Goal: Transaction & Acquisition: Book appointment/travel/reservation

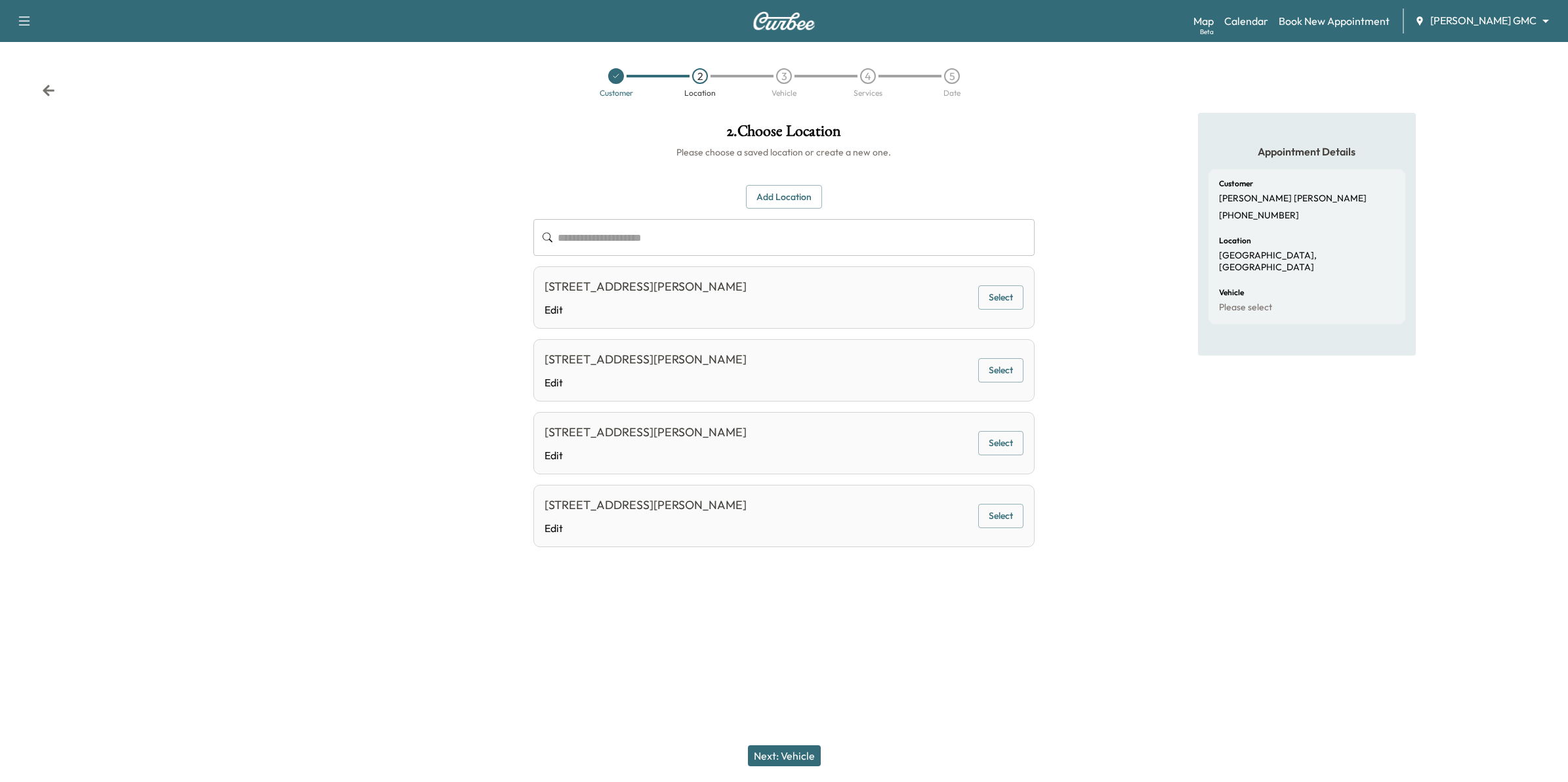
click at [1494, 24] on body "**********" at bounding box center [784, 391] width 1568 height 782
click at [1490, 50] on span "[PERSON_NAME] Chevrolet" at bounding box center [1510, 48] width 129 height 16
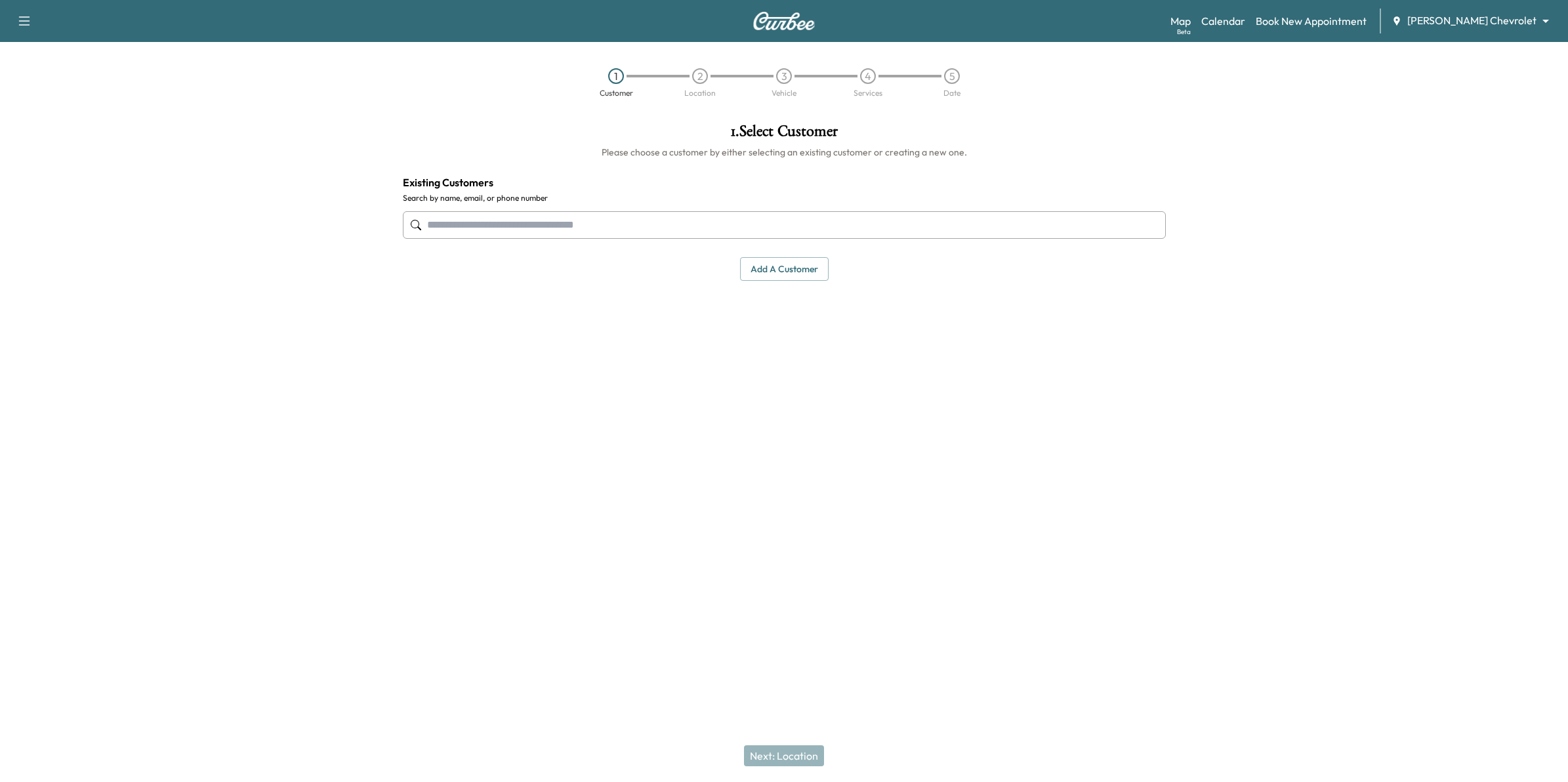
click at [801, 276] on button "Add a customer" at bounding box center [784, 268] width 89 height 24
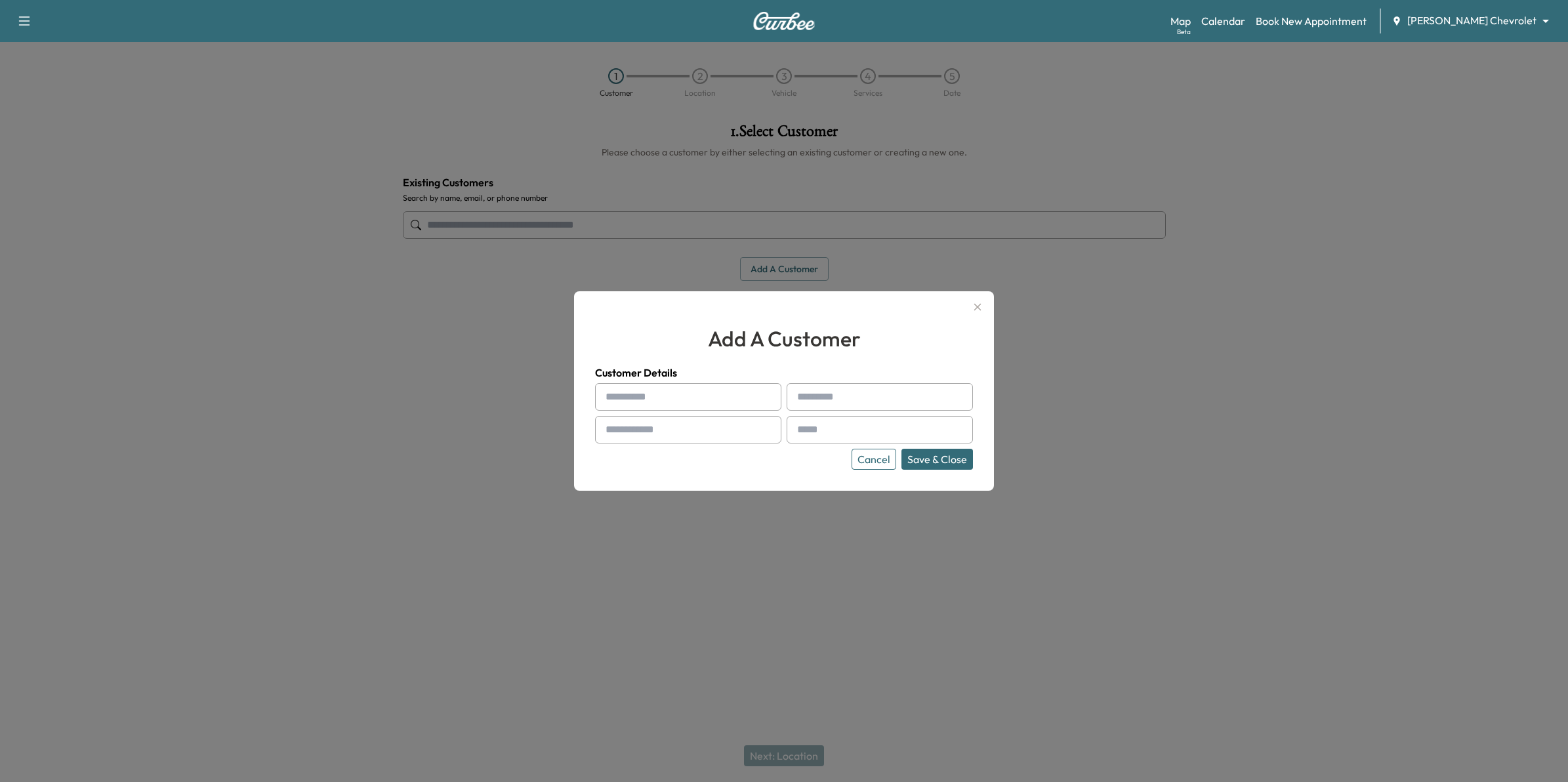
click at [745, 393] on input "text" at bounding box center [687, 396] width 186 height 27
type input "*"
type input "****"
type input "*********"
type input "**********"
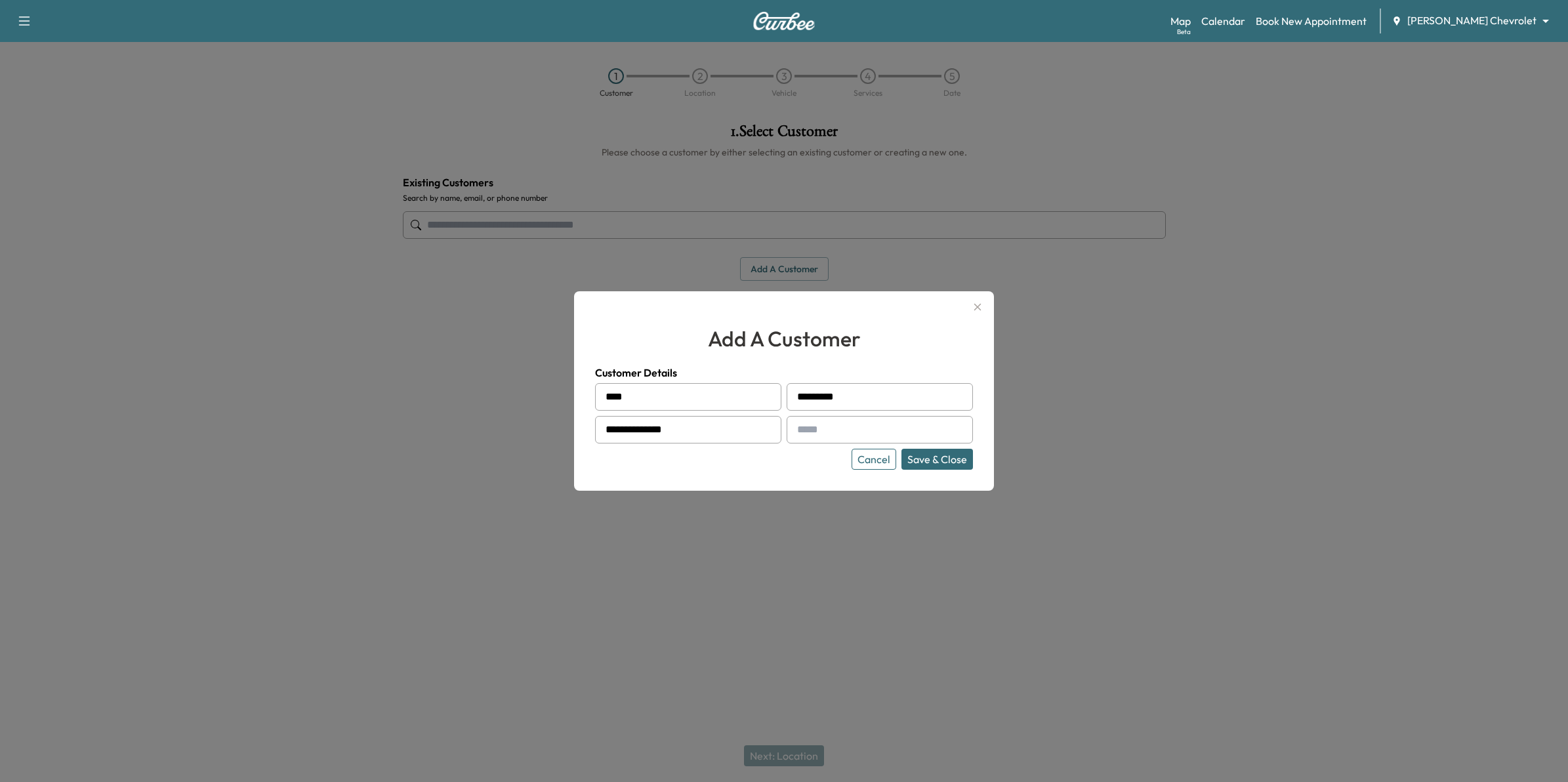
click at [807, 423] on div at bounding box center [880, 430] width 186 height 27
drag, startPoint x: 815, startPoint y: 430, endPoint x: 821, endPoint y: 434, distance: 7.2
click at [815, 430] on input "text" at bounding box center [880, 430] width 186 height 27
type input "**********"
click at [932, 461] on button "Save & Close" at bounding box center [936, 459] width 71 height 21
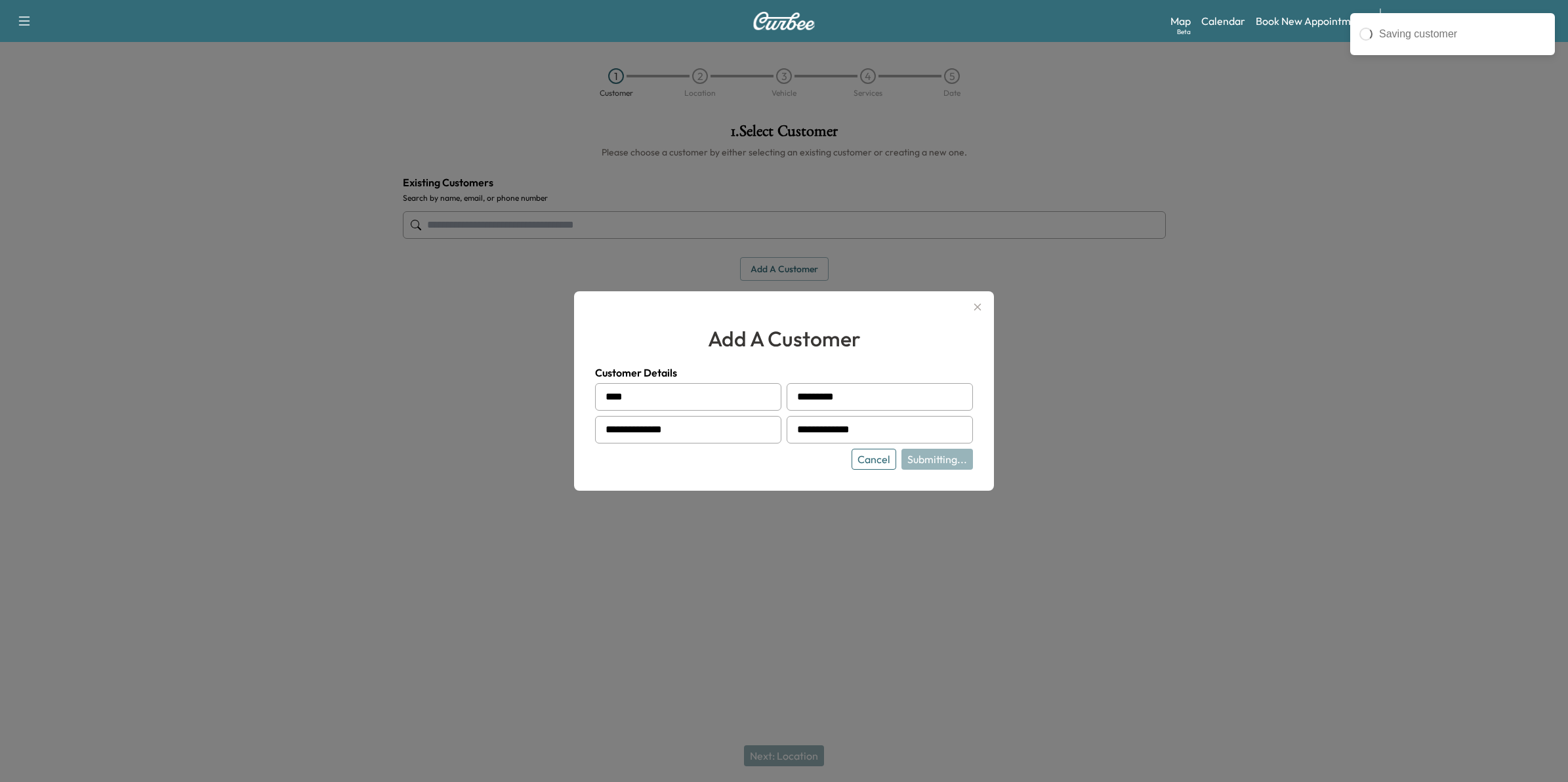
type input "**********"
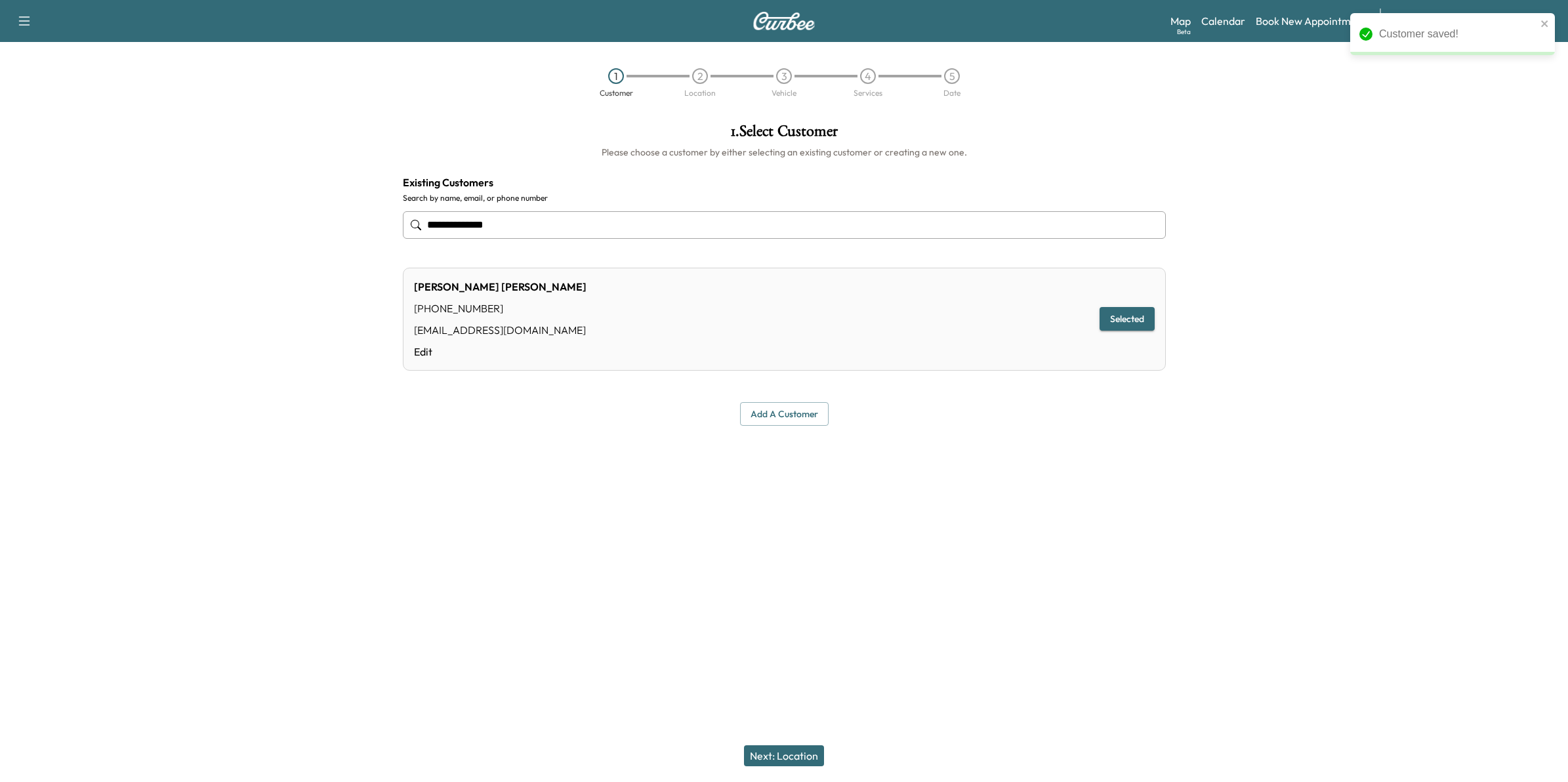
click at [801, 756] on button "Next: Location" at bounding box center [784, 755] width 80 height 21
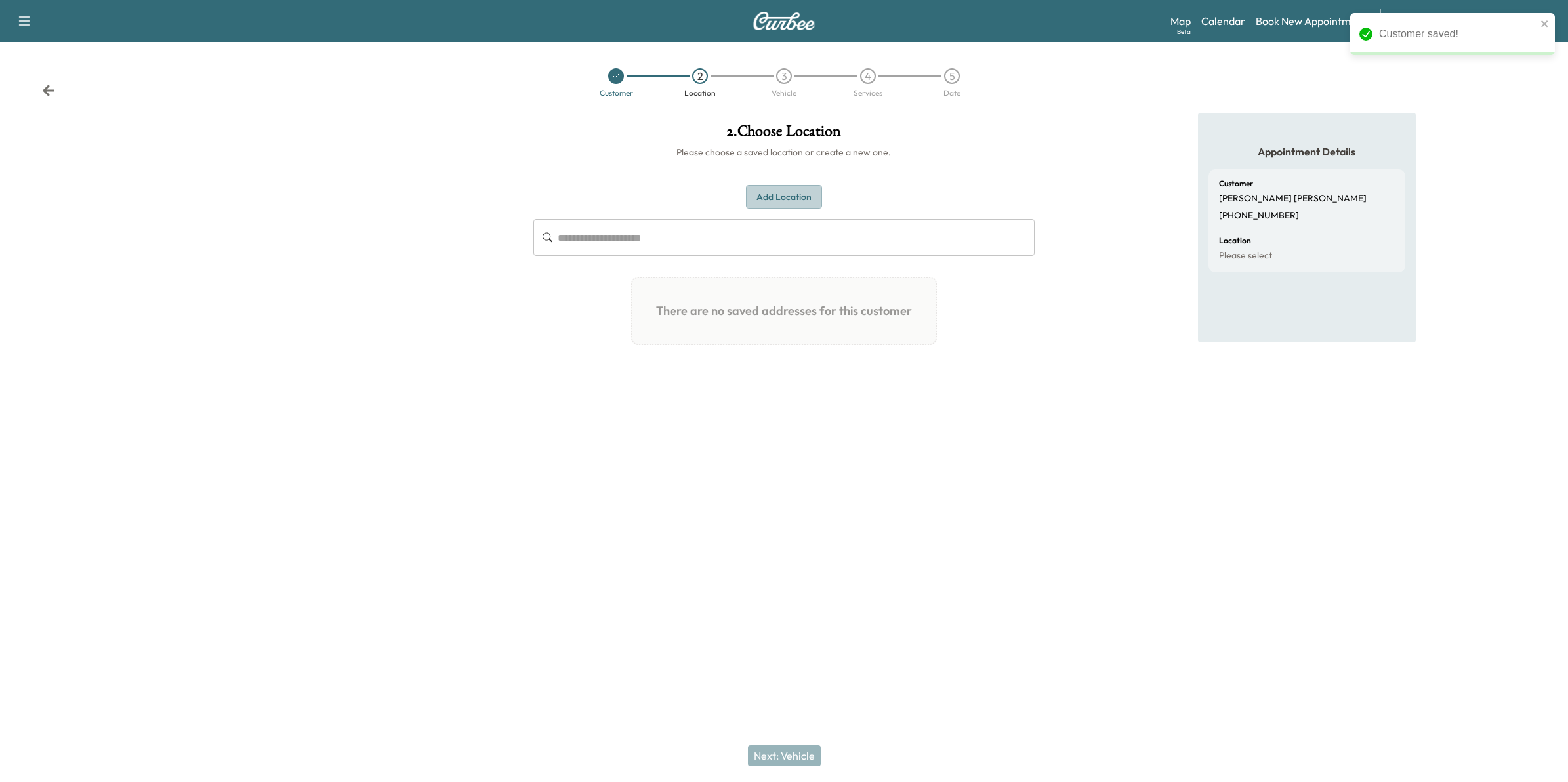
click at [771, 198] on button "Add Location" at bounding box center [784, 196] width 76 height 24
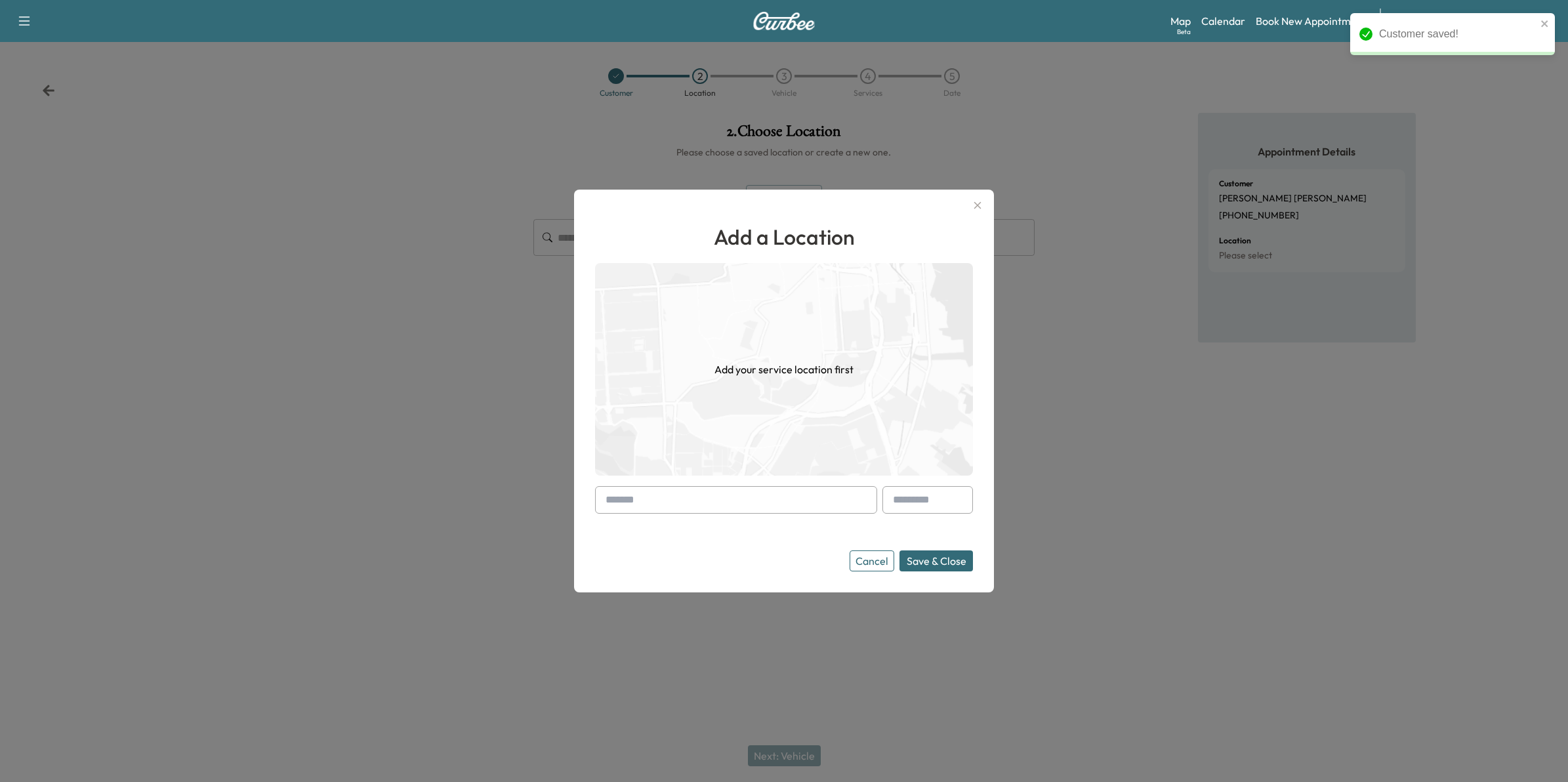
click at [692, 506] on input "text" at bounding box center [735, 500] width 282 height 27
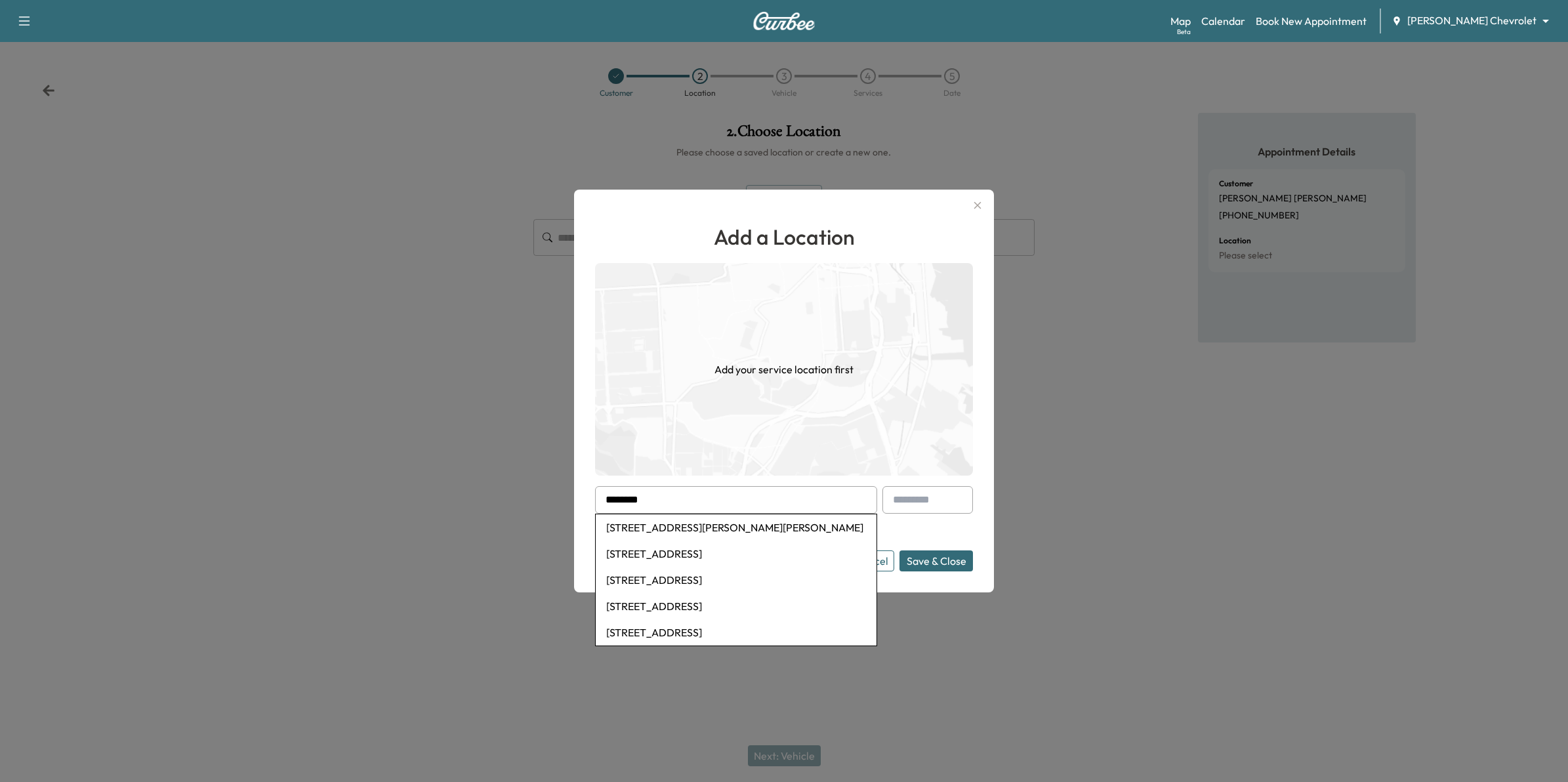
click at [696, 518] on li "1224 Gary Dr, Saint Paul Park, MN, USA" at bounding box center [736, 527] width 281 height 26
type input "**********"
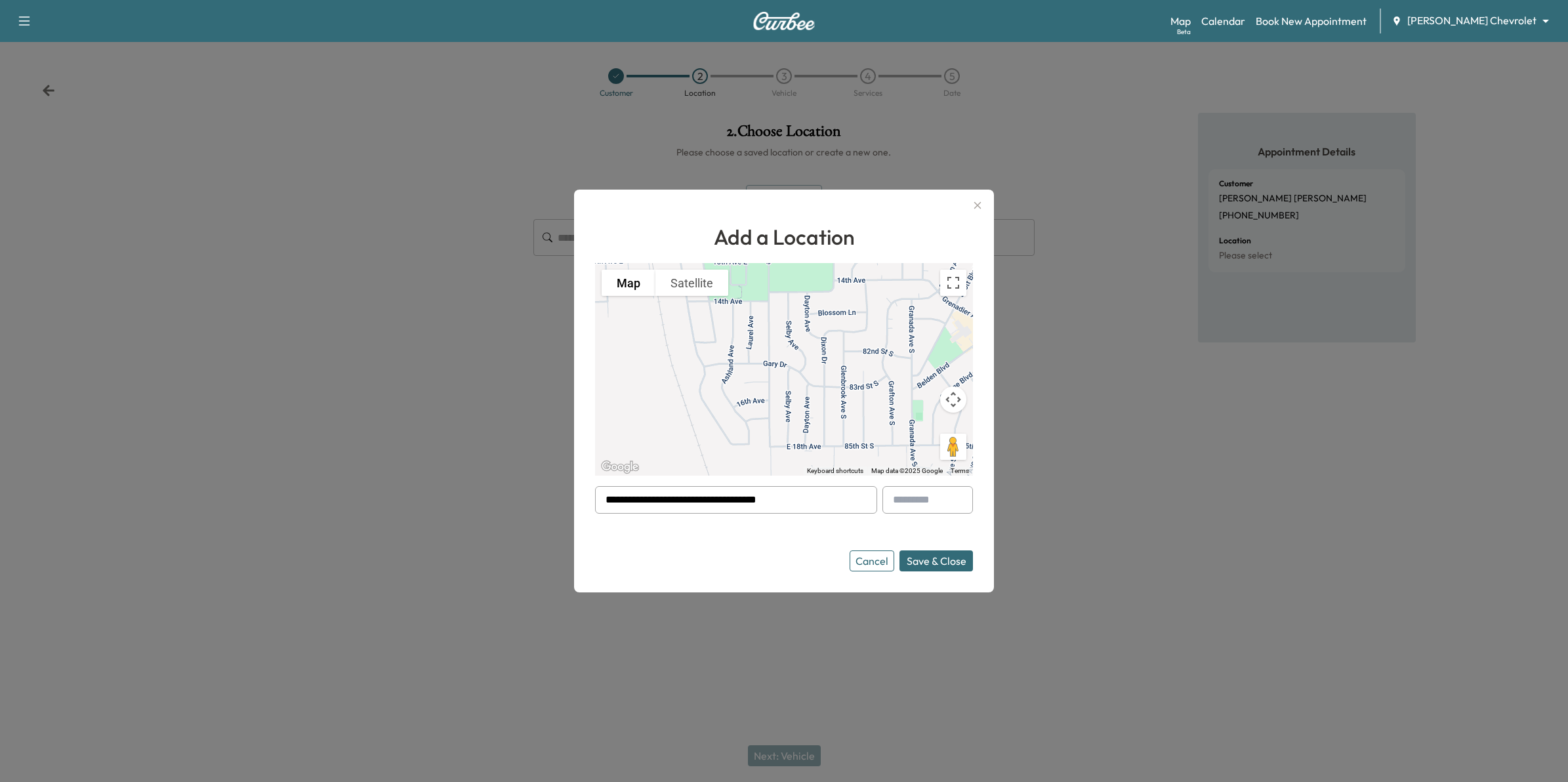
click at [961, 565] on button "Save & Close" at bounding box center [935, 560] width 73 height 21
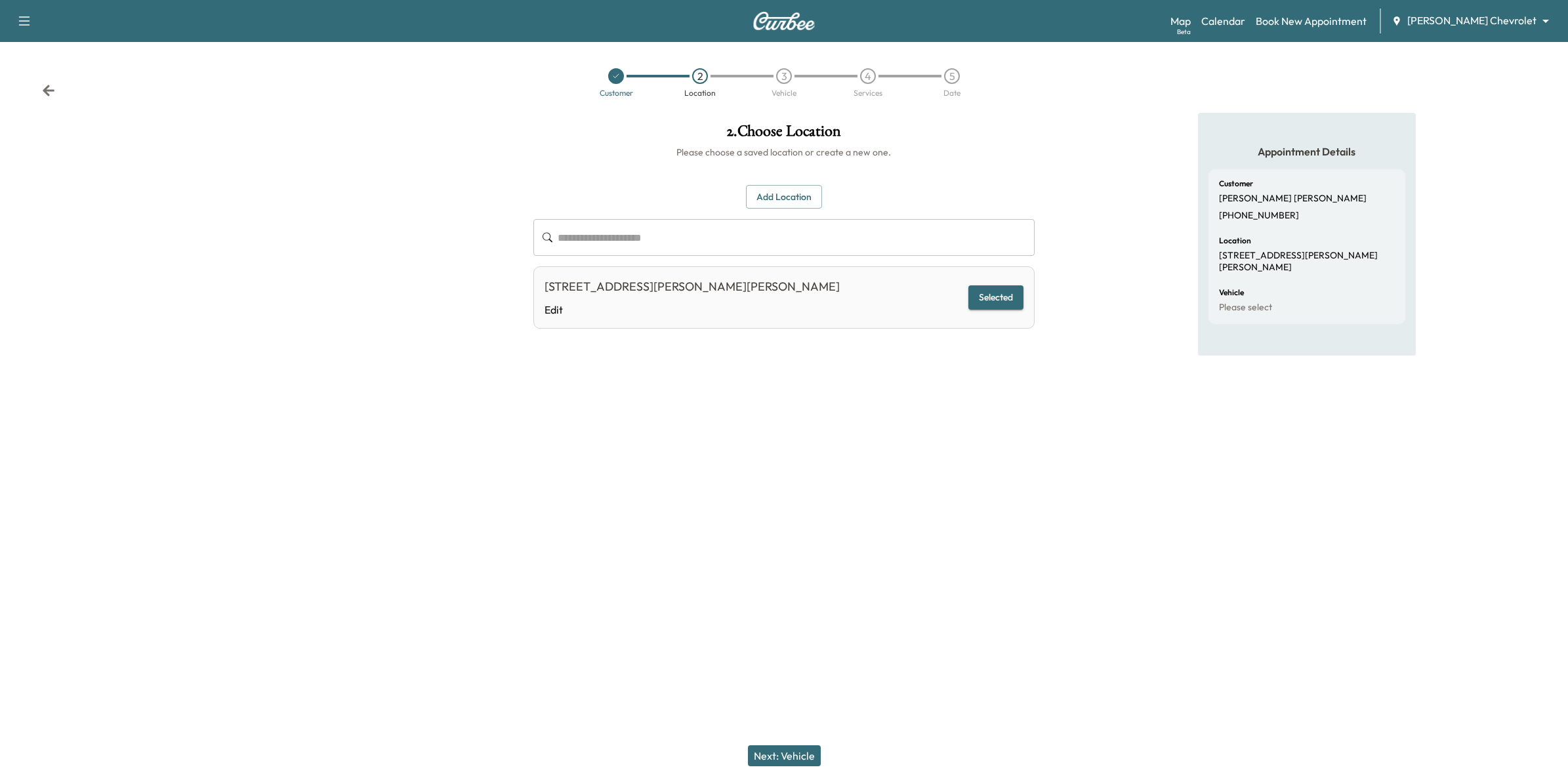
click at [803, 757] on button "Next: Vehicle" at bounding box center [784, 755] width 73 height 21
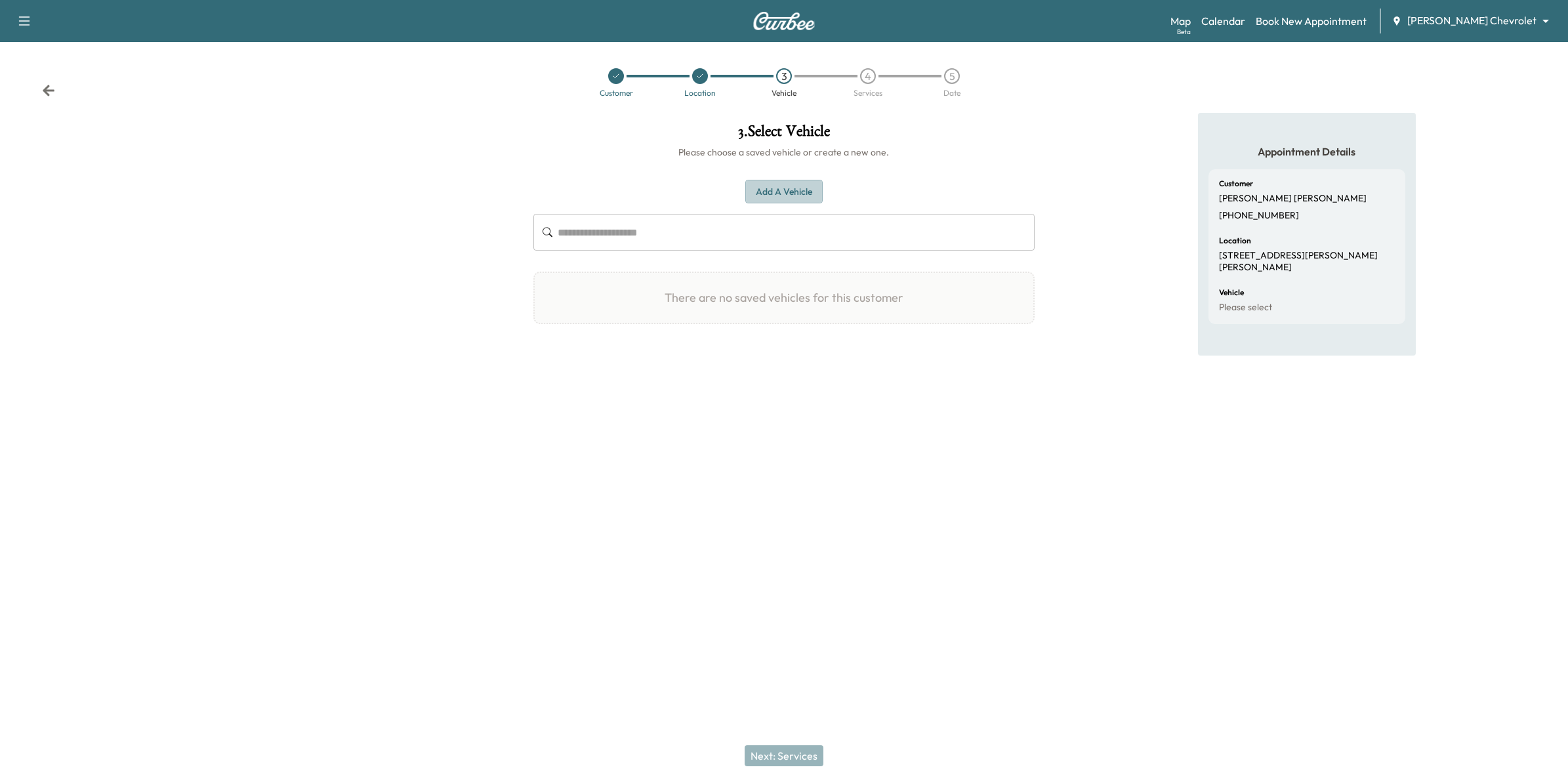
click at [796, 187] on button "Add a Vehicle" at bounding box center [783, 191] width 77 height 24
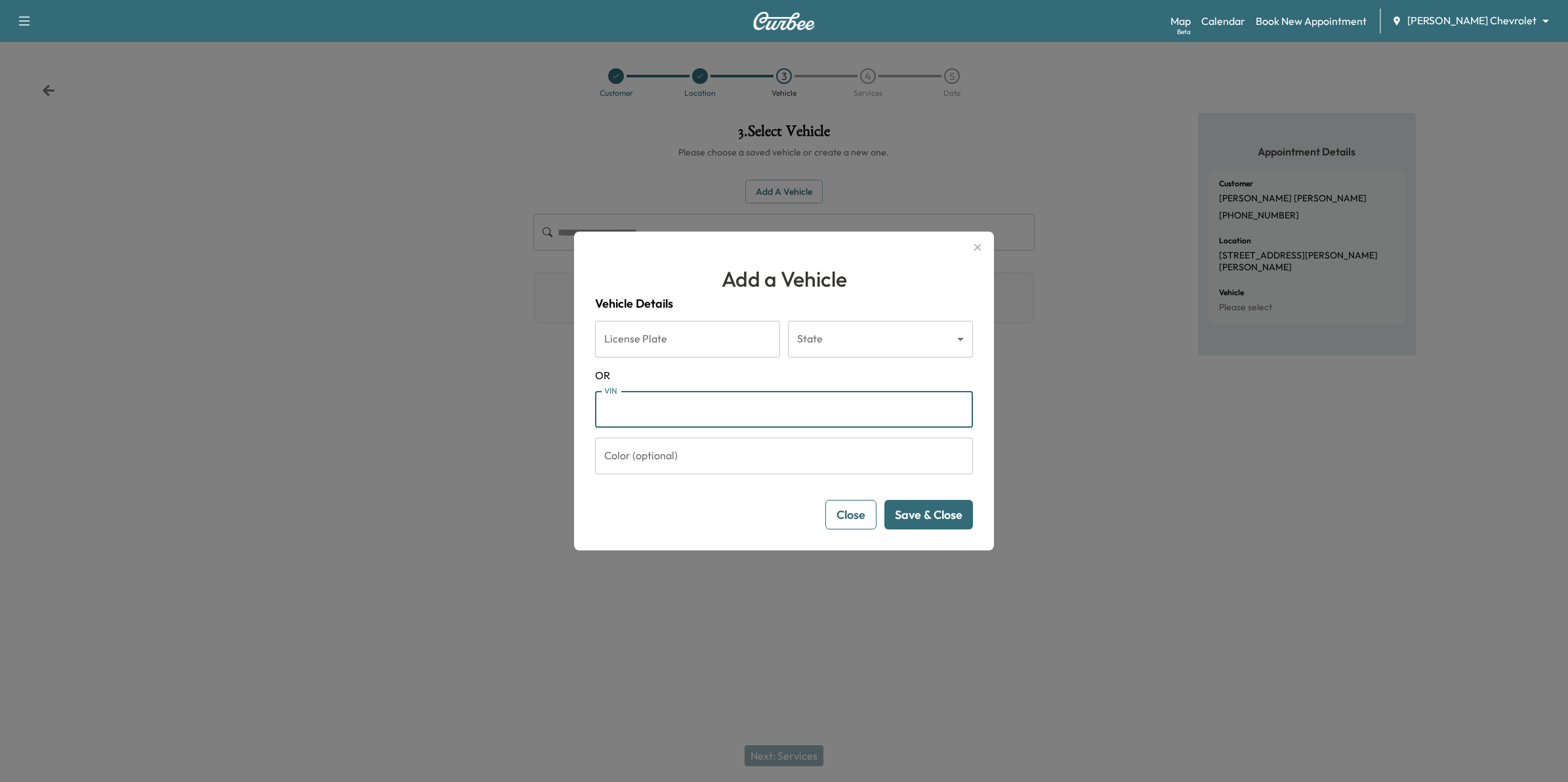
paste input "**********"
type input "**********"
click at [945, 519] on button "Save & Close" at bounding box center [928, 514] width 89 height 29
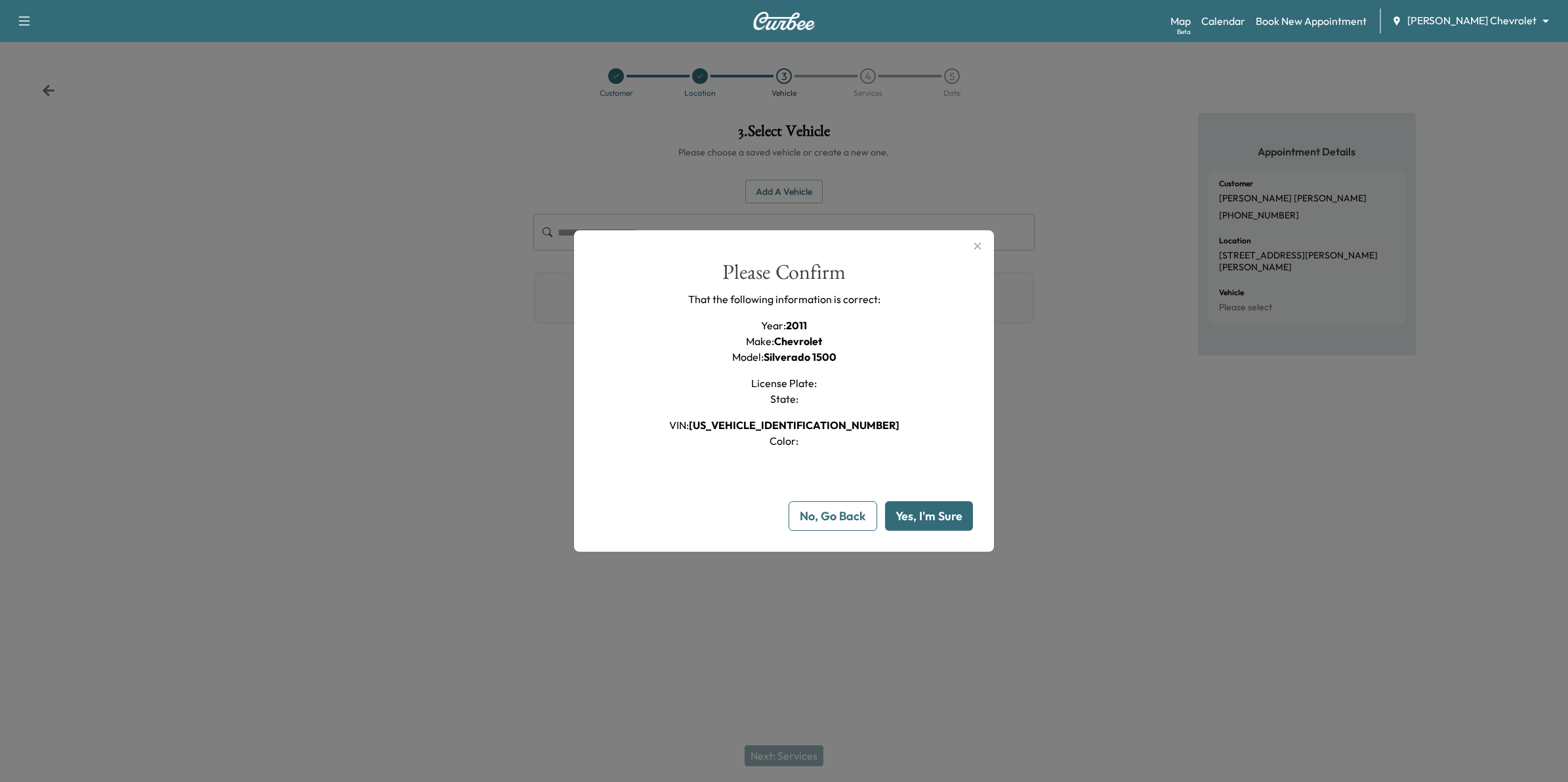
click at [948, 511] on button "Yes, I'm Sure" at bounding box center [928, 515] width 88 height 29
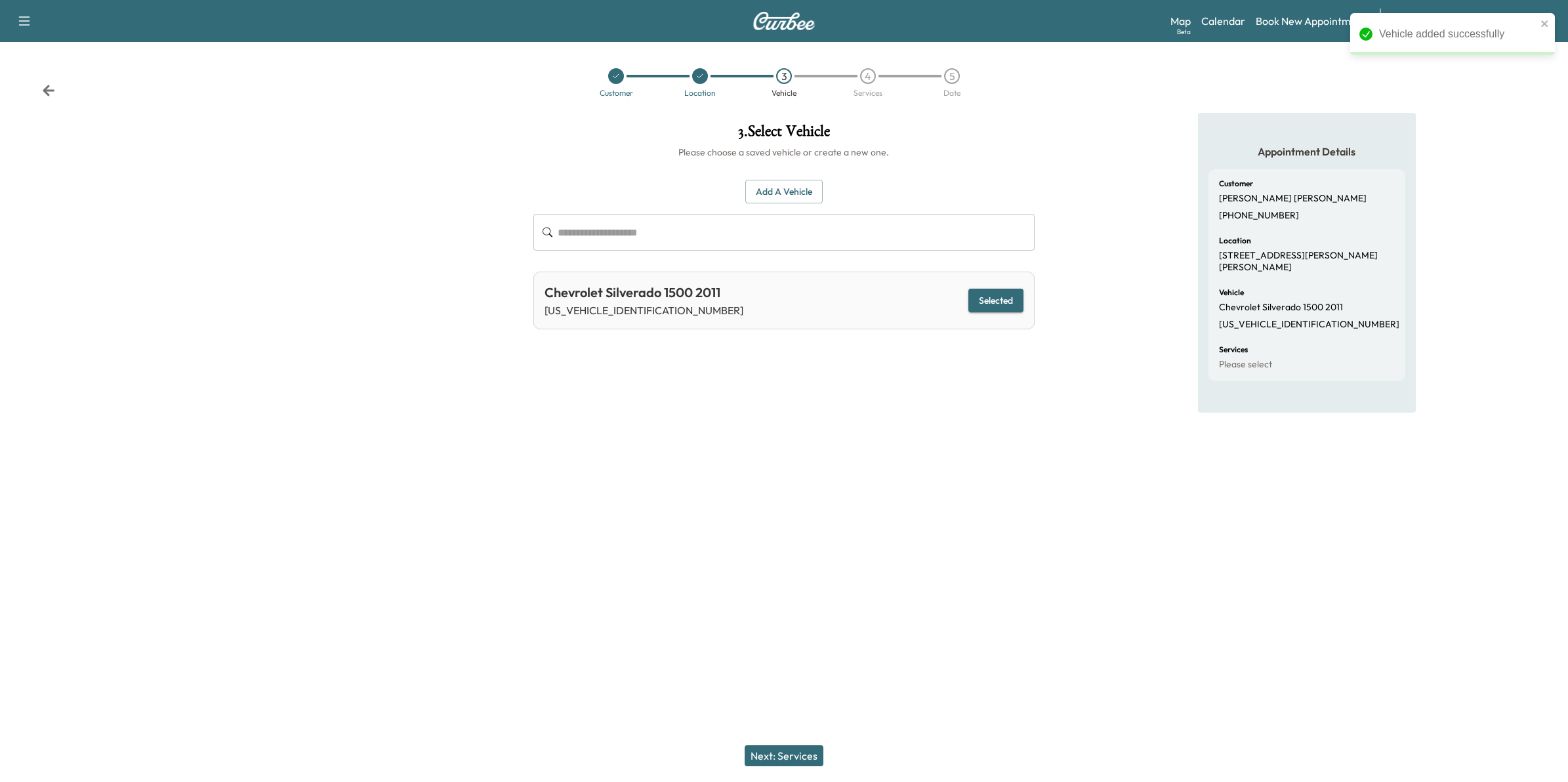
click at [802, 755] on button "Next: Services" at bounding box center [784, 755] width 79 height 21
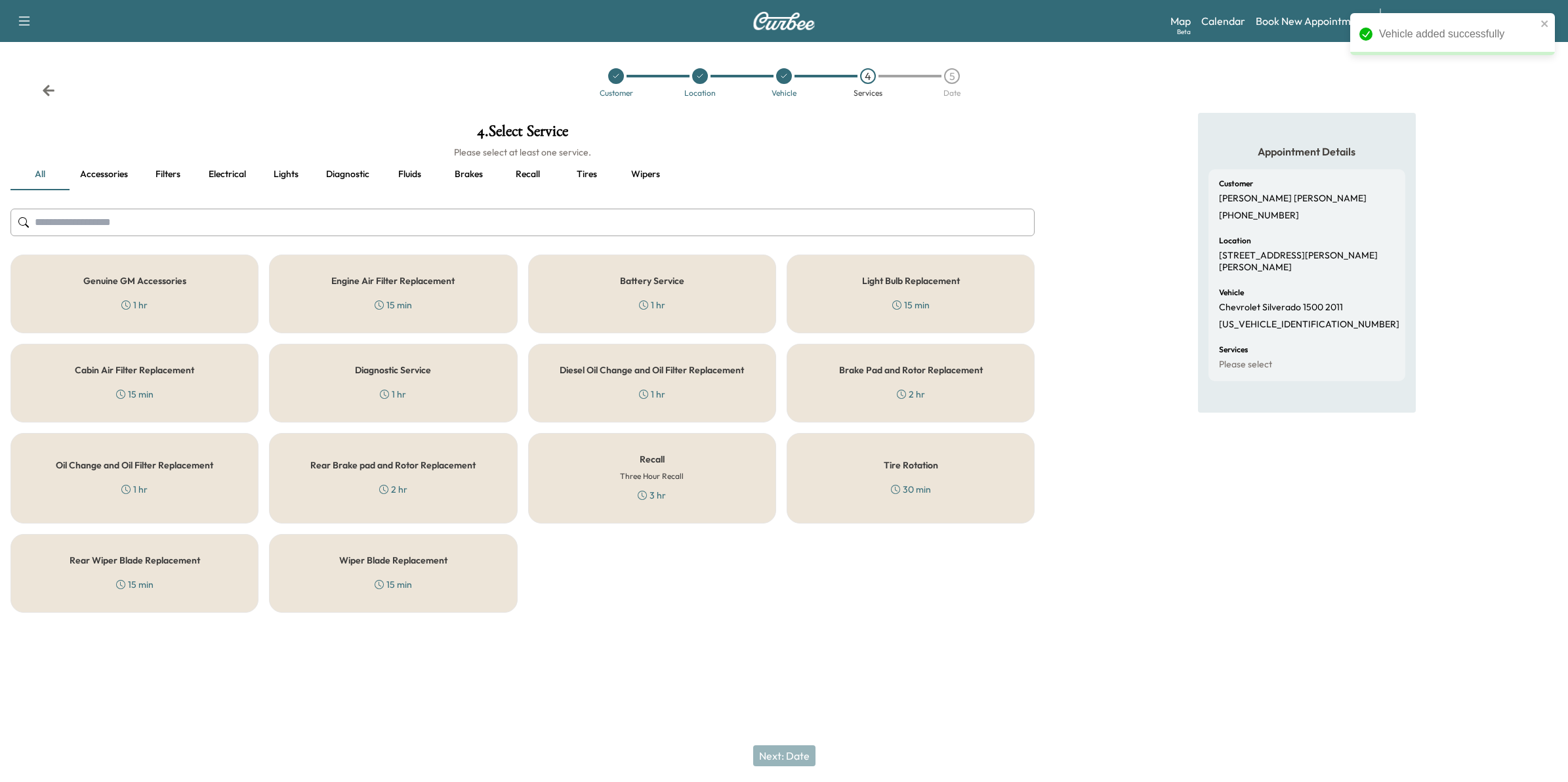
drag, startPoint x: 667, startPoint y: 467, endPoint x: 774, endPoint y: 661, distance: 221.6
click at [667, 469] on div "Recall Three Hour Recall 3 hr" at bounding box center [652, 477] width 248 height 91
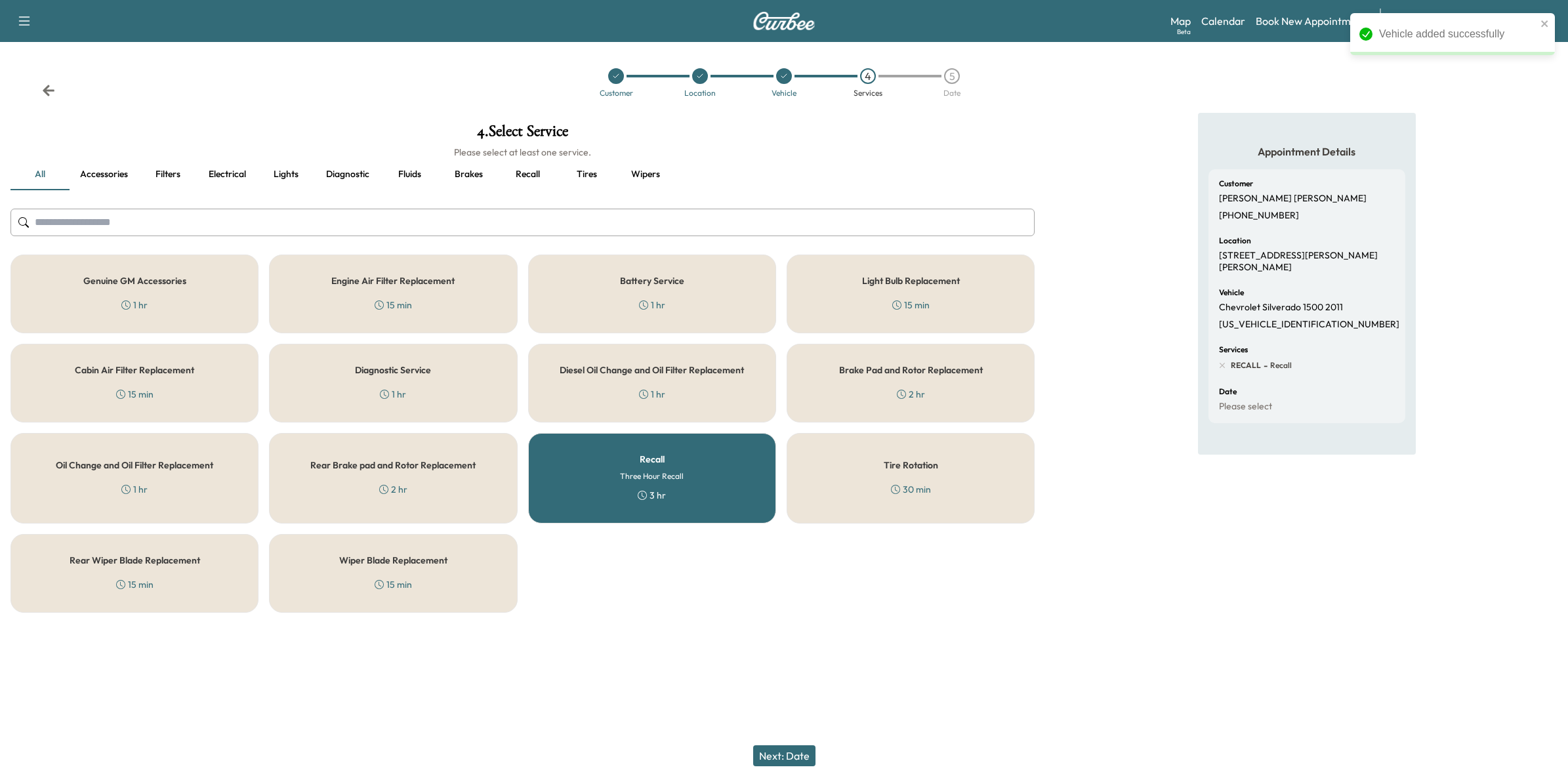
click at [801, 748] on button "Next: Date" at bounding box center [784, 755] width 62 height 21
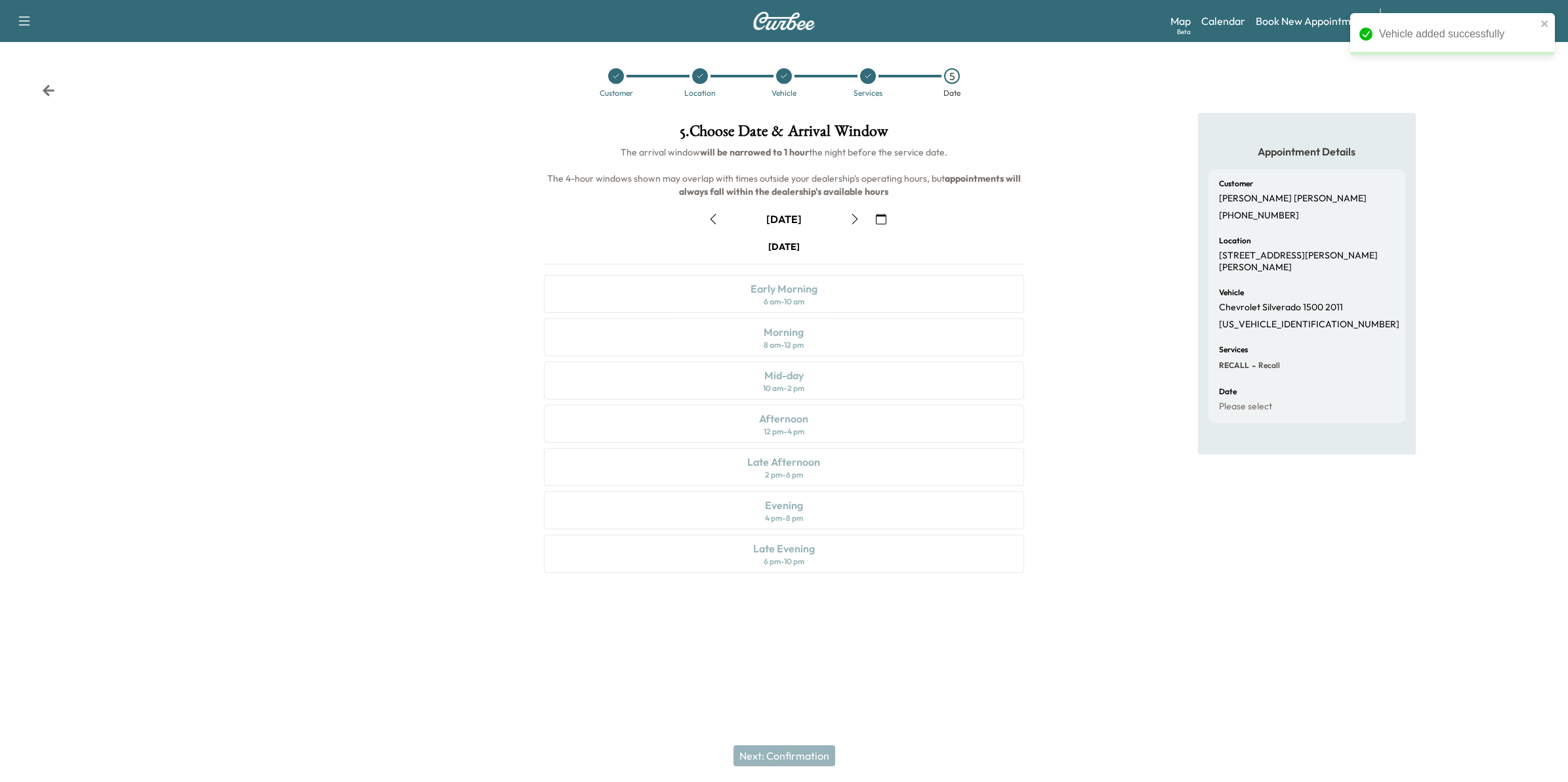
click at [873, 217] on button "button" at bounding box center [881, 219] width 22 height 21
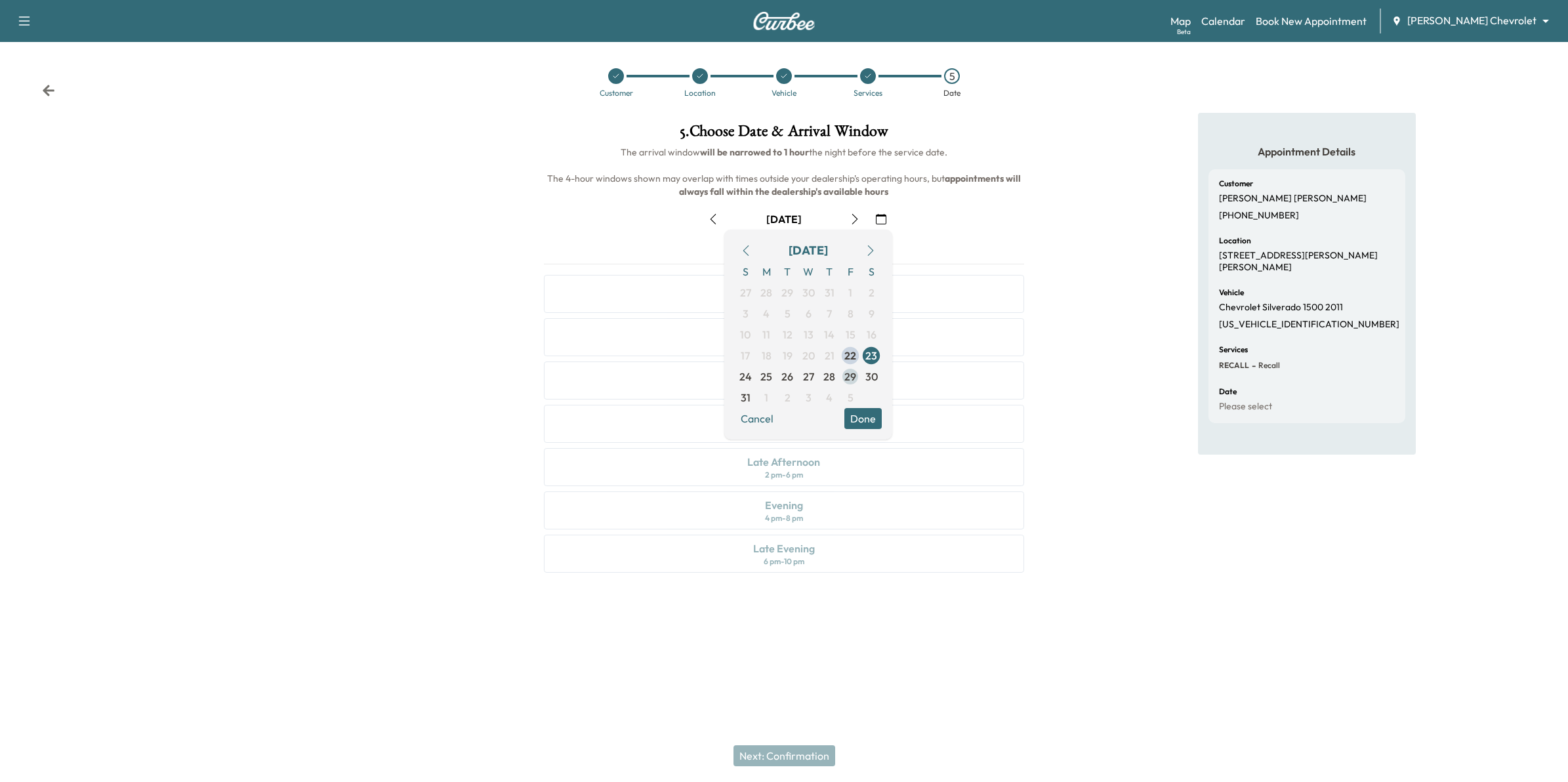
click at [847, 375] on span "29" at bounding box center [850, 377] width 12 height 16
click at [869, 421] on button "Done" at bounding box center [863, 418] width 37 height 21
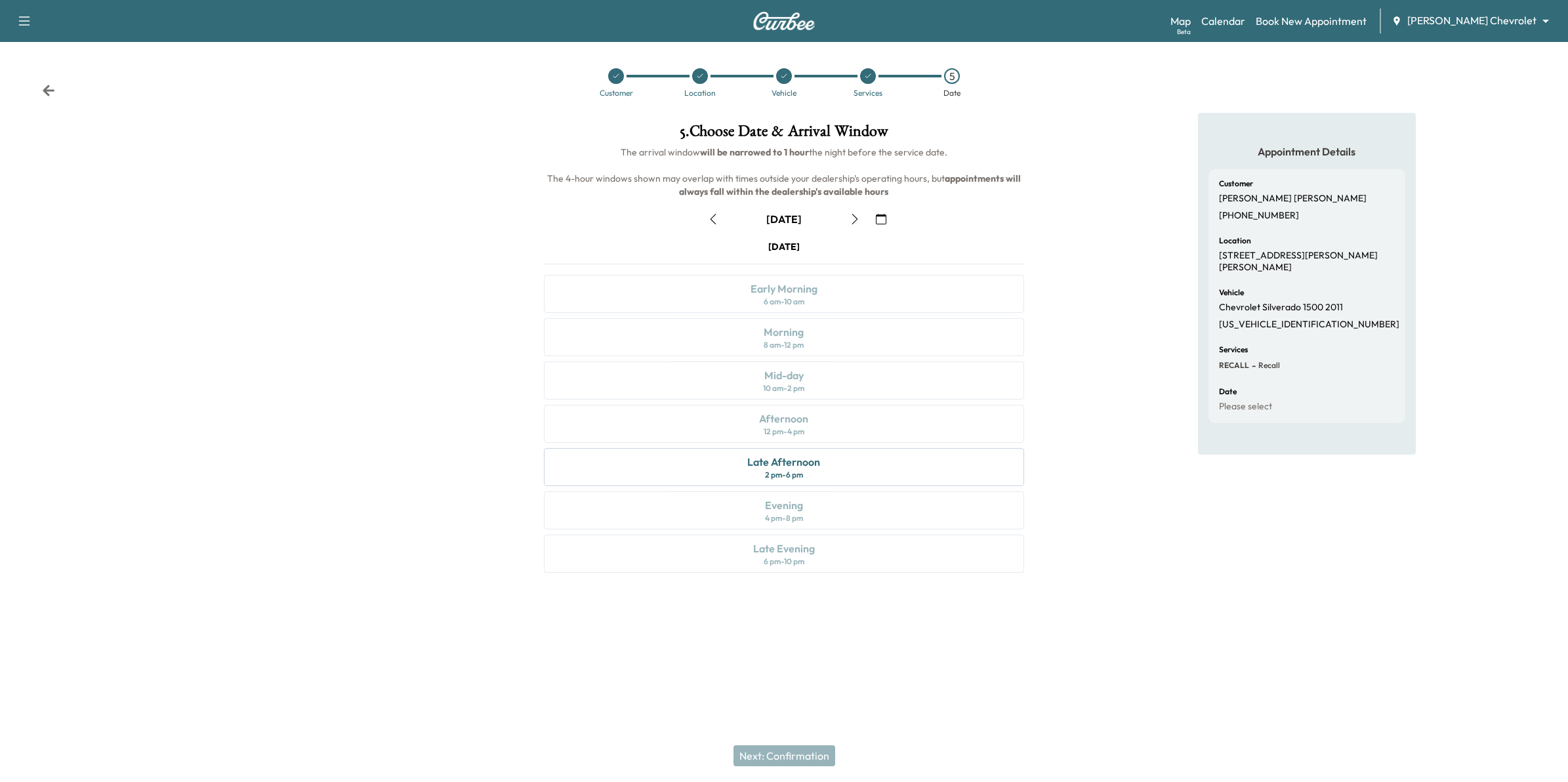
click at [880, 215] on icon "button" at bounding box center [881, 219] width 11 height 11
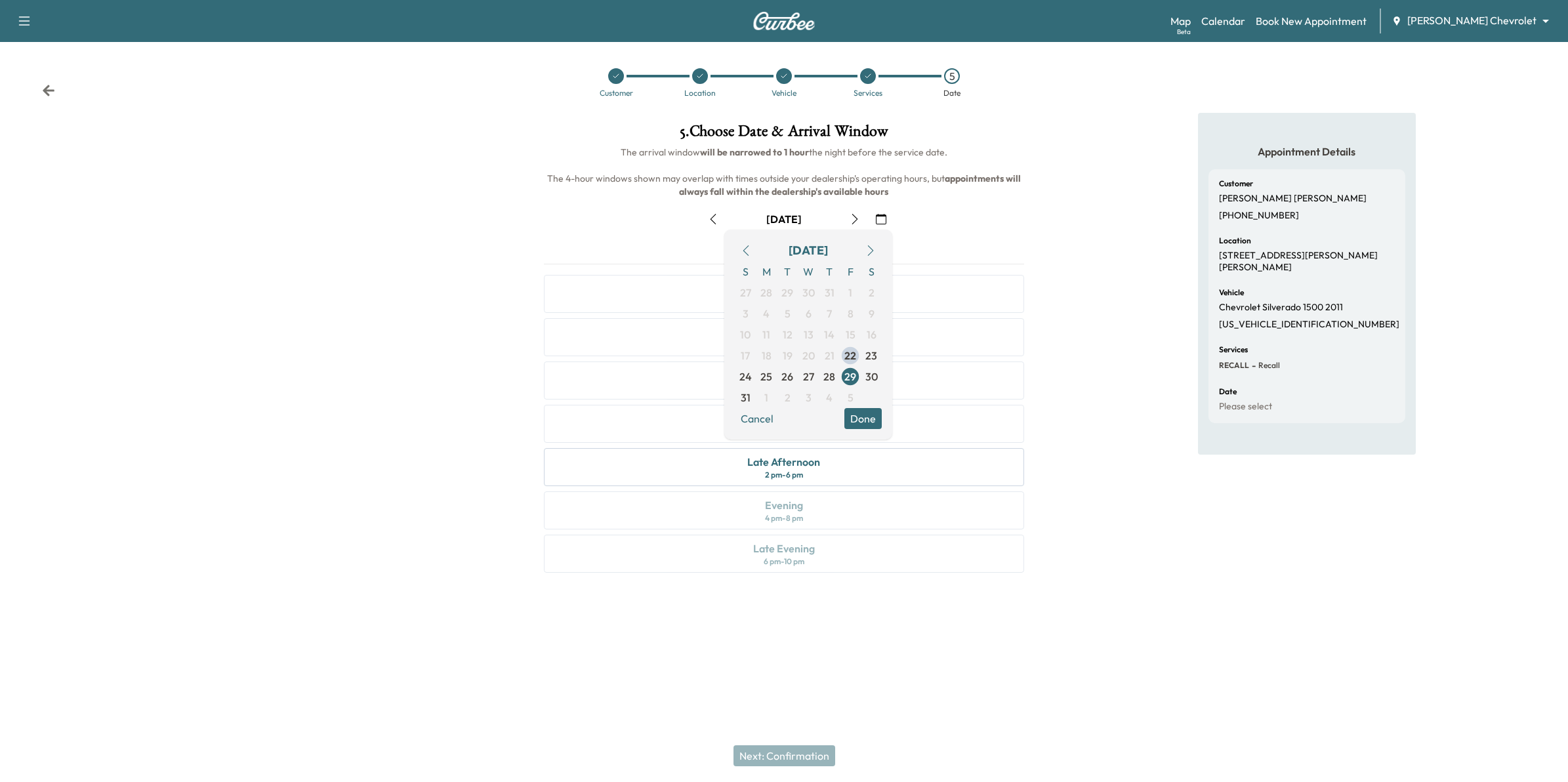
click at [856, 215] on icon "button" at bounding box center [854, 219] width 11 height 11
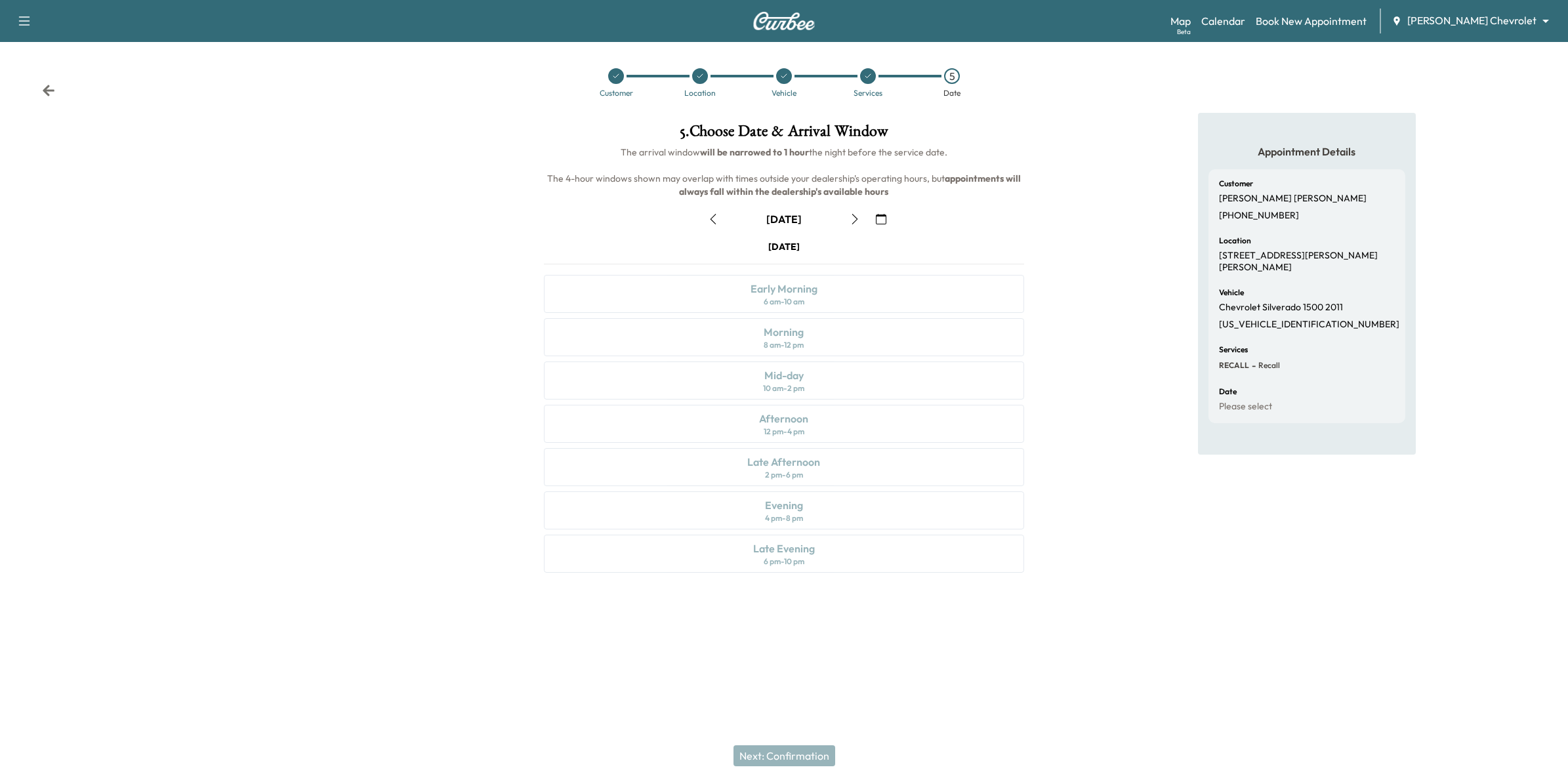
click at [854, 219] on icon "button" at bounding box center [854, 219] width 11 height 11
click at [847, 379] on div "Mid-day 10 am - 2 pm" at bounding box center [784, 380] width 480 height 38
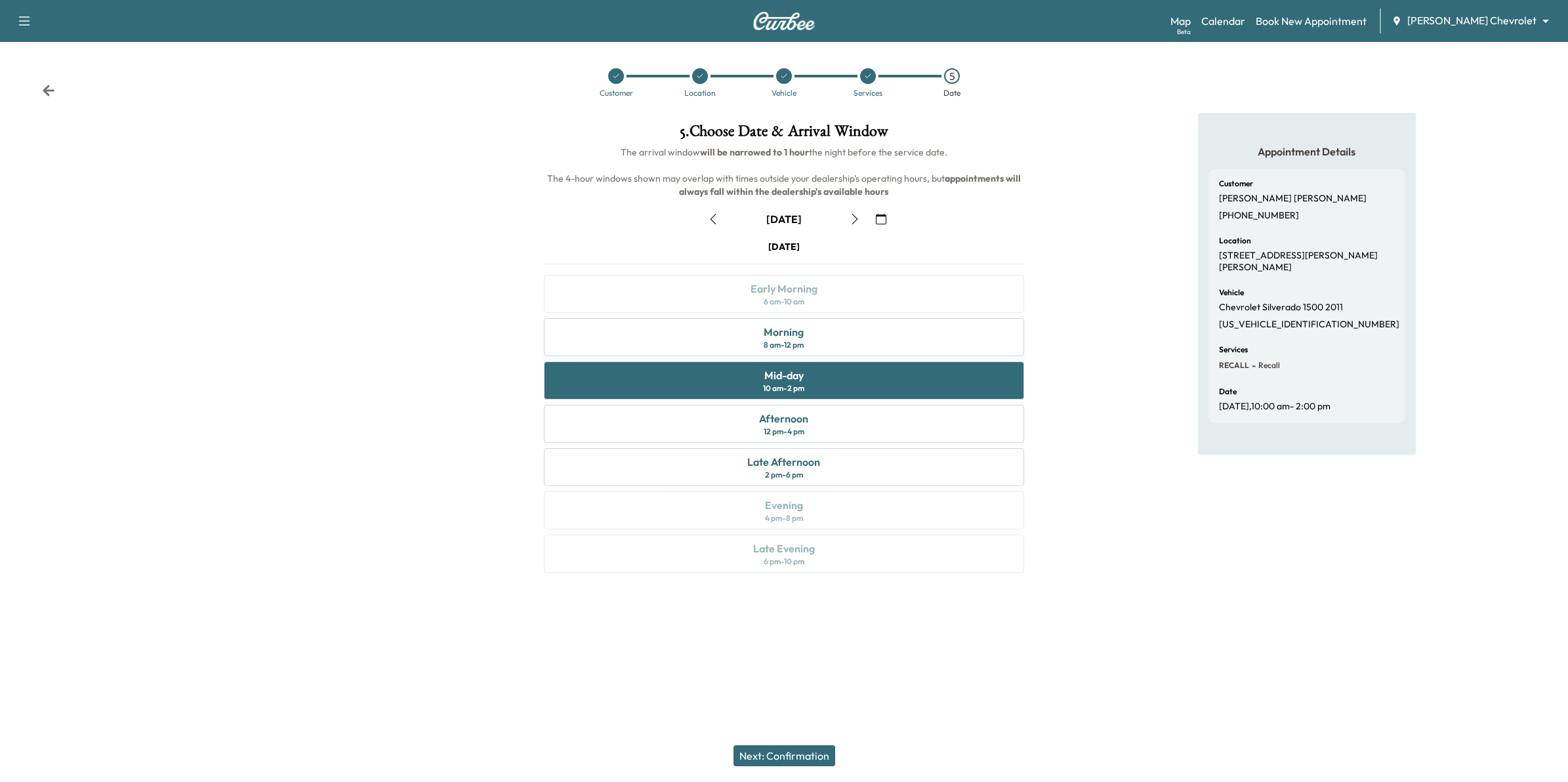
click at [814, 753] on button "Next: Confirmation" at bounding box center [784, 755] width 102 height 21
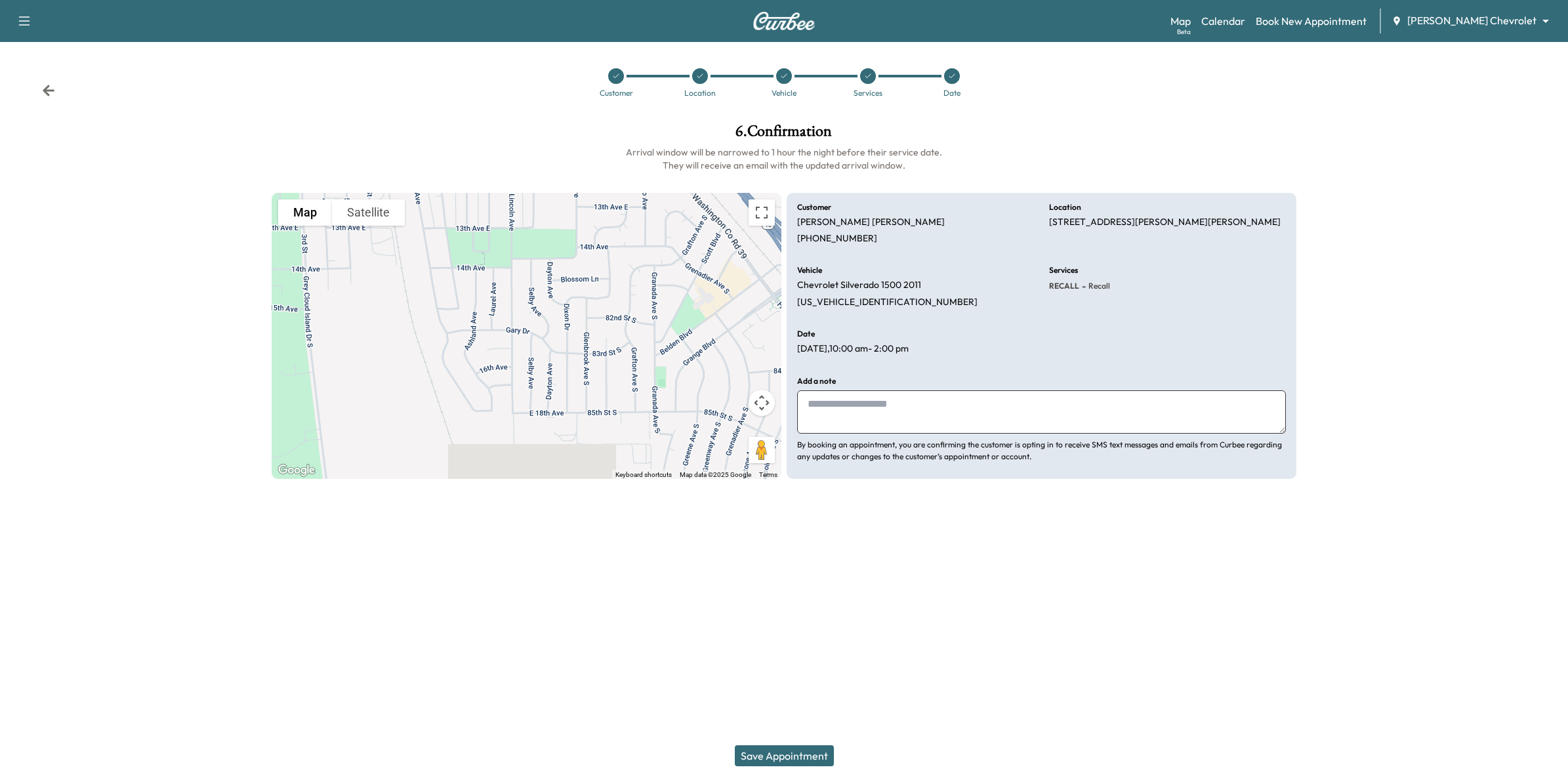
click at [816, 755] on button "Save Appointment" at bounding box center [783, 755] width 99 height 21
click at [817, 753] on button "Save Appointment" at bounding box center [783, 755] width 99 height 21
click at [799, 750] on button "Save Appointment" at bounding box center [783, 755] width 99 height 21
click at [803, 755] on button "Save Appointment" at bounding box center [783, 755] width 99 height 21
click at [53, 93] on icon at bounding box center [48, 90] width 13 height 13
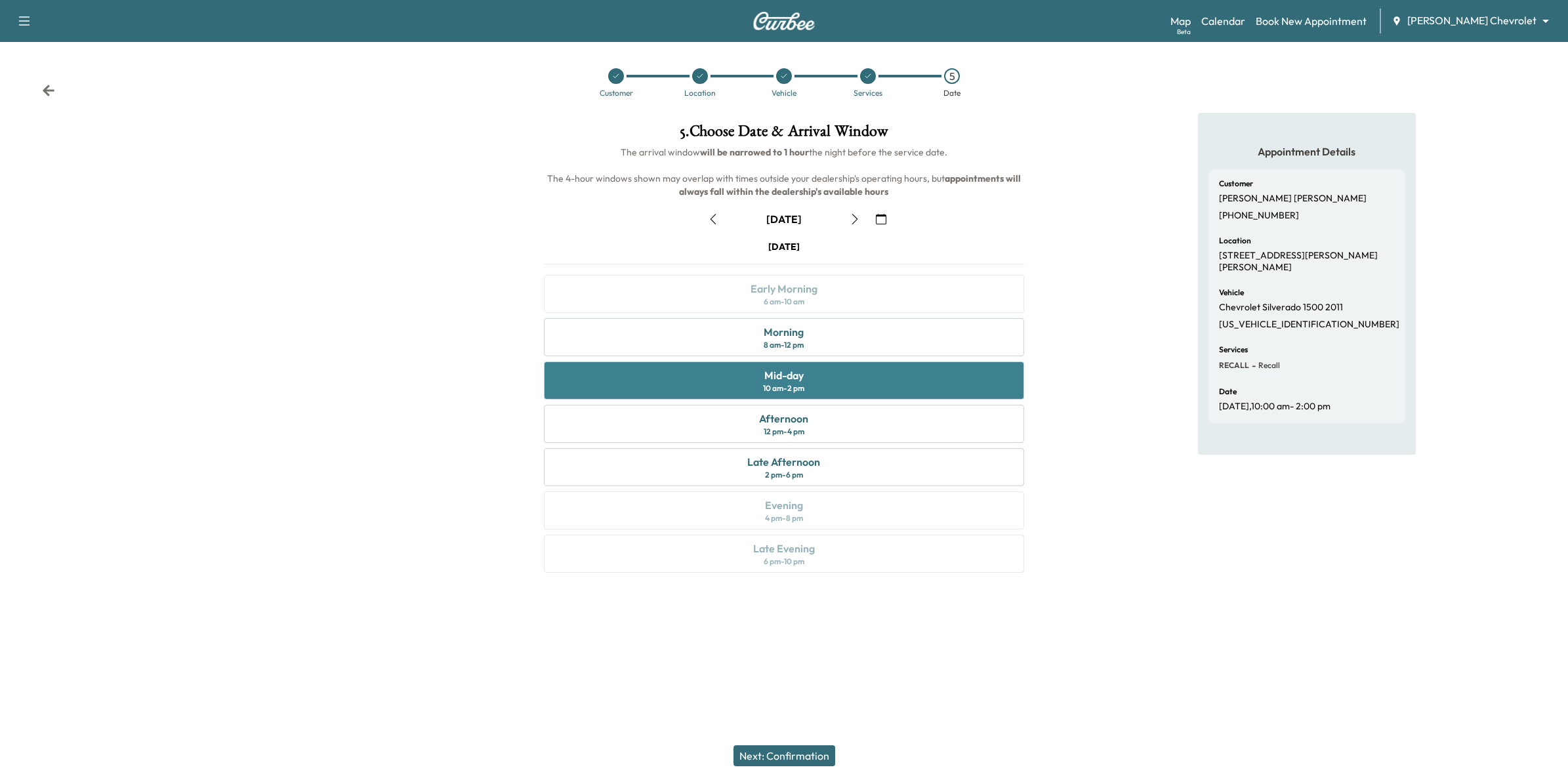
click at [848, 381] on div "Mid-day 10 am - 2 pm" at bounding box center [784, 380] width 480 height 38
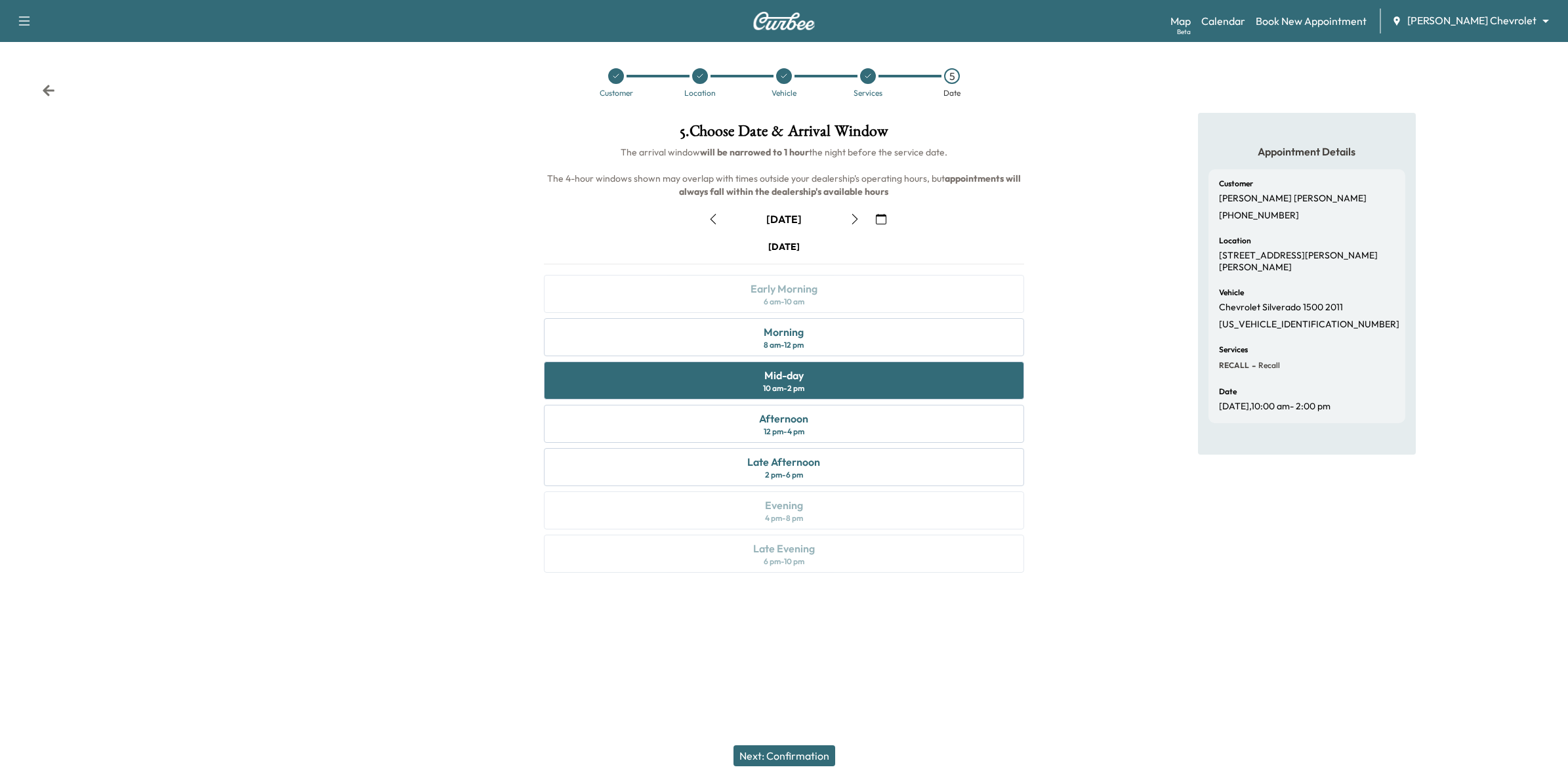
click at [801, 759] on button "Next: Confirmation" at bounding box center [784, 755] width 102 height 21
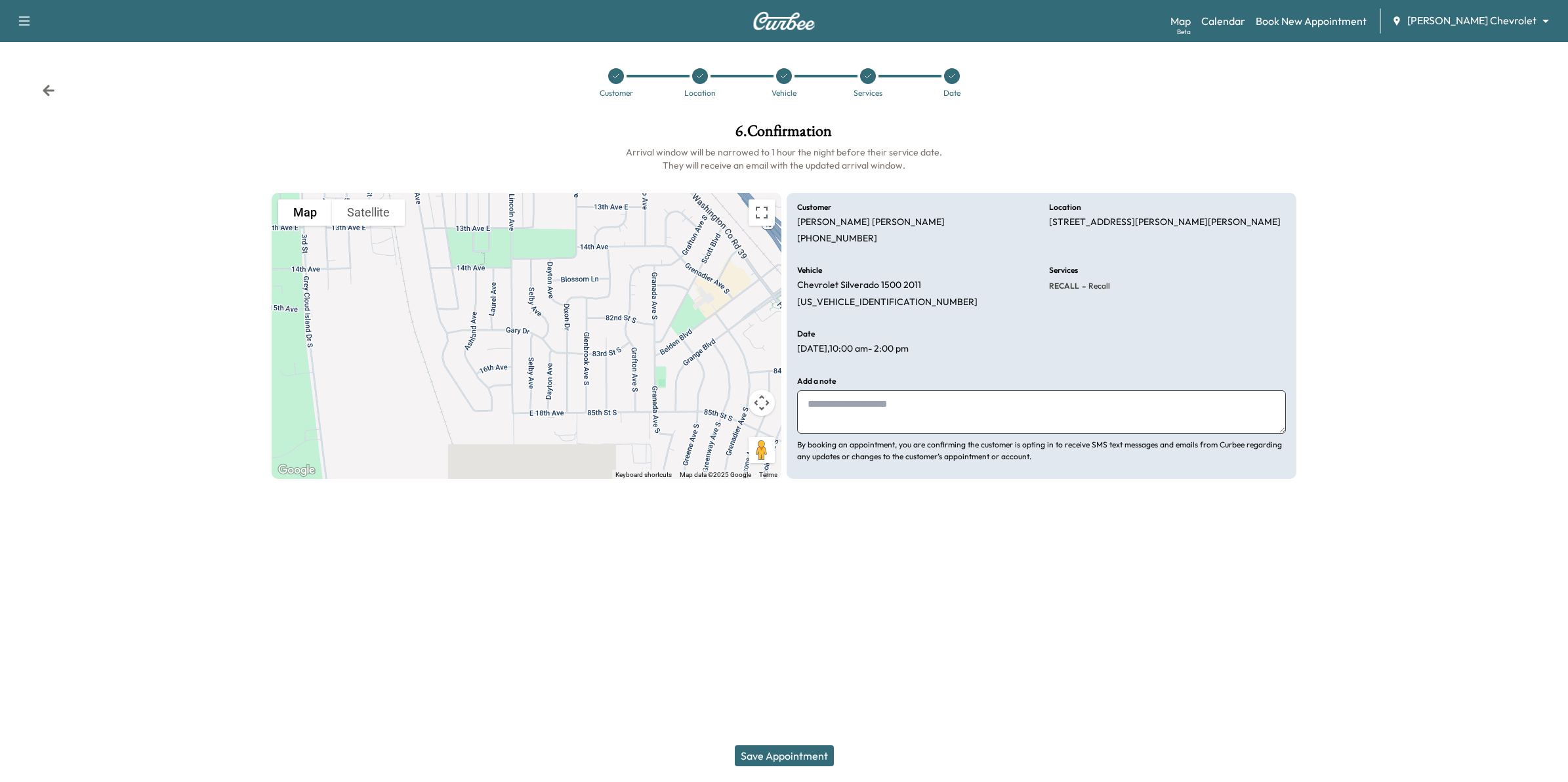
click at [42, 87] on icon at bounding box center [48, 90] width 13 height 13
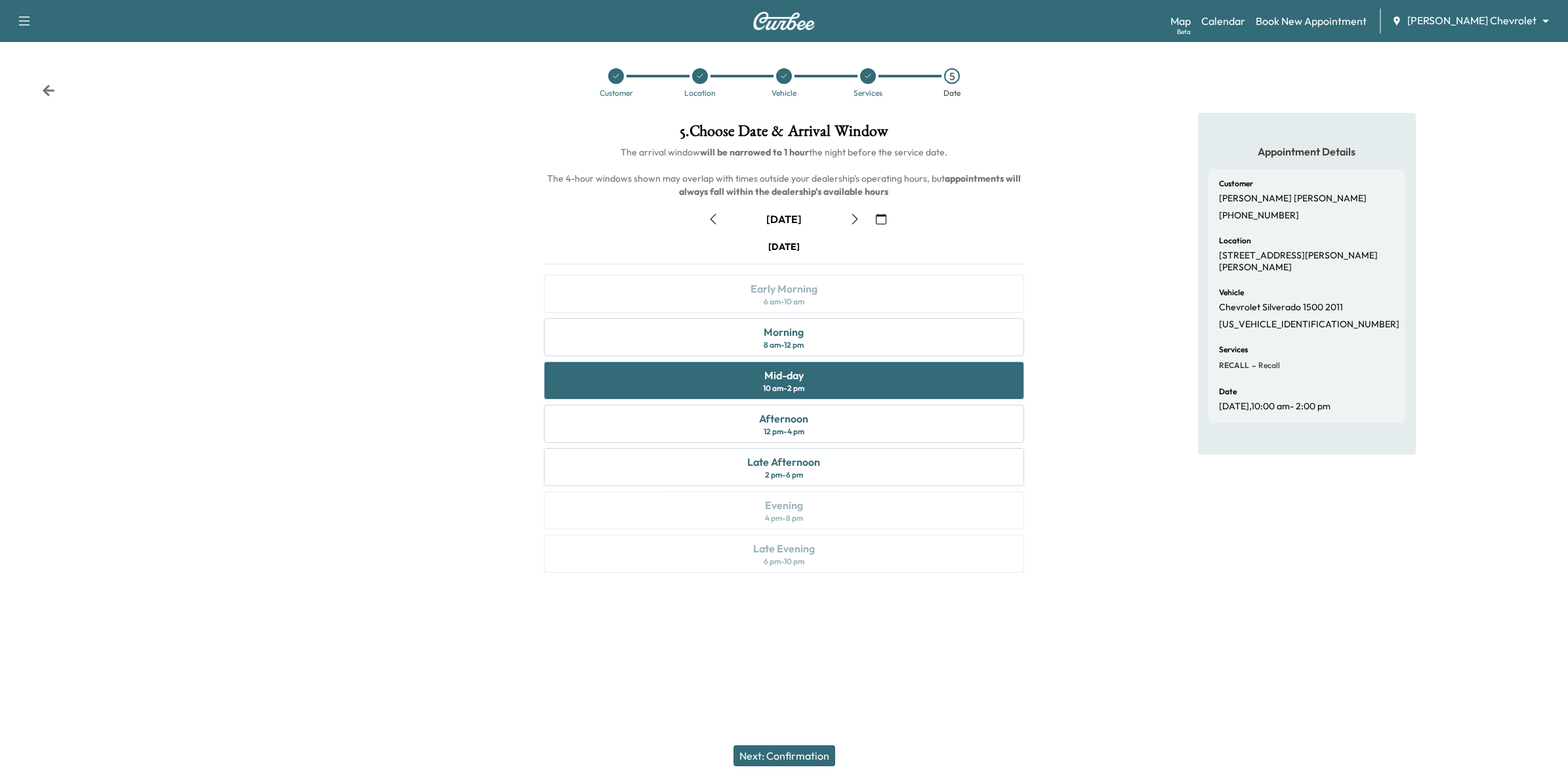
click at [43, 92] on icon at bounding box center [48, 90] width 13 height 13
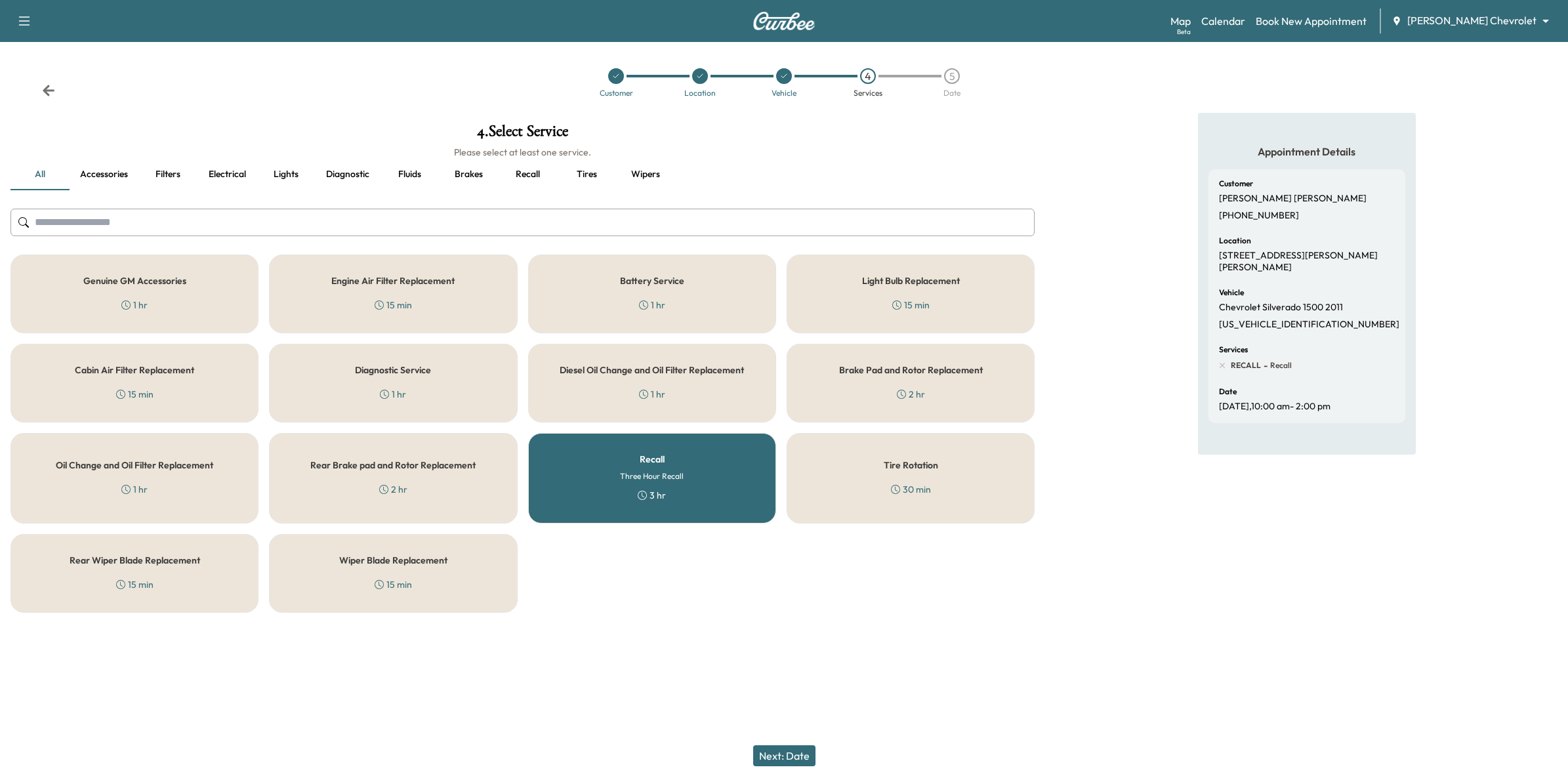
click at [713, 483] on div "Recall Three Hour Recall 3 hr" at bounding box center [652, 477] width 248 height 91
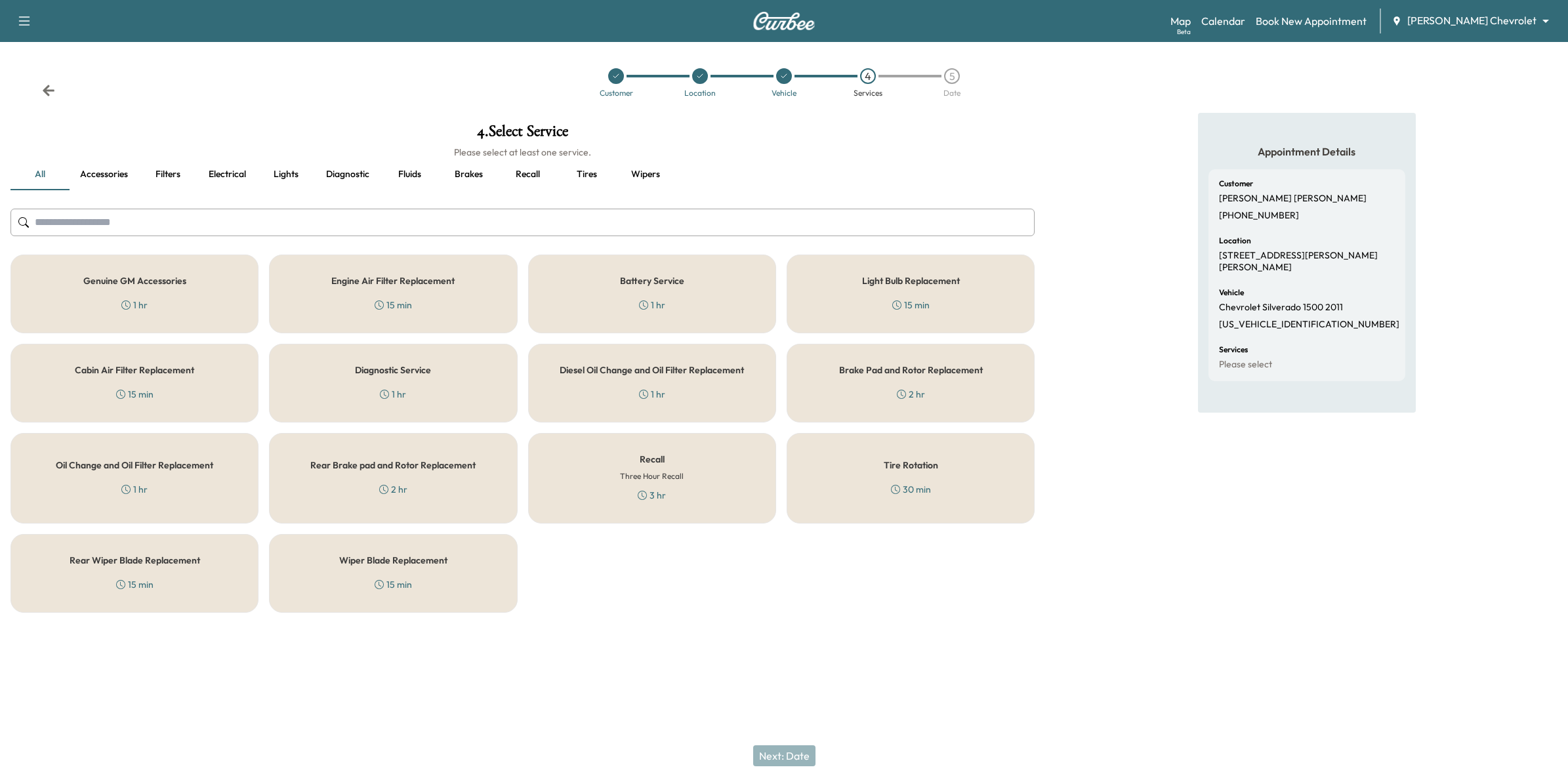
click at [699, 482] on div "Recall Three Hour Recall 3 hr" at bounding box center [652, 477] width 248 height 91
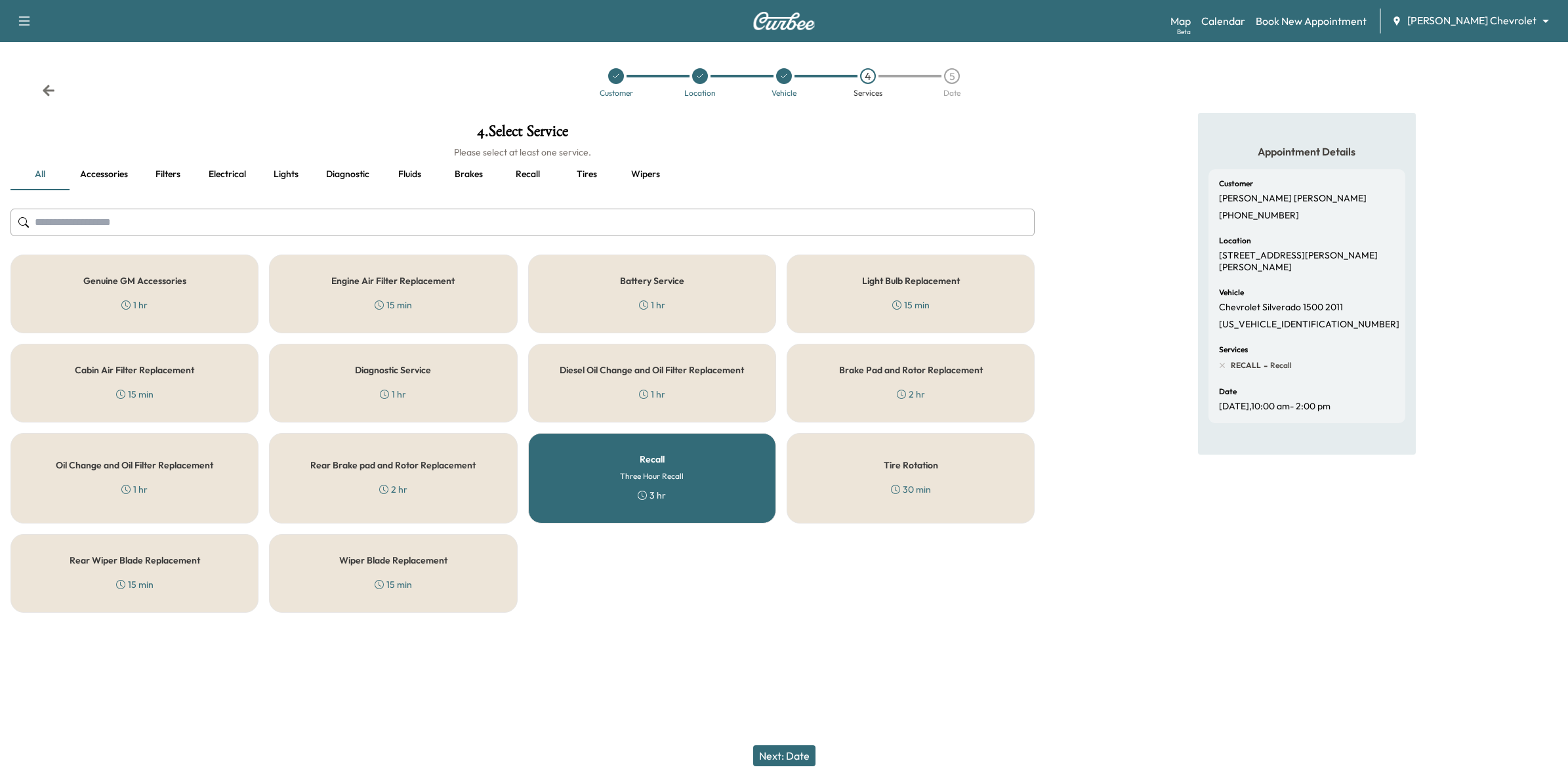
click at [50, 89] on icon at bounding box center [48, 90] width 13 height 13
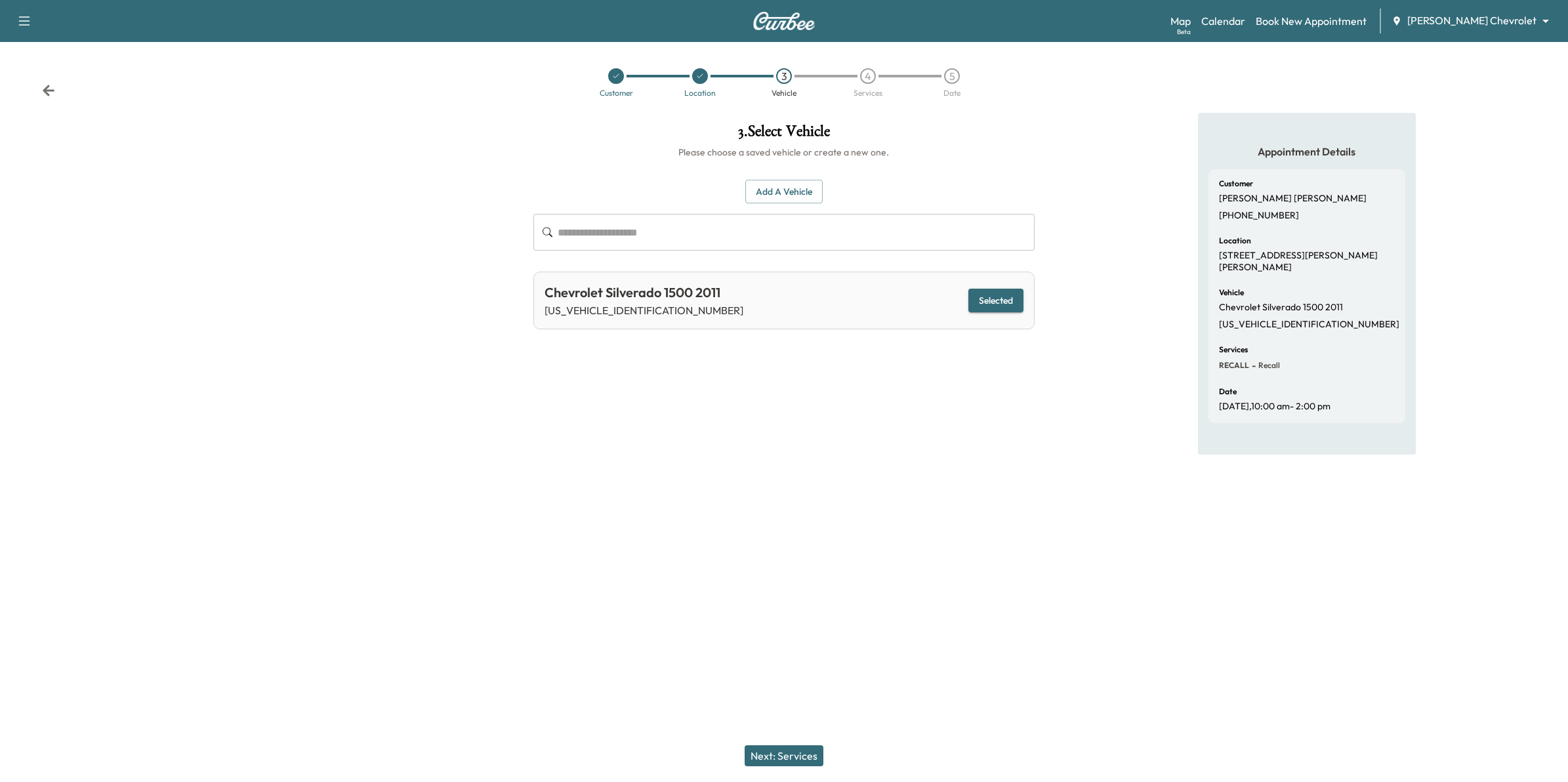
click at [814, 759] on button "Next: Services" at bounding box center [784, 755] width 79 height 21
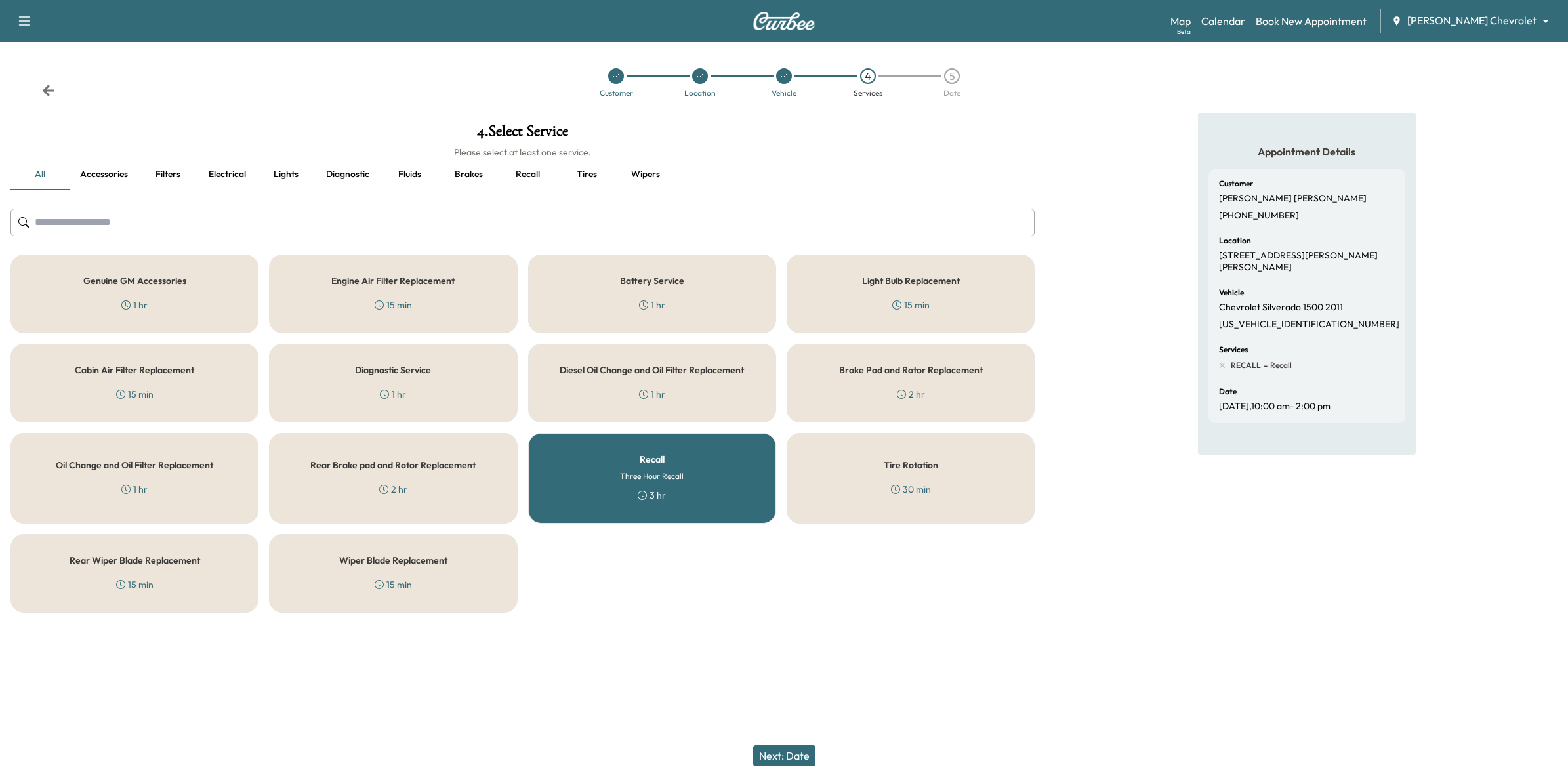
click at [801, 758] on button "Next: Date" at bounding box center [784, 755] width 62 height 21
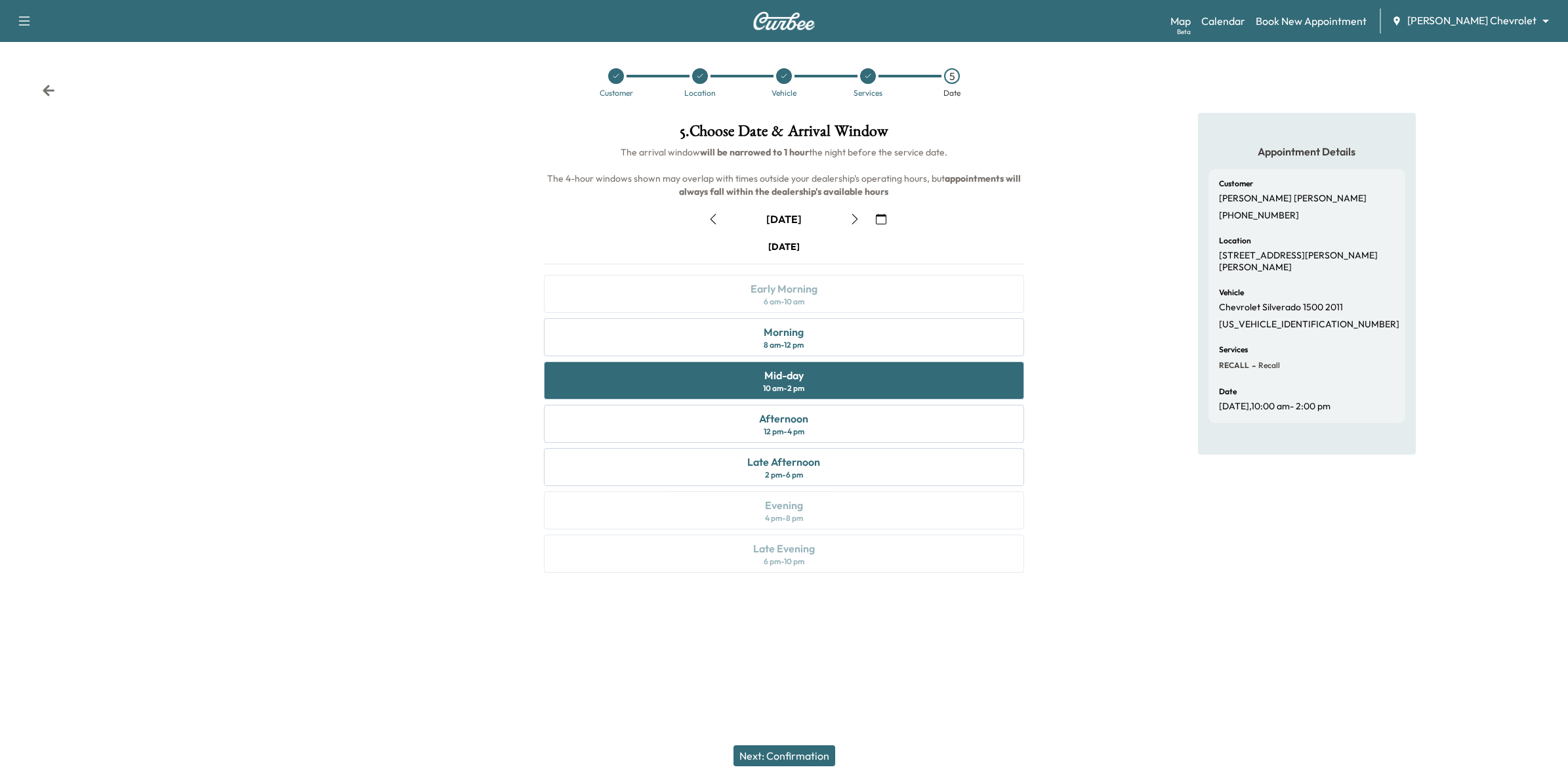
click at [807, 753] on button "Next: Confirmation" at bounding box center [784, 755] width 102 height 21
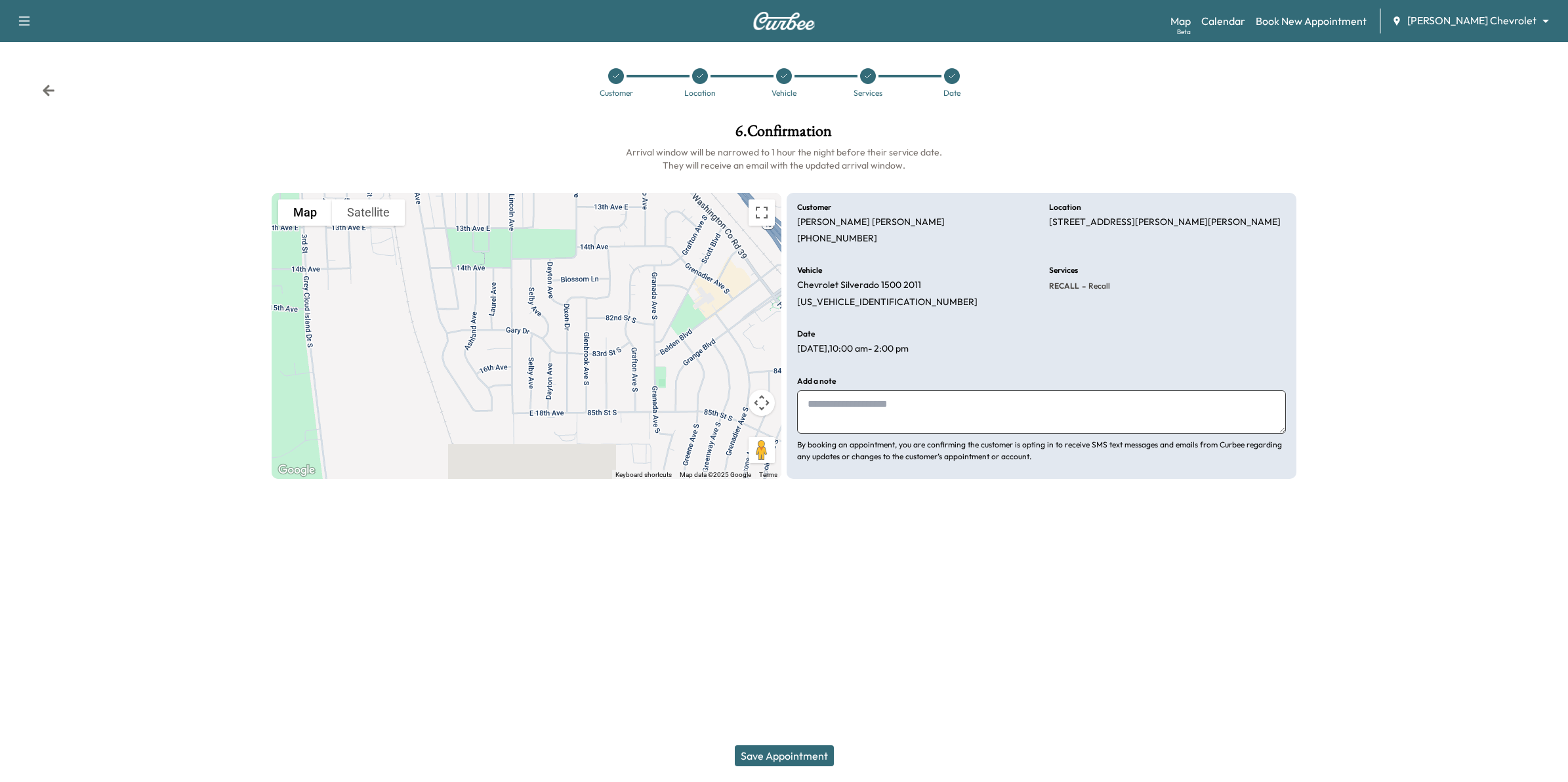
click at [807, 753] on button "Save Appointment" at bounding box center [783, 755] width 99 height 21
click at [820, 761] on button "Save Appointment" at bounding box center [783, 755] width 99 height 21
click at [777, 758] on button "Save Appointment" at bounding box center [783, 755] width 99 height 21
click at [469, 97] on div "Customer Location Vehicle Services Date" at bounding box center [784, 83] width 1568 height 61
click at [814, 756] on button "Save Appointment" at bounding box center [783, 755] width 99 height 21
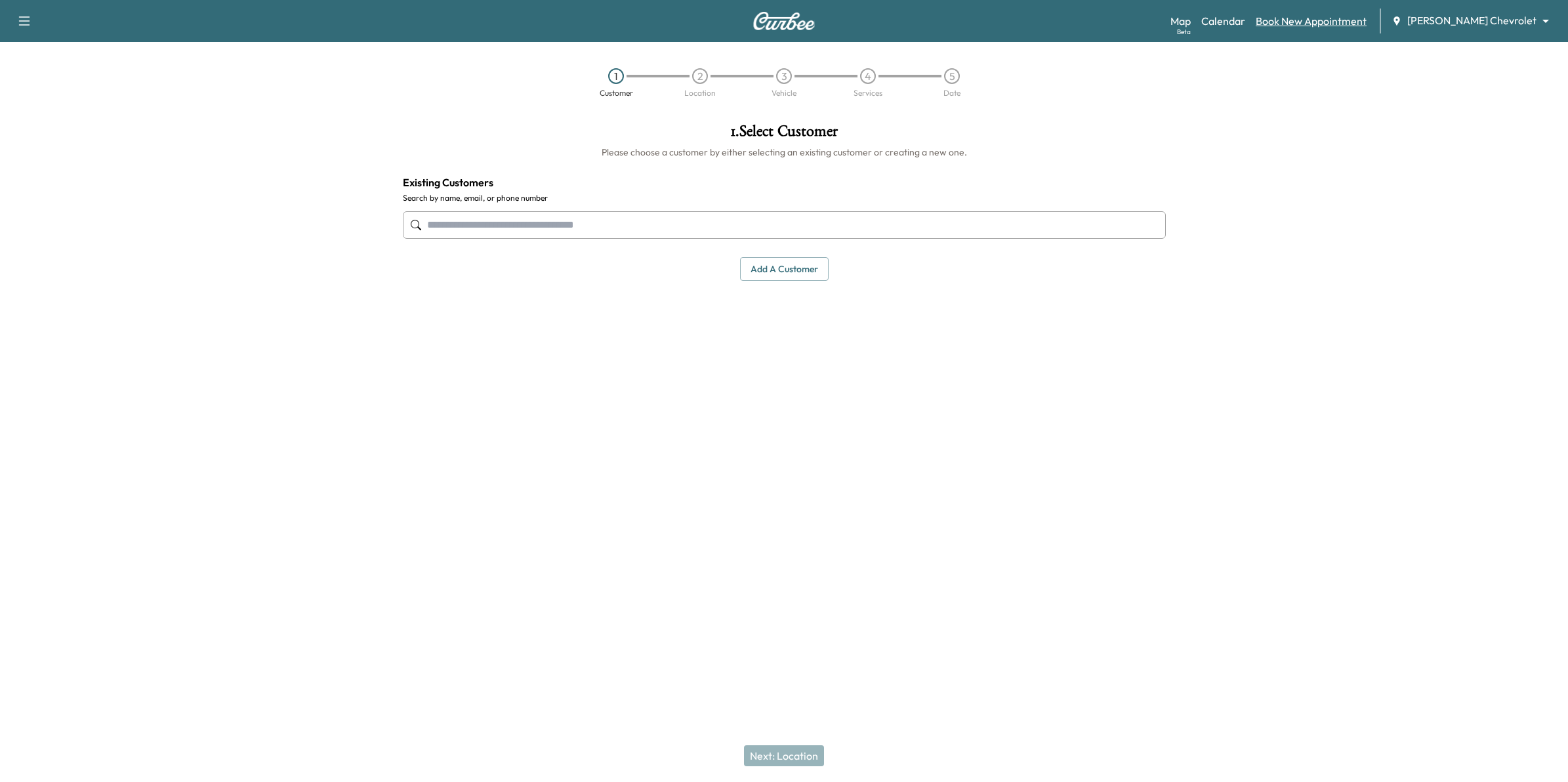
click at [1366, 17] on link "Book New Appointment" at bounding box center [1311, 21] width 111 height 16
click at [1245, 18] on link "Calendar" at bounding box center [1222, 21] width 44 height 16
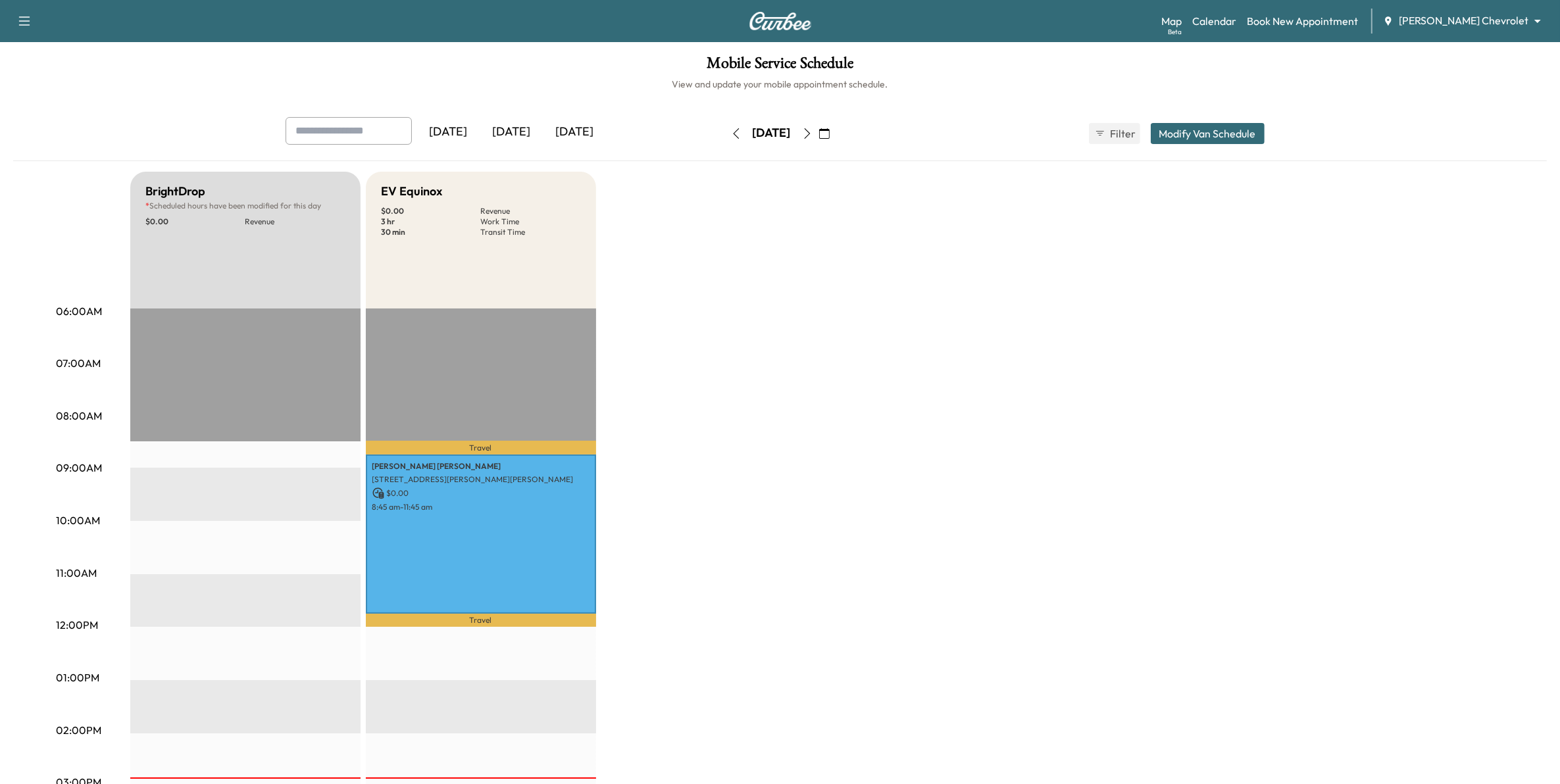
click at [835, 140] on button "button" at bounding box center [824, 133] width 23 height 21
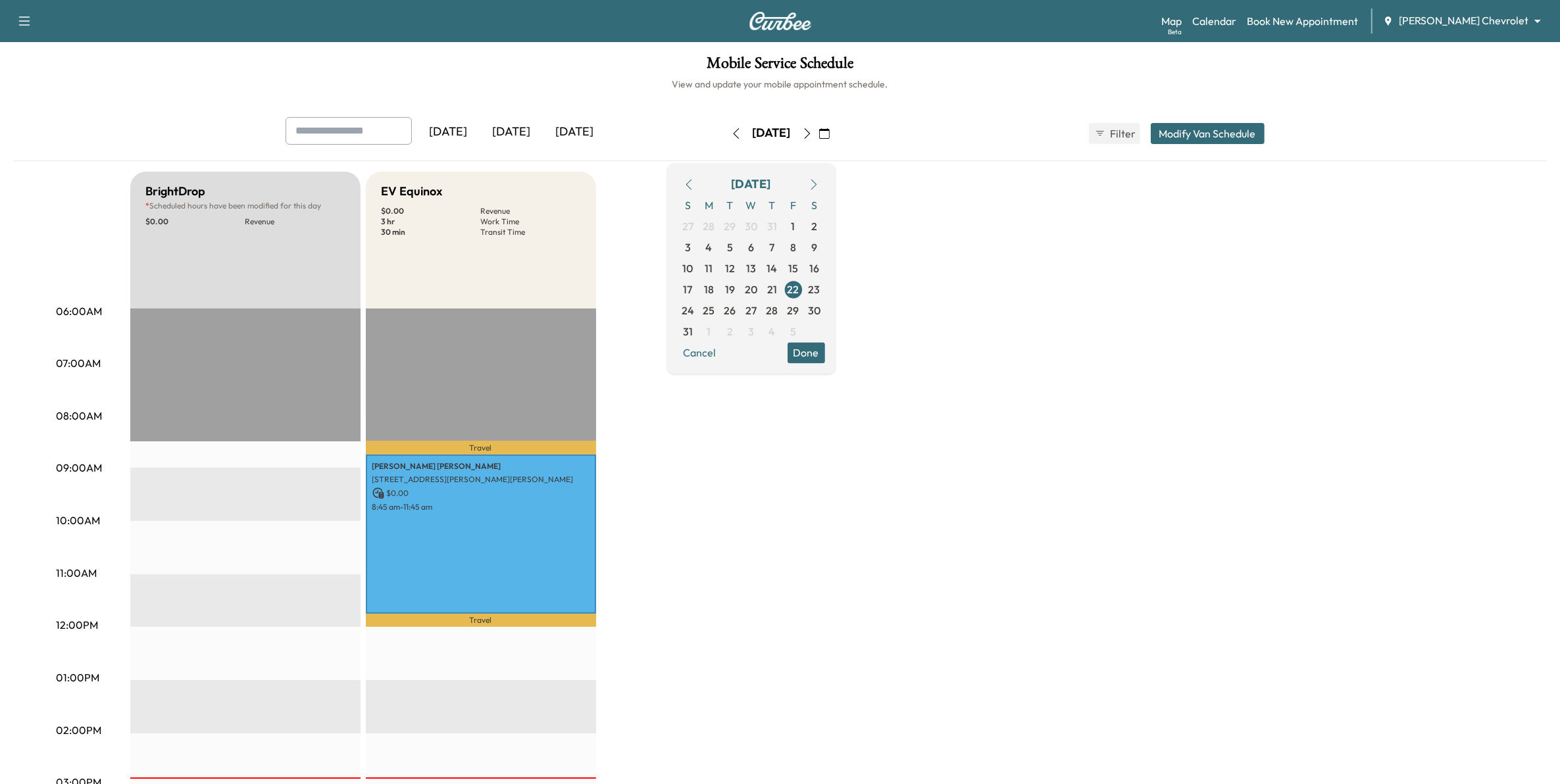
click at [819, 185] on icon "button" at bounding box center [814, 184] width 11 height 11
click at [720, 225] on span "1" at bounding box center [708, 225] width 21 height 21
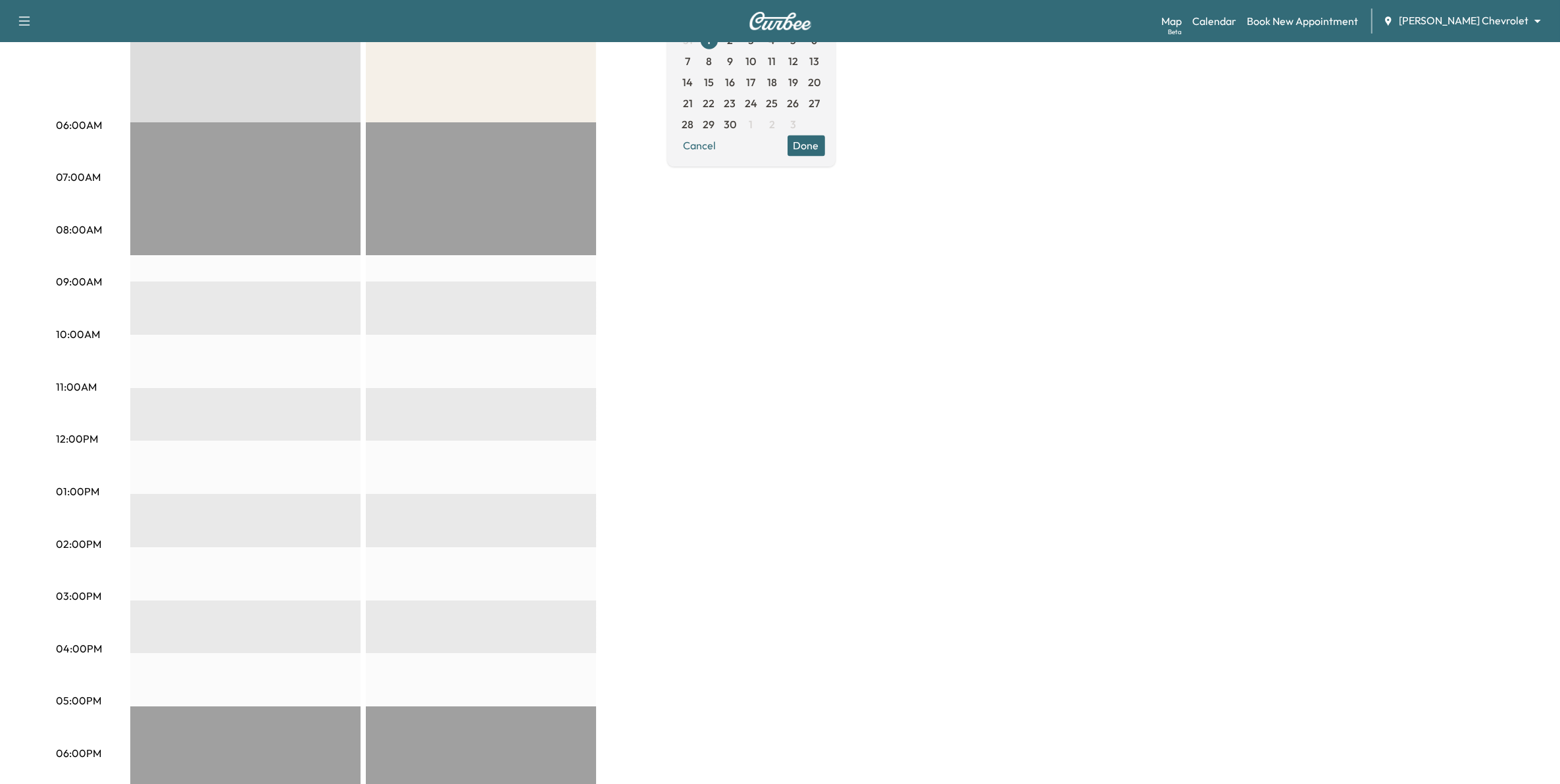
scroll to position [164, 0]
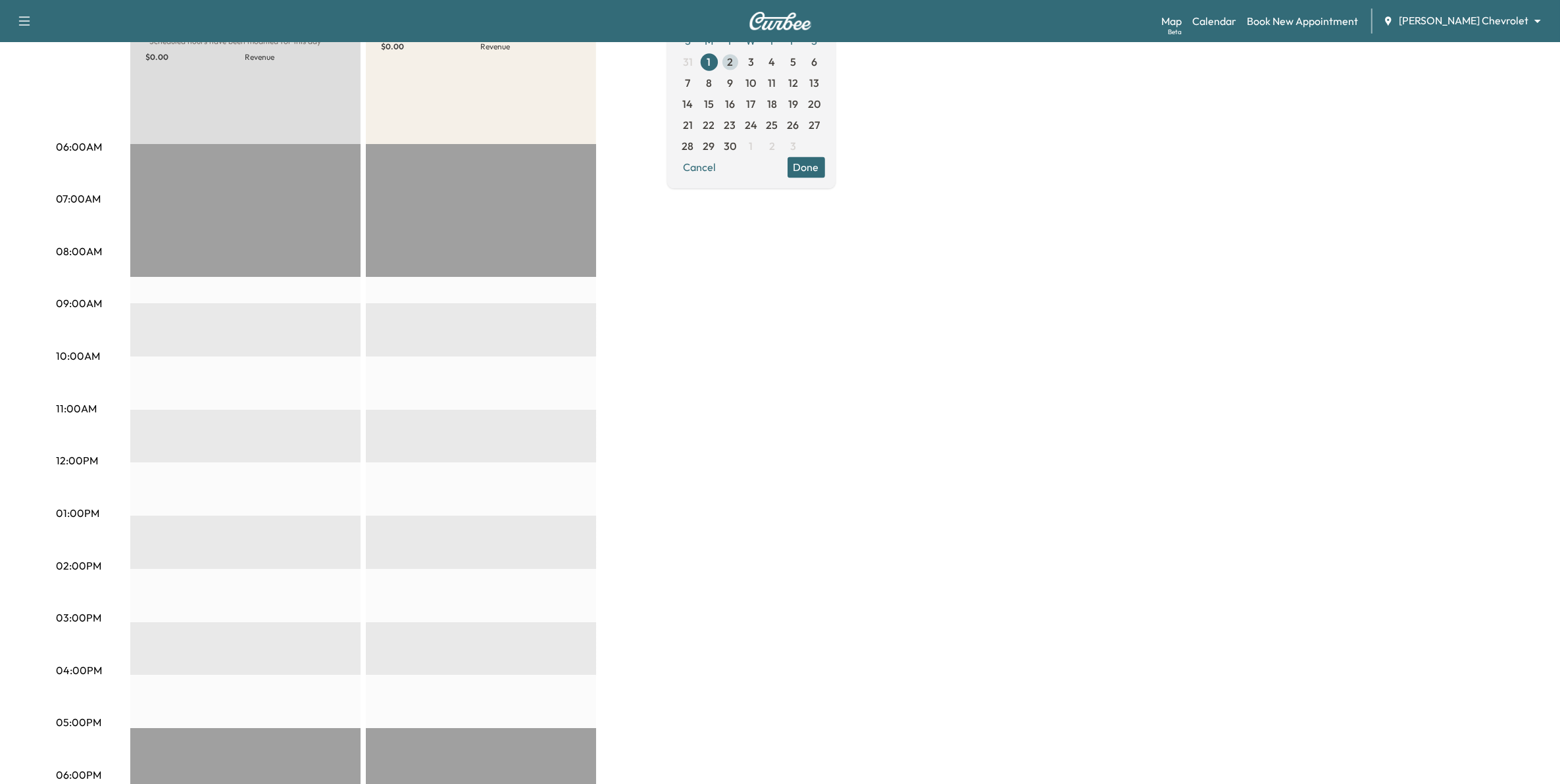
click at [740, 63] on span "2" at bounding box center [730, 61] width 21 height 21
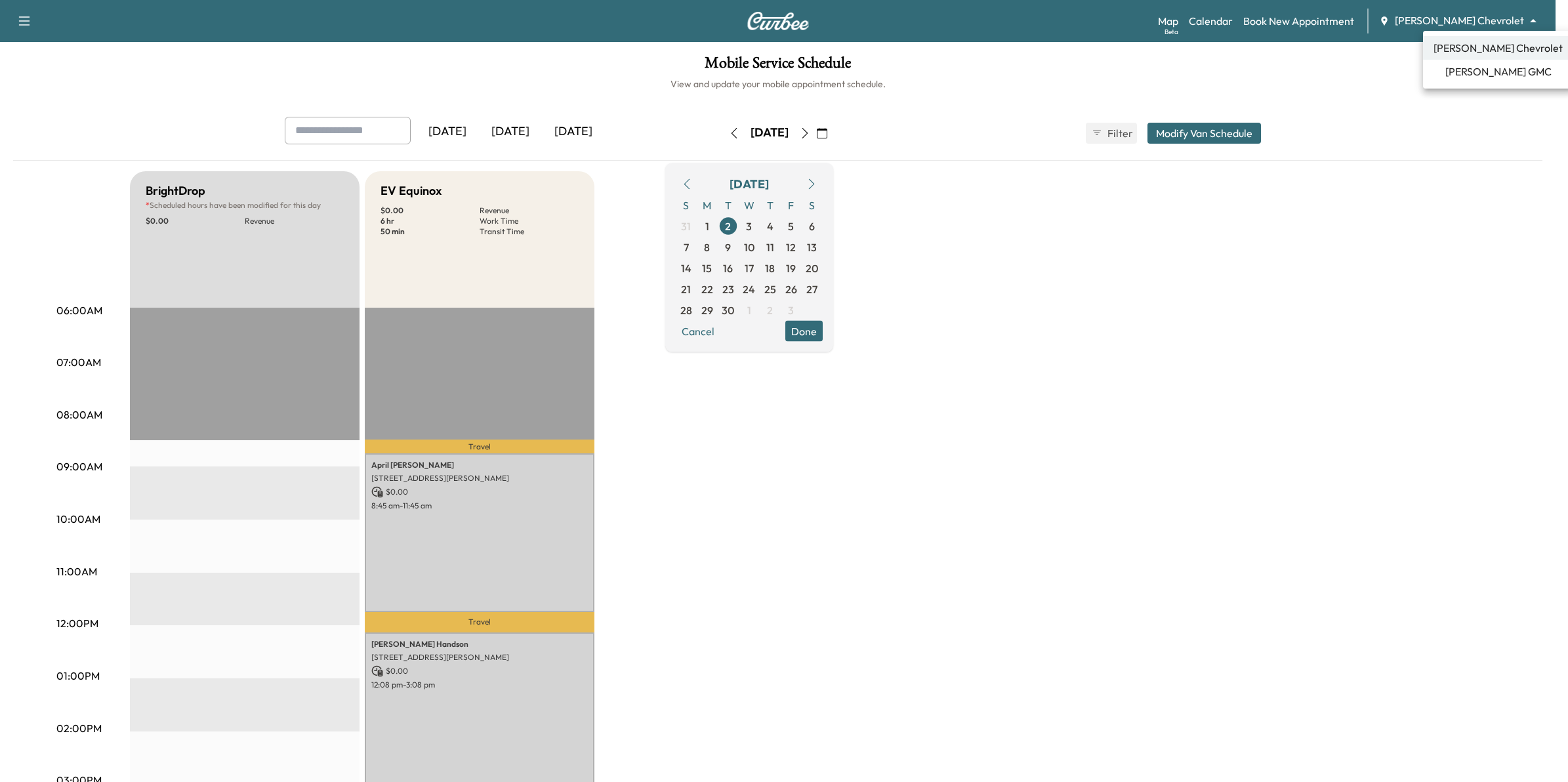
click at [1516, 15] on body "Support Log Out Map Beta Calendar Book New Appointment [PERSON_NAME] Chevrolet …" at bounding box center [784, 391] width 1568 height 782
click at [1484, 73] on span "[PERSON_NAME] GMC" at bounding box center [1498, 71] width 106 height 16
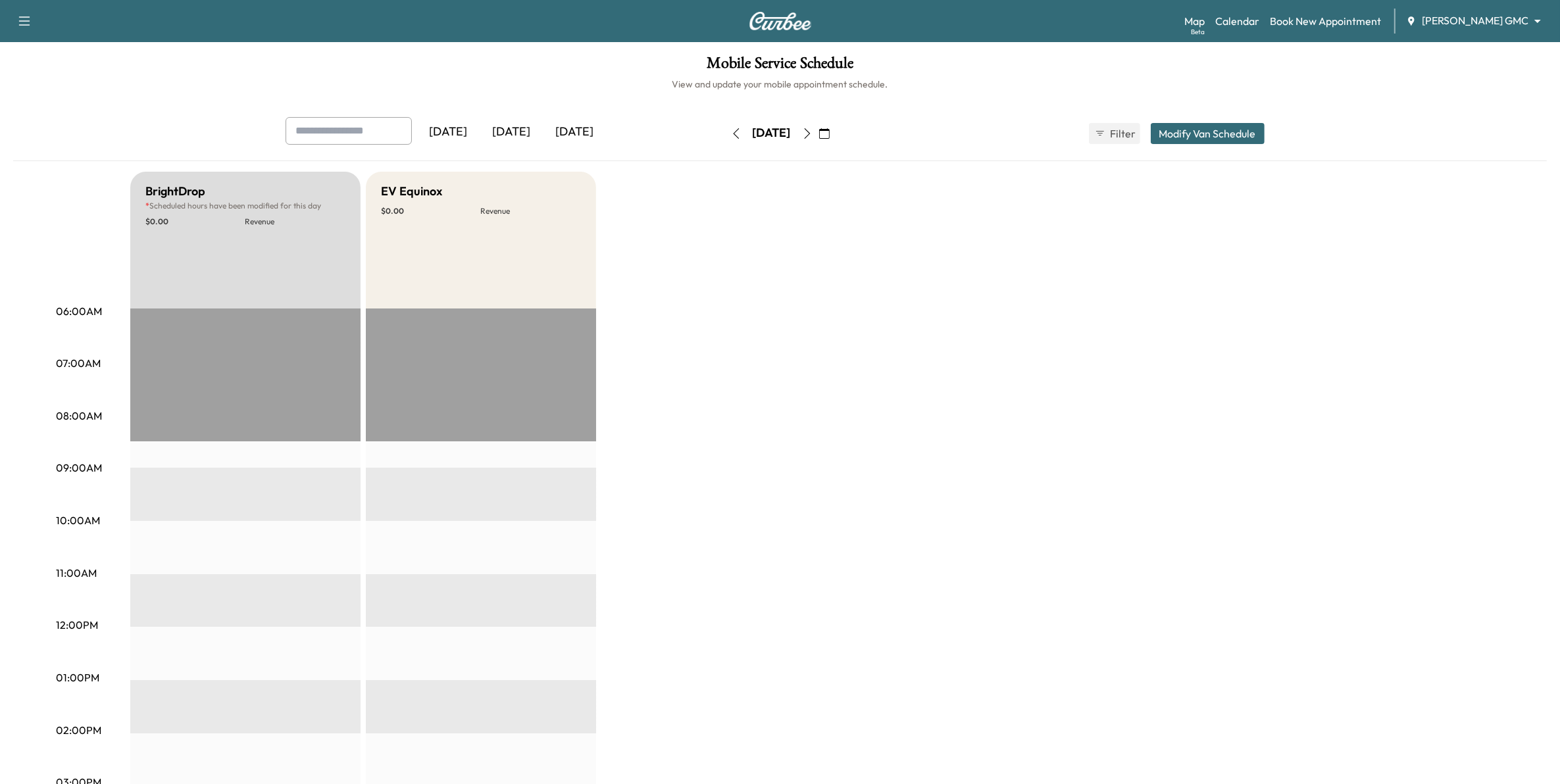
click at [835, 133] on button "button" at bounding box center [824, 133] width 23 height 21
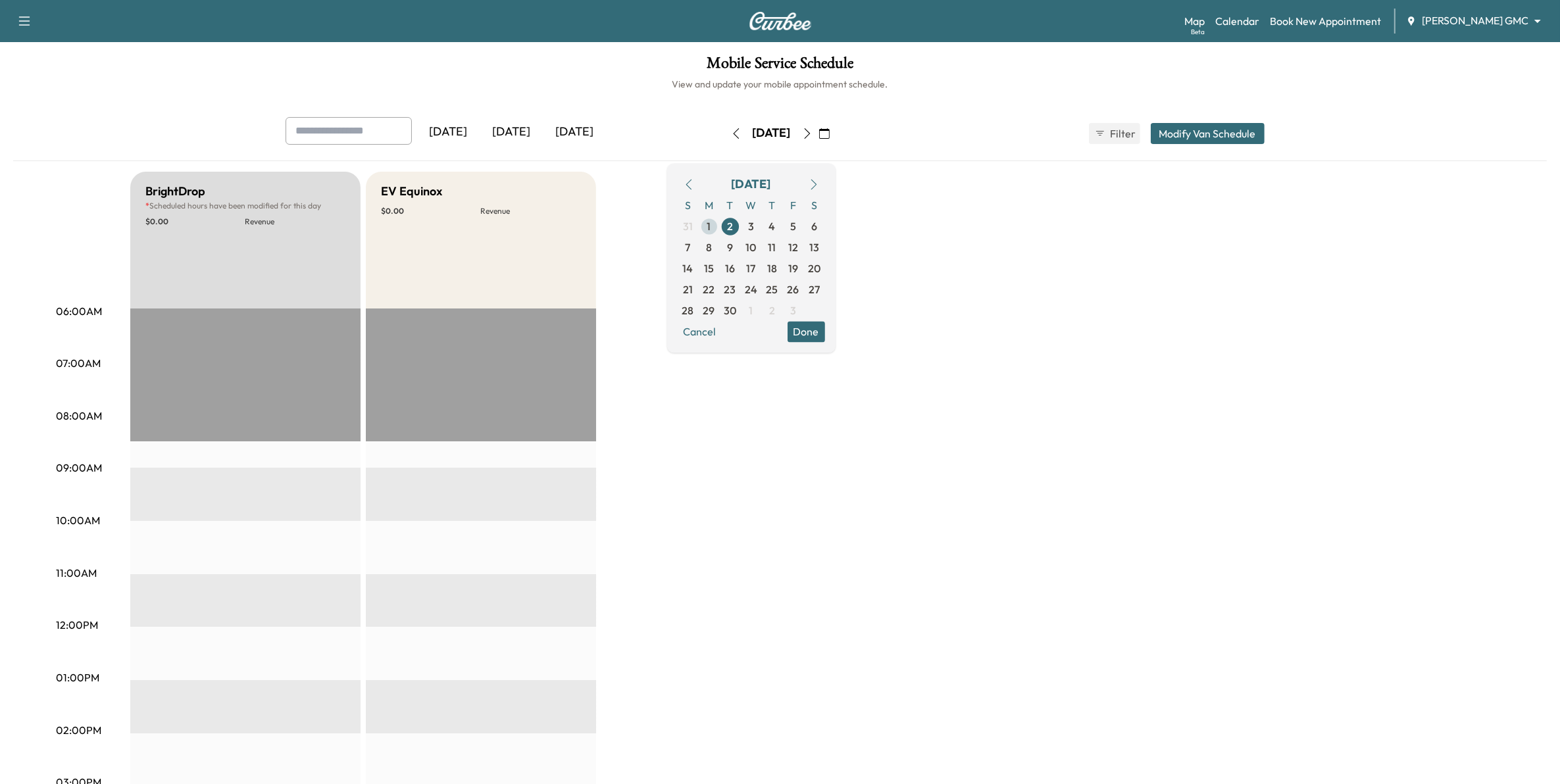
click at [720, 225] on span "1" at bounding box center [708, 225] width 21 height 21
click at [1255, 15] on link "Calendar" at bounding box center [1237, 21] width 44 height 16
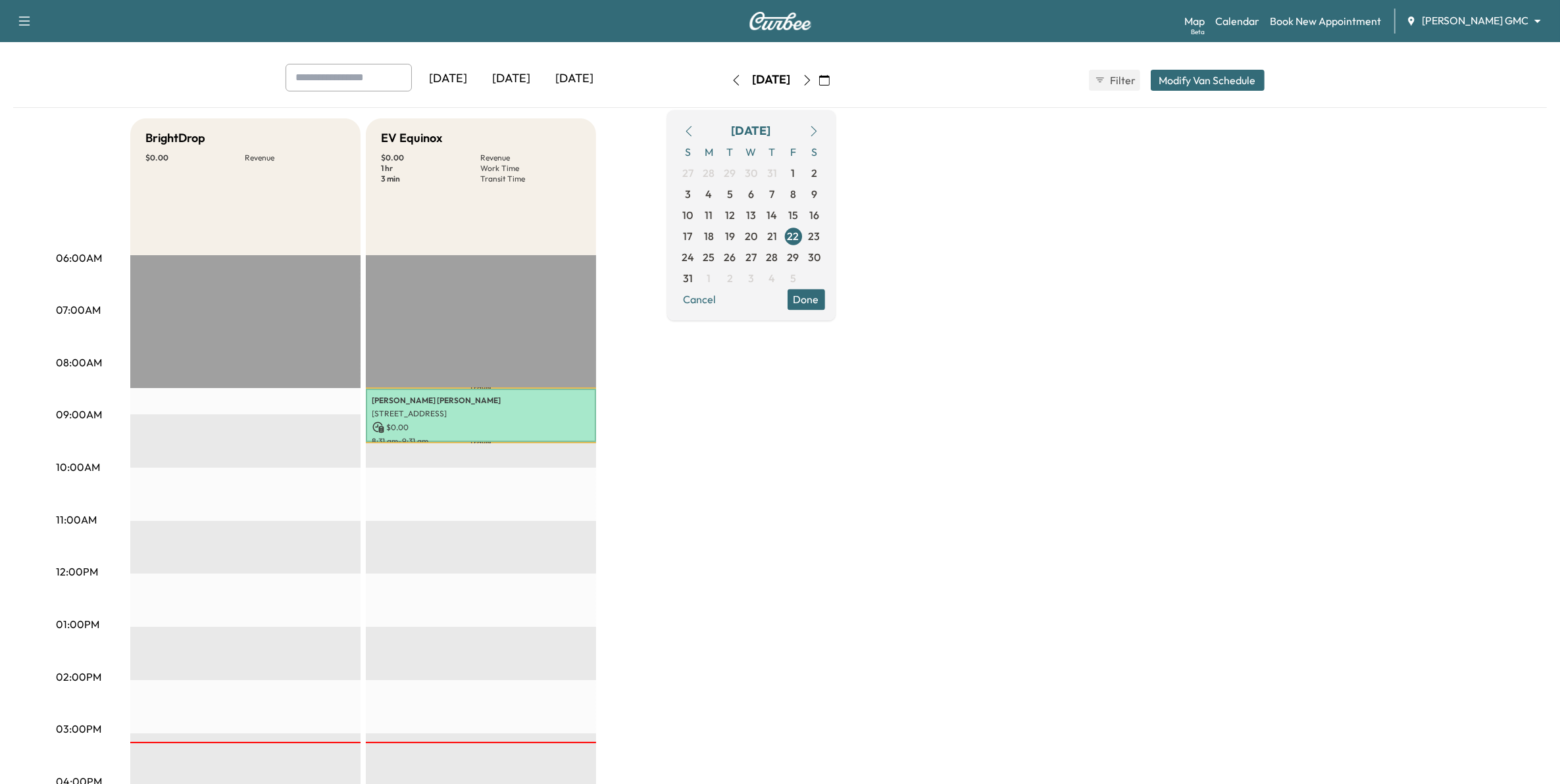
scroll to position [82, 0]
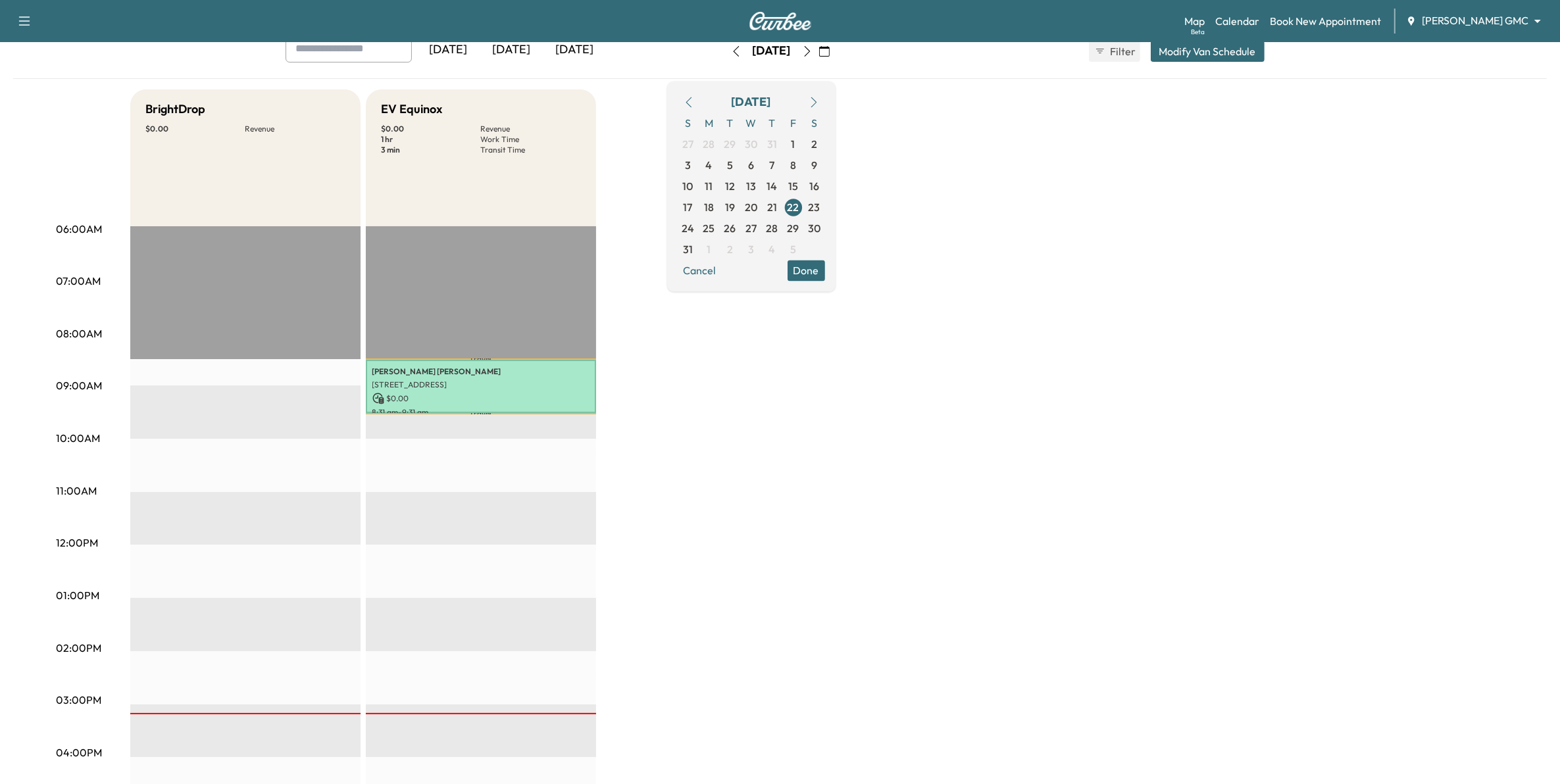
click at [819, 97] on icon "button" at bounding box center [814, 102] width 11 height 11
click at [740, 145] on span "2" at bounding box center [730, 143] width 21 height 21
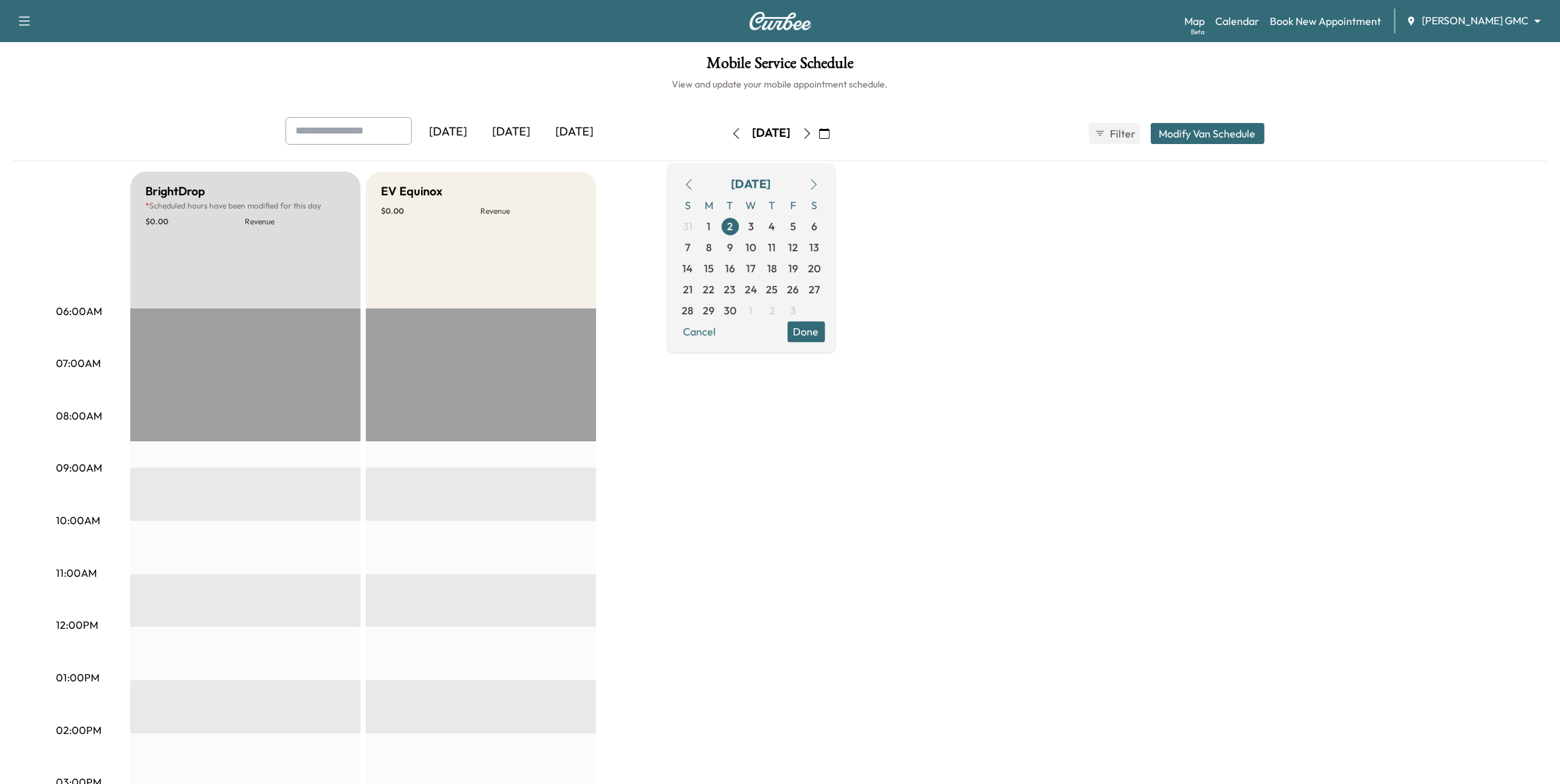
click at [829, 133] on icon "button" at bounding box center [824, 133] width 11 height 11
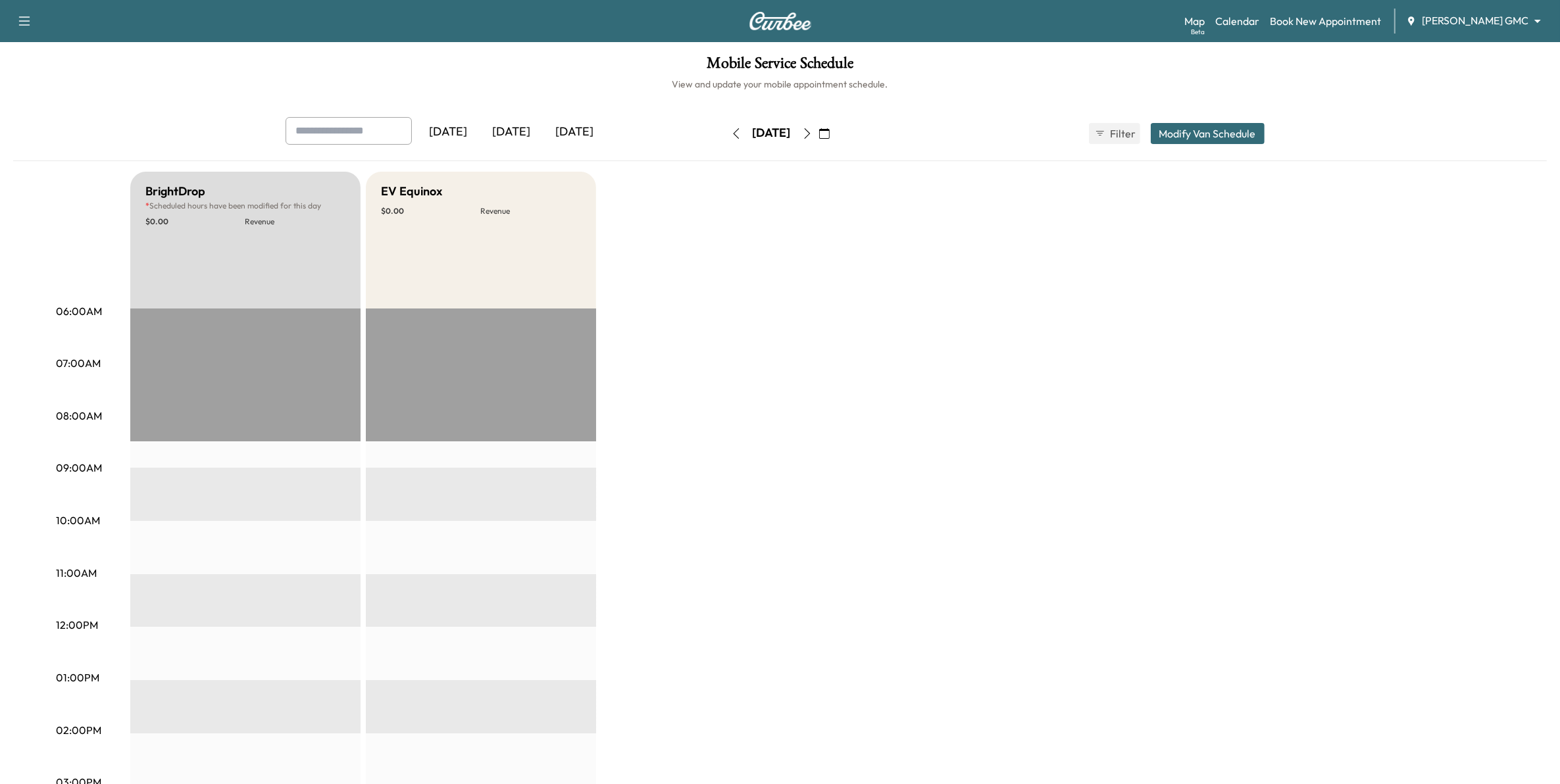
click at [829, 133] on icon "button" at bounding box center [824, 133] width 11 height 11
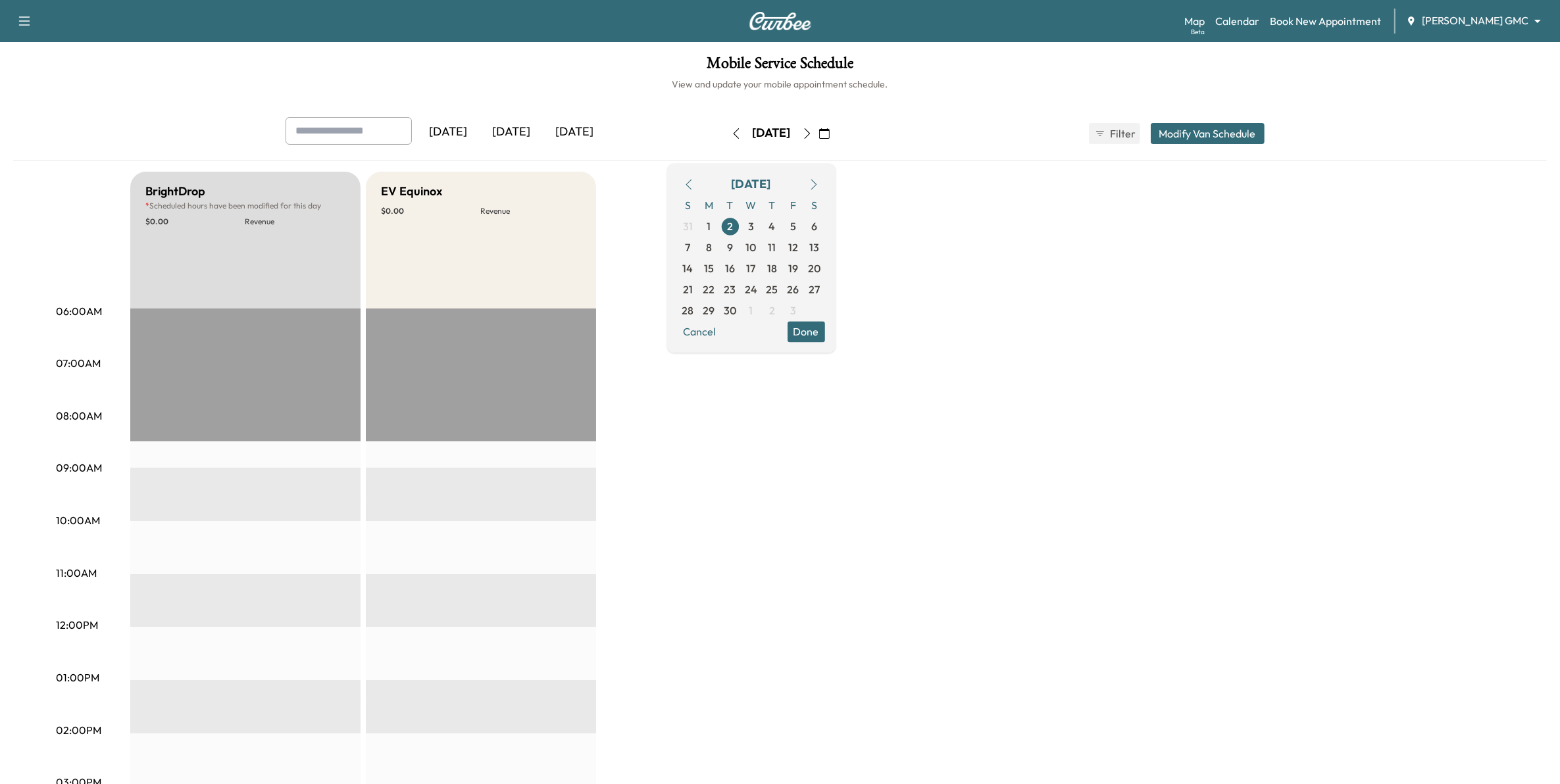
click at [829, 131] on icon "button" at bounding box center [824, 133] width 11 height 11
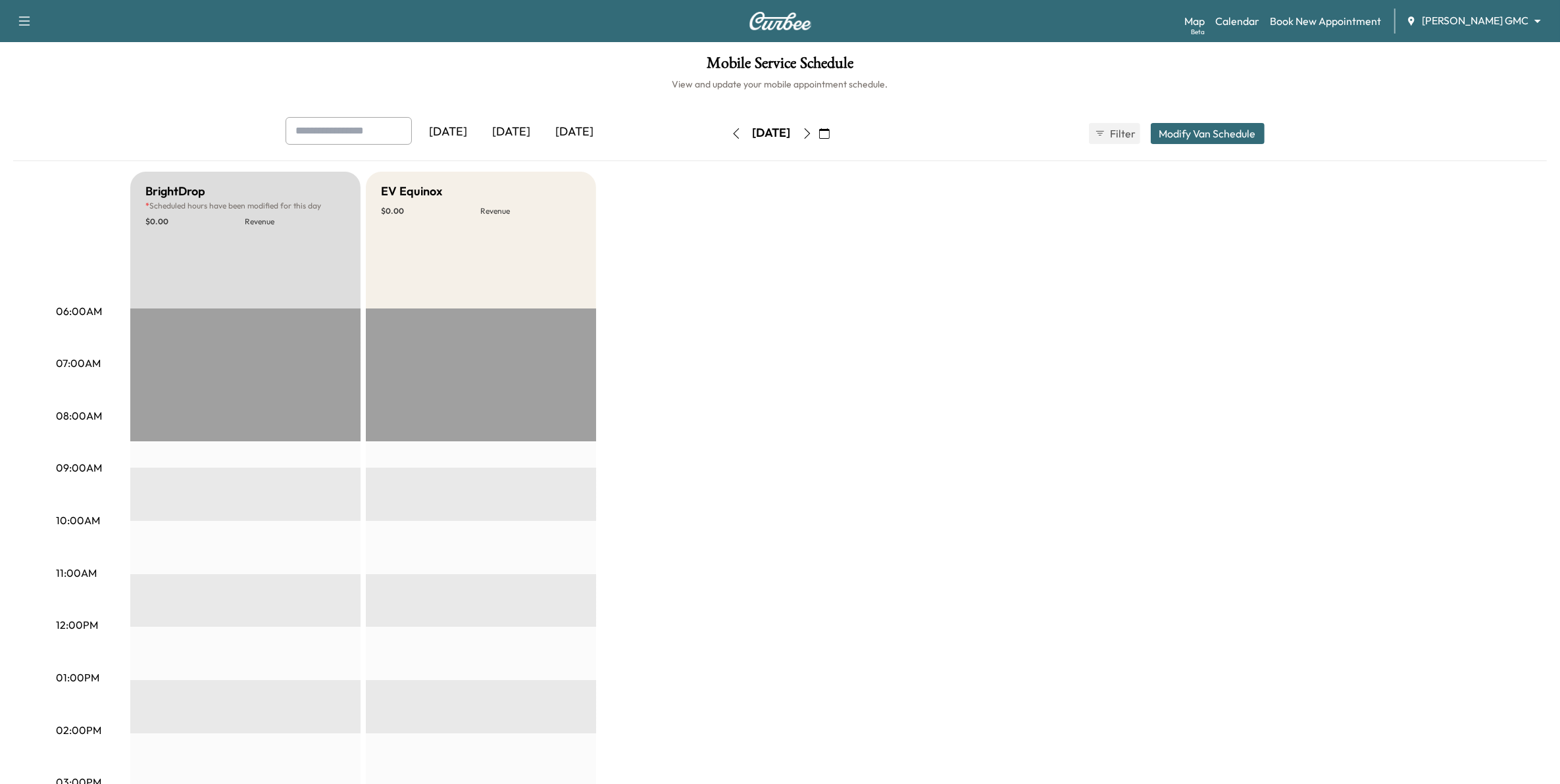
click at [835, 139] on button "button" at bounding box center [824, 133] width 23 height 21
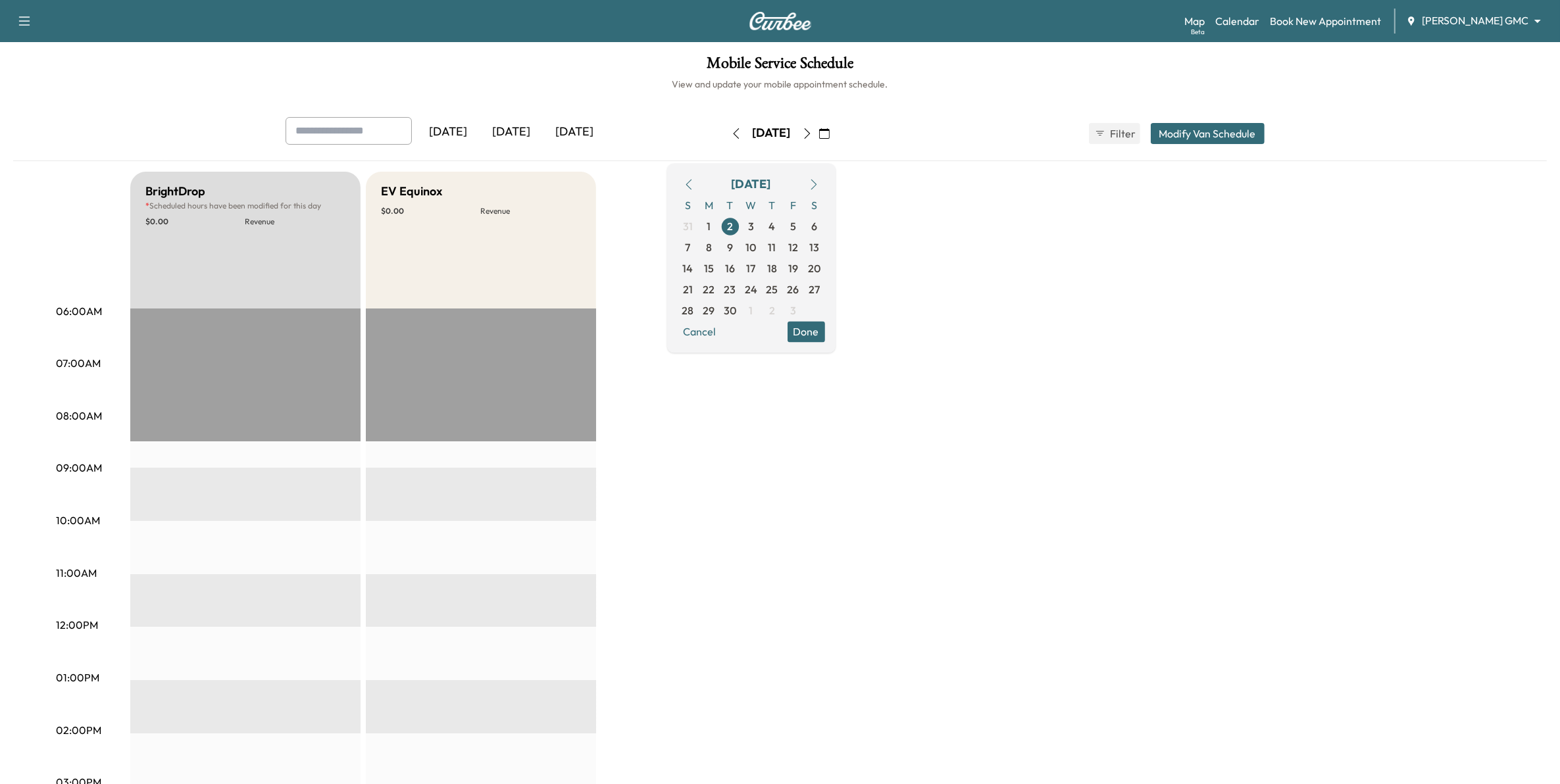
click at [817, 186] on icon "button" at bounding box center [814, 184] width 6 height 11
click at [694, 185] on icon "button" at bounding box center [688, 184] width 11 height 11
drag, startPoint x: 729, startPoint y: 183, endPoint x: 784, endPoint y: 210, distance: 61.3
click at [694, 182] on icon "button" at bounding box center [688, 184] width 11 height 11
click at [799, 309] on span "29" at bounding box center [793, 310] width 12 height 16
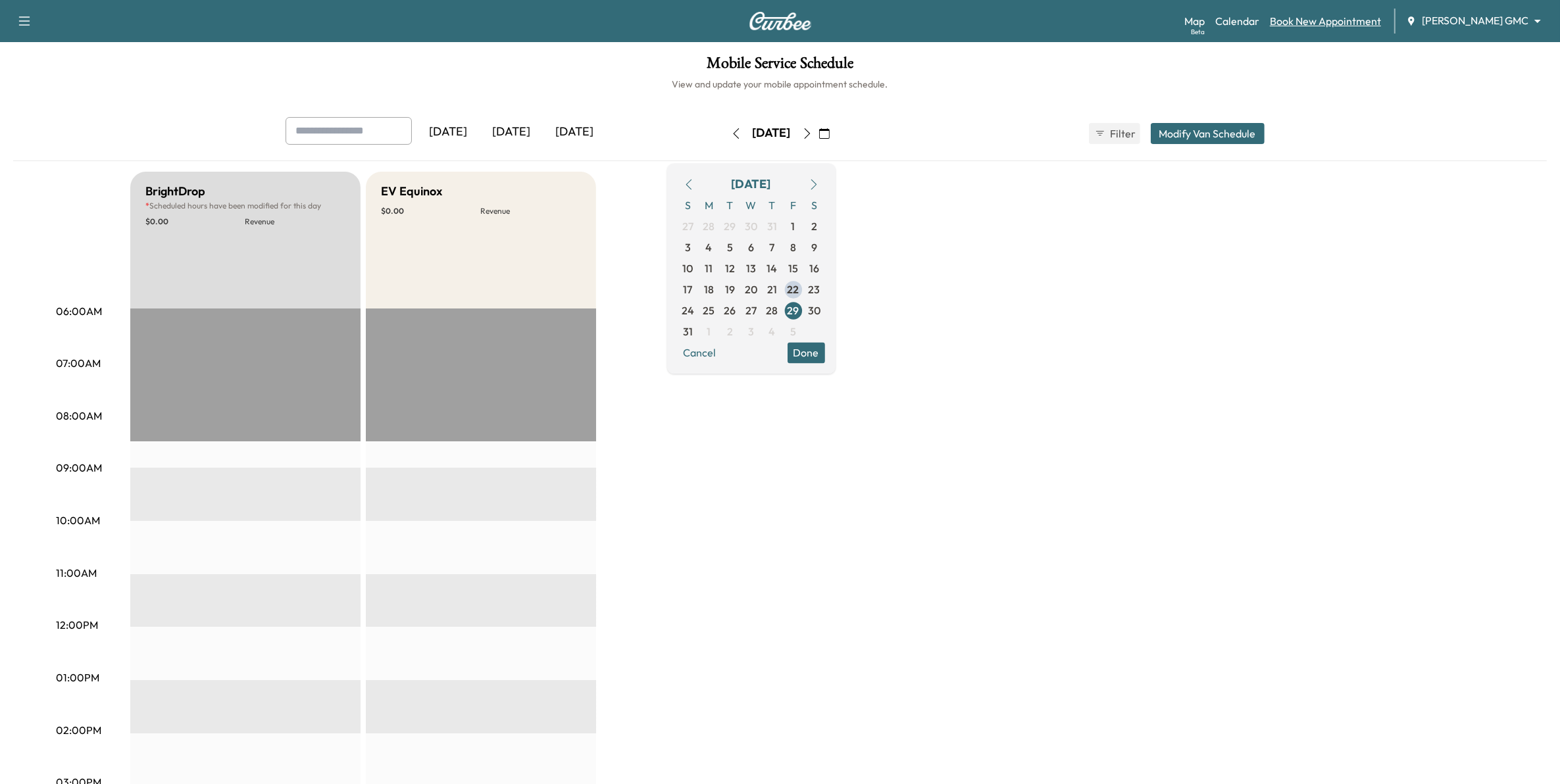
click at [1322, 21] on link "Book New Appointment" at bounding box center [1326, 21] width 112 height 16
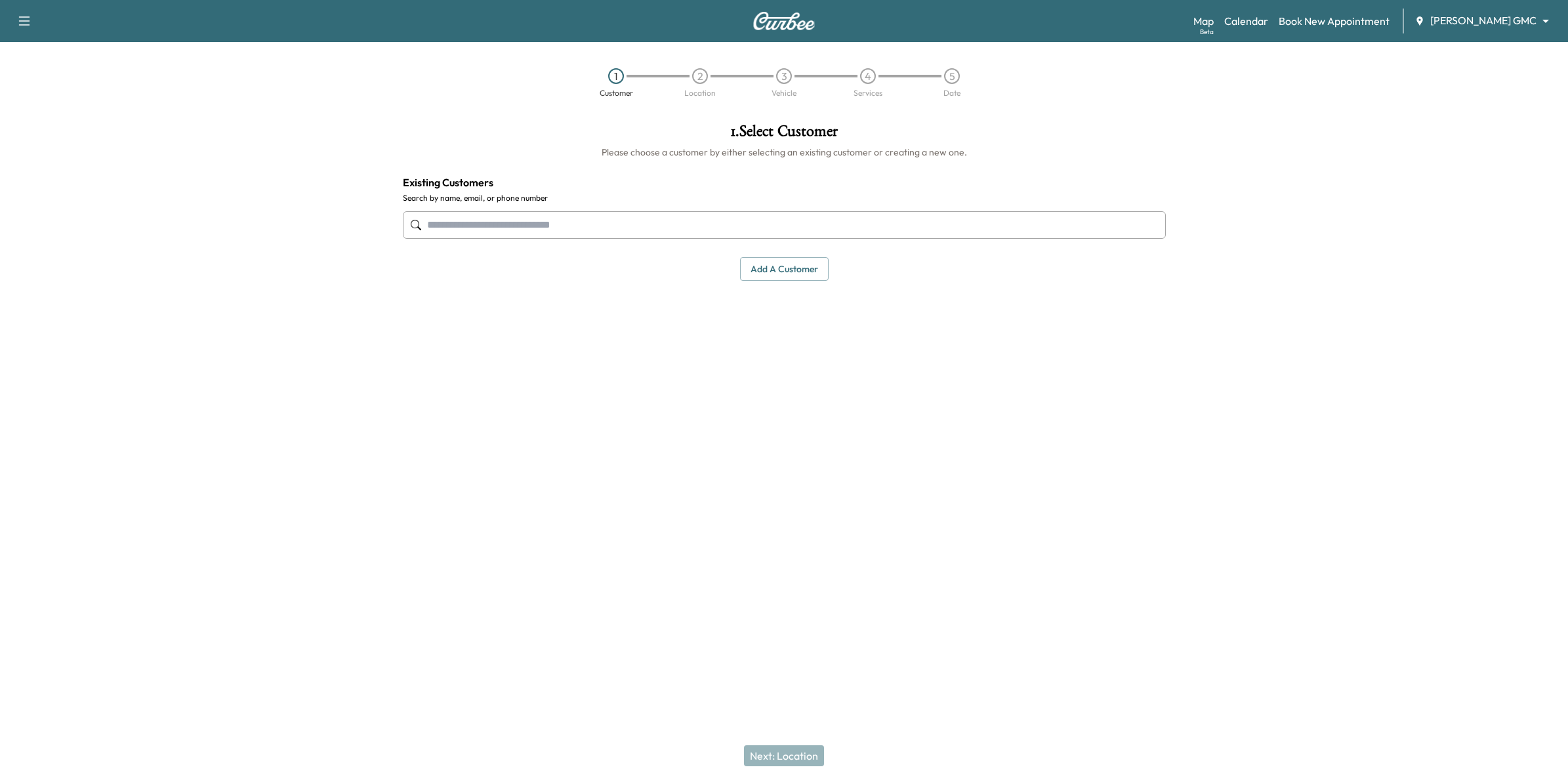
click at [654, 225] on input "text" at bounding box center [783, 225] width 763 height 27
click at [1127, 314] on button "Select" at bounding box center [1121, 314] width 45 height 24
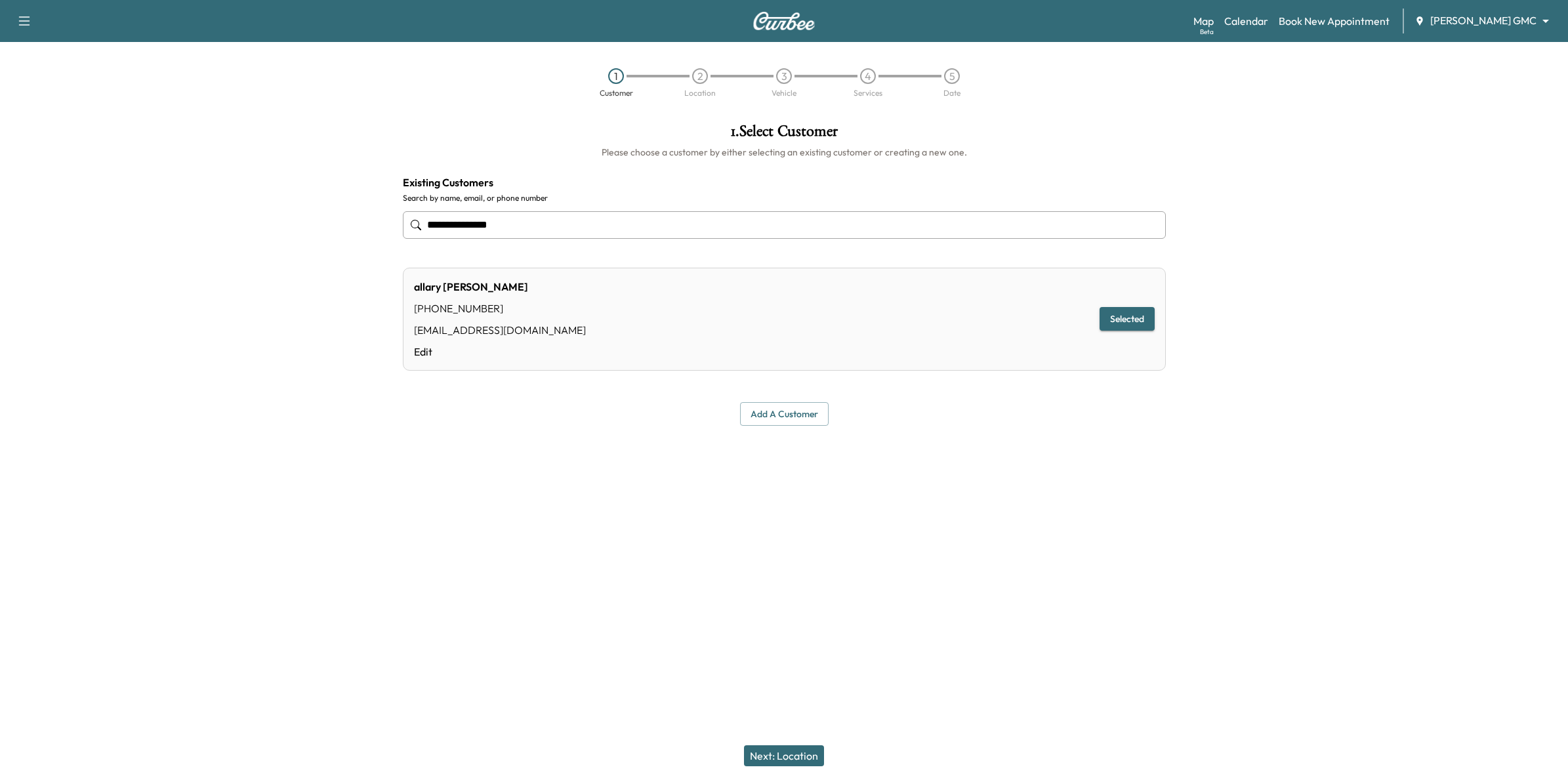
type input "**********"
click at [777, 755] on button "Next: Location" at bounding box center [784, 755] width 80 height 21
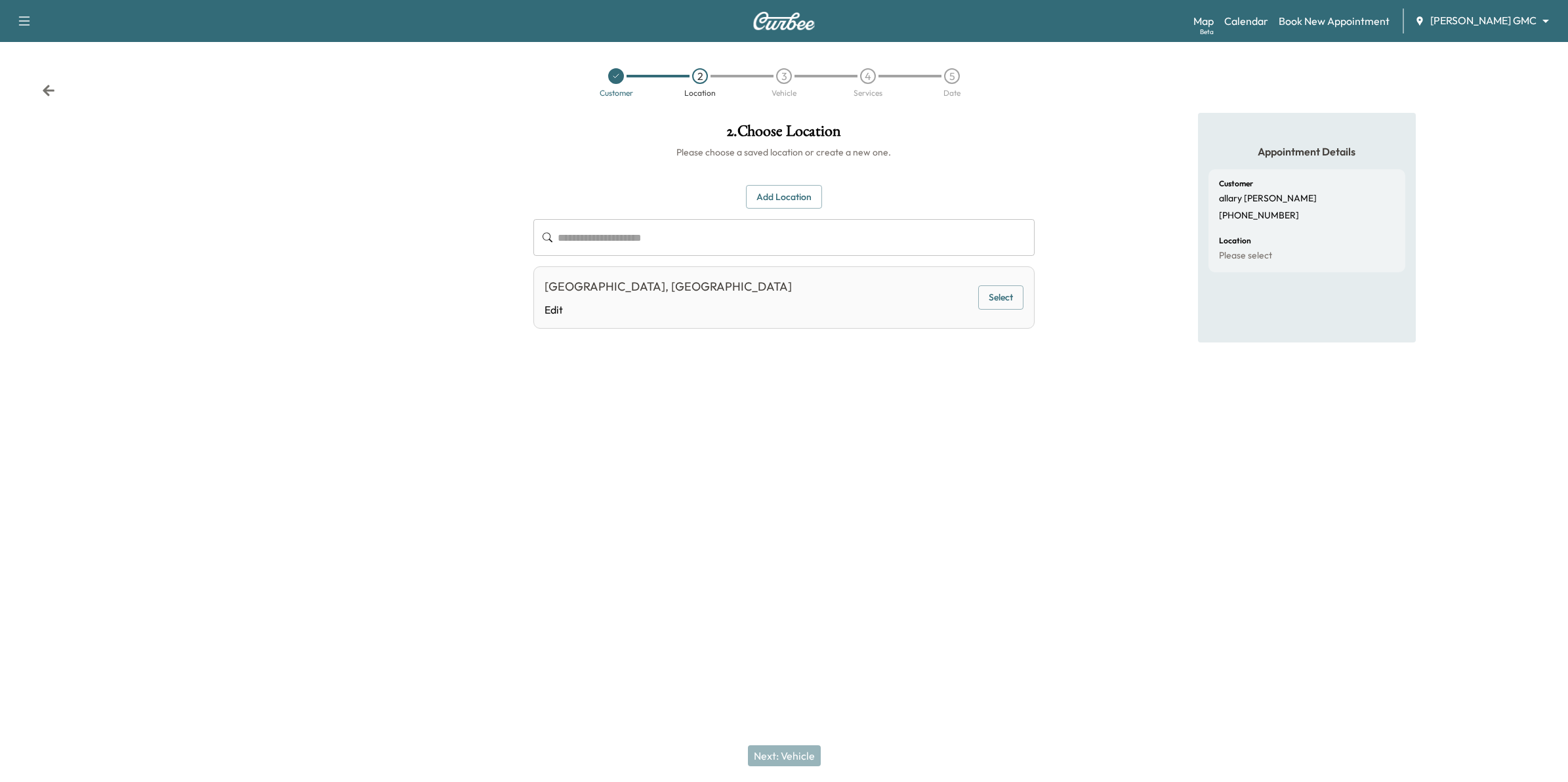
click at [745, 224] on input "text" at bounding box center [796, 237] width 476 height 37
click at [808, 192] on button "Add Location" at bounding box center [784, 196] width 76 height 24
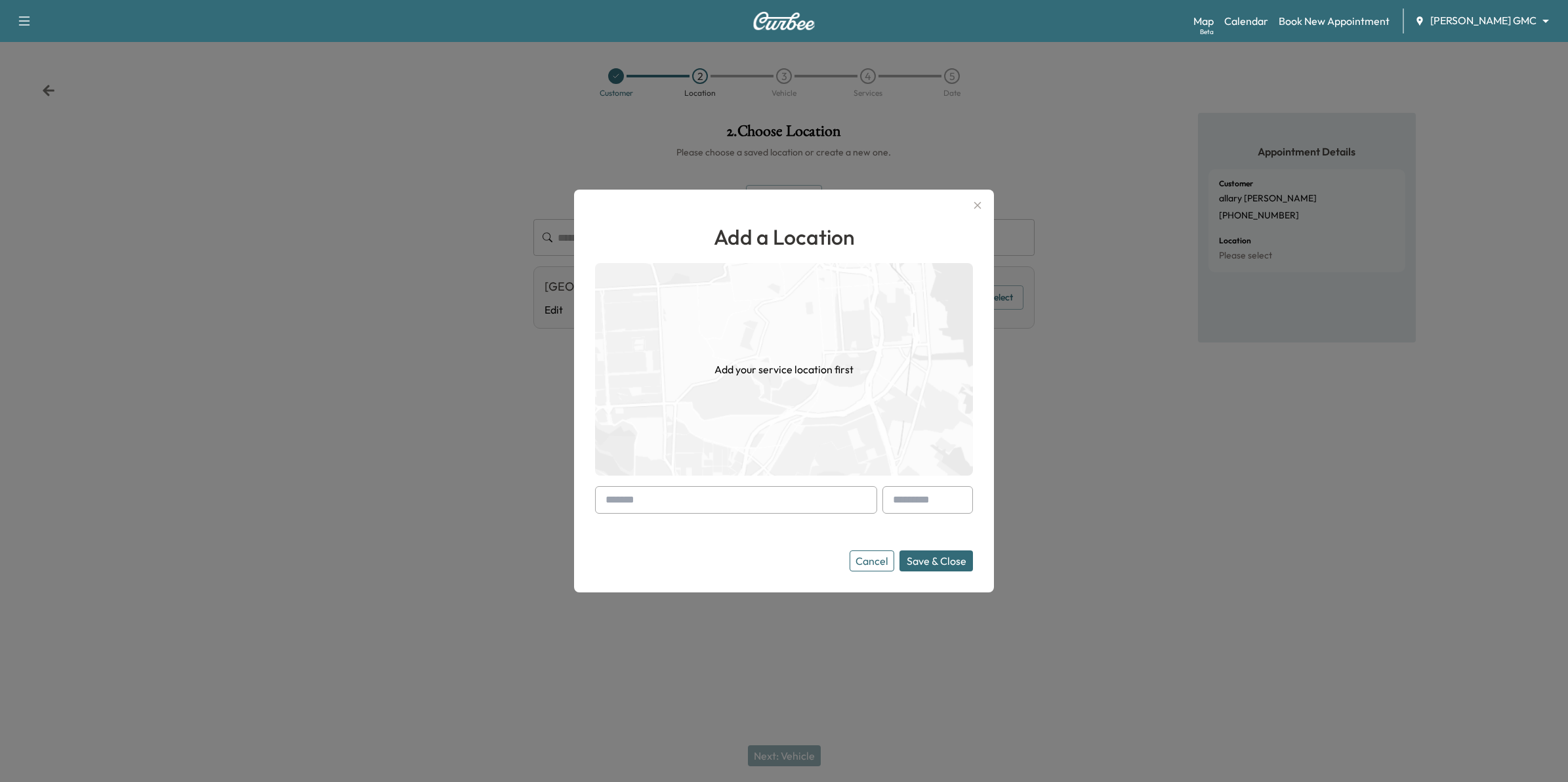
click at [801, 504] on input "text" at bounding box center [735, 500] width 282 height 27
click at [873, 558] on button "Cancel" at bounding box center [872, 560] width 45 height 21
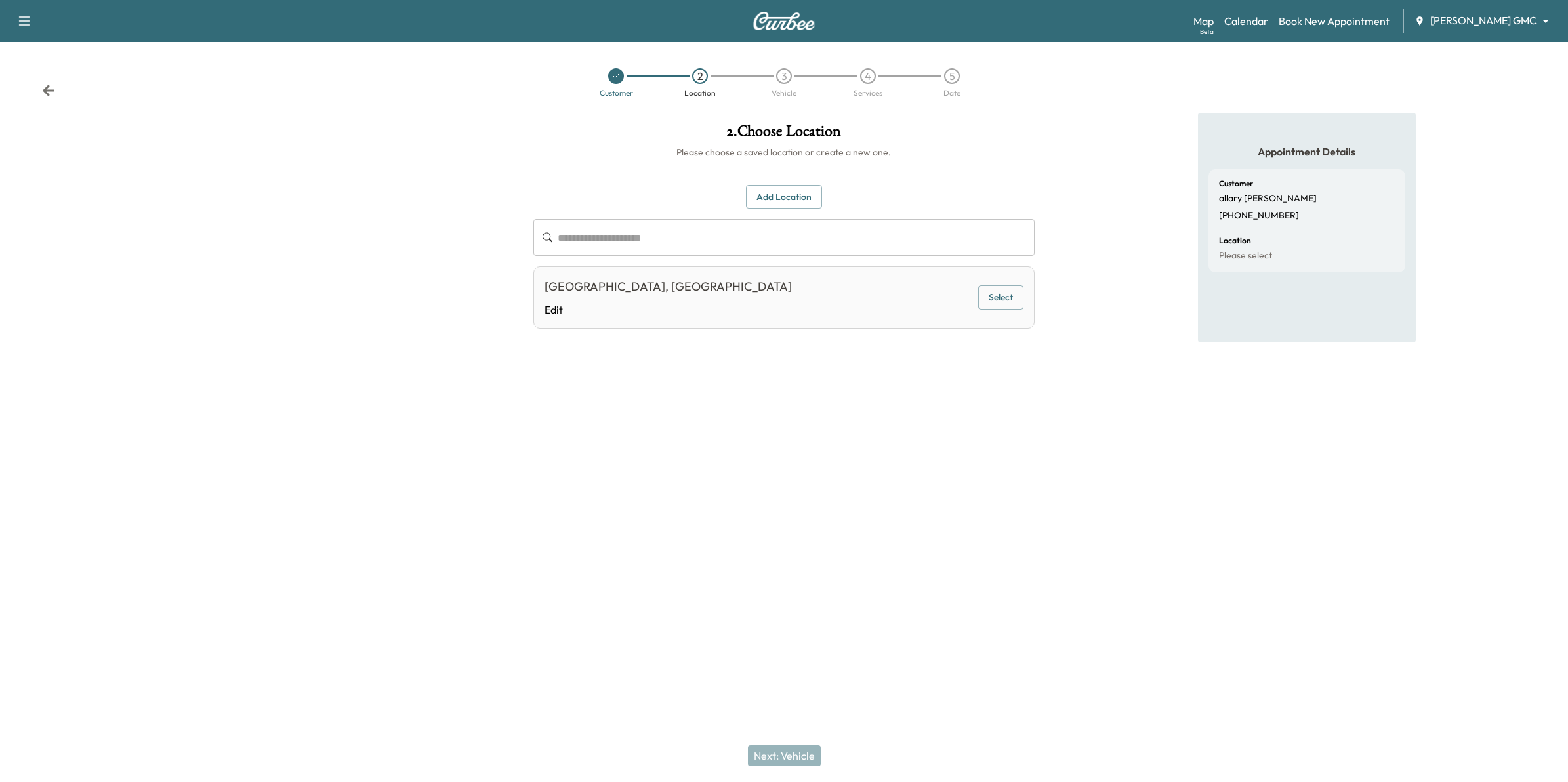
click at [1480, 19] on body "**********" at bounding box center [784, 391] width 1568 height 782
click at [1470, 50] on span "[PERSON_NAME] Chevrolet" at bounding box center [1510, 48] width 129 height 16
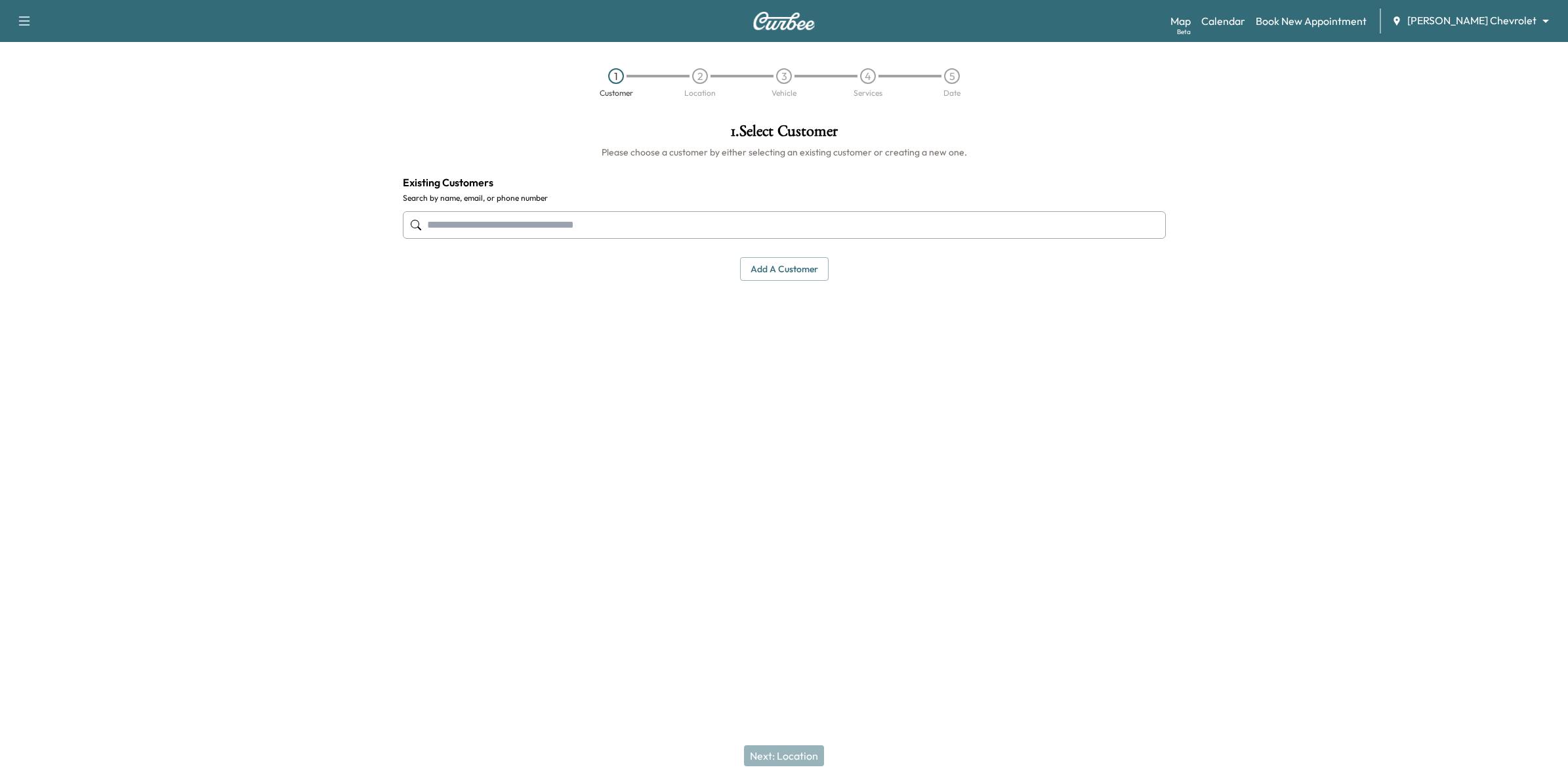
click at [528, 224] on input "text" at bounding box center [783, 225] width 763 height 27
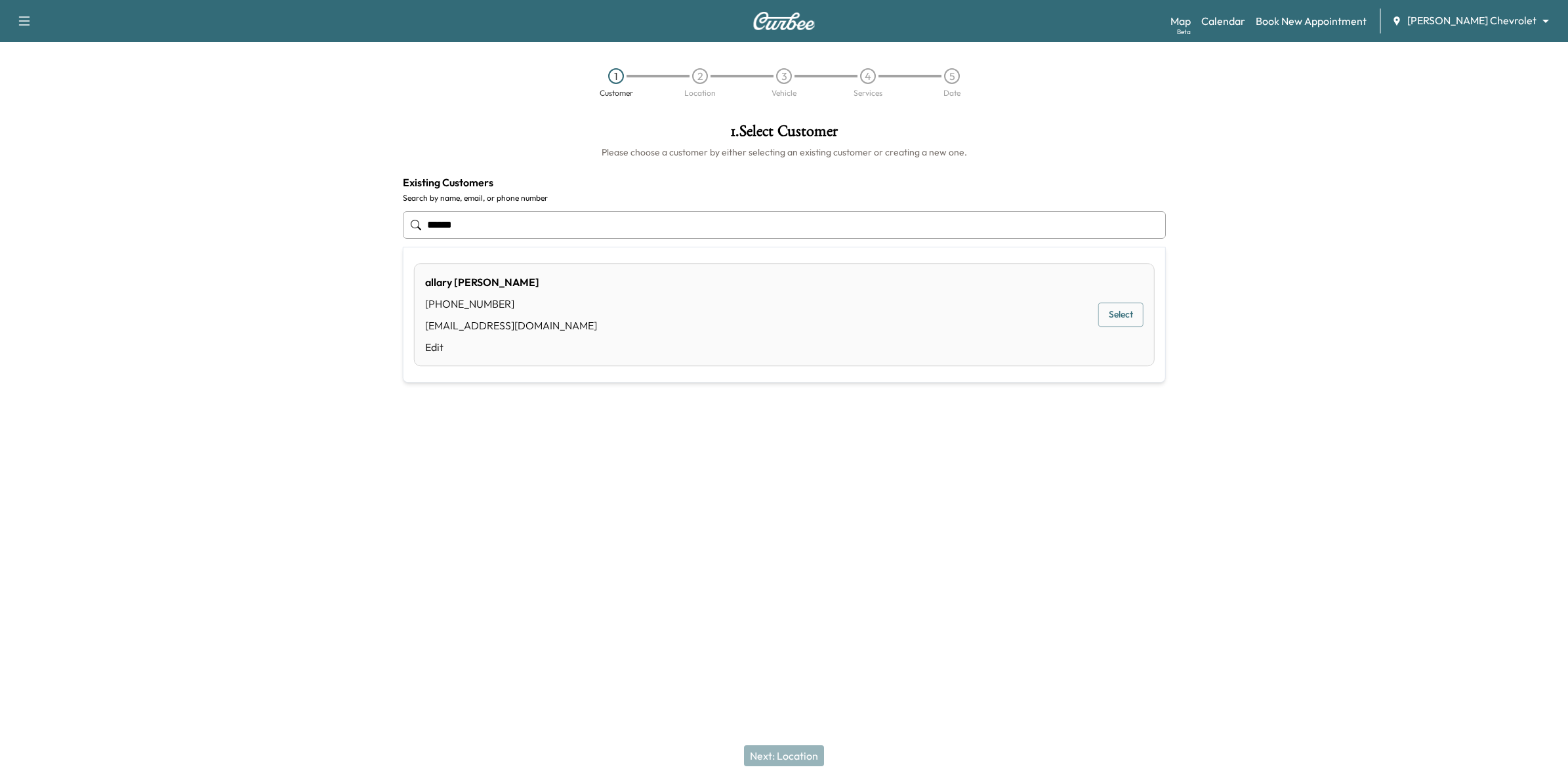
click at [1118, 318] on button "Select" at bounding box center [1121, 314] width 45 height 24
type input "**********"
click at [816, 756] on button "Next: Location" at bounding box center [784, 755] width 80 height 21
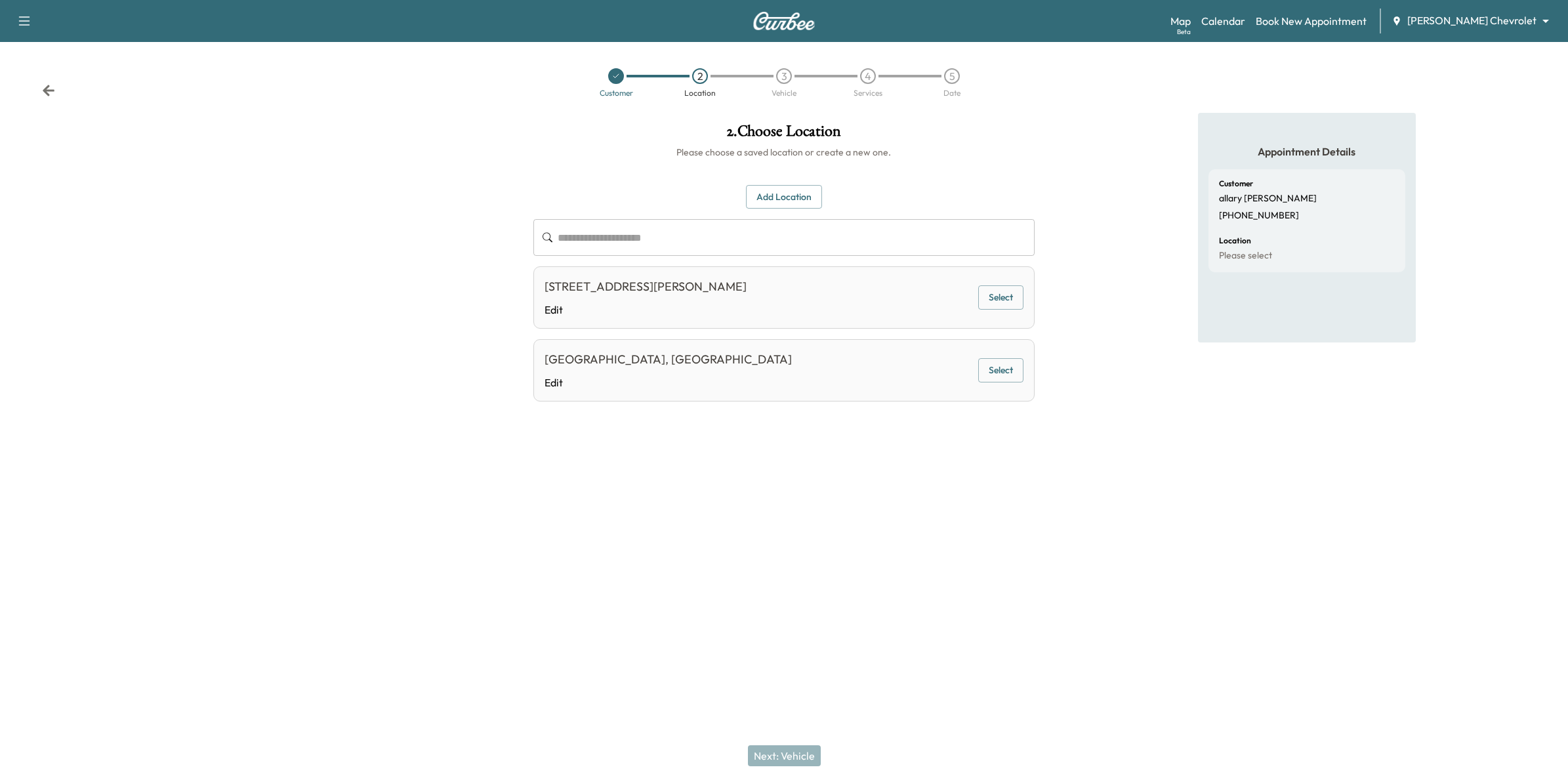
click at [766, 237] on input "text" at bounding box center [796, 237] width 476 height 37
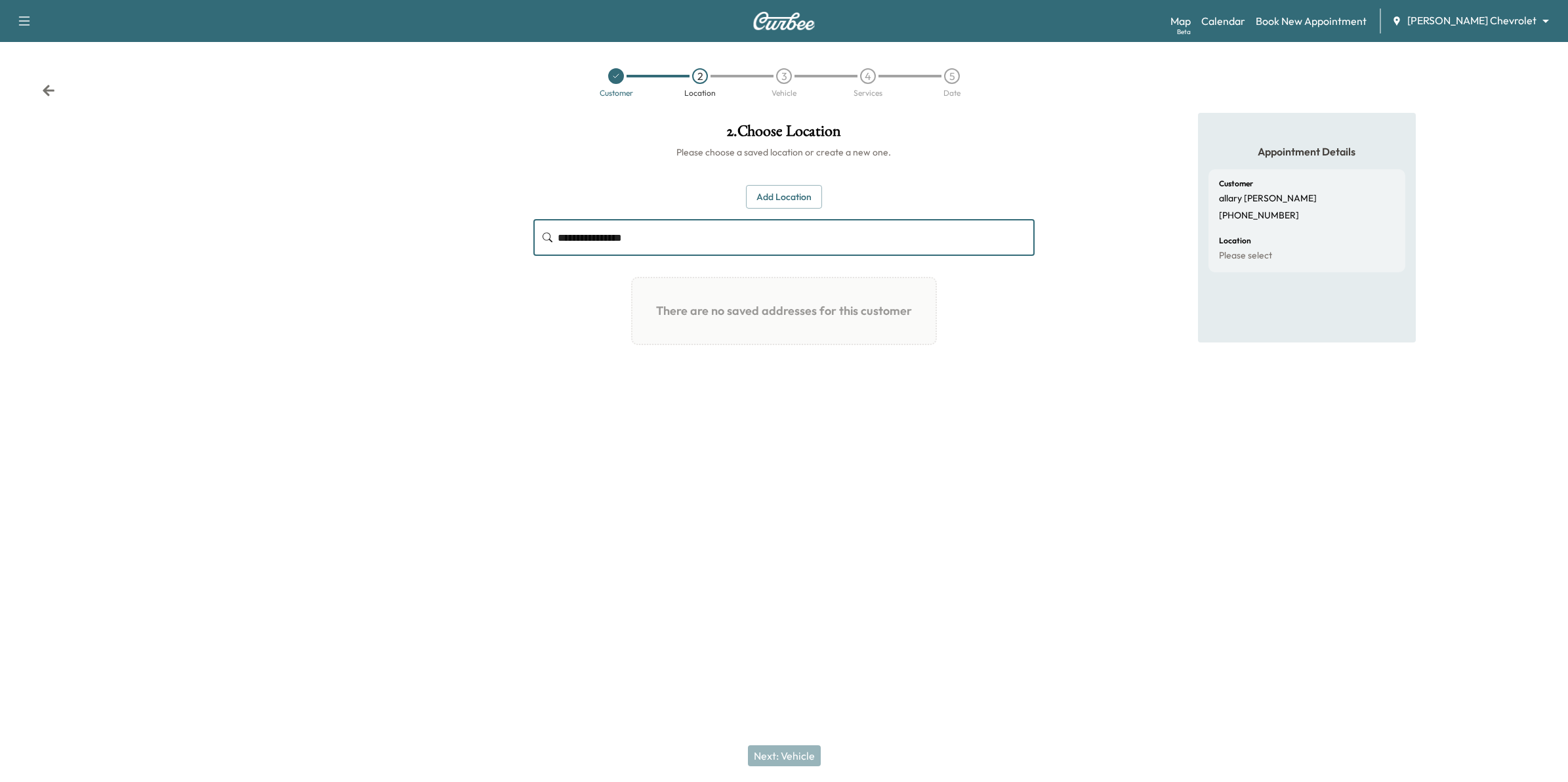
type input "**********"
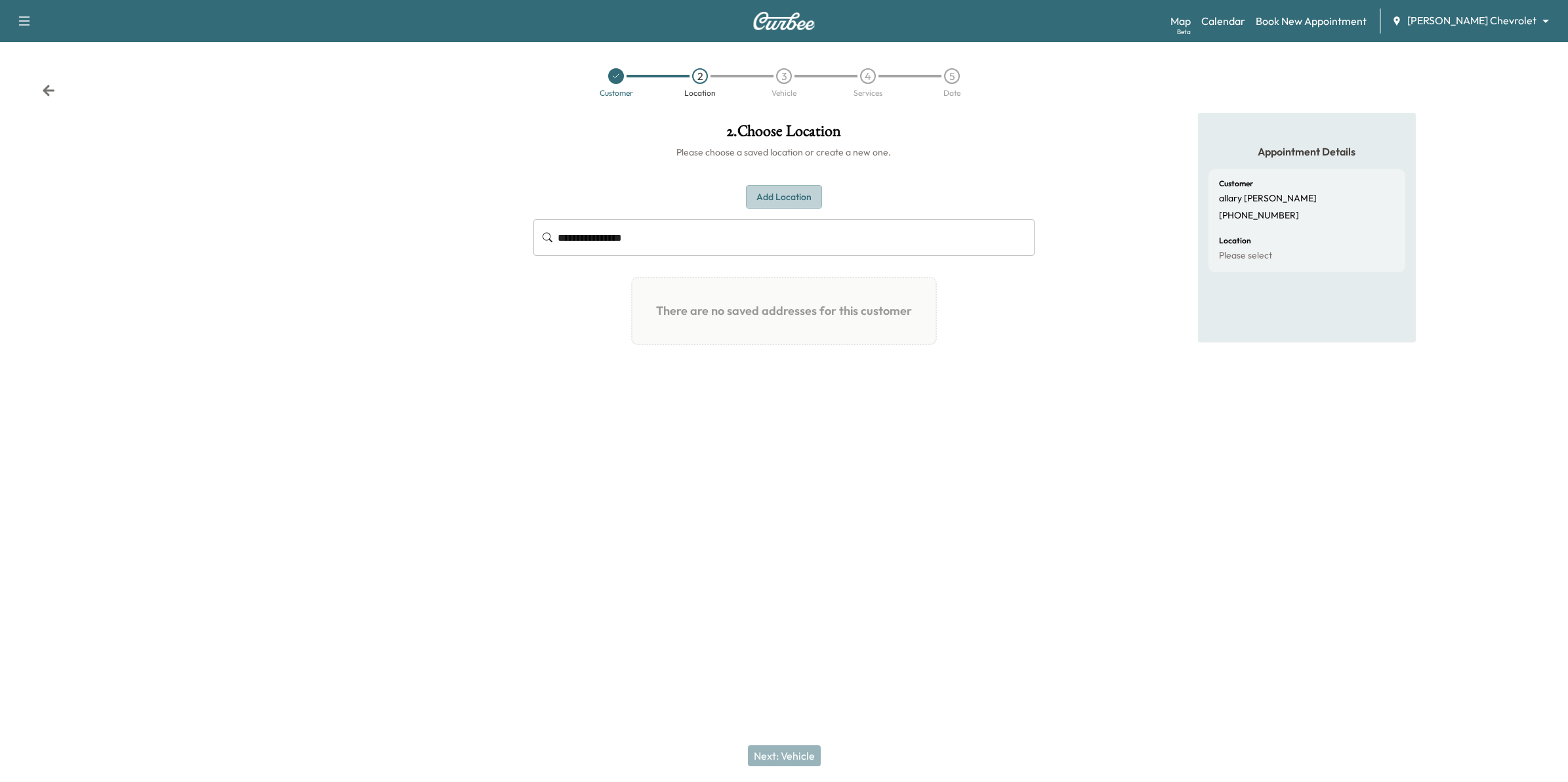
click at [768, 190] on button "Add Location" at bounding box center [784, 196] width 76 height 24
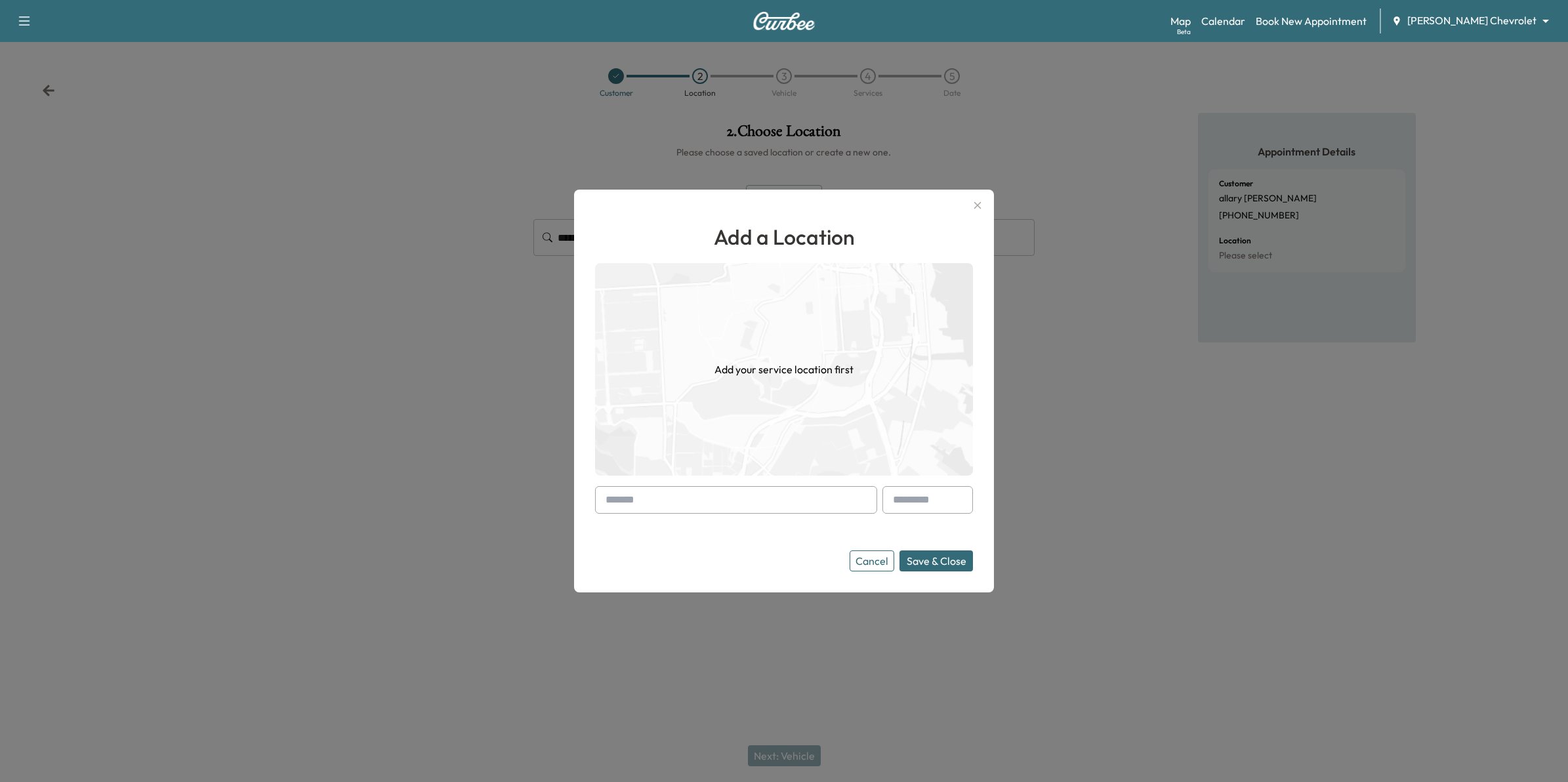
click at [758, 503] on input "text" at bounding box center [735, 500] width 282 height 27
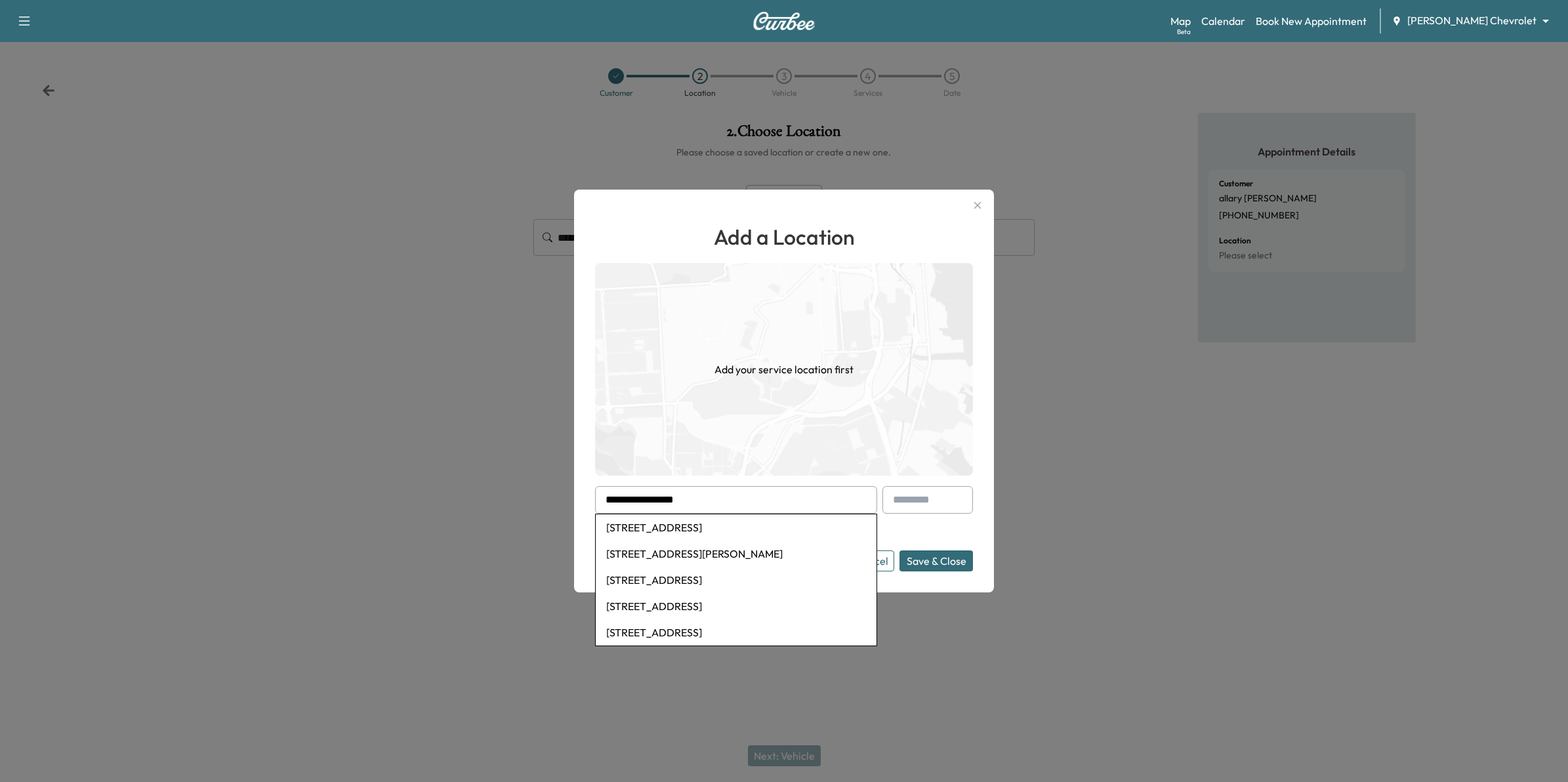
click at [764, 533] on li "[STREET_ADDRESS]" at bounding box center [736, 527] width 281 height 26
type input "**********"
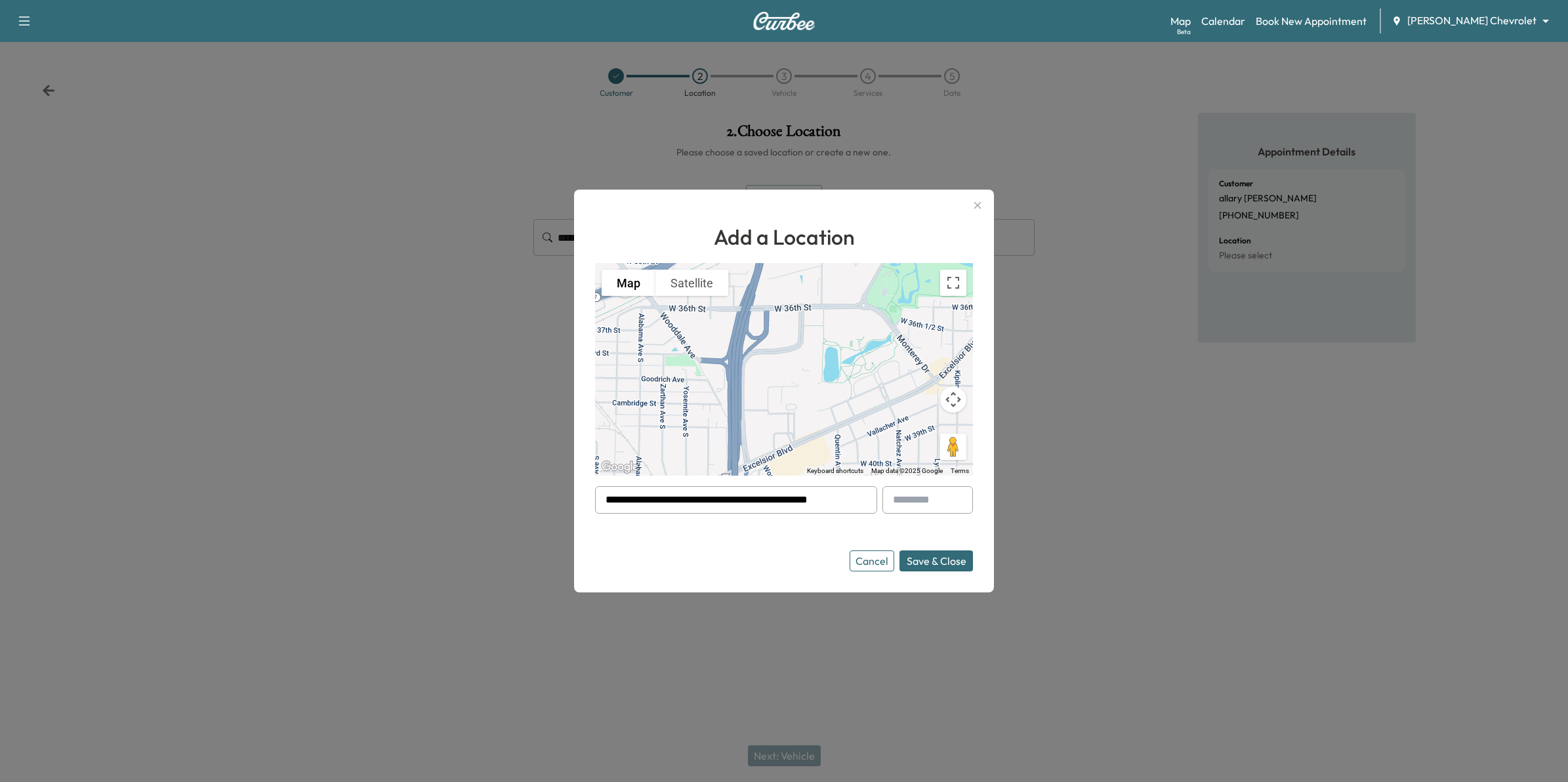
click at [930, 558] on button "Save & Close" at bounding box center [935, 560] width 73 height 21
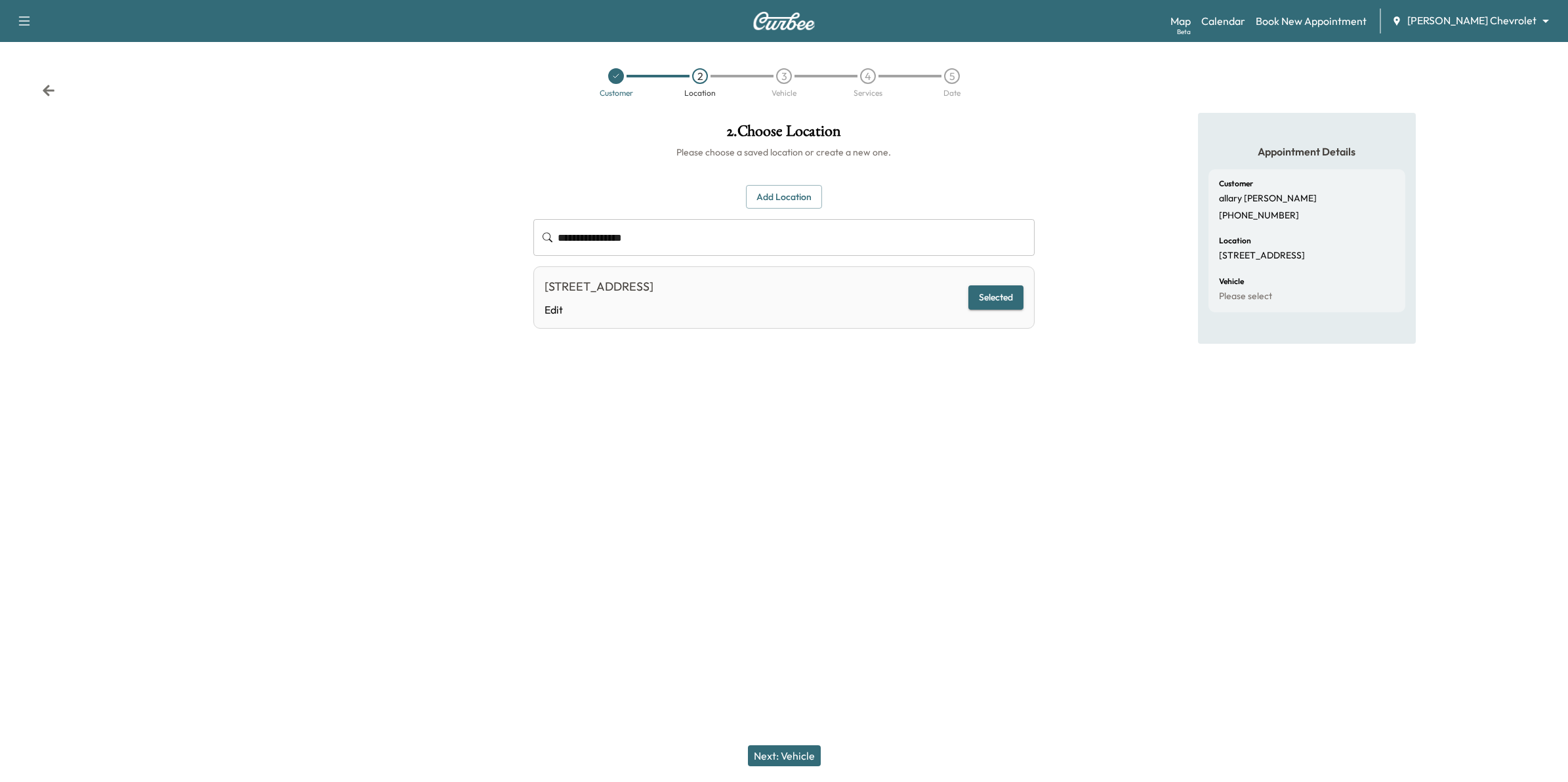
click at [782, 752] on button "Next: Vehicle" at bounding box center [784, 755] width 73 height 21
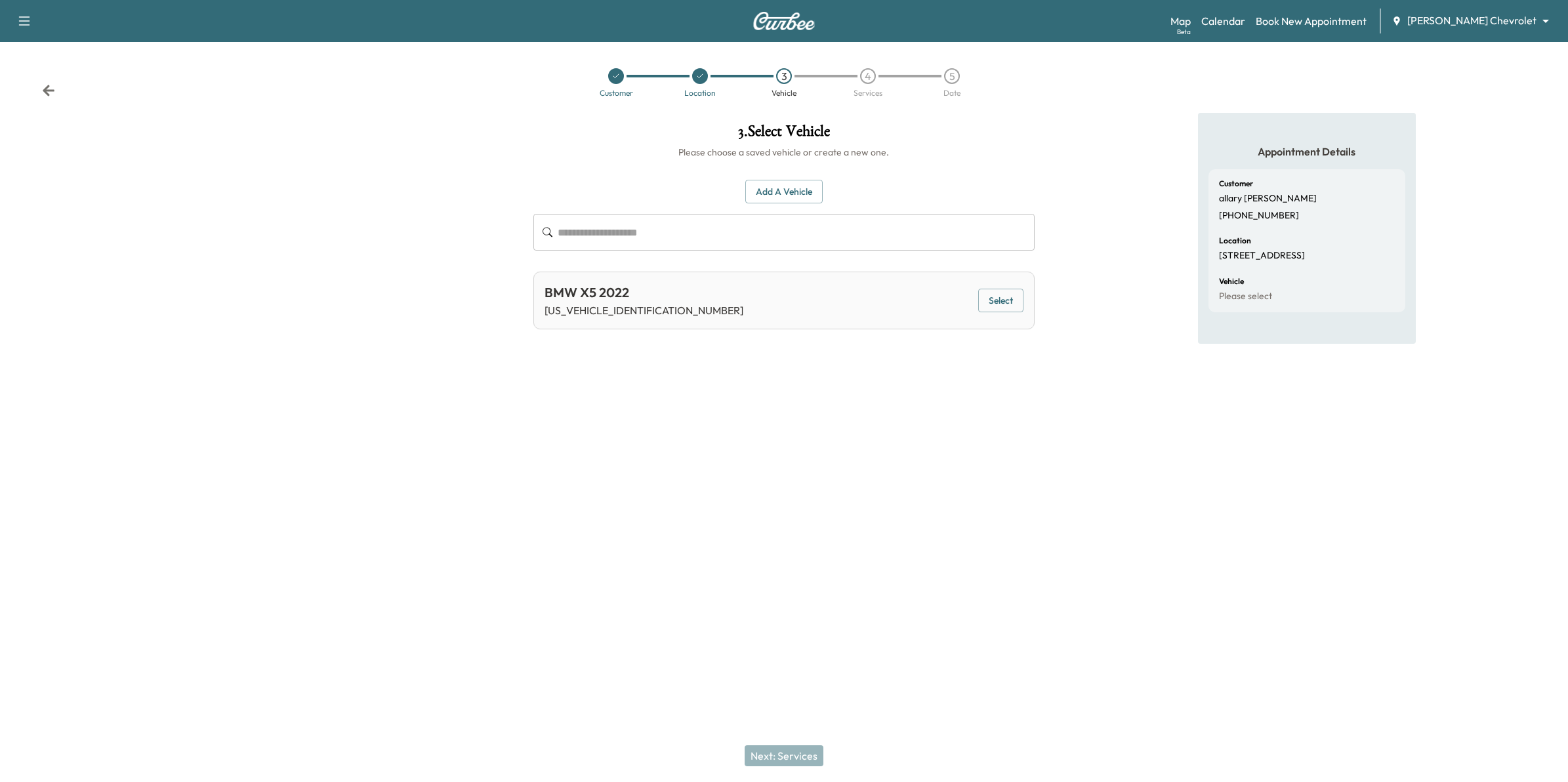
click at [784, 177] on div "Add a Vehicle ​ BMW X5 2022 [US_VEHICLE_IDENTIFICATION_NUMBER] Select Add a Veh…" at bounding box center [784, 244] width 502 height 171
click at [789, 185] on button "Add a Vehicle" at bounding box center [783, 191] width 77 height 24
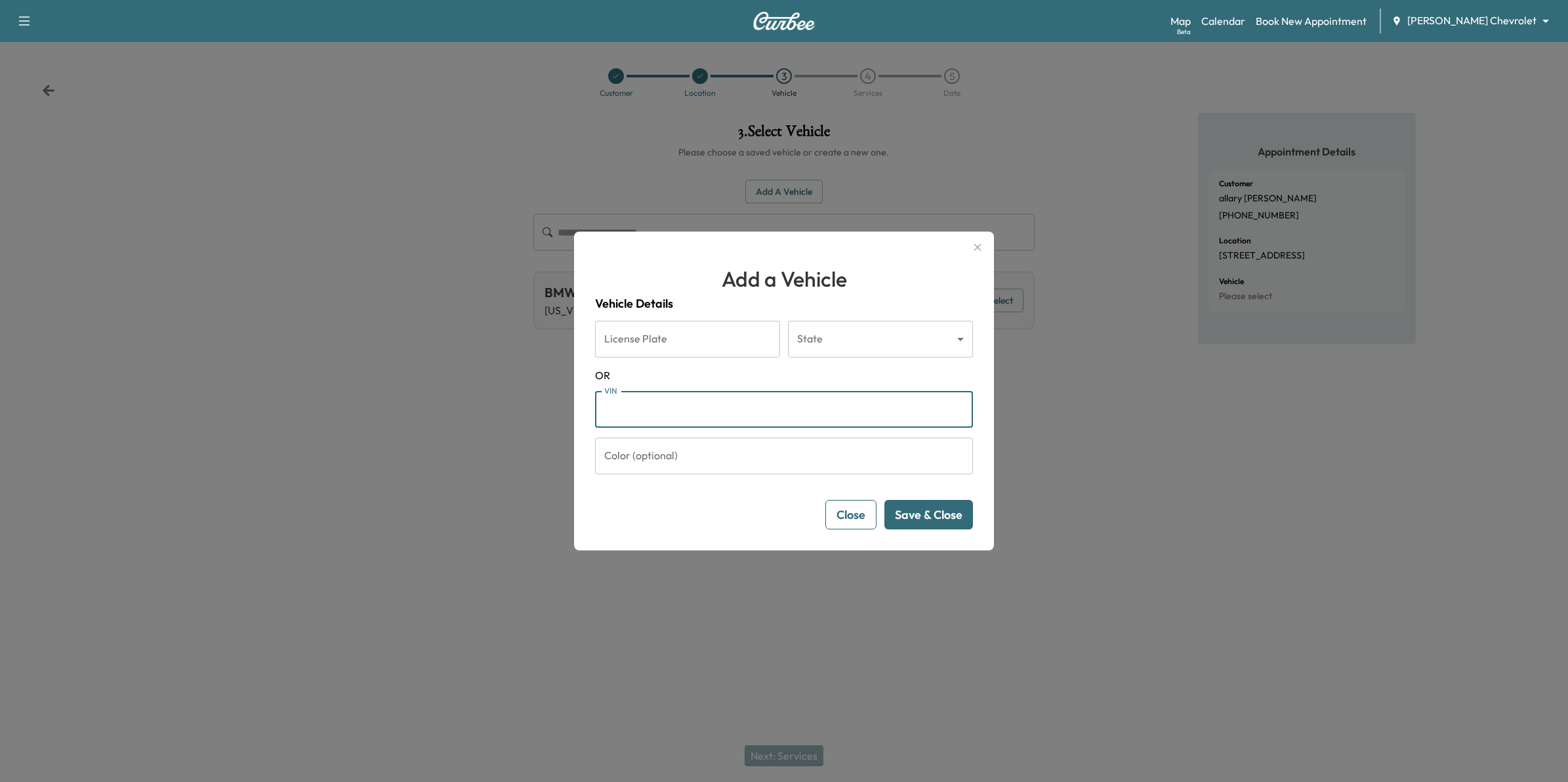
drag, startPoint x: 722, startPoint y: 388, endPoint x: 653, endPoint y: 411, distance: 72.7
paste input "**********"
type input "**********"
click at [948, 520] on button "Save & Close" at bounding box center [928, 514] width 89 height 29
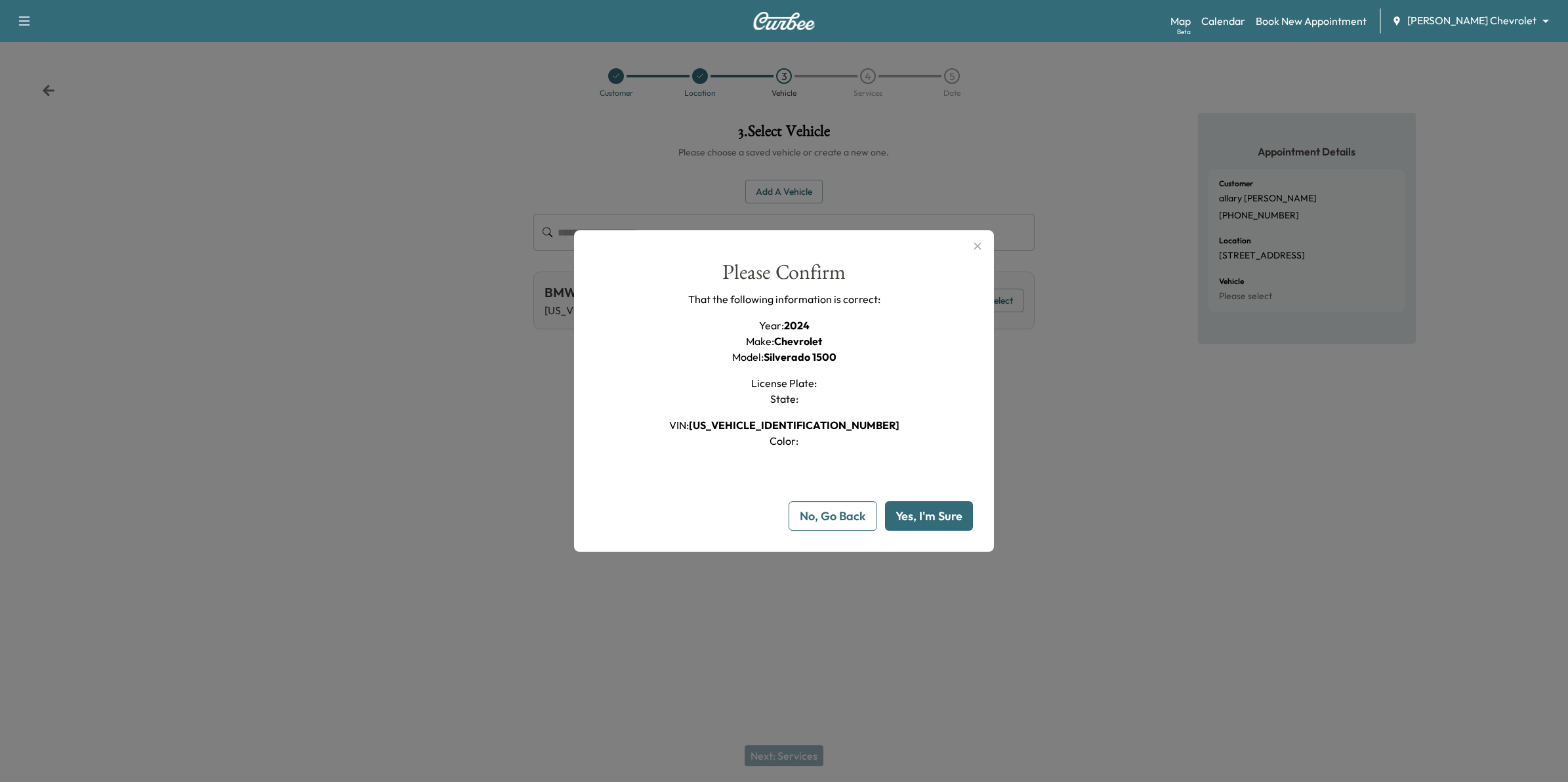
click at [941, 518] on button "Yes, I'm Sure" at bounding box center [928, 515] width 88 height 29
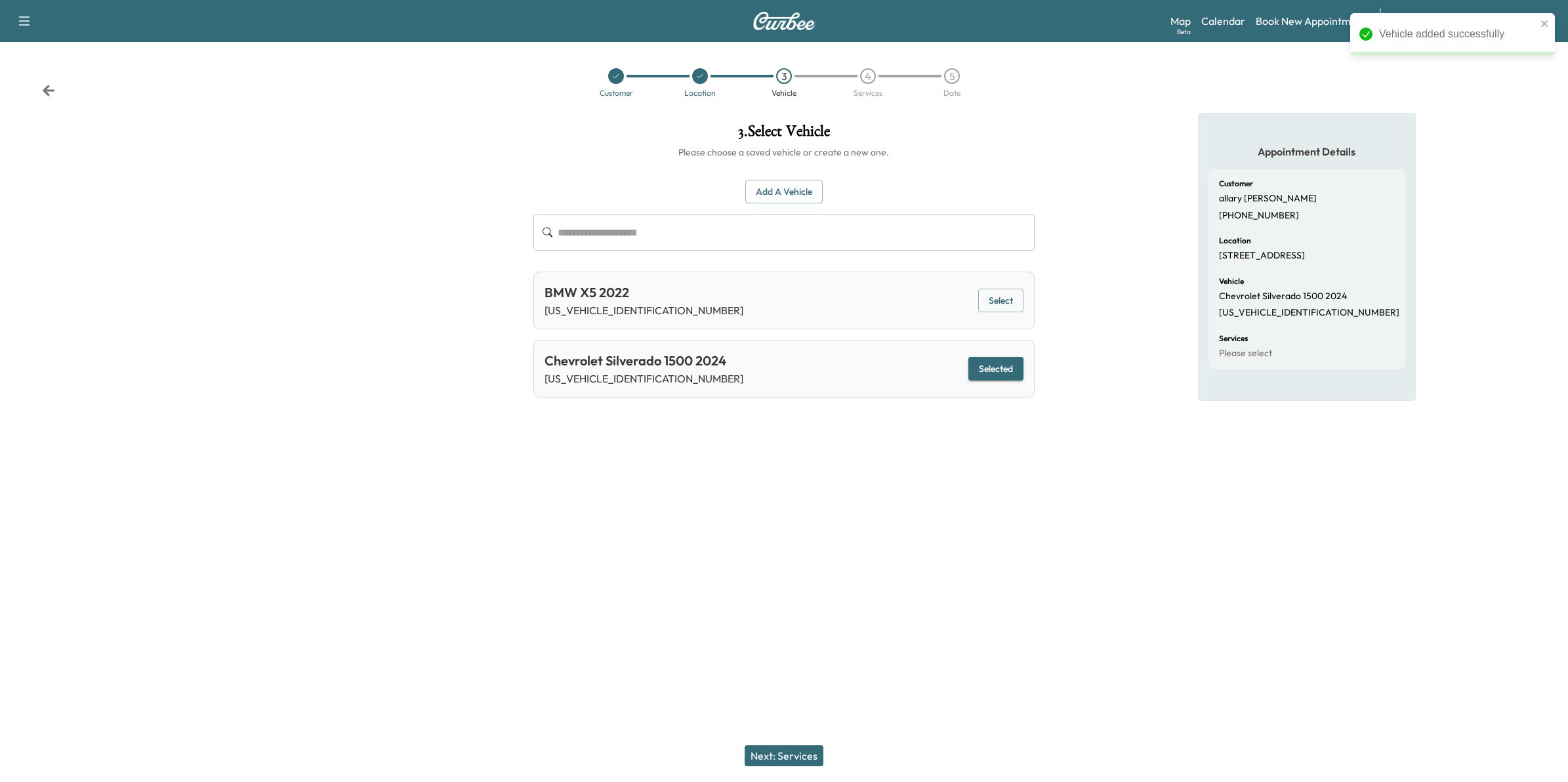
click at [812, 753] on button "Next: Services" at bounding box center [784, 755] width 79 height 21
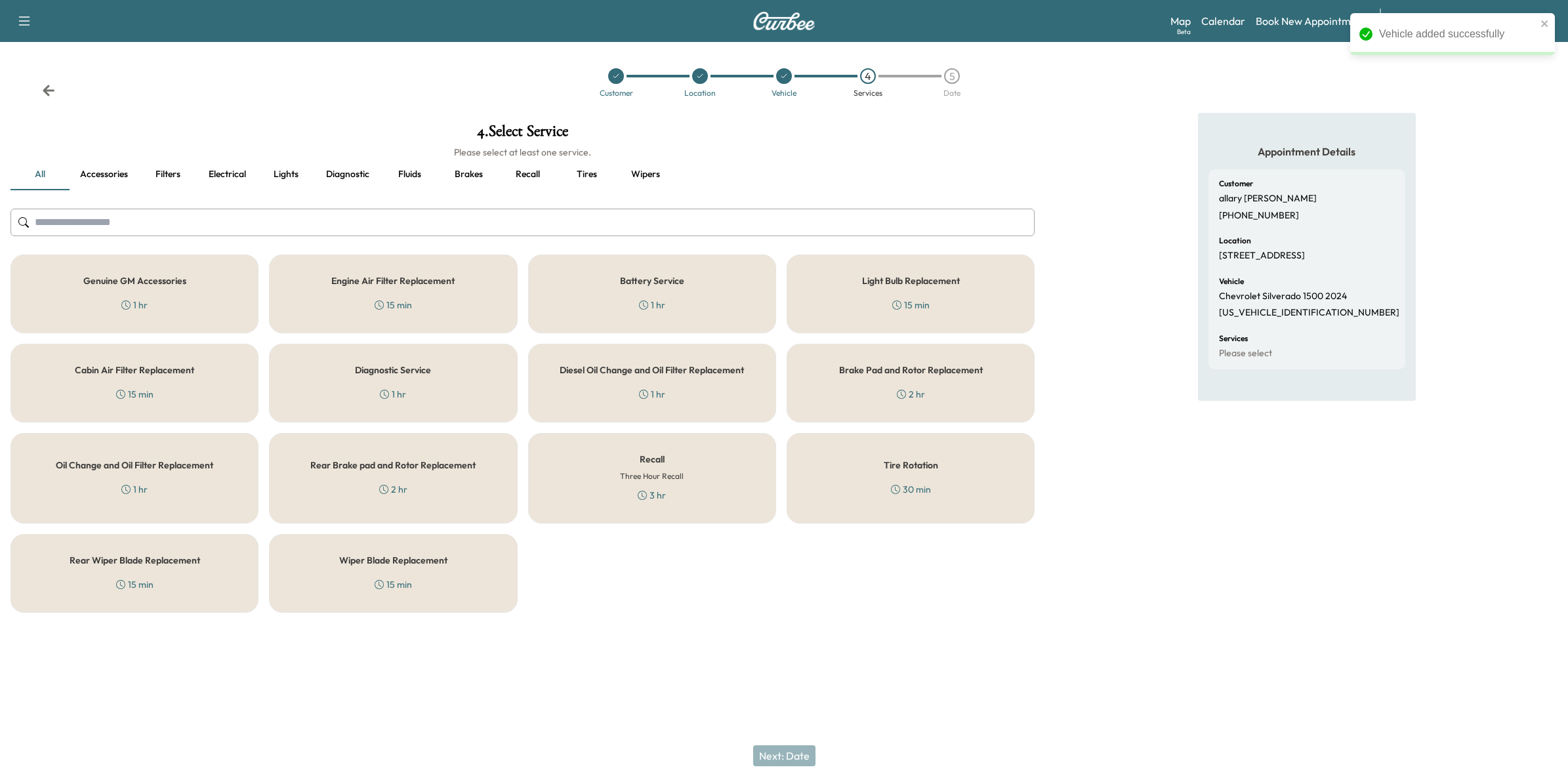
click at [692, 477] on div "Recall Three Hour Recall 3 hr" at bounding box center [652, 477] width 248 height 91
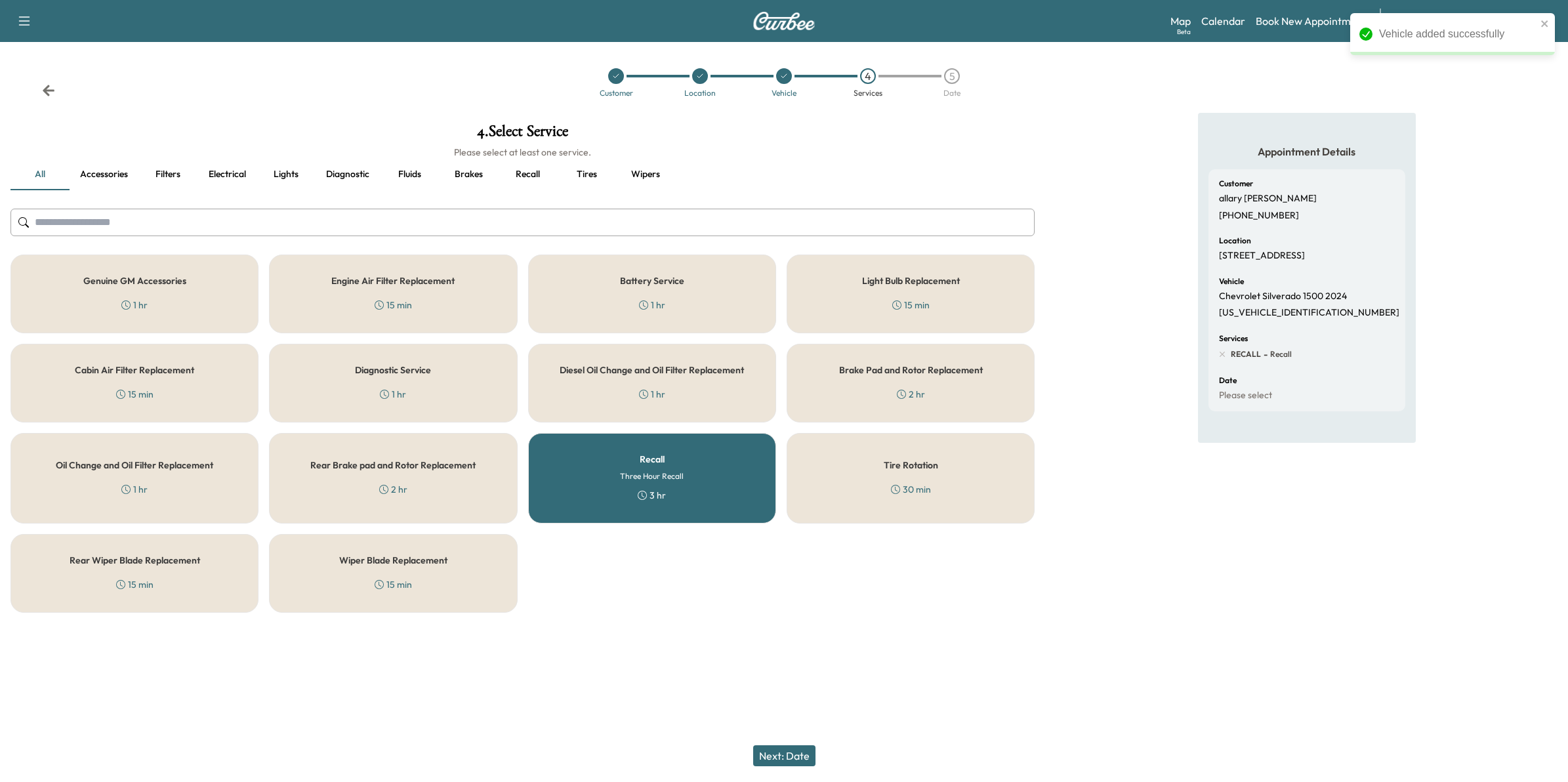
drag, startPoint x: 801, startPoint y: 753, endPoint x: 797, endPoint y: 730, distance: 23.3
click at [801, 753] on button "Next: Date" at bounding box center [784, 755] width 62 height 21
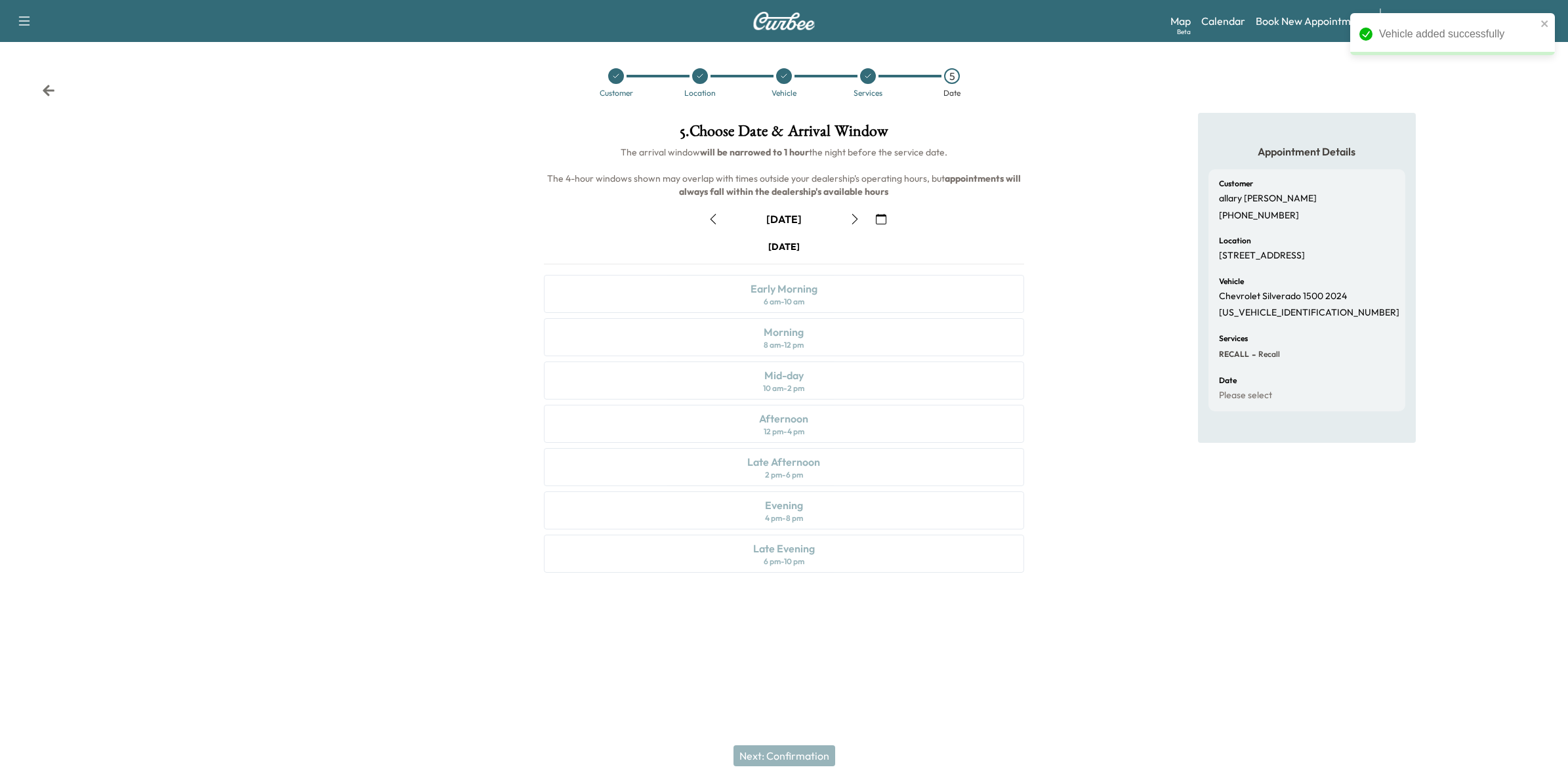
click at [884, 218] on icon "button" at bounding box center [881, 219] width 11 height 11
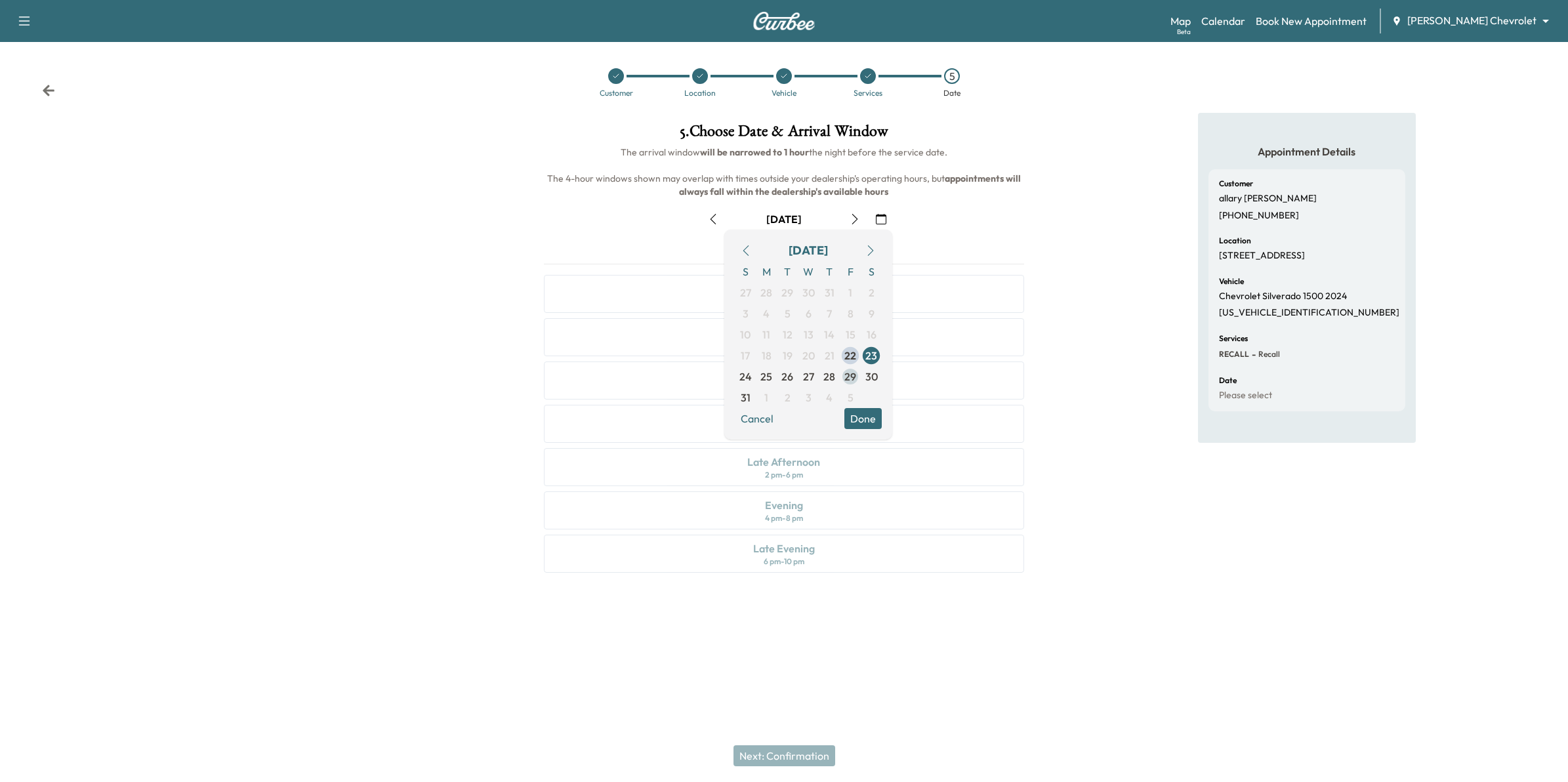
click at [848, 379] on span "29" at bounding box center [850, 377] width 12 height 16
drag, startPoint x: 861, startPoint y: 415, endPoint x: 877, endPoint y: 415, distance: 16.0
click at [864, 415] on button "Done" at bounding box center [863, 418] width 37 height 21
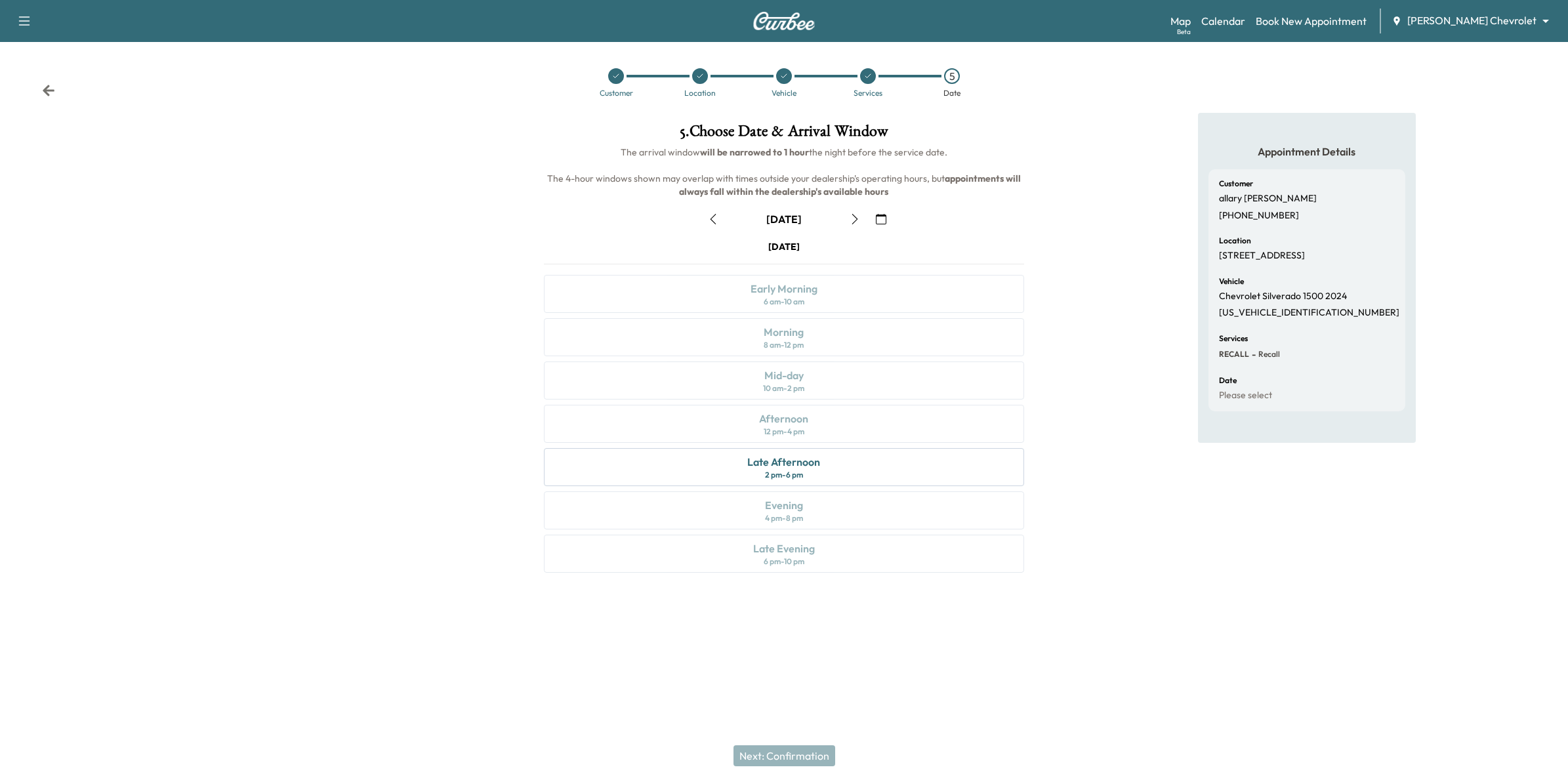
click at [884, 220] on icon "button" at bounding box center [881, 219] width 11 height 11
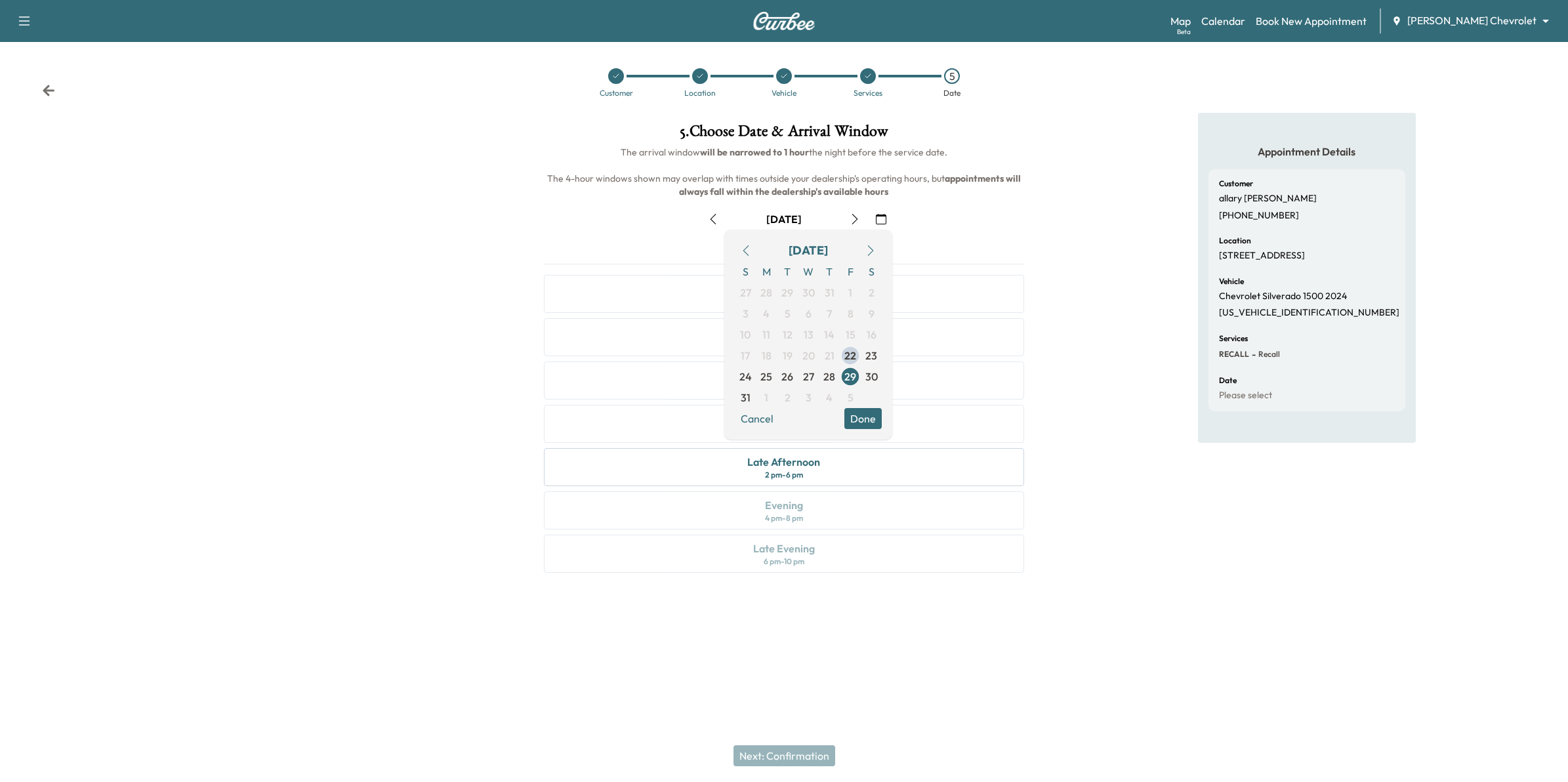
click at [864, 250] on button "button" at bounding box center [870, 250] width 22 height 21
click at [769, 293] on span "1" at bounding box center [765, 292] width 21 height 21
click at [742, 246] on icon "button" at bounding box center [745, 250] width 11 height 11
click at [928, 228] on div "[DATE]" at bounding box center [784, 219] width 502 height 21
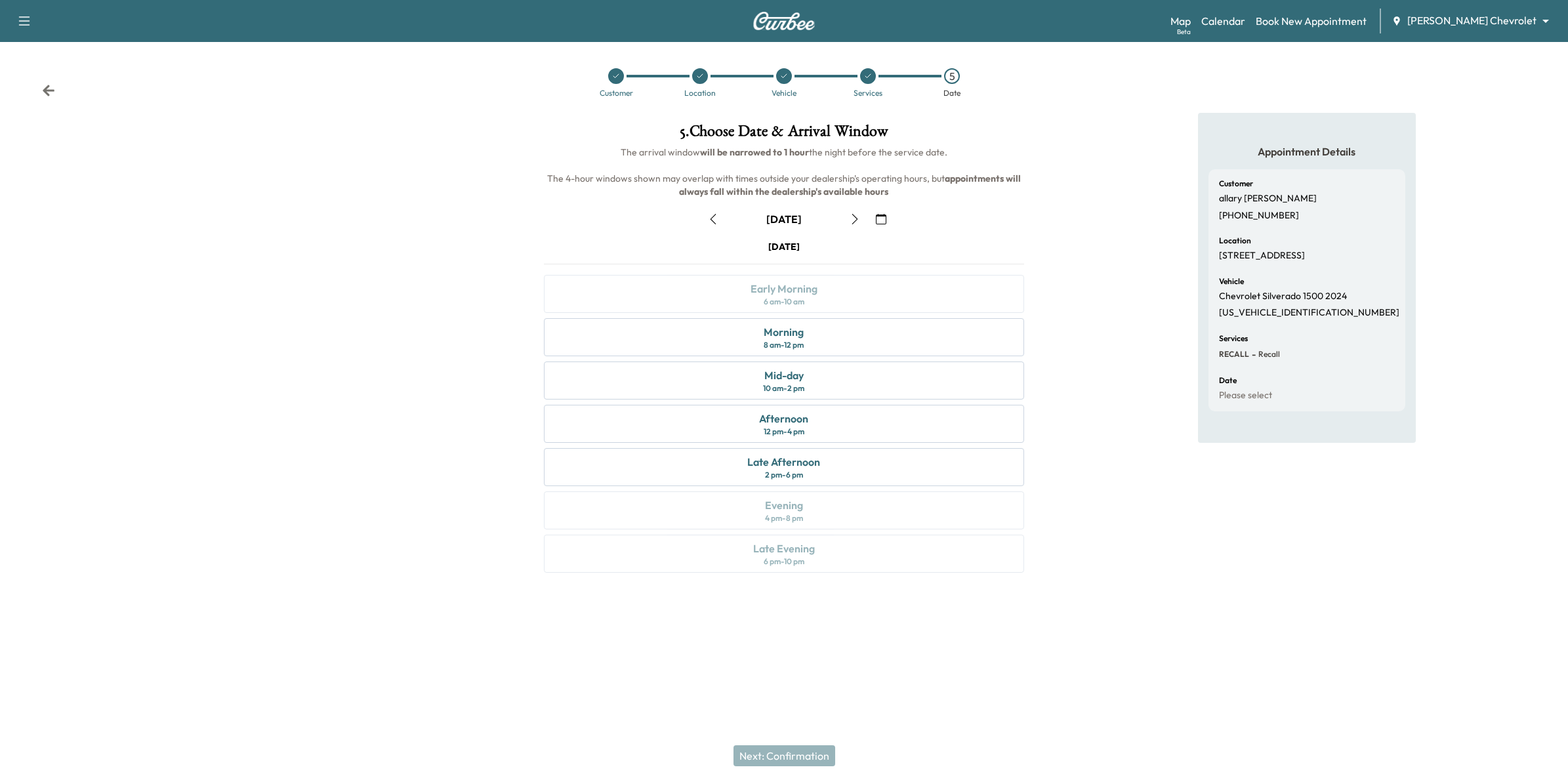
click at [851, 217] on icon "button" at bounding box center [854, 219] width 11 height 11
click at [883, 222] on icon "button" at bounding box center [881, 219] width 11 height 11
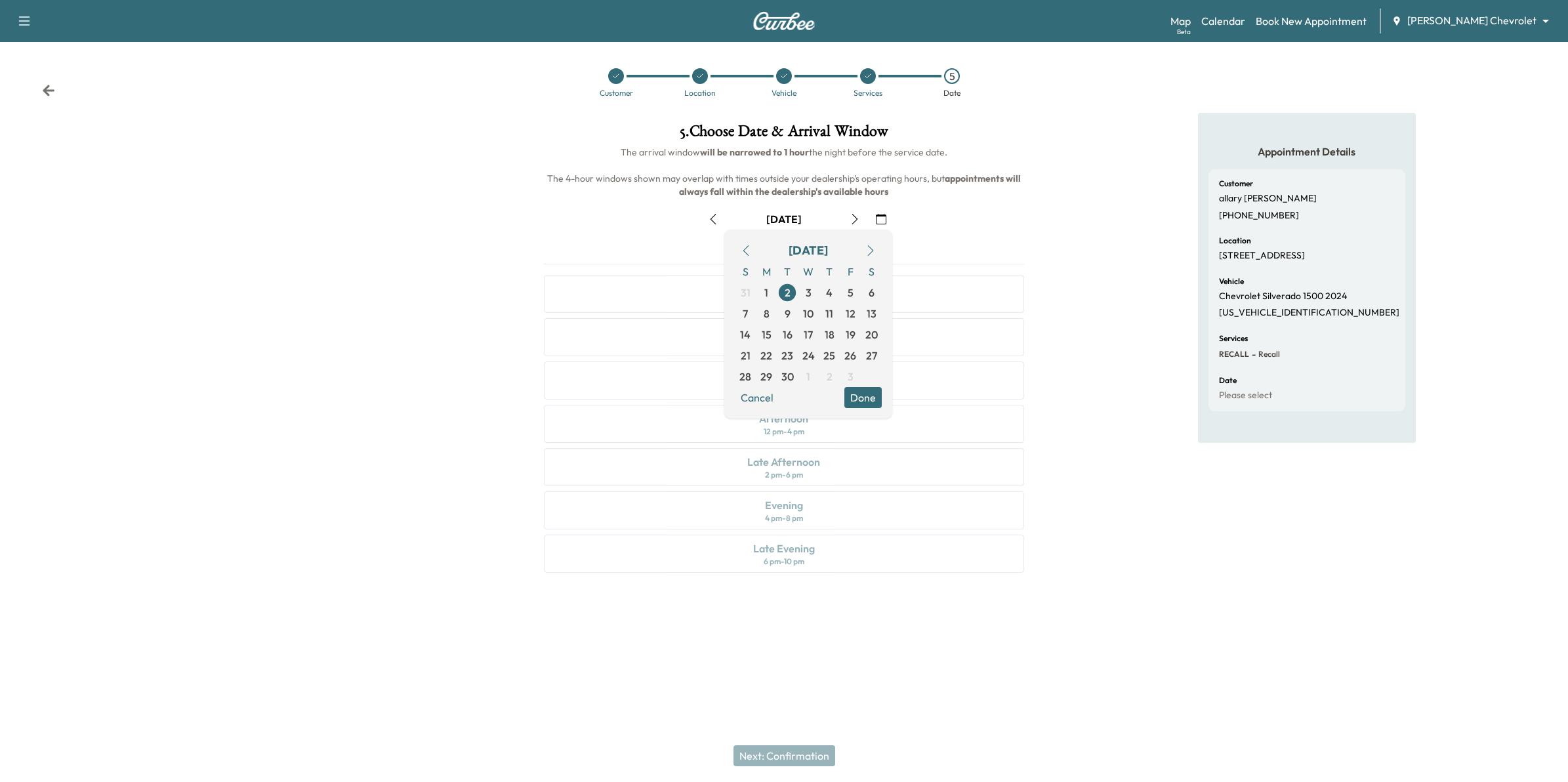
drag, startPoint x: 994, startPoint y: 224, endPoint x: 957, endPoint y: 341, distance: 122.7
click at [957, 341] on div "September [DATE] S M T W T F S 31 1 2 3 4 5 6 7 8 9 10 11 12 13 14 15 16 17 18 …" at bounding box center [784, 388] width 502 height 380
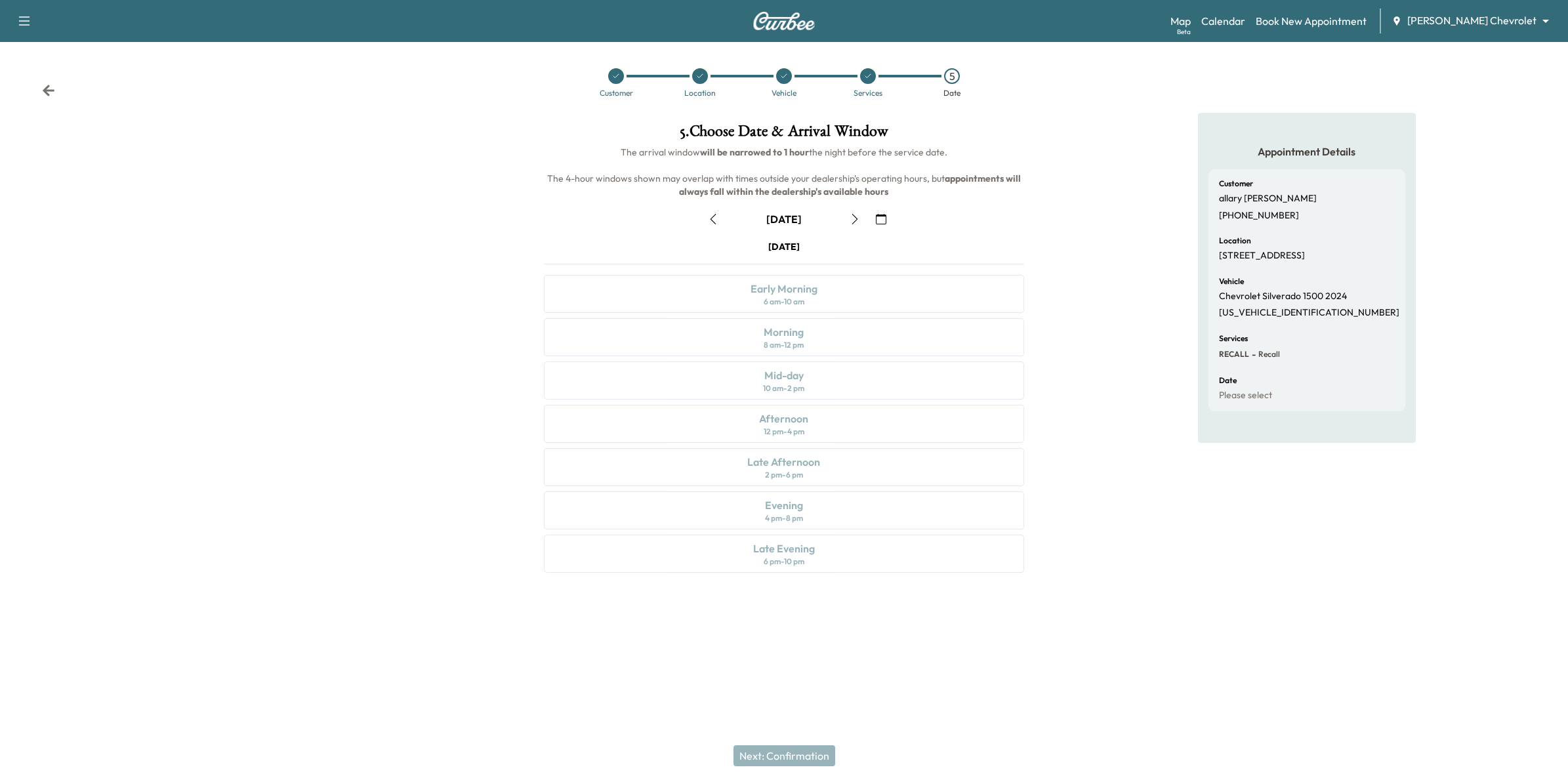
click at [924, 221] on div "[DATE]" at bounding box center [784, 219] width 502 height 21
click at [57, 89] on div "Customer Location Vehicle Services 5 Date" at bounding box center [784, 83] width 1568 height 61
click at [49, 91] on icon at bounding box center [49, 90] width 12 height 11
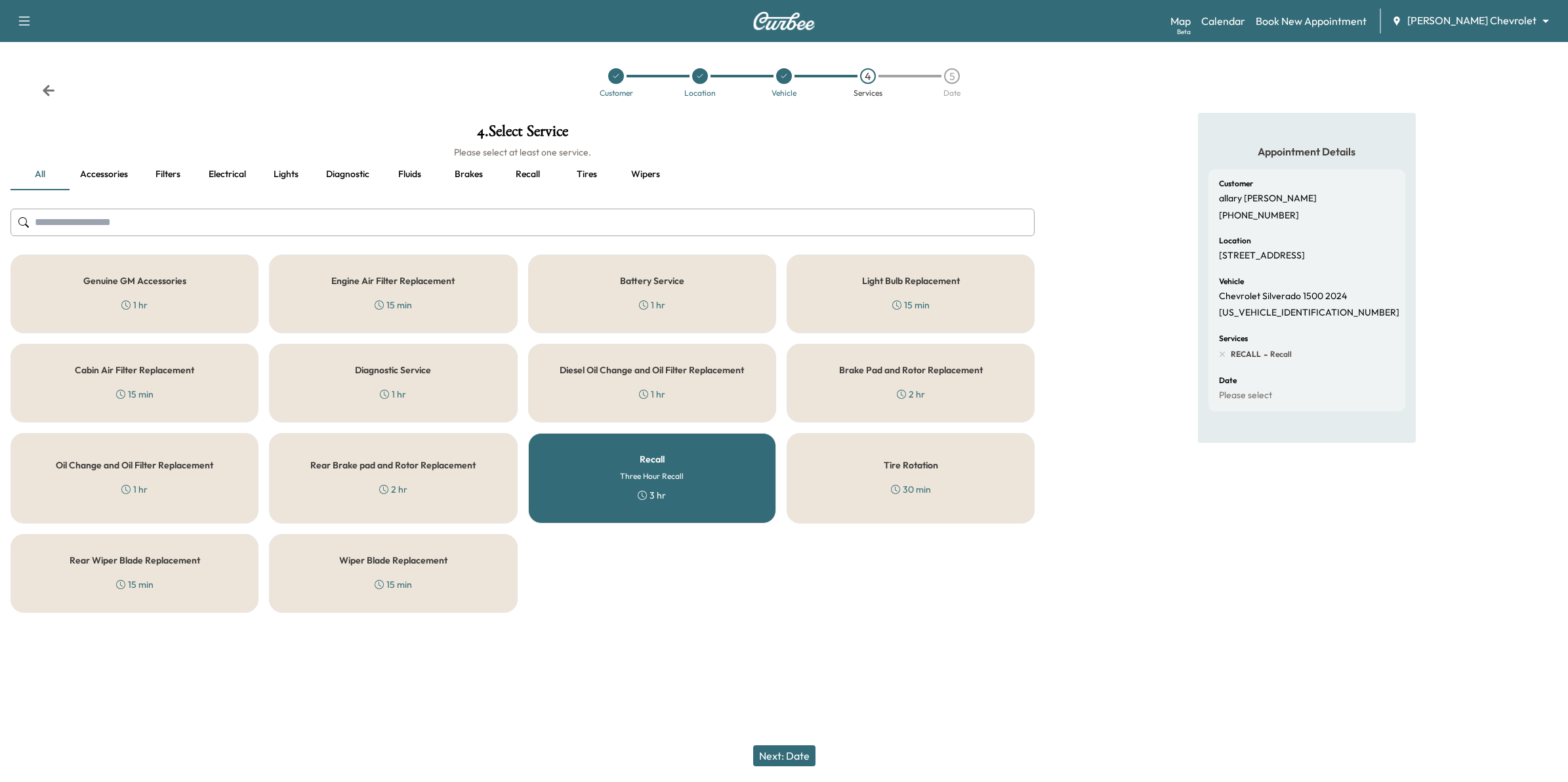
click at [51, 94] on icon at bounding box center [48, 90] width 13 height 13
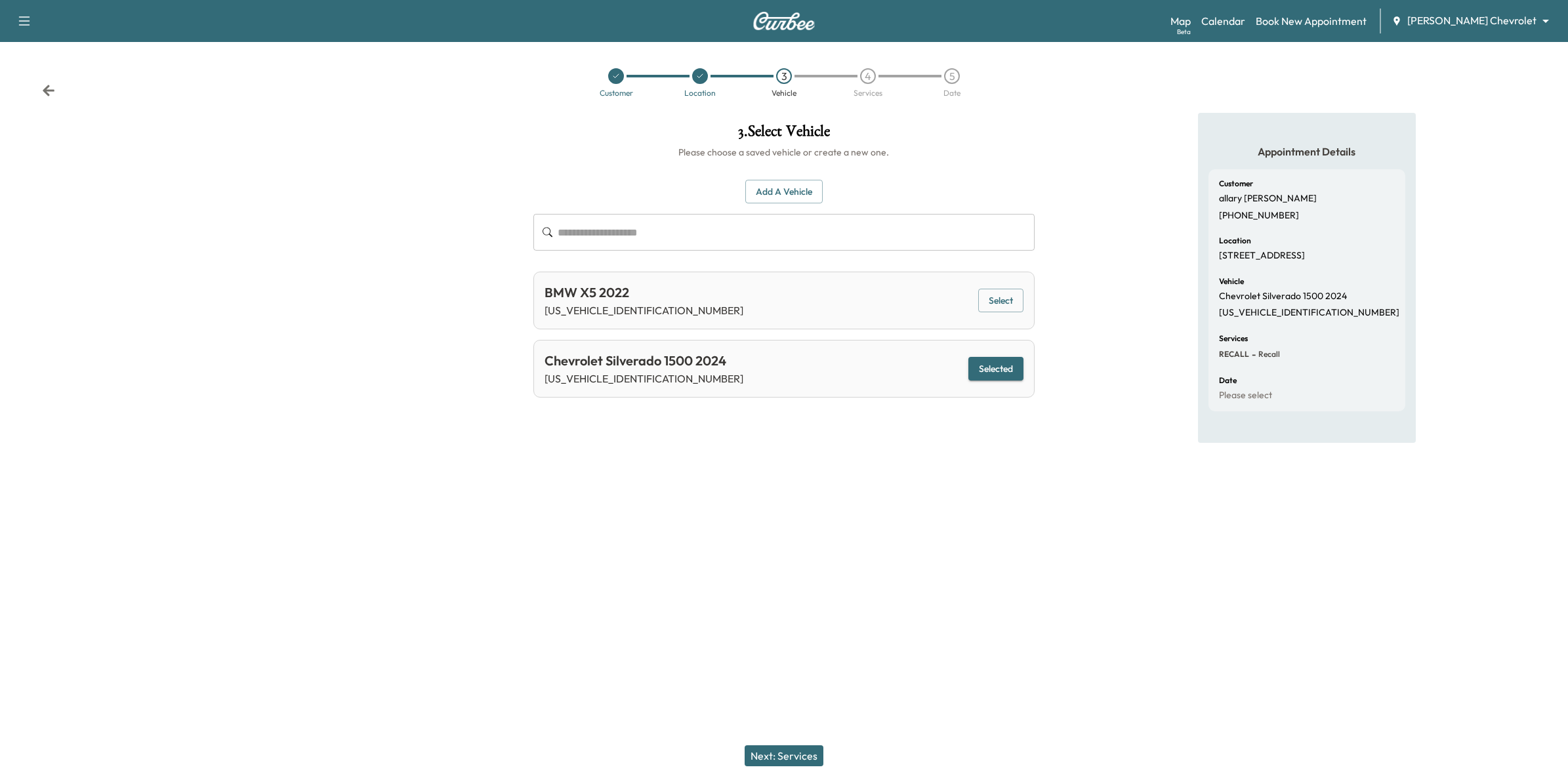
click at [47, 97] on icon at bounding box center [48, 90] width 13 height 13
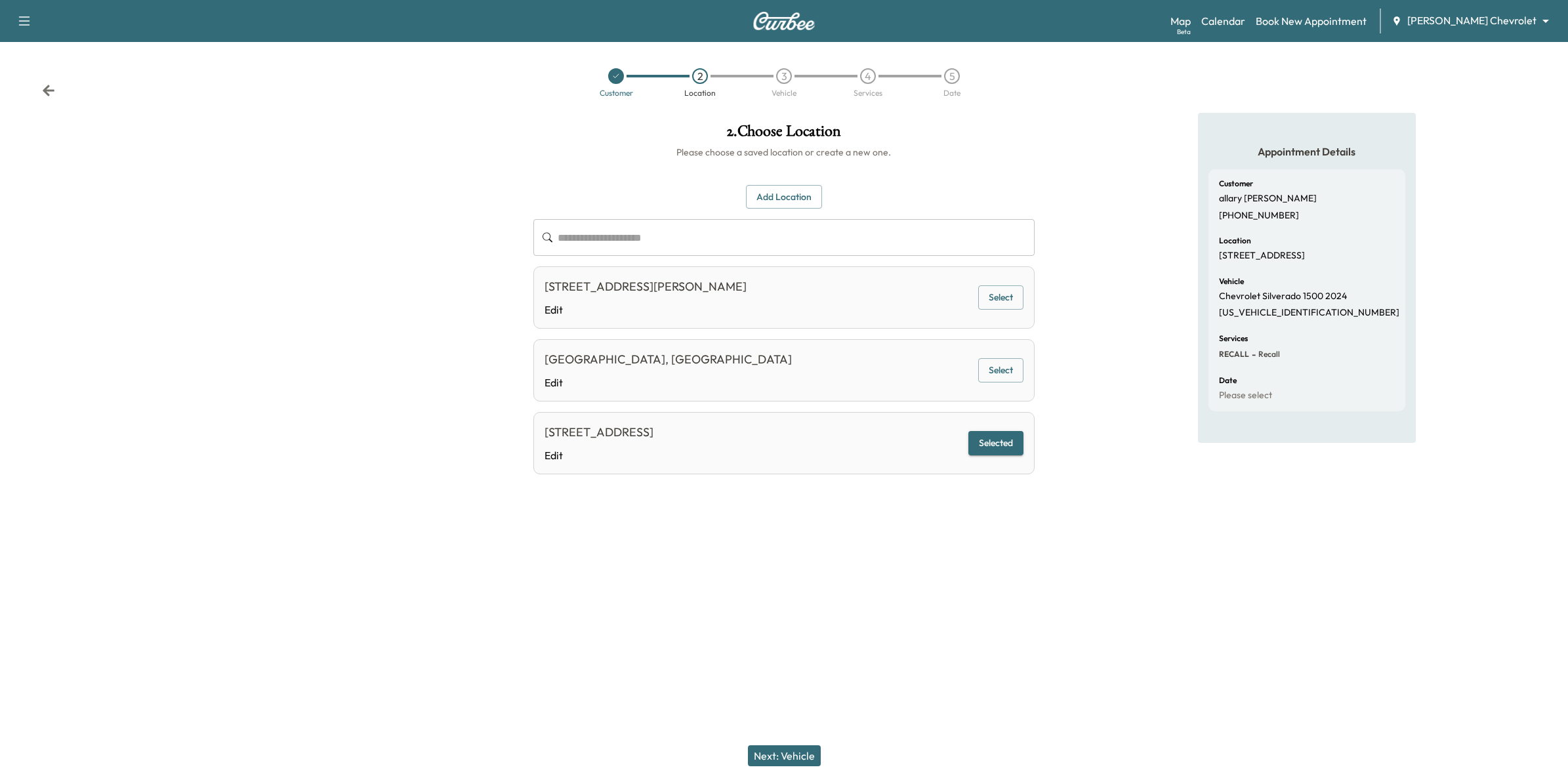
click at [802, 203] on button "Add Location" at bounding box center [784, 196] width 76 height 24
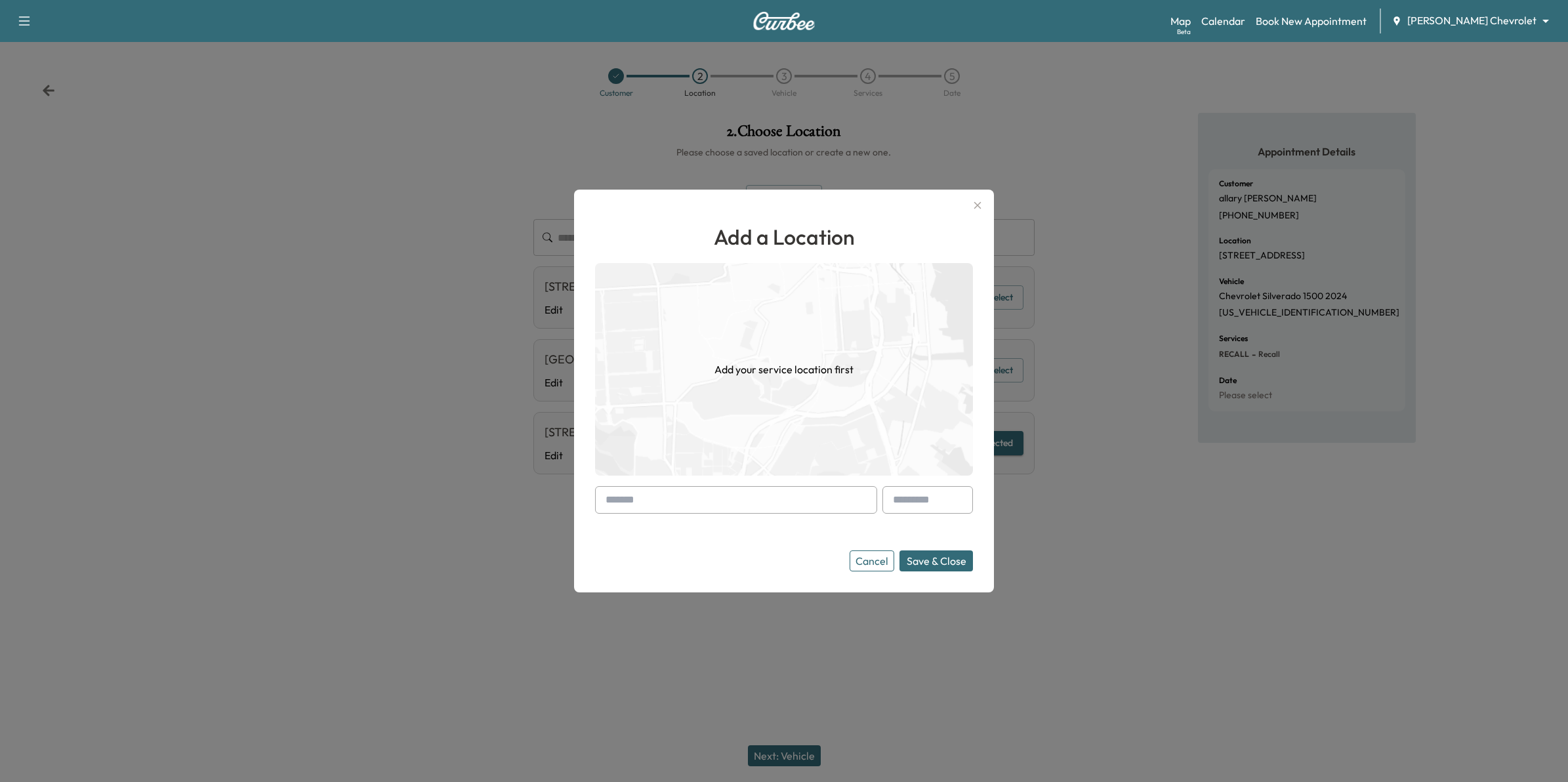
click at [680, 497] on input "text" at bounding box center [735, 500] width 282 height 27
click at [830, 506] on input "text" at bounding box center [735, 500] width 282 height 27
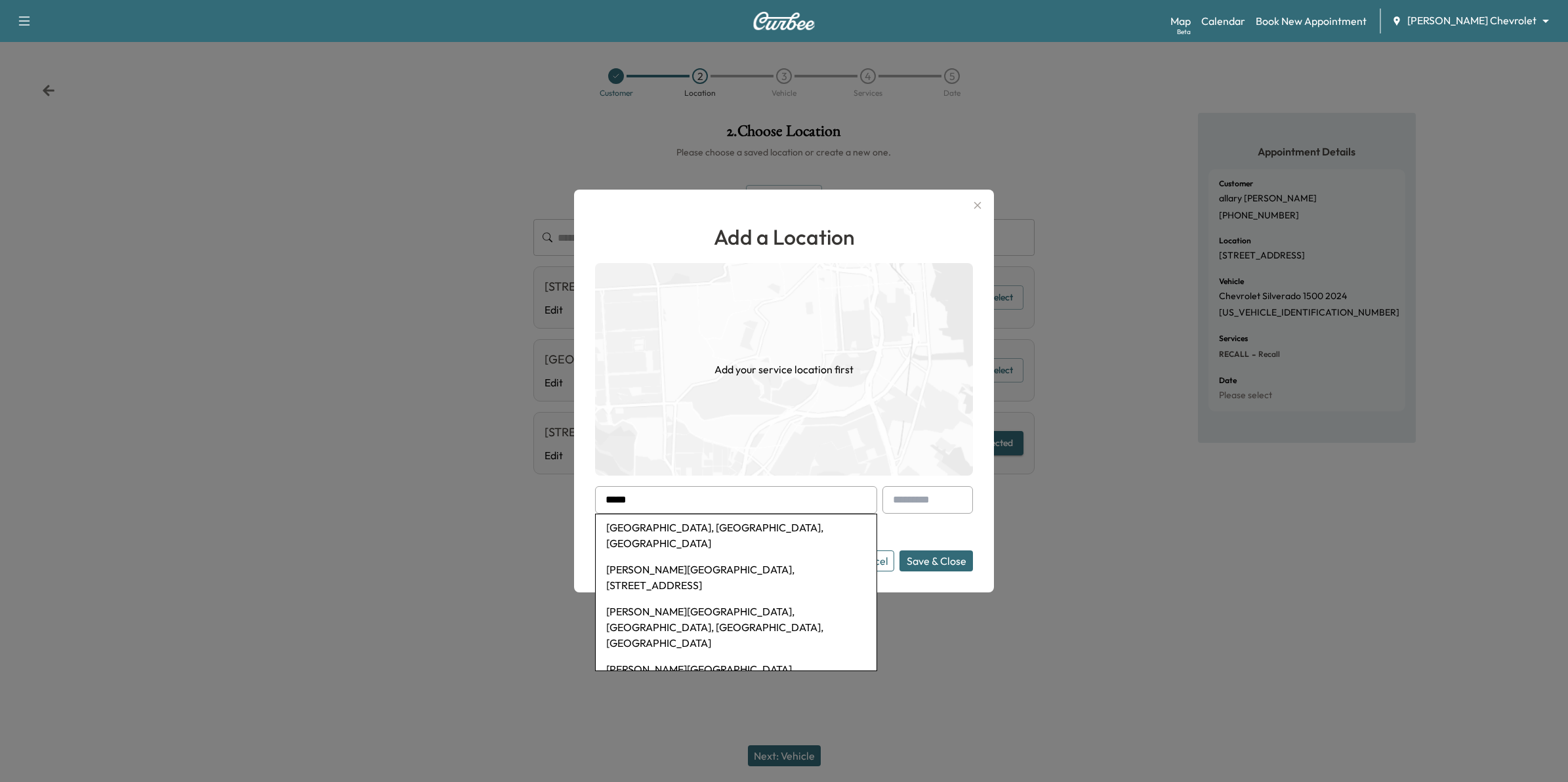
click at [777, 524] on li "[GEOGRAPHIC_DATA], [GEOGRAPHIC_DATA], [GEOGRAPHIC_DATA]" at bounding box center [736, 535] width 281 height 42
type input "**********"
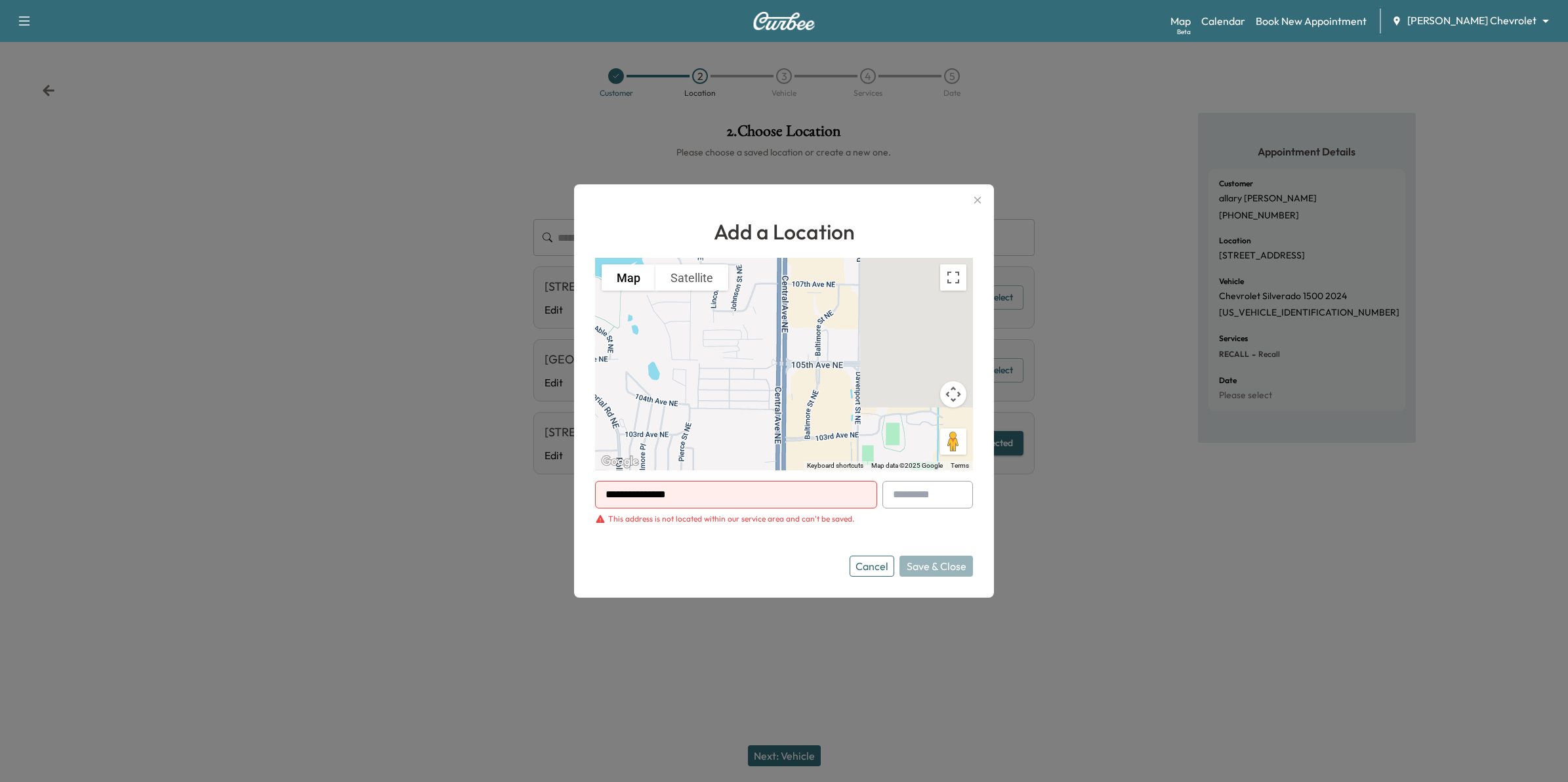
click at [870, 566] on button "Cancel" at bounding box center [872, 565] width 45 height 21
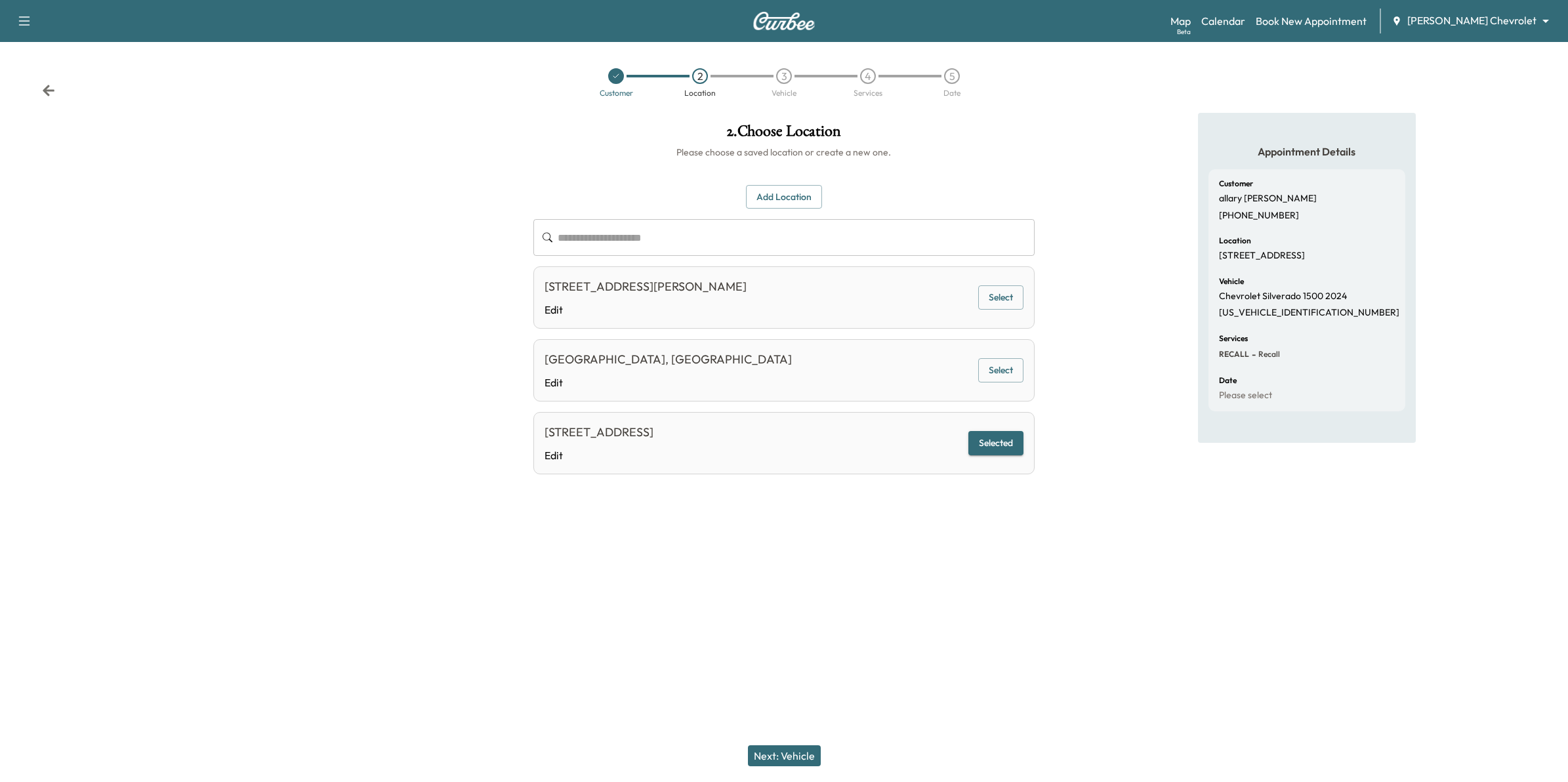
click at [997, 442] on button "Selected" at bounding box center [996, 442] width 55 height 24
click at [799, 758] on button "Next: Vehicle" at bounding box center [784, 755] width 73 height 21
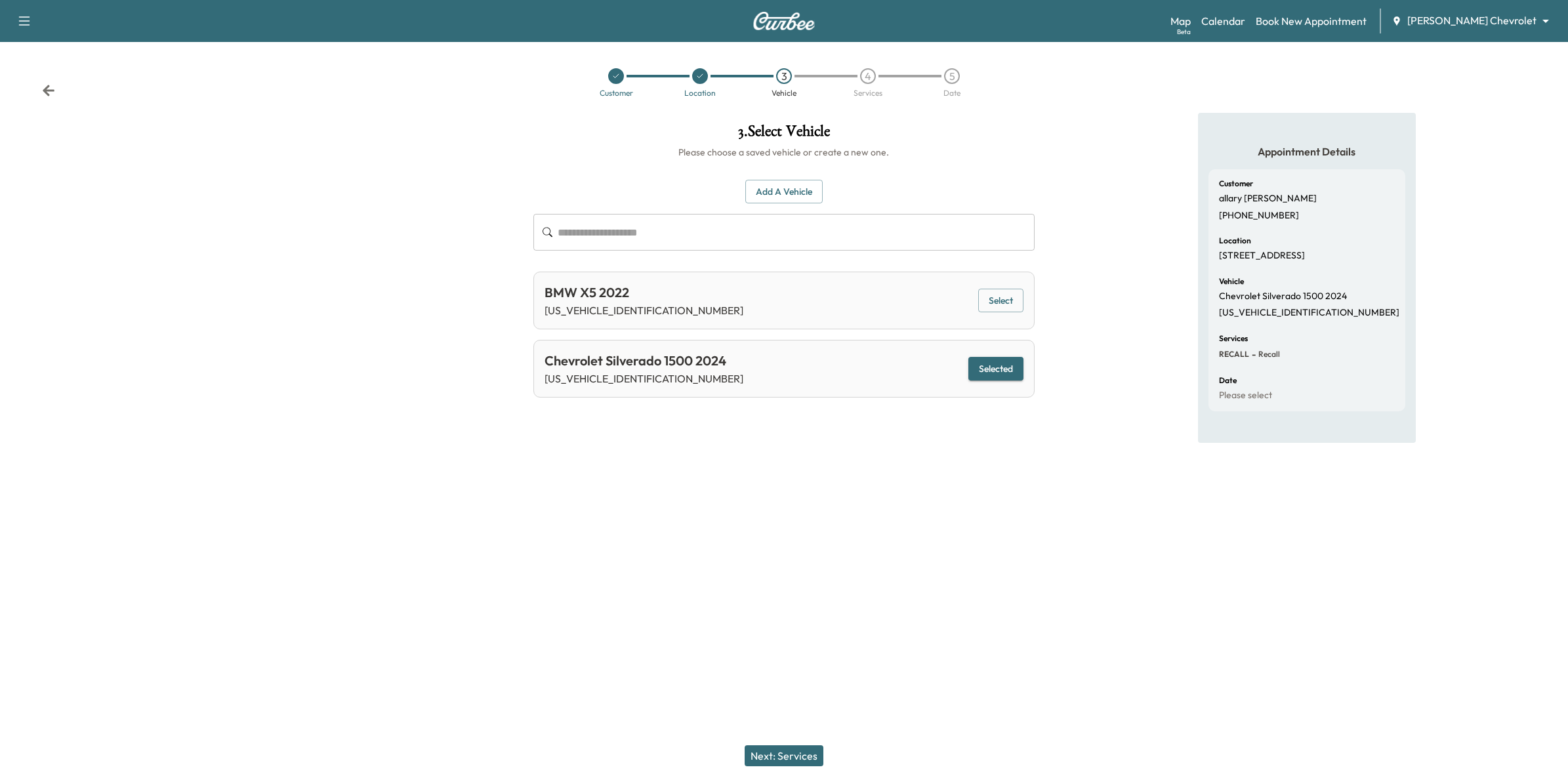
click at [49, 89] on icon at bounding box center [48, 90] width 13 height 13
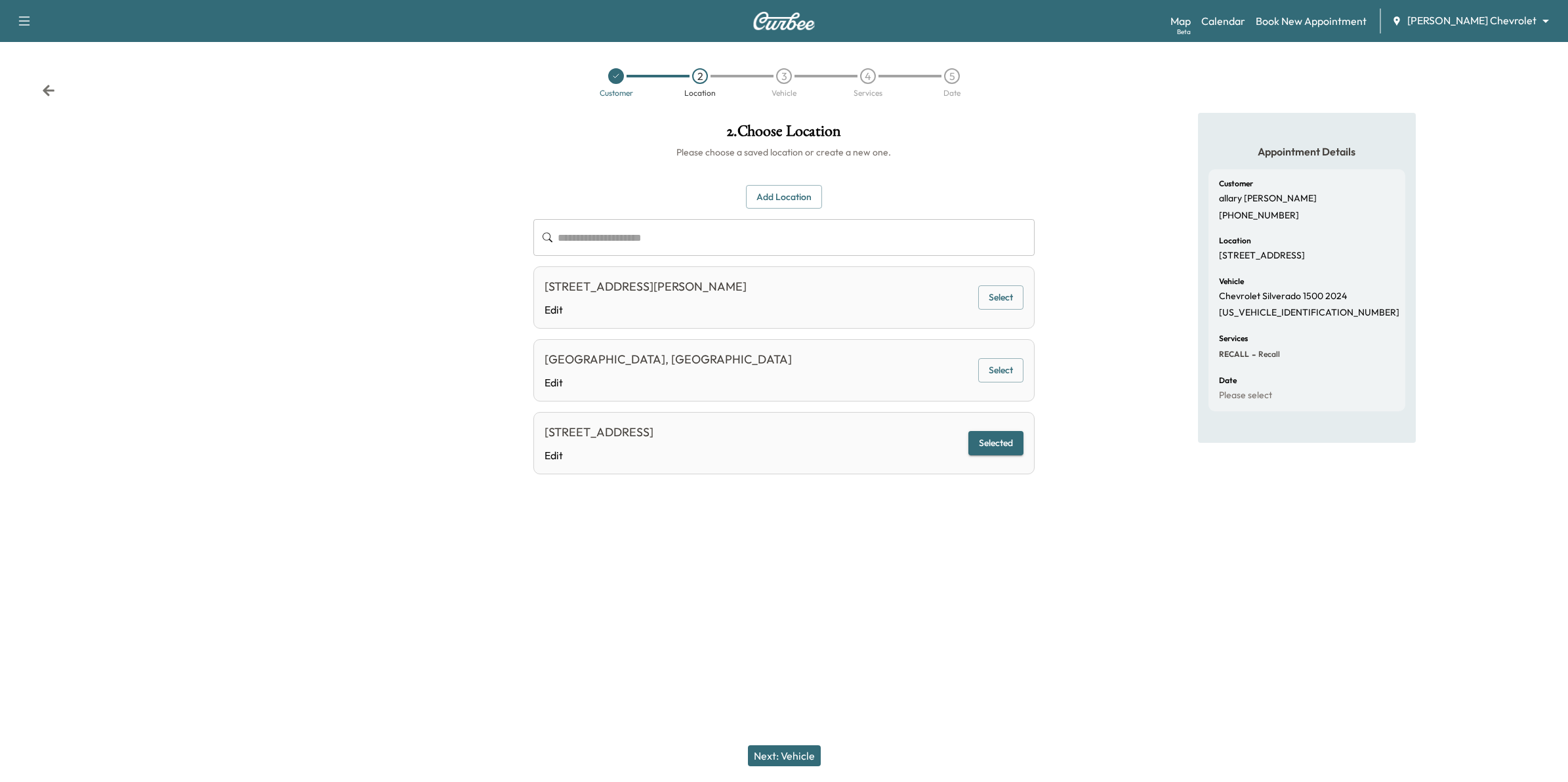
click at [48, 89] on icon at bounding box center [48, 90] width 13 height 13
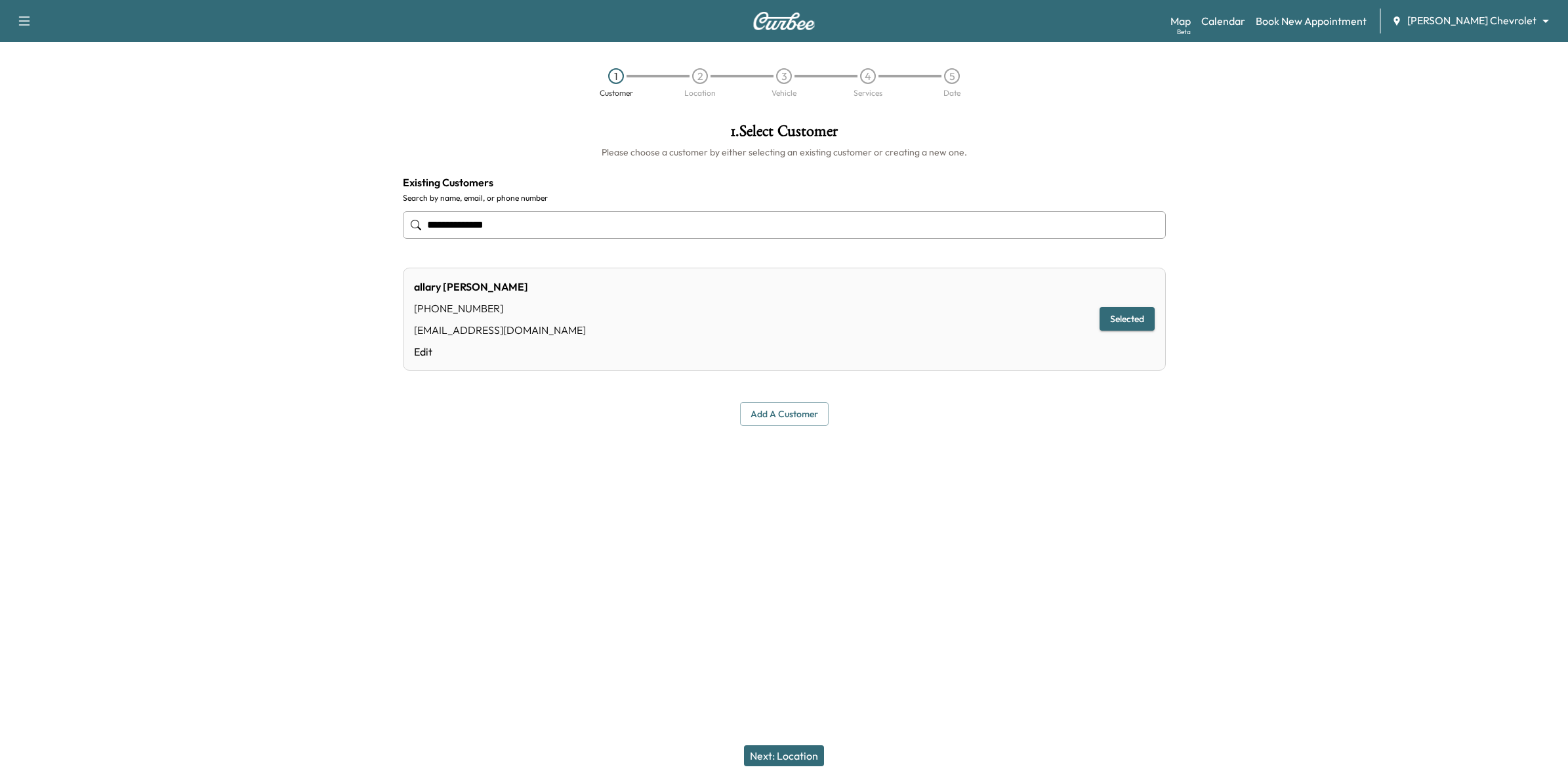
click at [815, 755] on button "Next: Location" at bounding box center [784, 755] width 80 height 21
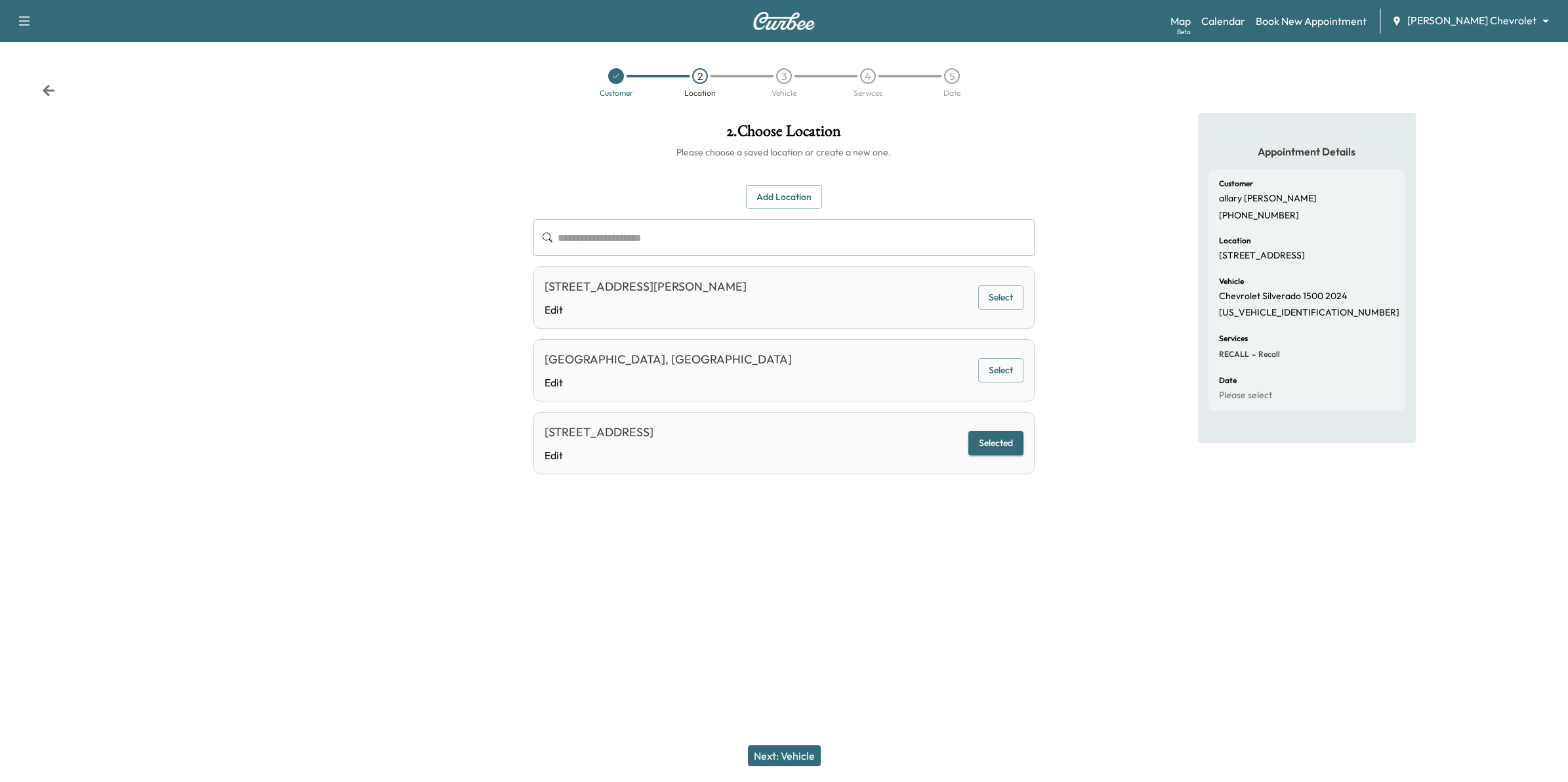
click at [47, 93] on icon at bounding box center [49, 90] width 12 height 11
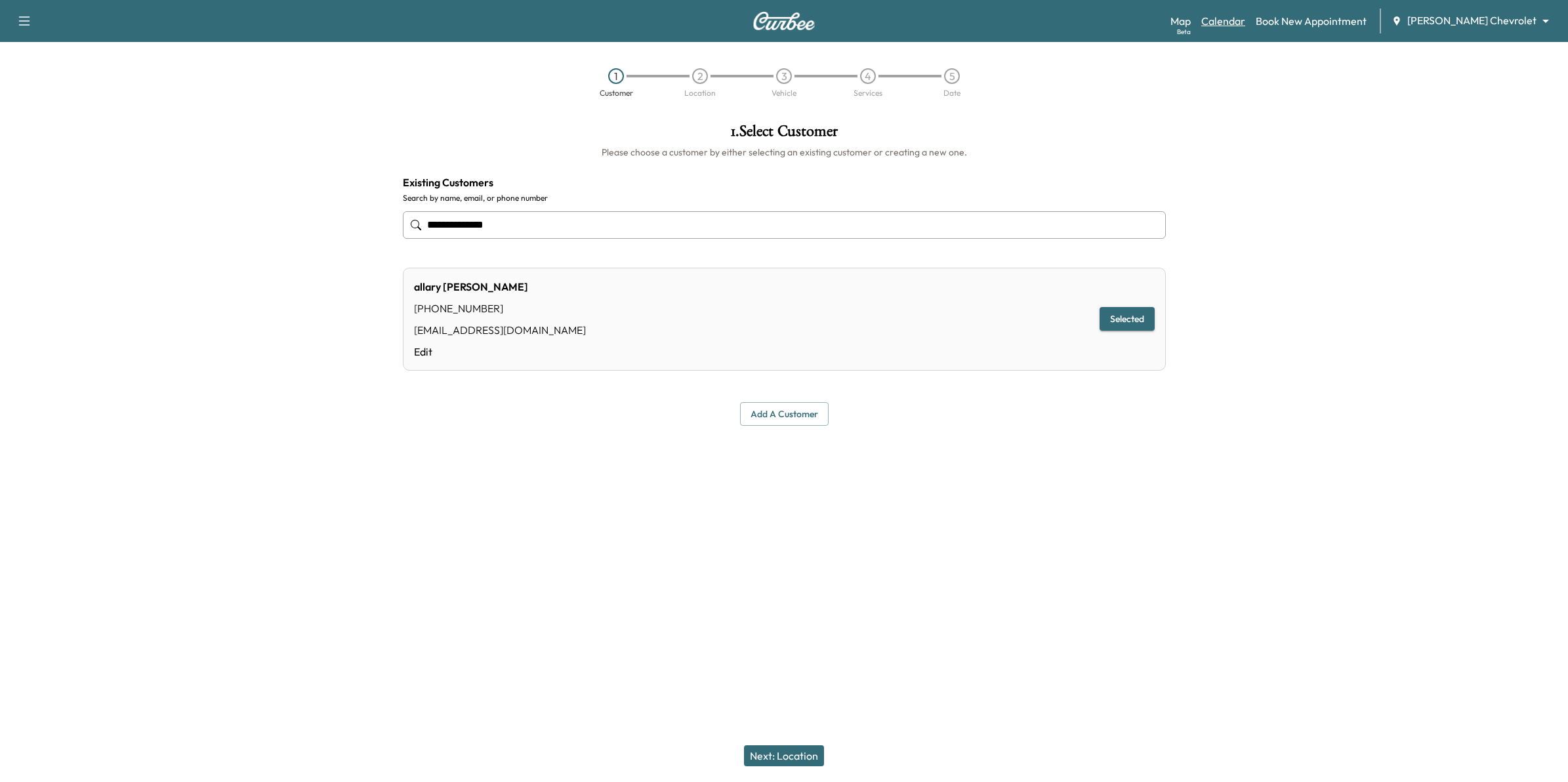
click at [1245, 18] on link "Calendar" at bounding box center [1222, 21] width 44 height 16
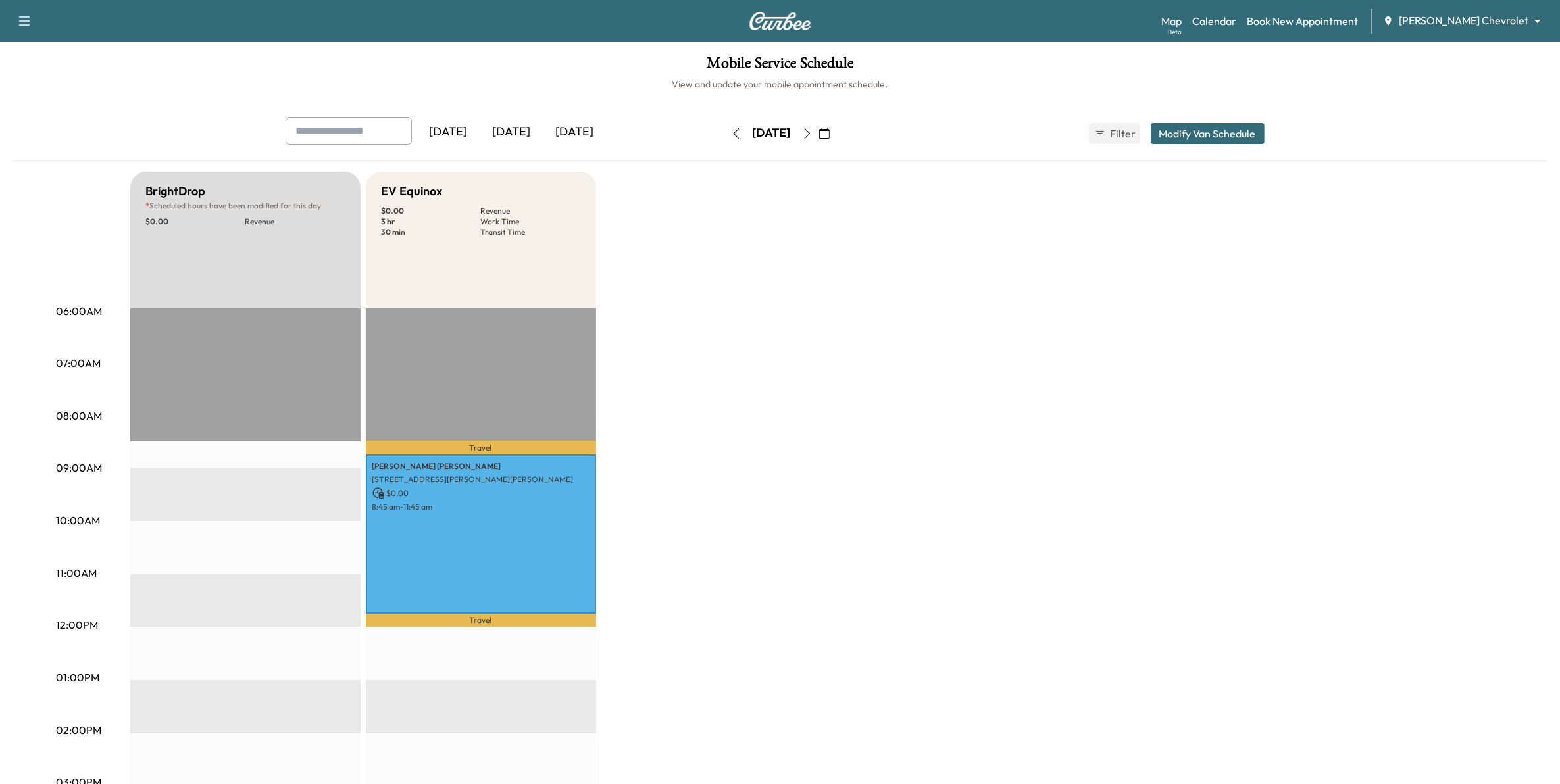
click at [829, 128] on icon "button" at bounding box center [824, 133] width 11 height 11
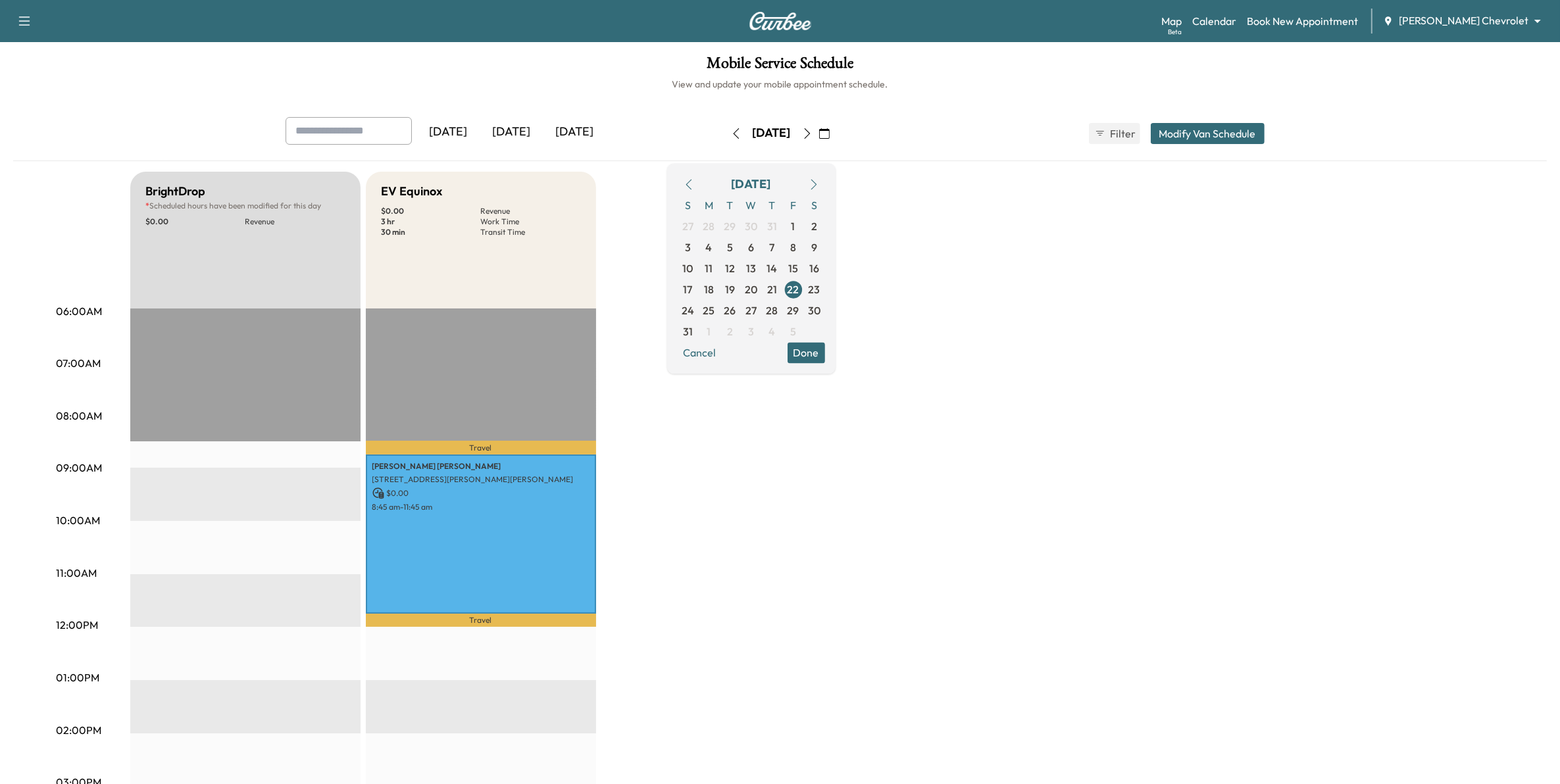
click at [819, 185] on icon "button" at bounding box center [814, 184] width 11 height 11
click at [733, 229] on span "2" at bounding box center [730, 226] width 6 height 16
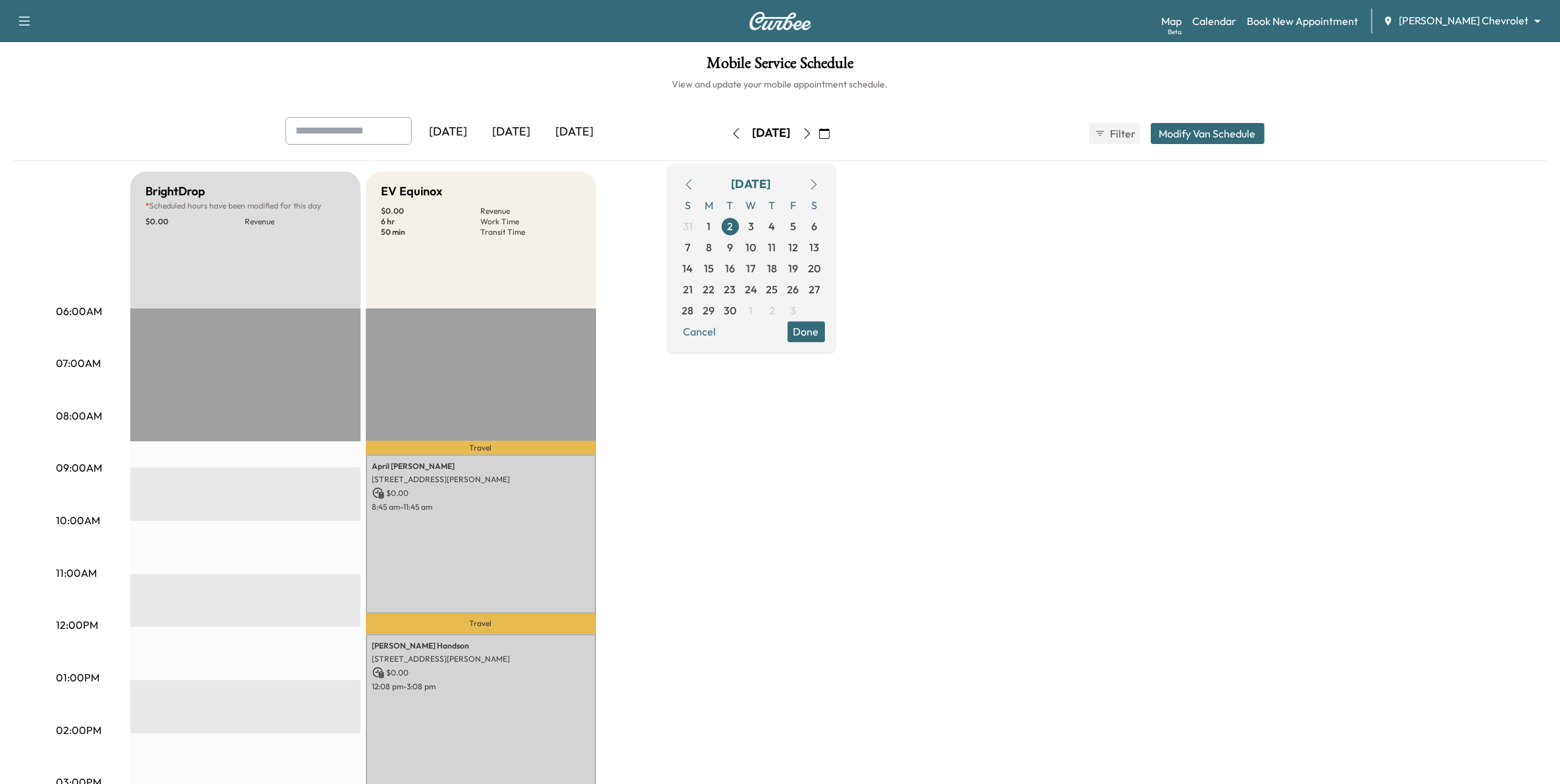
click at [1127, 302] on div "BrightDrop * Scheduled hours have been modified for this day $ 0.00 Revenue EST…" at bounding box center [817, 665] width 1374 height 987
click at [1347, 23] on link "Book New Appointment" at bounding box center [1302, 21] width 112 height 16
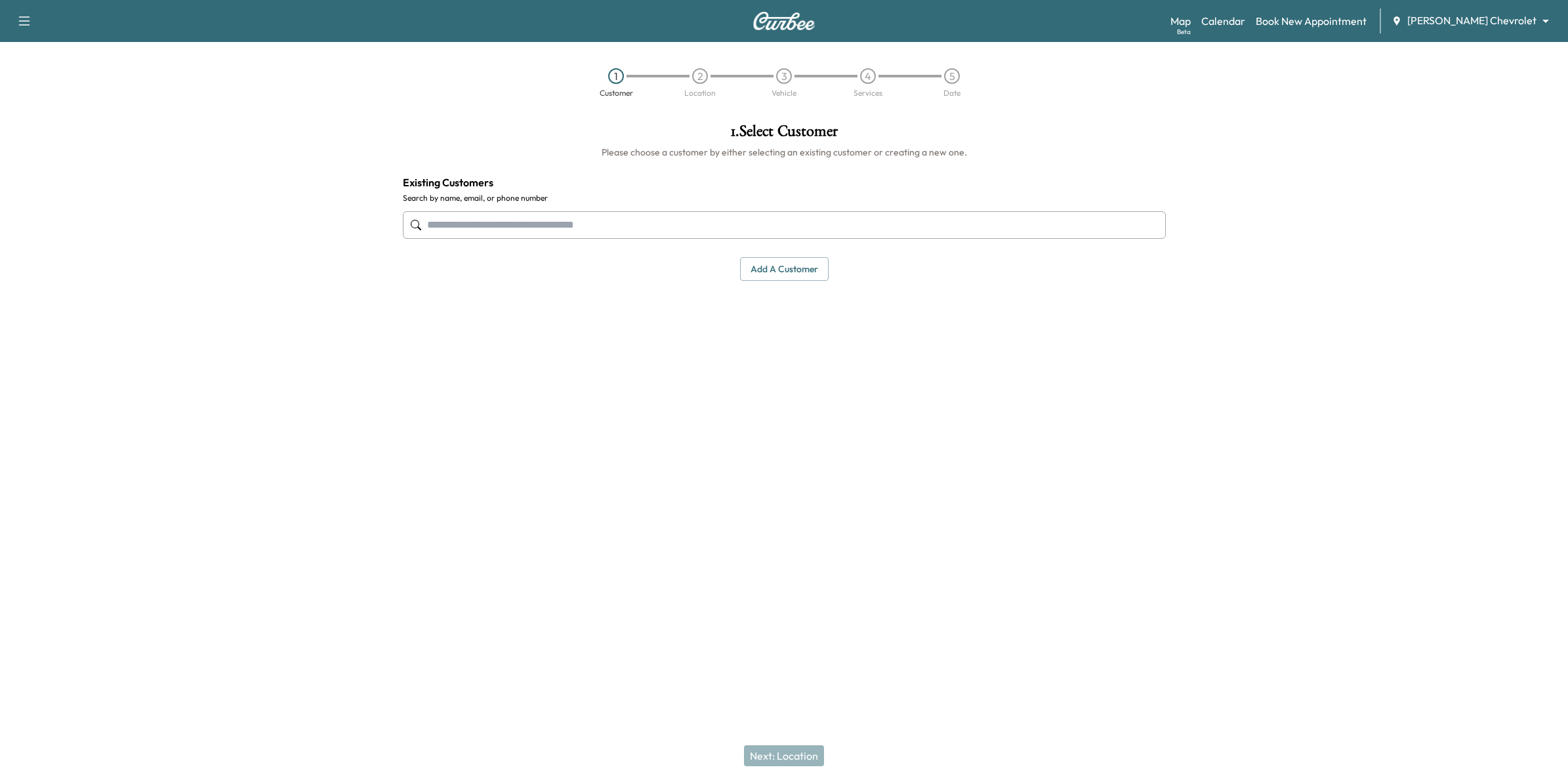
click at [600, 226] on input "text" at bounding box center [783, 225] width 763 height 27
click at [771, 268] on button "Add a customer" at bounding box center [784, 268] width 89 height 24
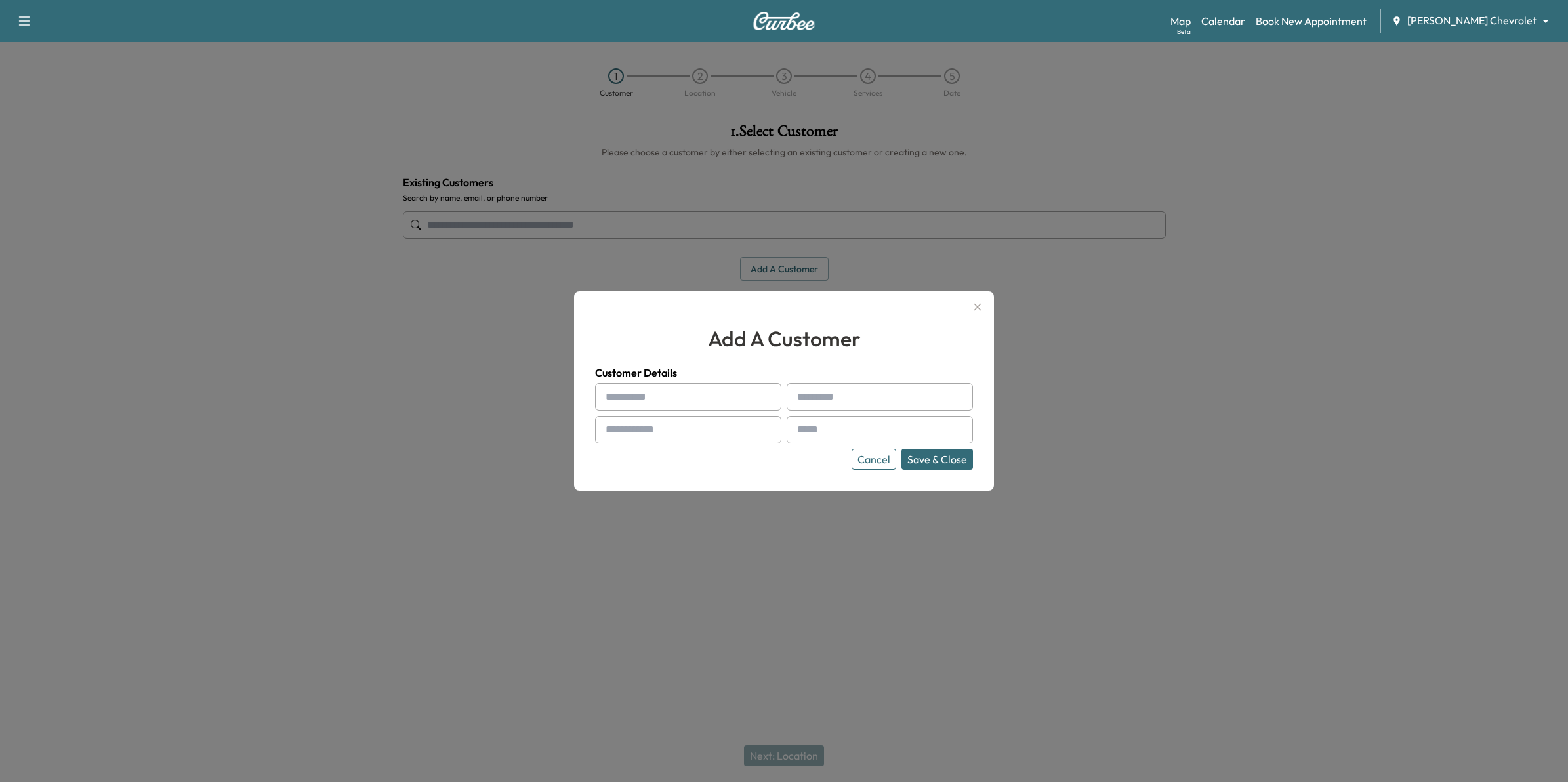
click at [722, 394] on input "text" at bounding box center [687, 396] width 186 height 27
type input "****"
type input "********"
click at [734, 428] on input "text" at bounding box center [687, 430] width 186 height 27
type input "**********"
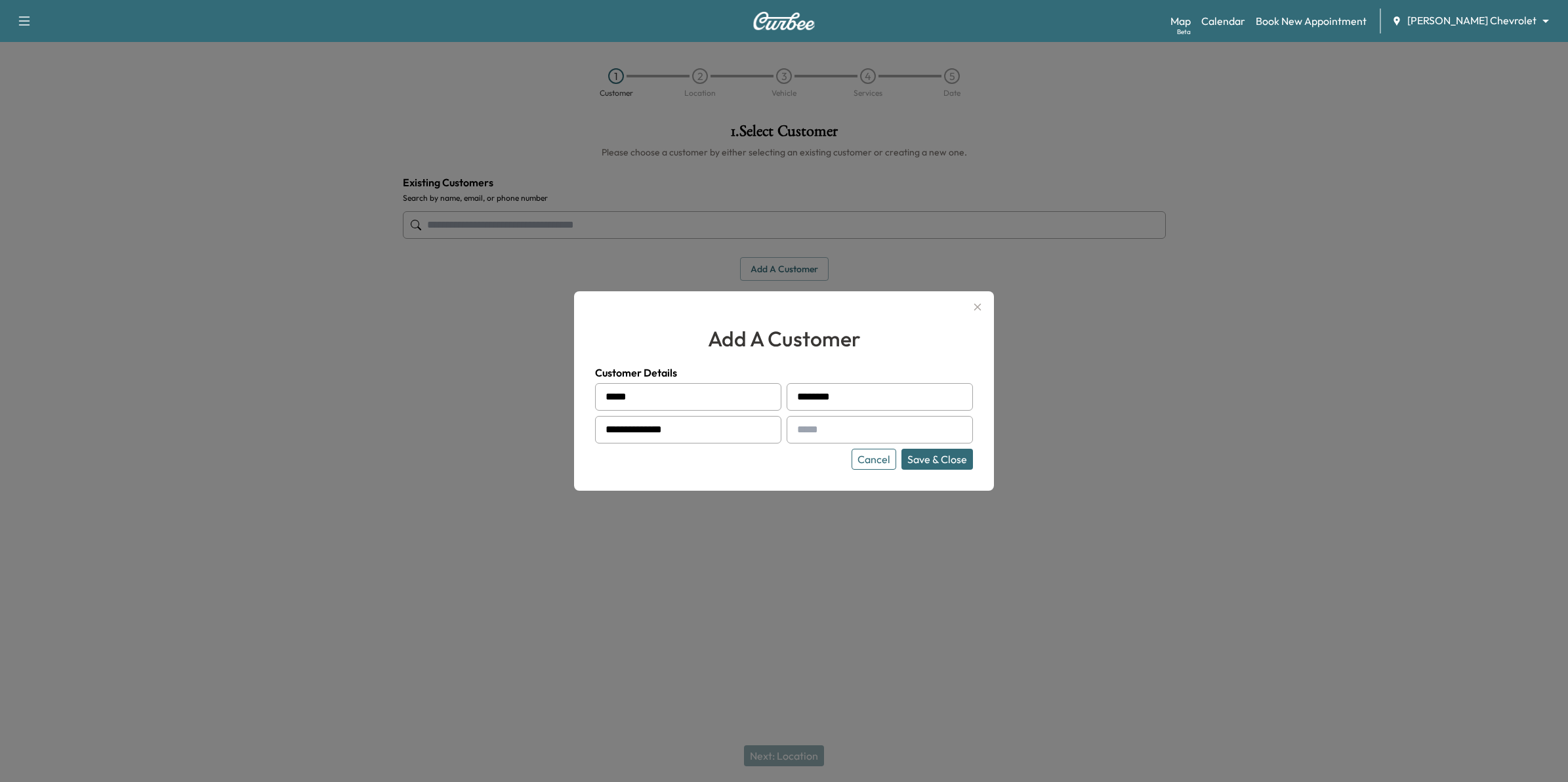
click at [805, 429] on div at bounding box center [800, 430] width 16 height 16
click at [823, 430] on input "text" at bounding box center [880, 430] width 186 height 27
type input "**********"
click at [934, 458] on button "Save & Close" at bounding box center [936, 459] width 71 height 21
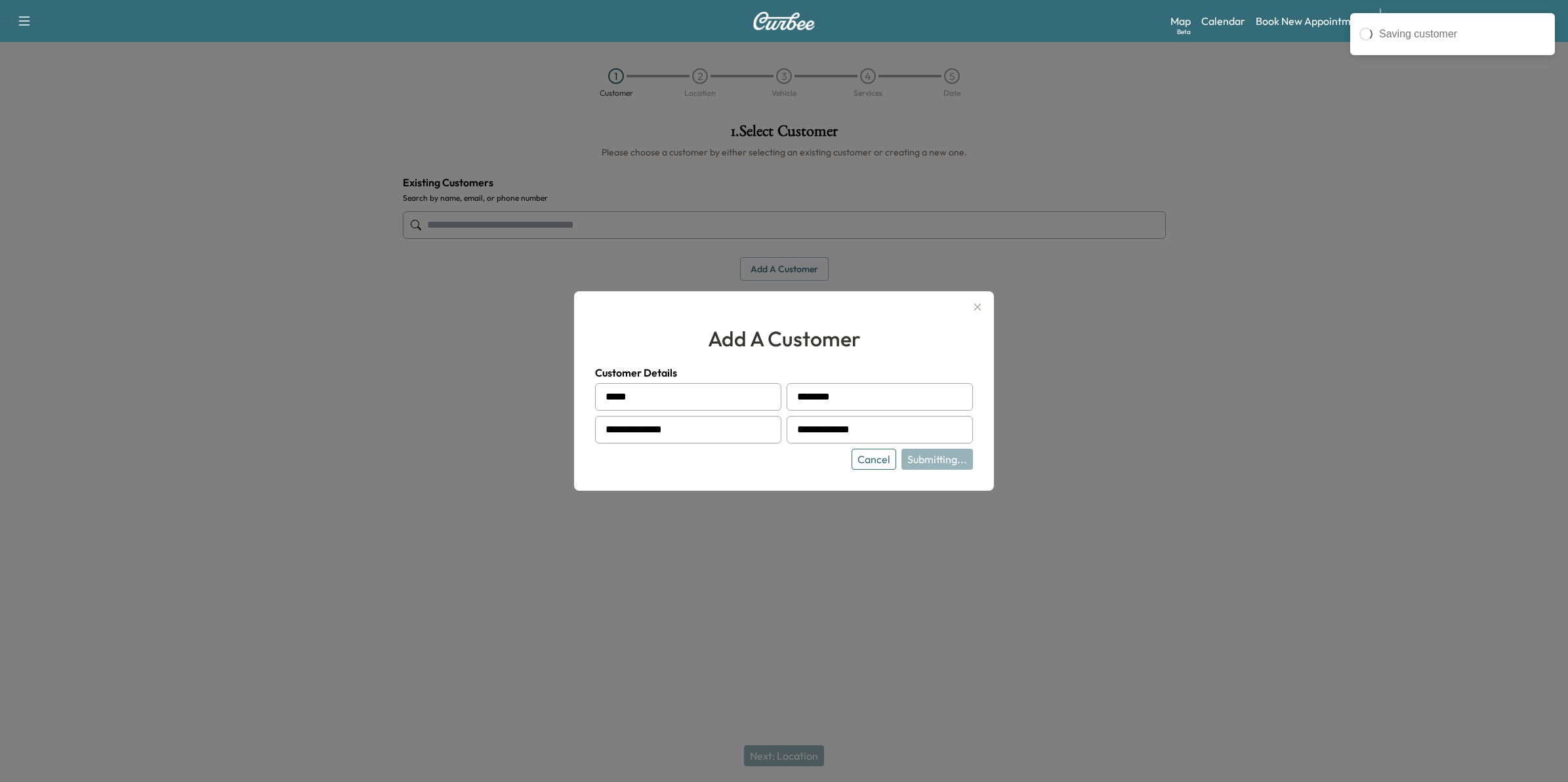
type input "**********"
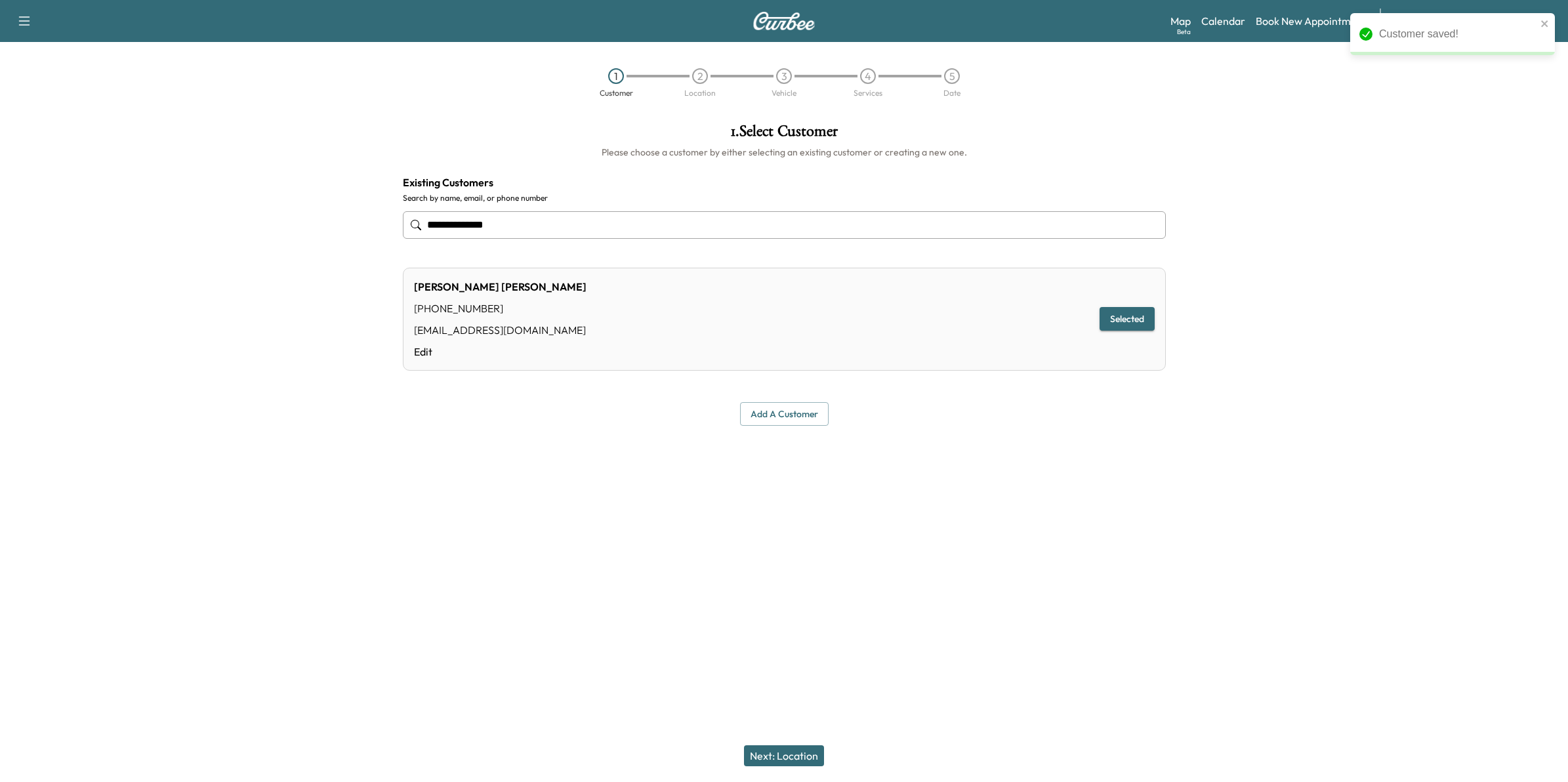
click at [808, 753] on button "Next: Location" at bounding box center [784, 755] width 80 height 21
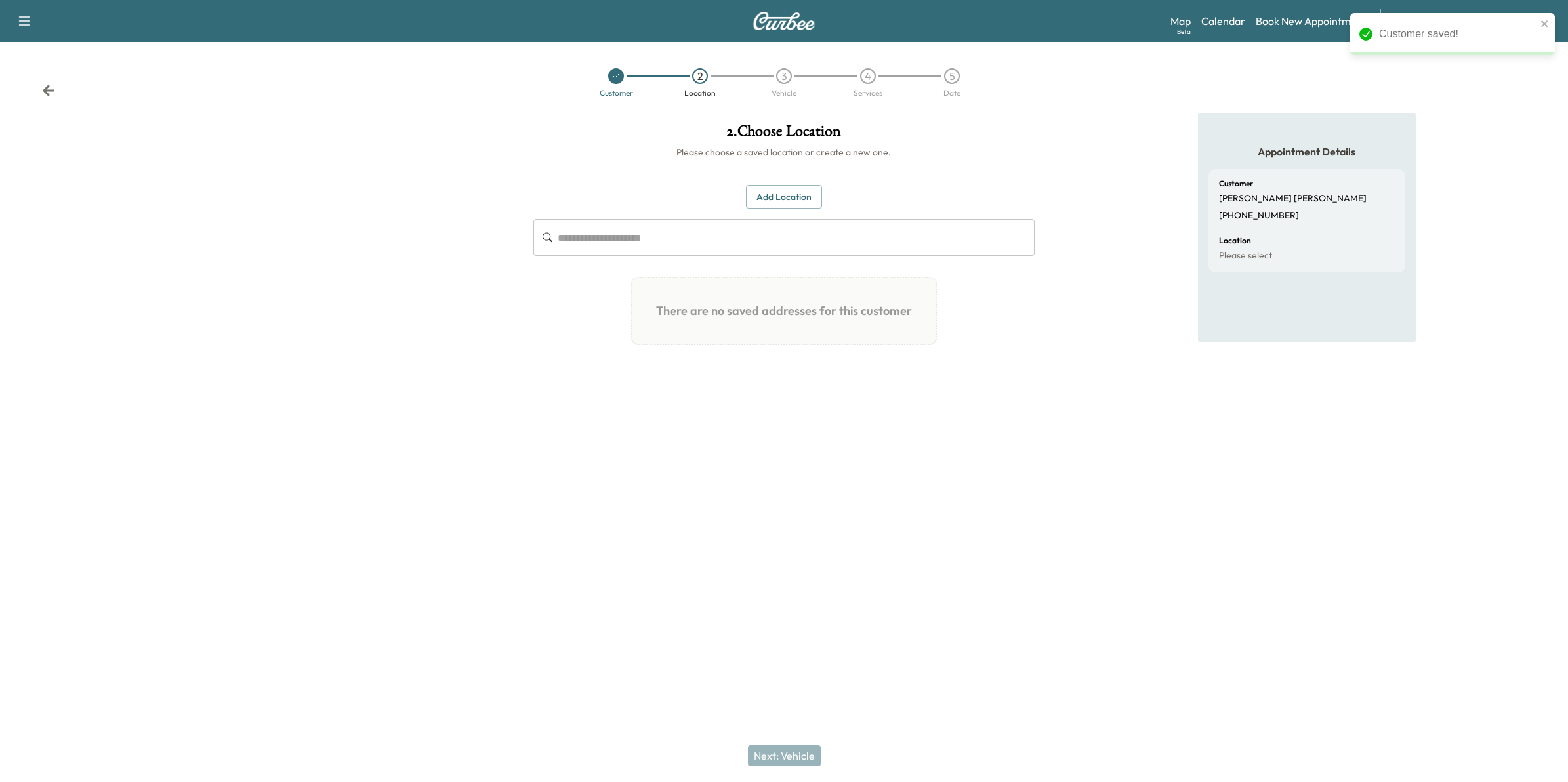
click at [804, 197] on button "Add Location" at bounding box center [784, 196] width 76 height 24
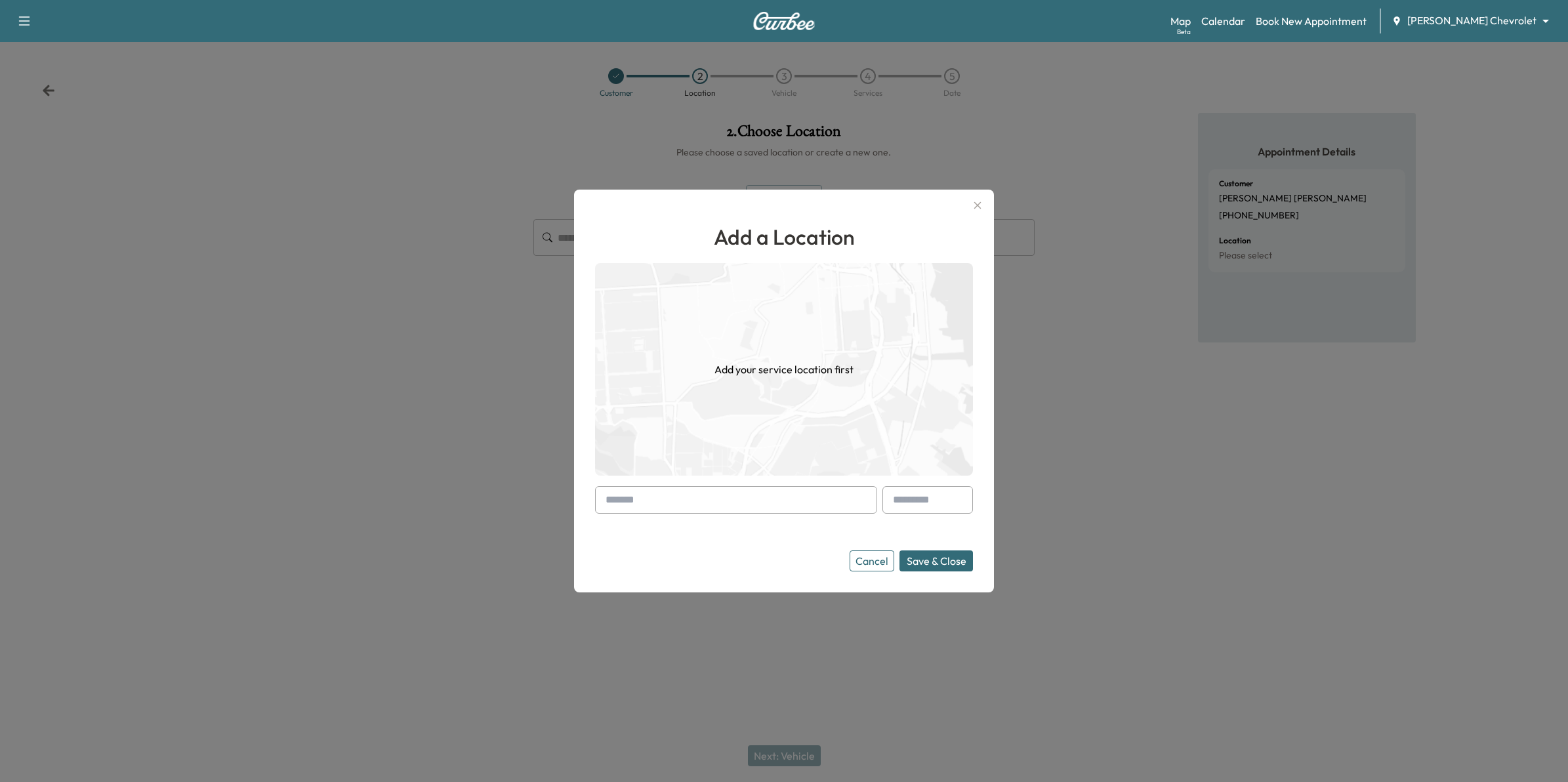
click at [651, 505] on input "text" at bounding box center [735, 500] width 282 height 27
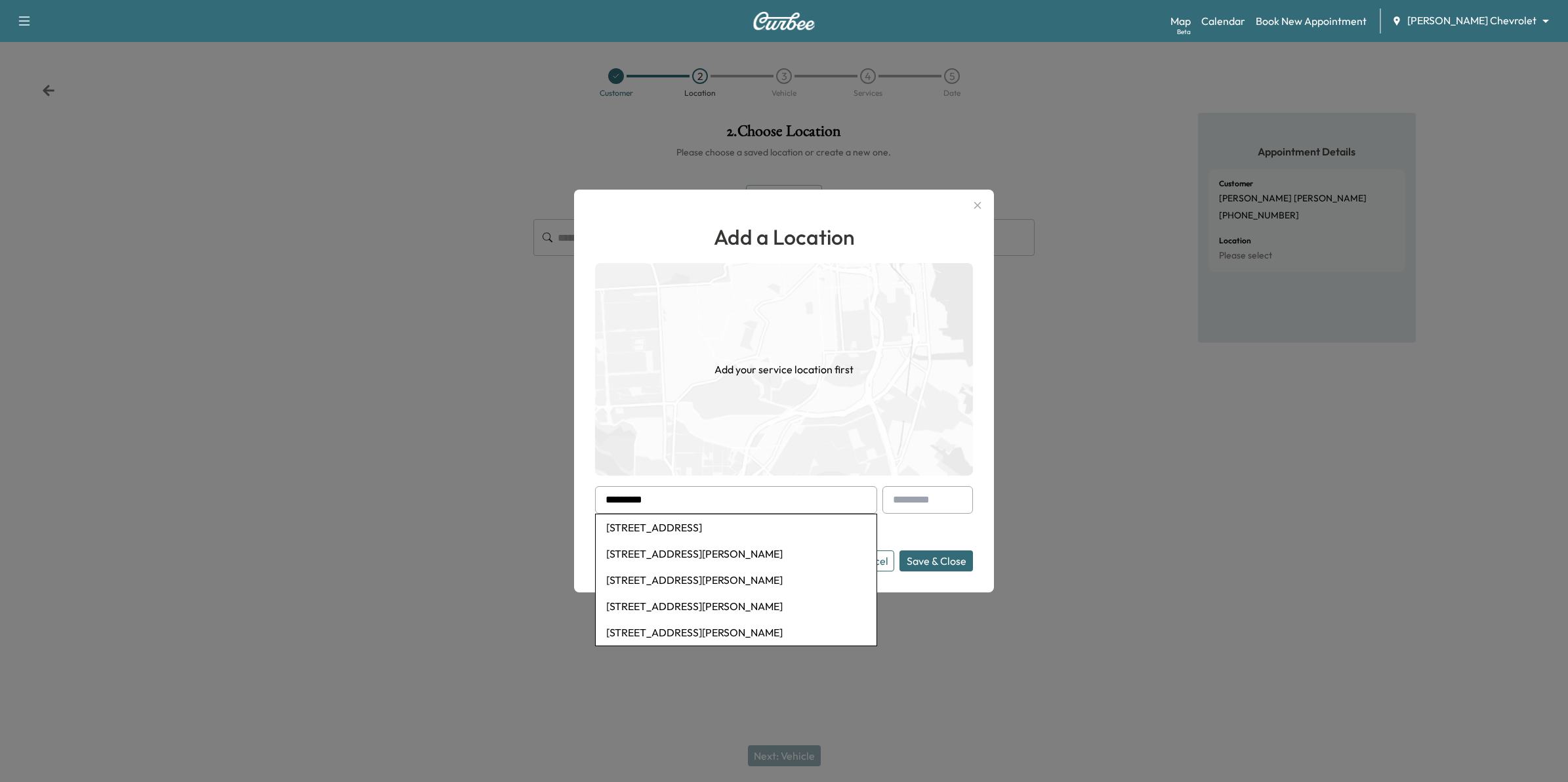
click at [704, 520] on li "[STREET_ADDRESS]" at bounding box center [736, 527] width 281 height 26
type input "**********"
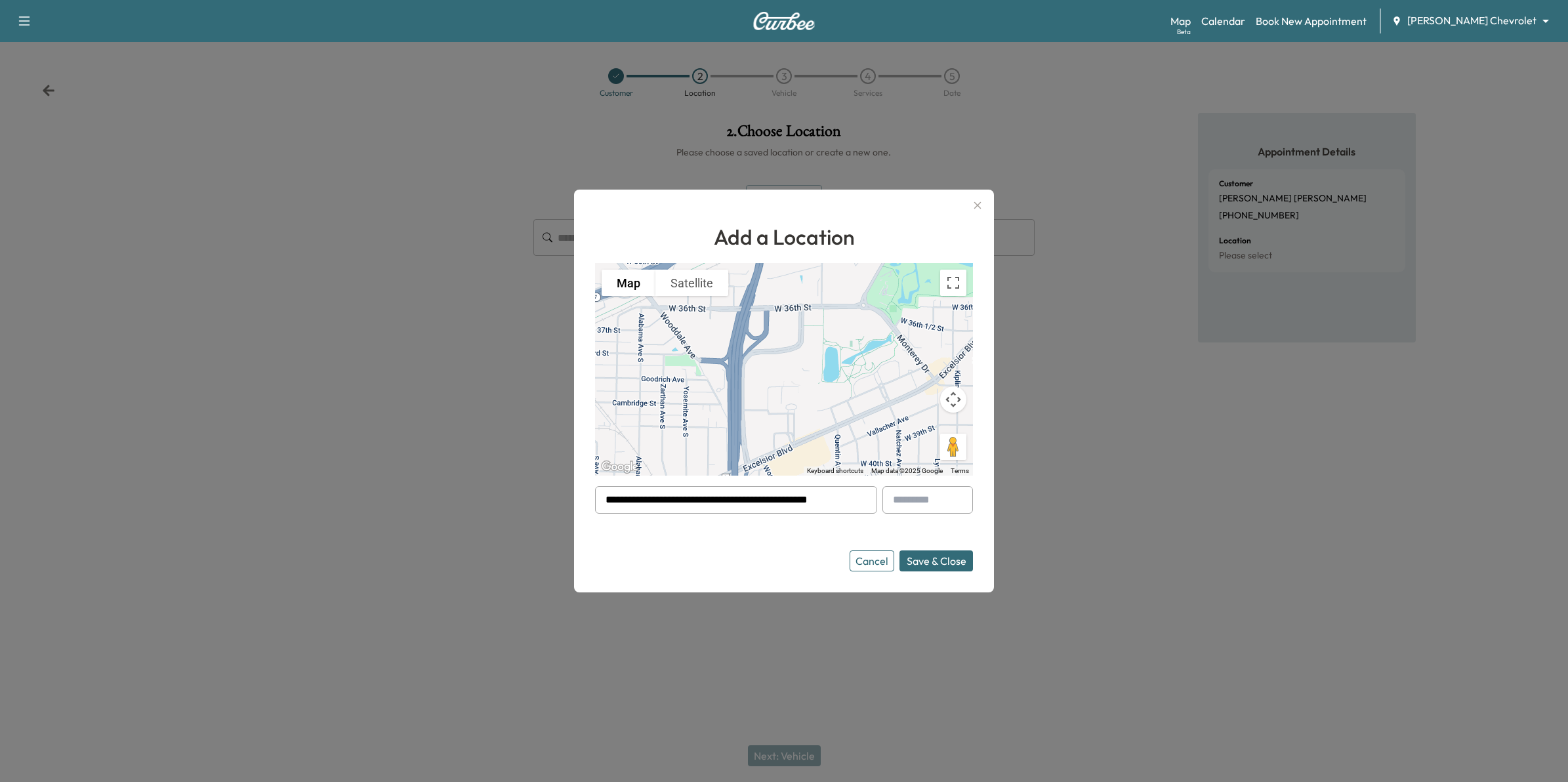
click at [950, 561] on button "Save & Close" at bounding box center [935, 560] width 73 height 21
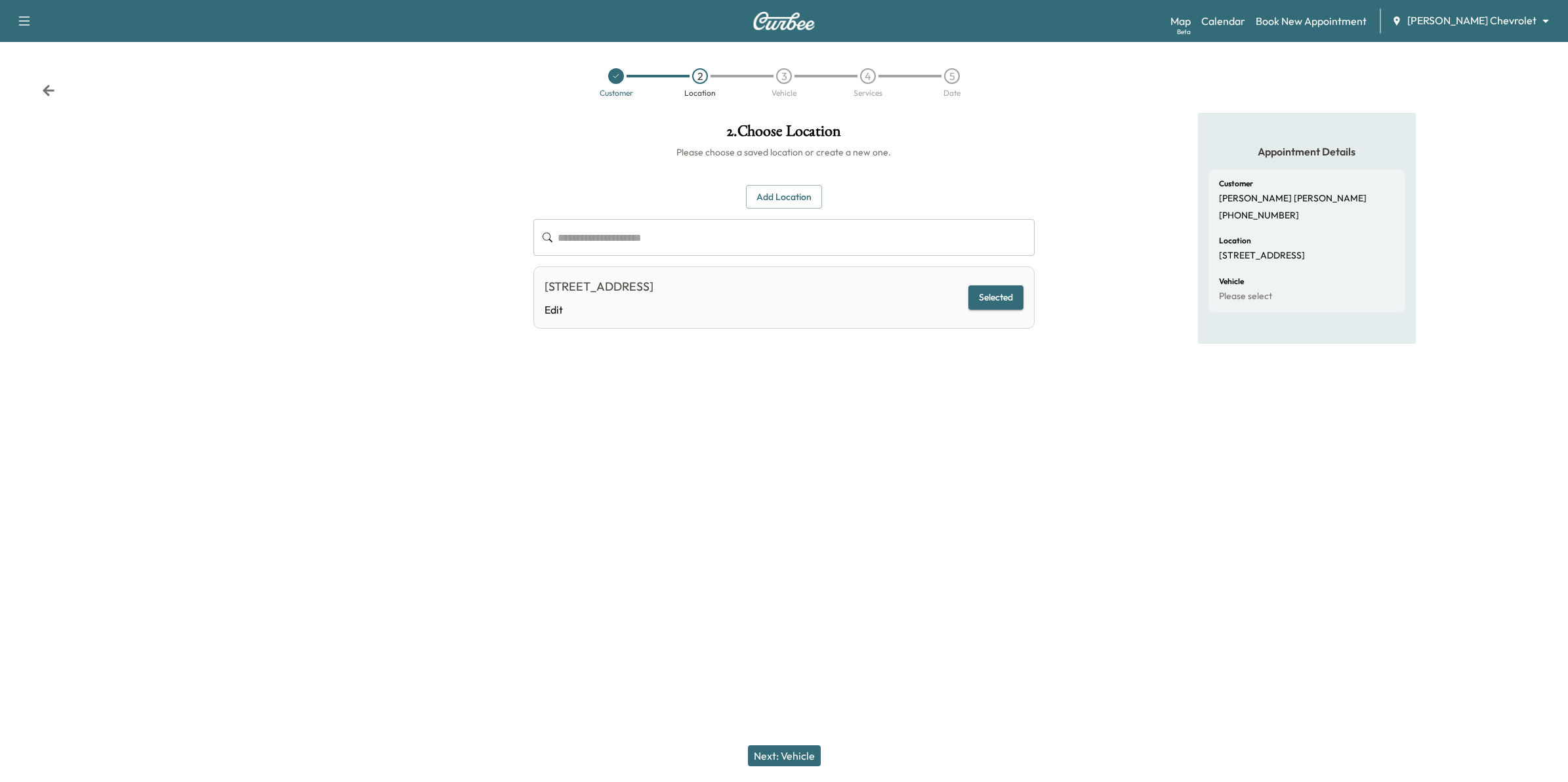
click at [796, 755] on button "Next: Vehicle" at bounding box center [784, 755] width 73 height 21
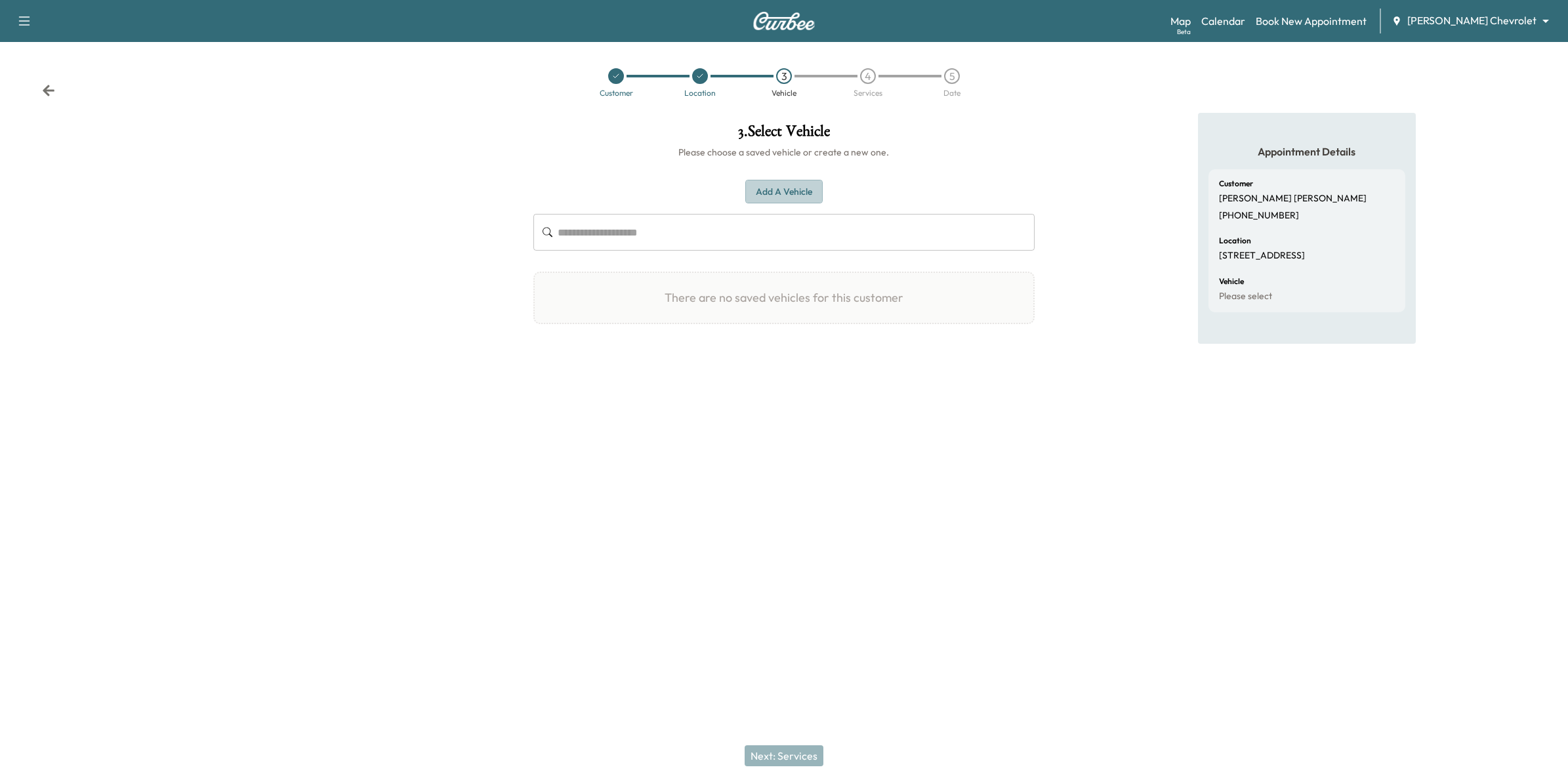
click at [810, 188] on button "Add a Vehicle" at bounding box center [783, 191] width 77 height 24
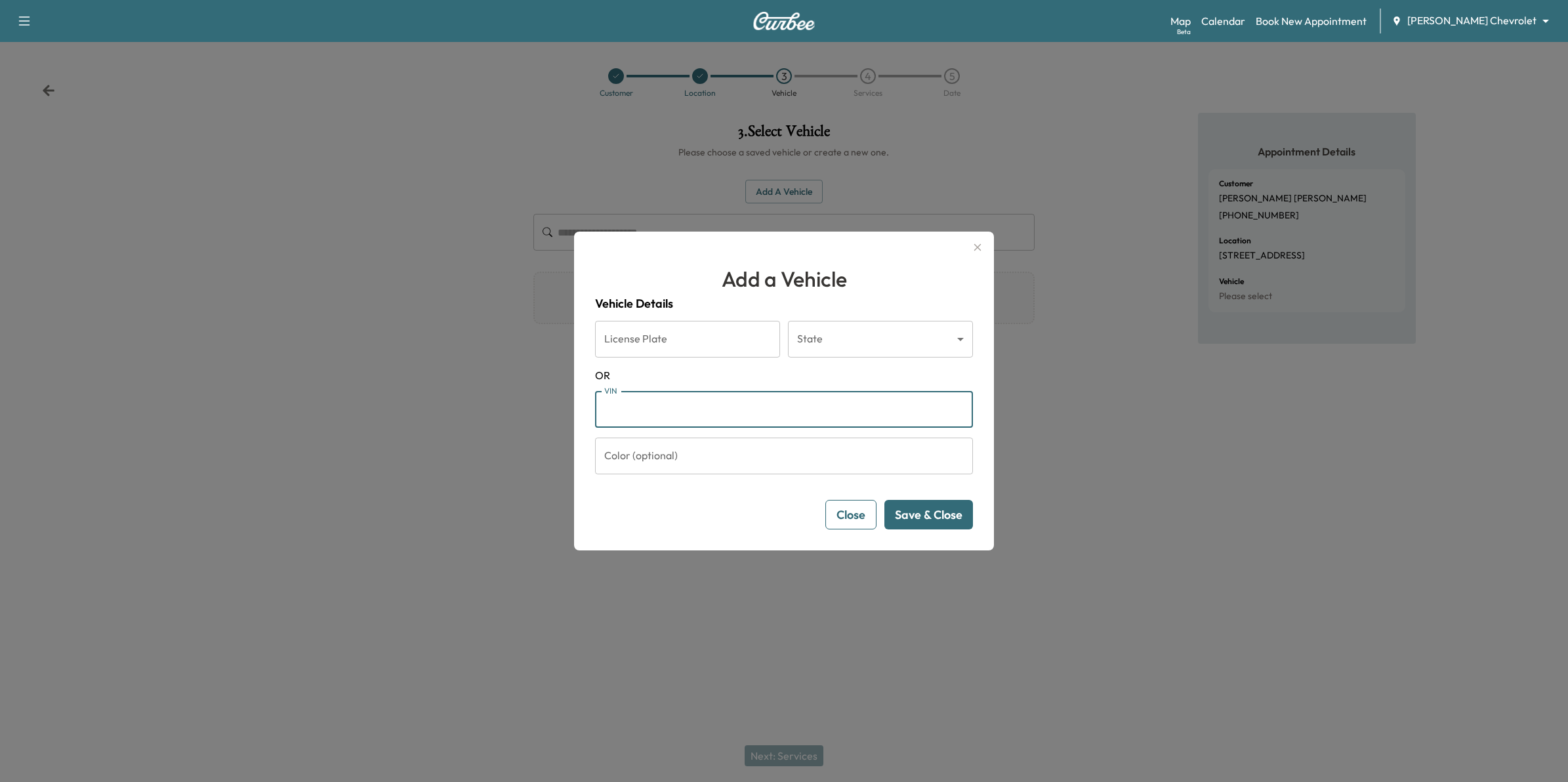
paste input "**********"
type input "**********"
click at [957, 512] on button "Save & Close" at bounding box center [928, 514] width 89 height 29
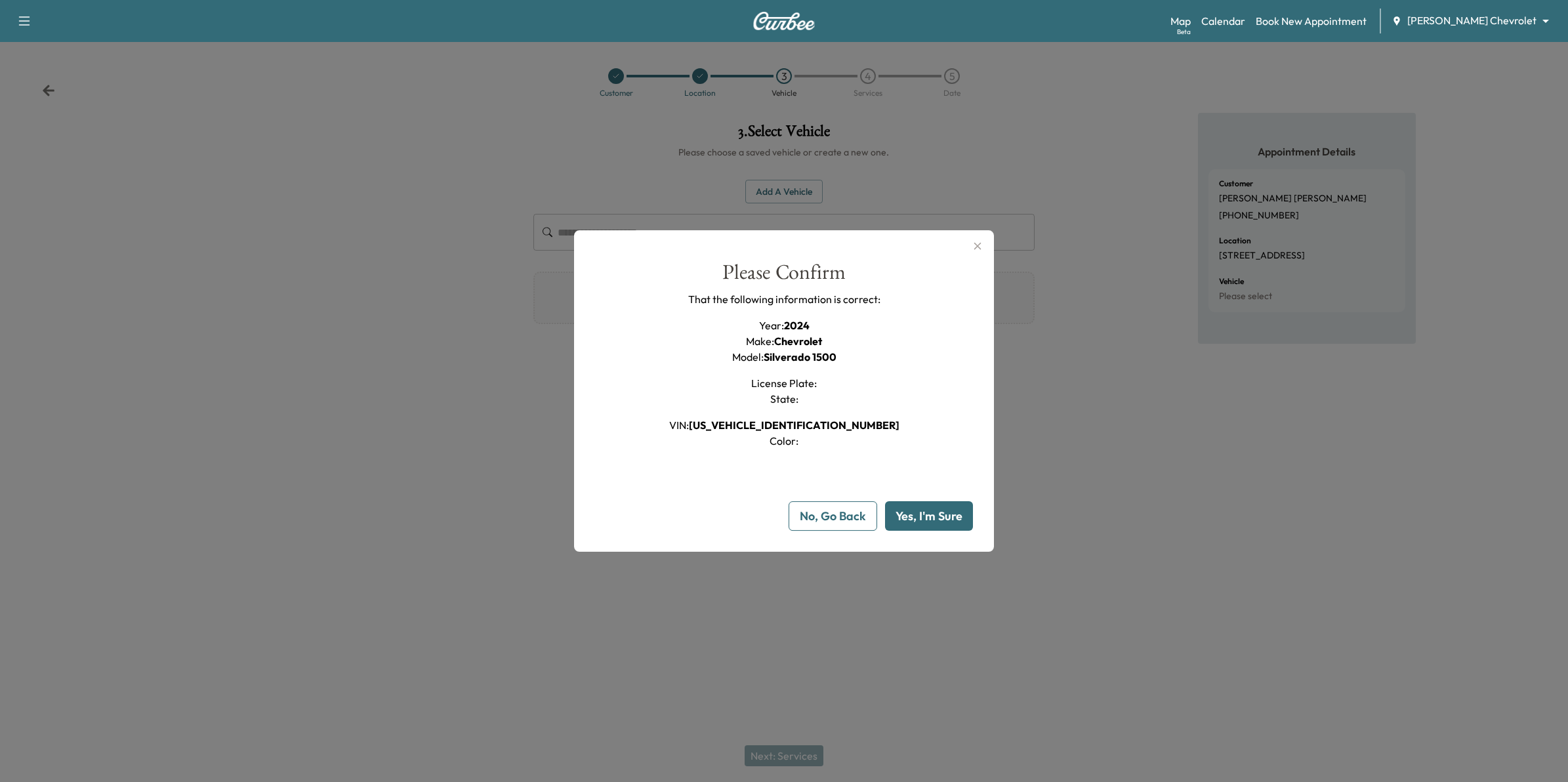
click at [933, 514] on button "Yes, I'm Sure" at bounding box center [928, 515] width 88 height 29
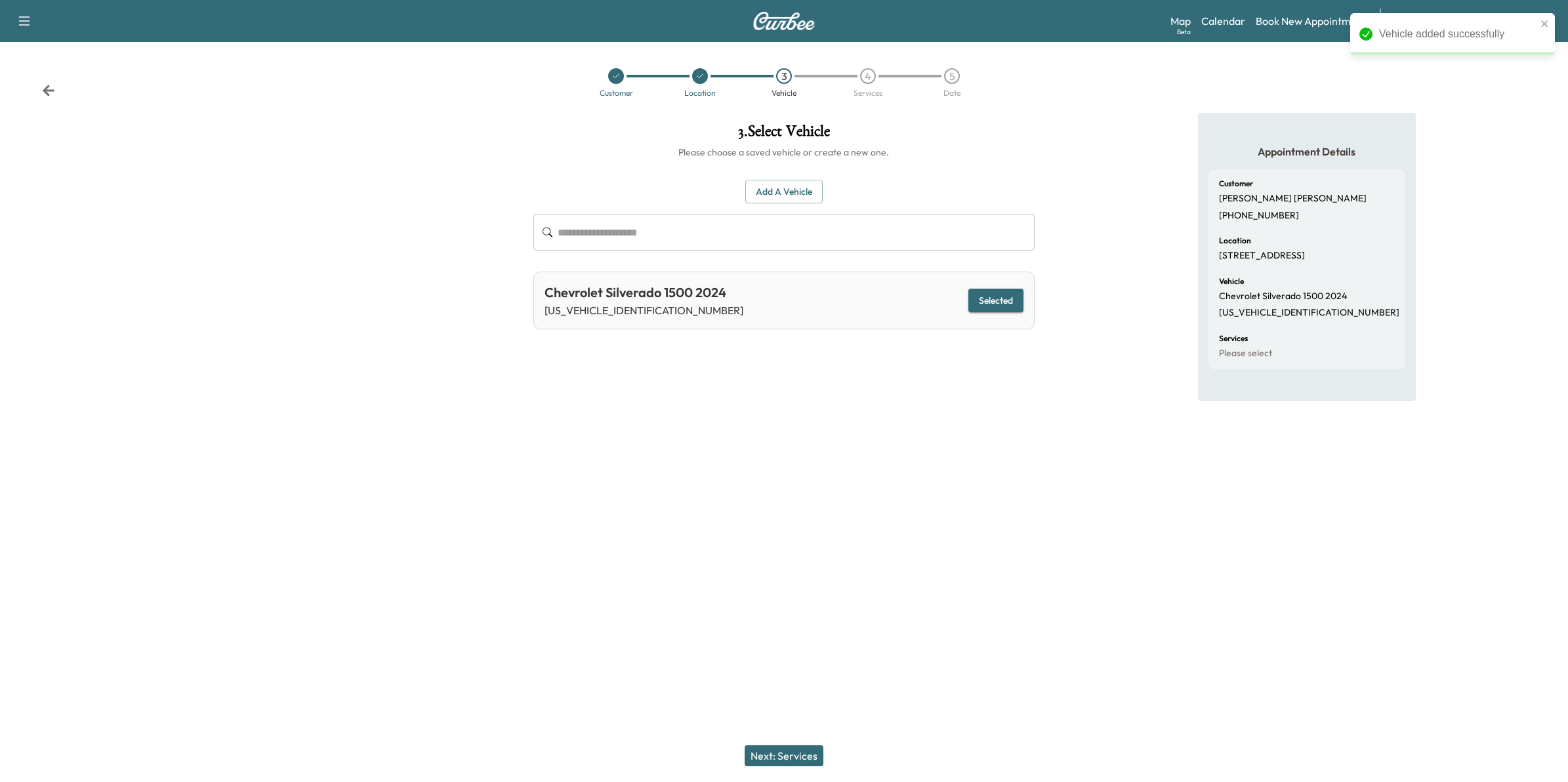
click at [797, 752] on button "Next: Services" at bounding box center [784, 755] width 79 height 21
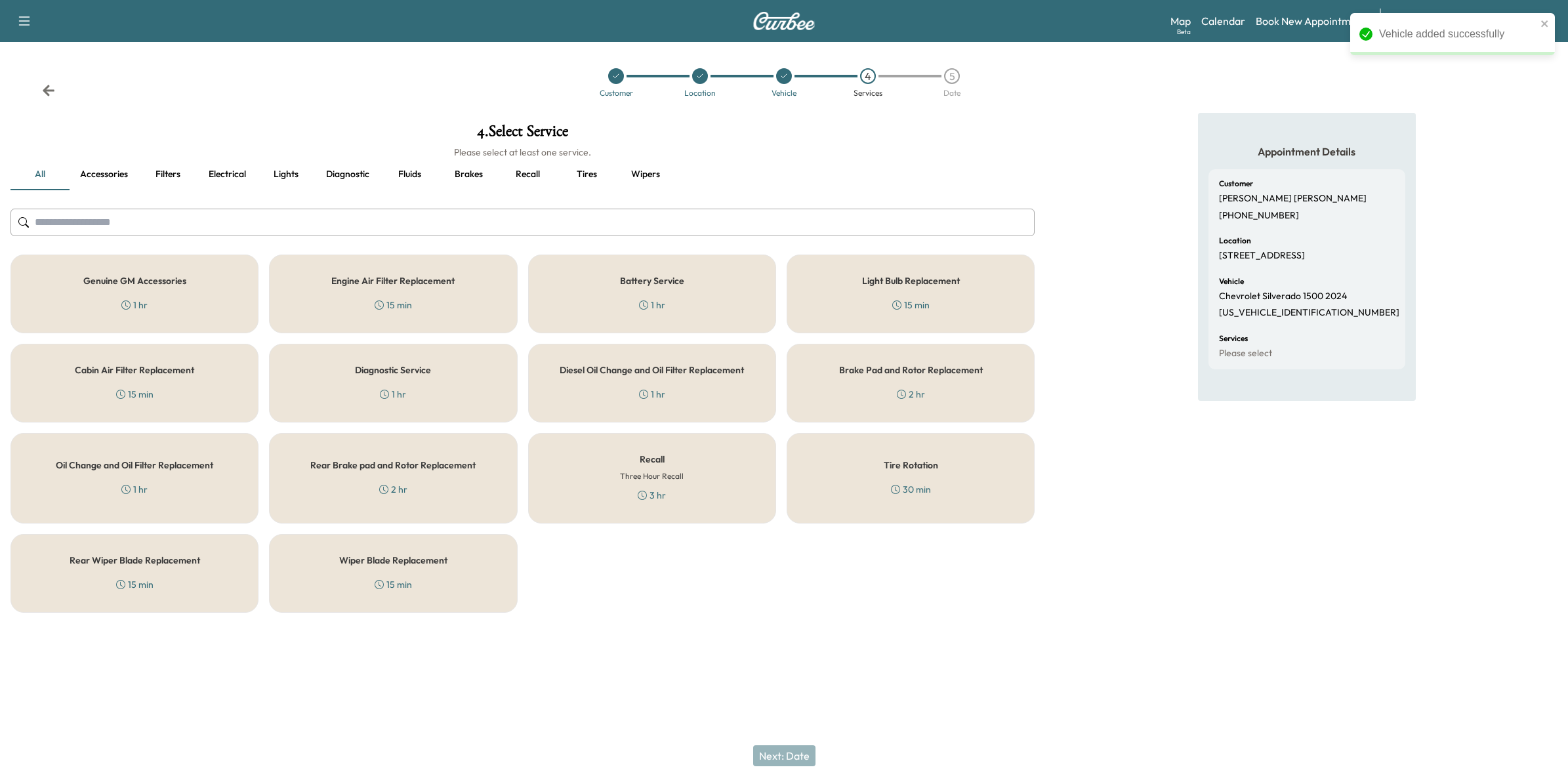
click at [640, 473] on h6 "Three Hour Recall" at bounding box center [651, 476] width 63 height 12
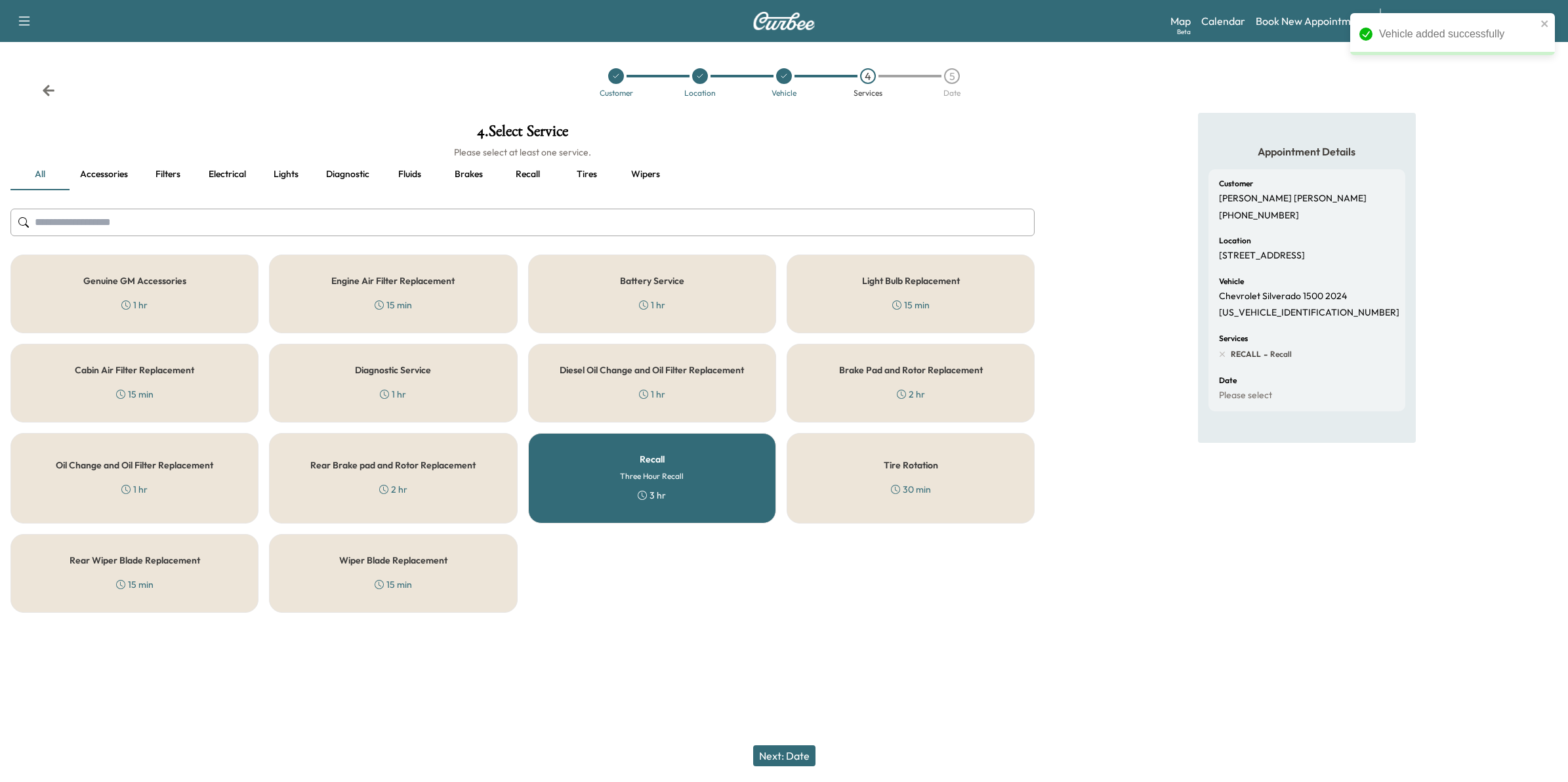
click at [788, 764] on button "Next: Date" at bounding box center [784, 755] width 62 height 21
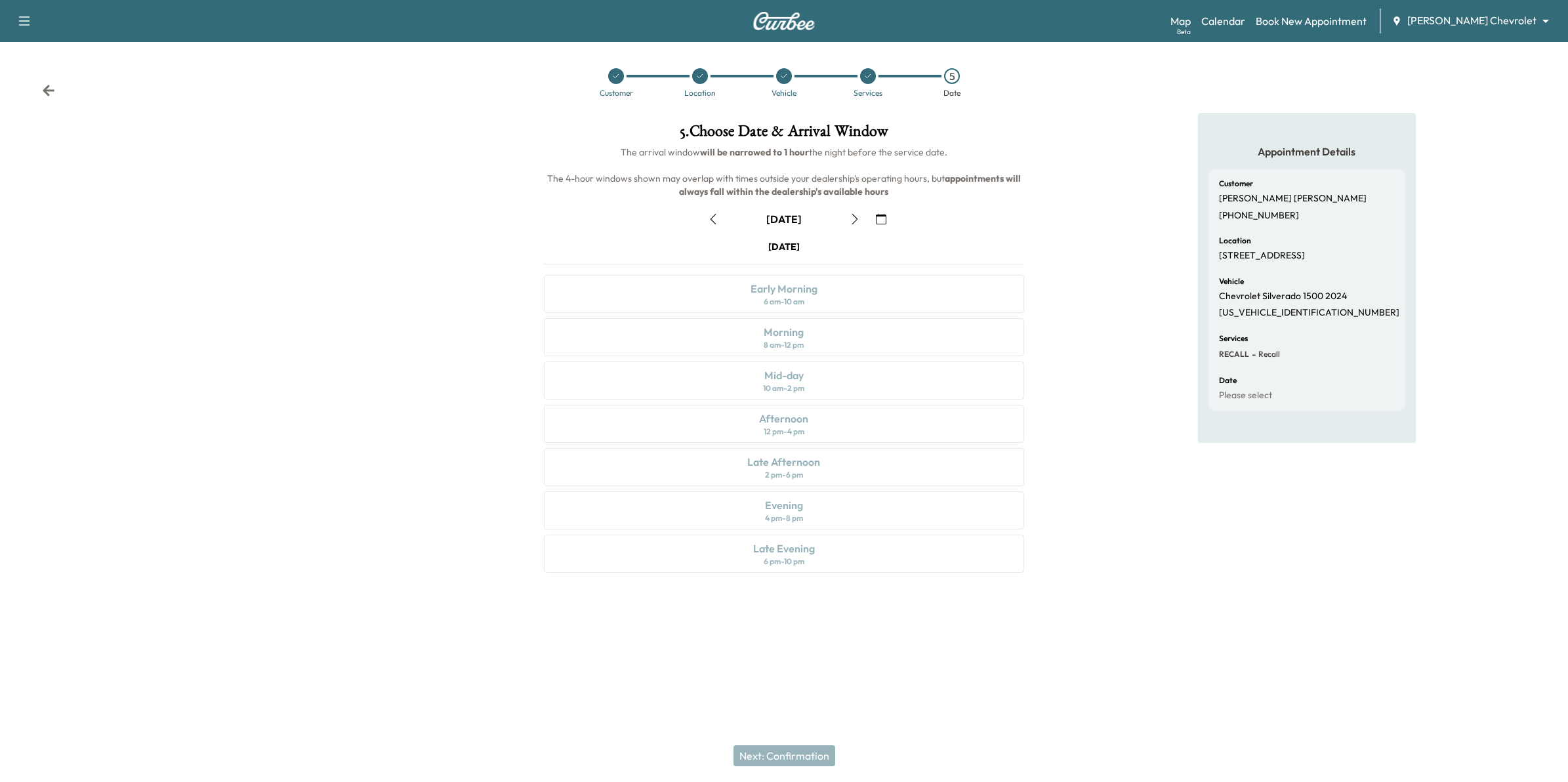
click at [876, 217] on icon "button" at bounding box center [881, 219] width 11 height 11
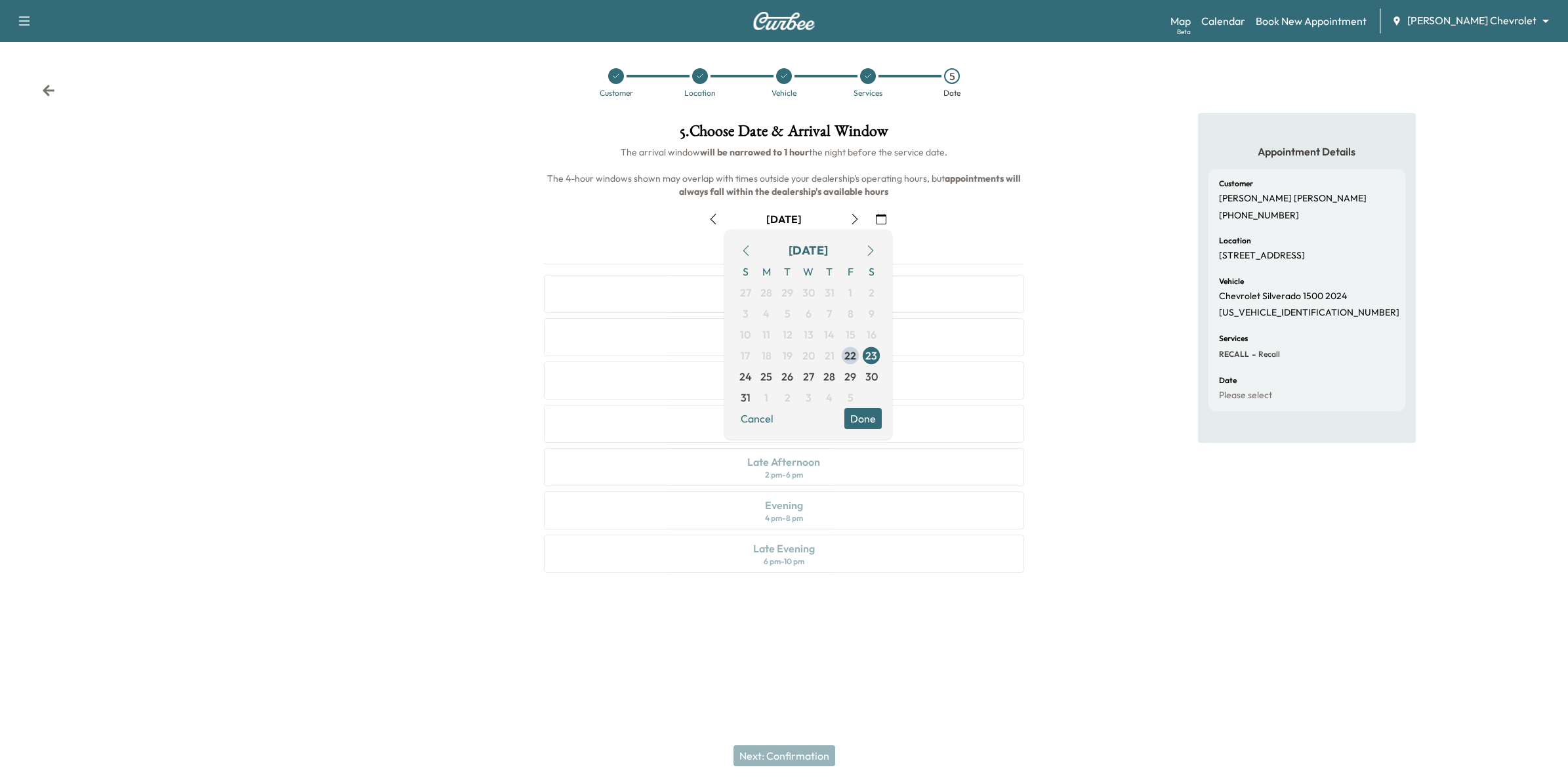
click at [871, 244] on button "button" at bounding box center [870, 250] width 22 height 21
click at [786, 287] on span "2" at bounding box center [787, 293] width 6 height 16
click at [867, 400] on button "Done" at bounding box center [863, 396] width 37 height 21
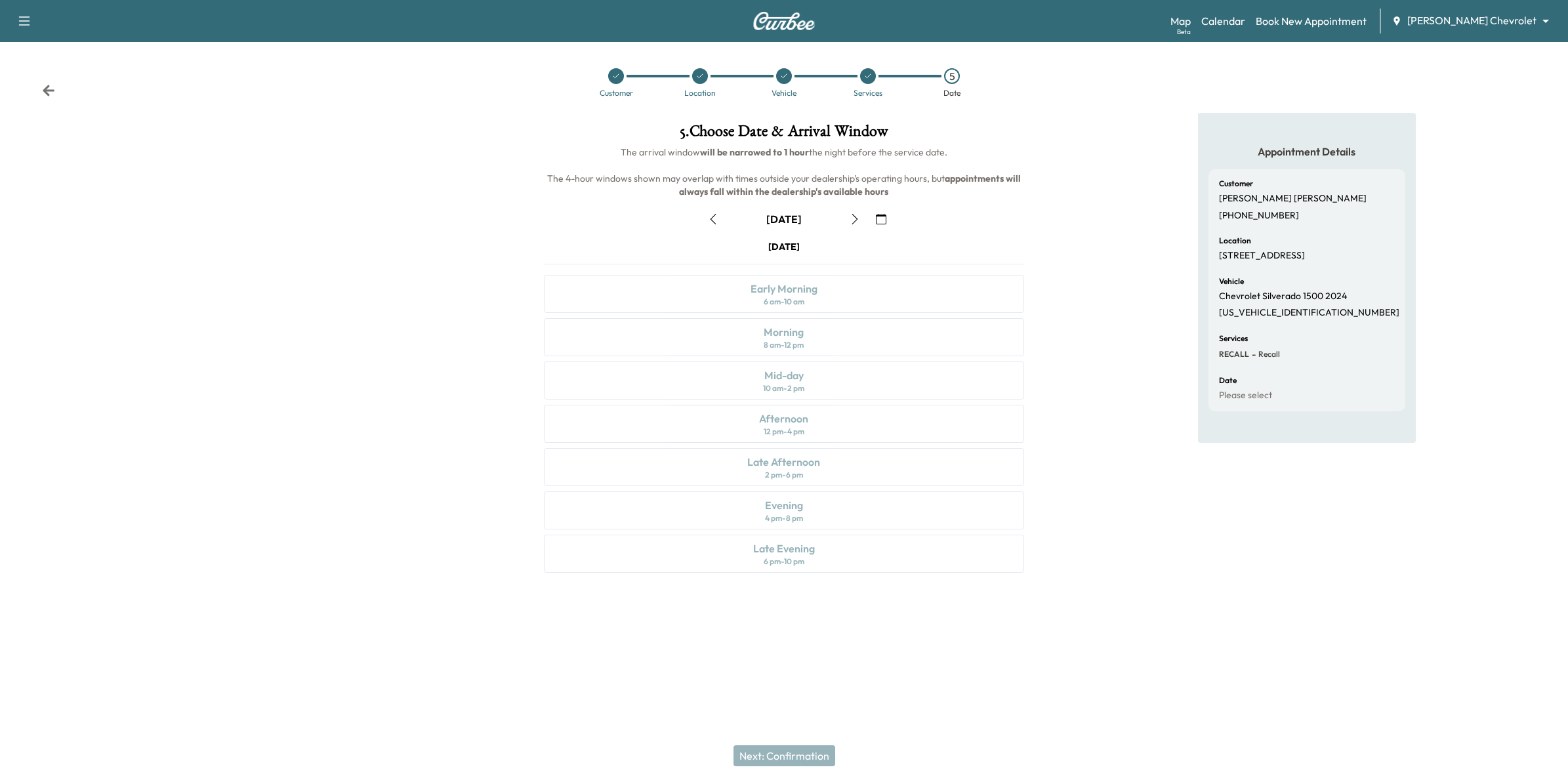
click at [877, 217] on icon "button" at bounding box center [881, 219] width 11 height 11
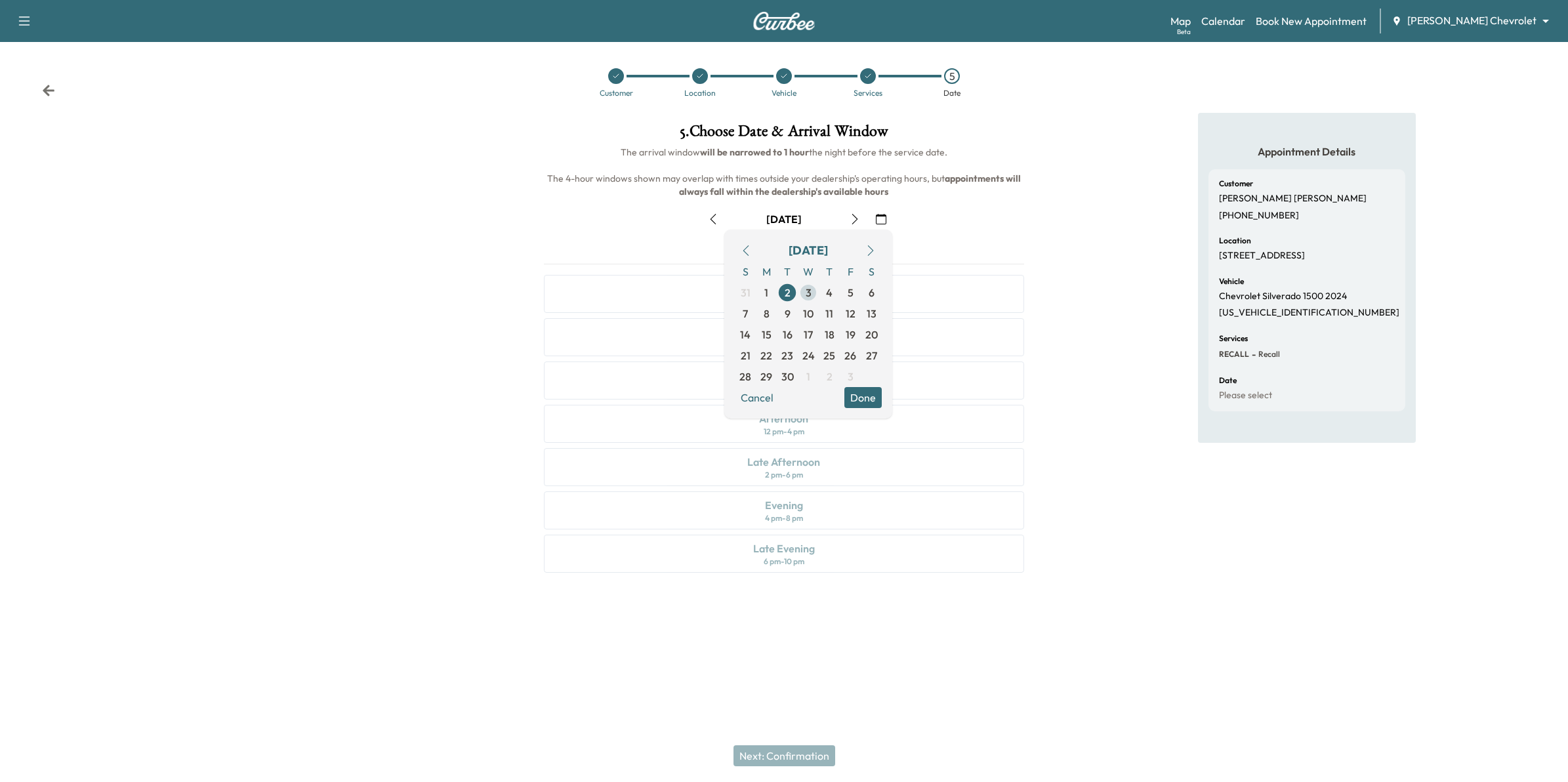
click at [805, 292] on span "3" at bounding box center [807, 292] width 21 height 21
click at [871, 398] on button "Done" at bounding box center [863, 396] width 37 height 21
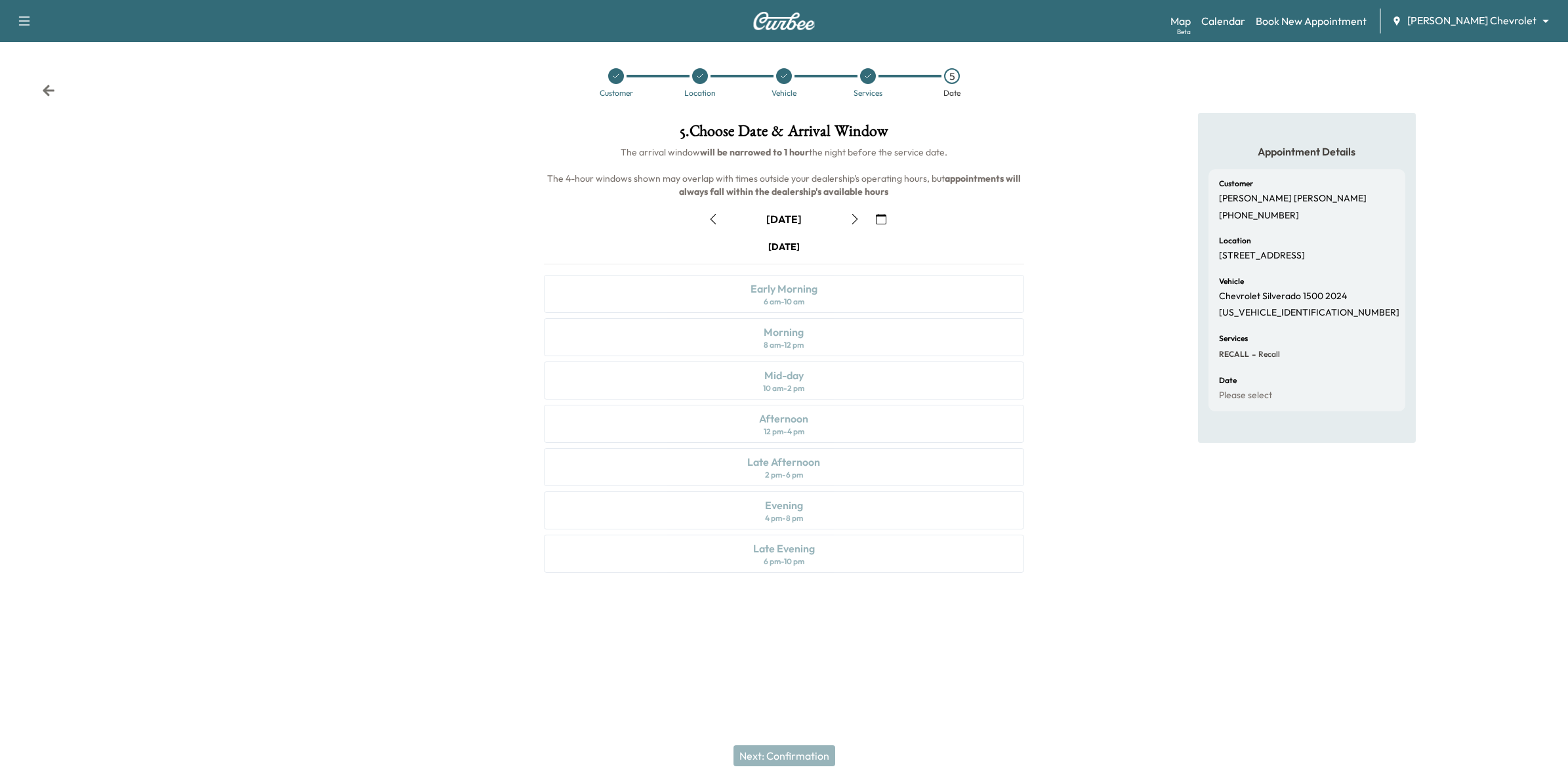
click at [881, 225] on button "button" at bounding box center [881, 219] width 22 height 21
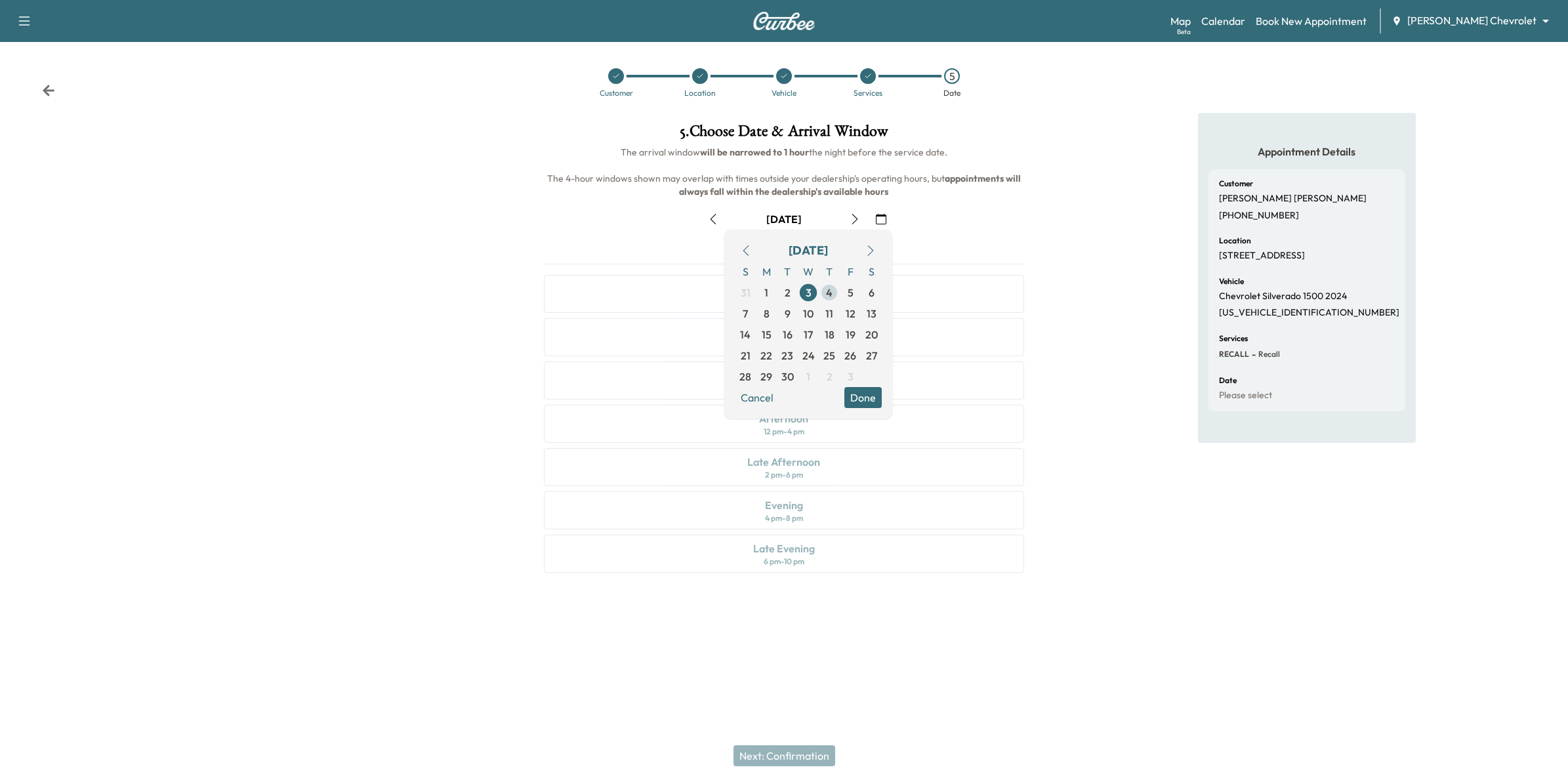
click at [827, 293] on span "4" at bounding box center [829, 293] width 7 height 16
click at [868, 397] on button "Done" at bounding box center [863, 396] width 37 height 21
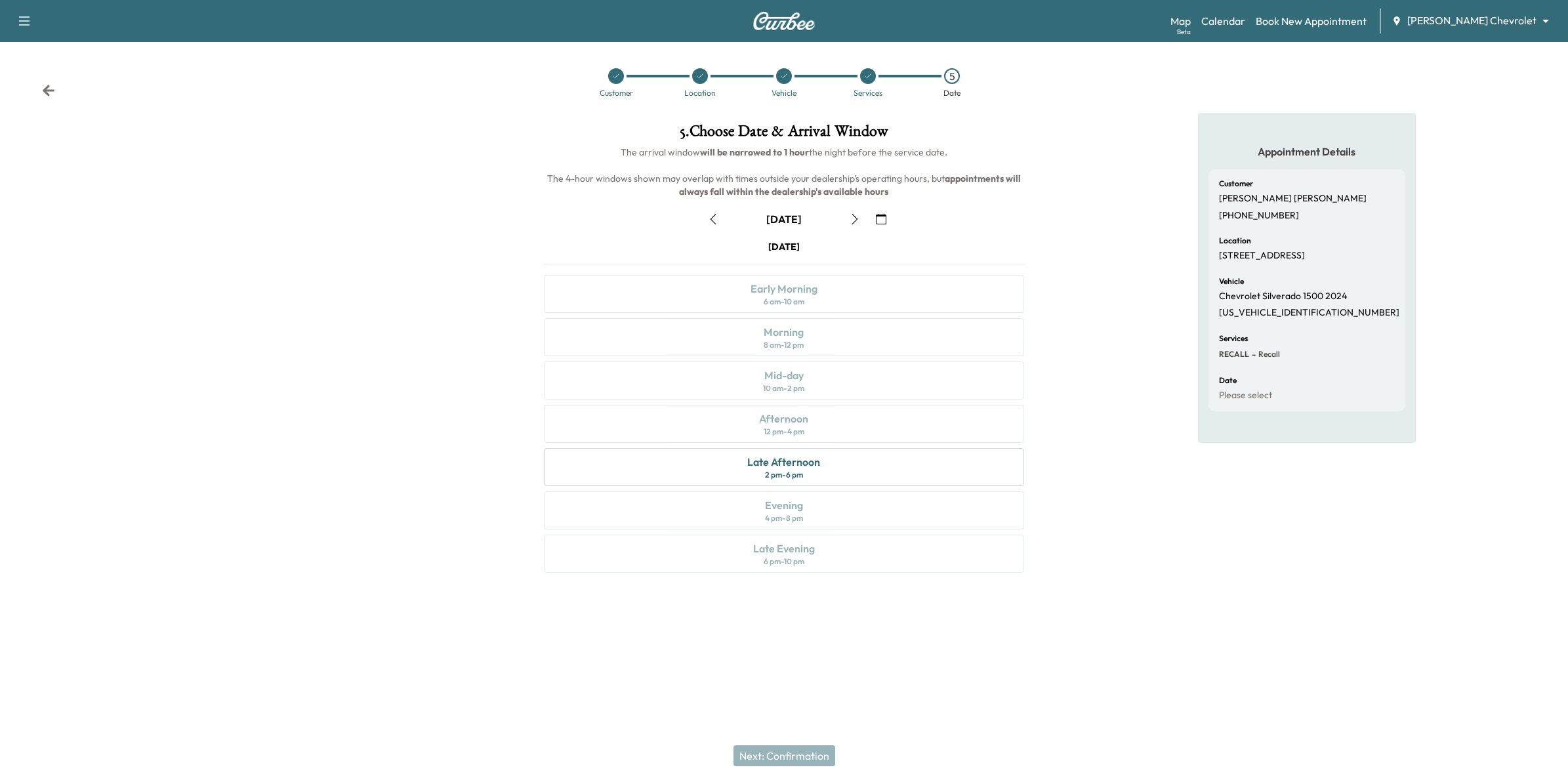
click at [880, 217] on icon "button" at bounding box center [881, 219] width 11 height 11
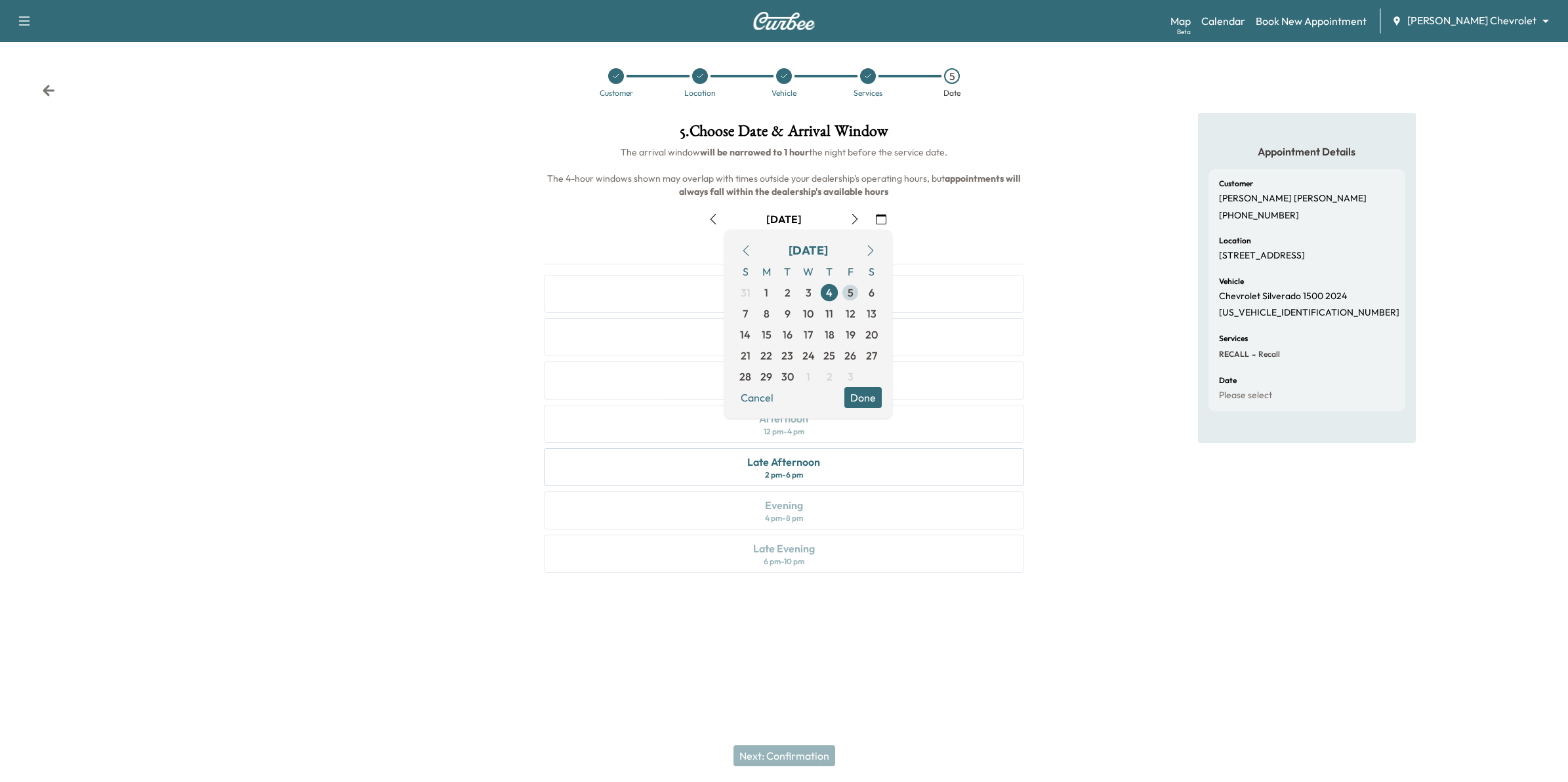
click at [847, 292] on span "5" at bounding box center [850, 293] width 6 height 16
click at [1054, 319] on div "Appointment Details Customer [PERSON_NAME] [PHONE_NUMBER] Location [STREET_ADDR…" at bounding box center [1305, 350] width 522 height 475
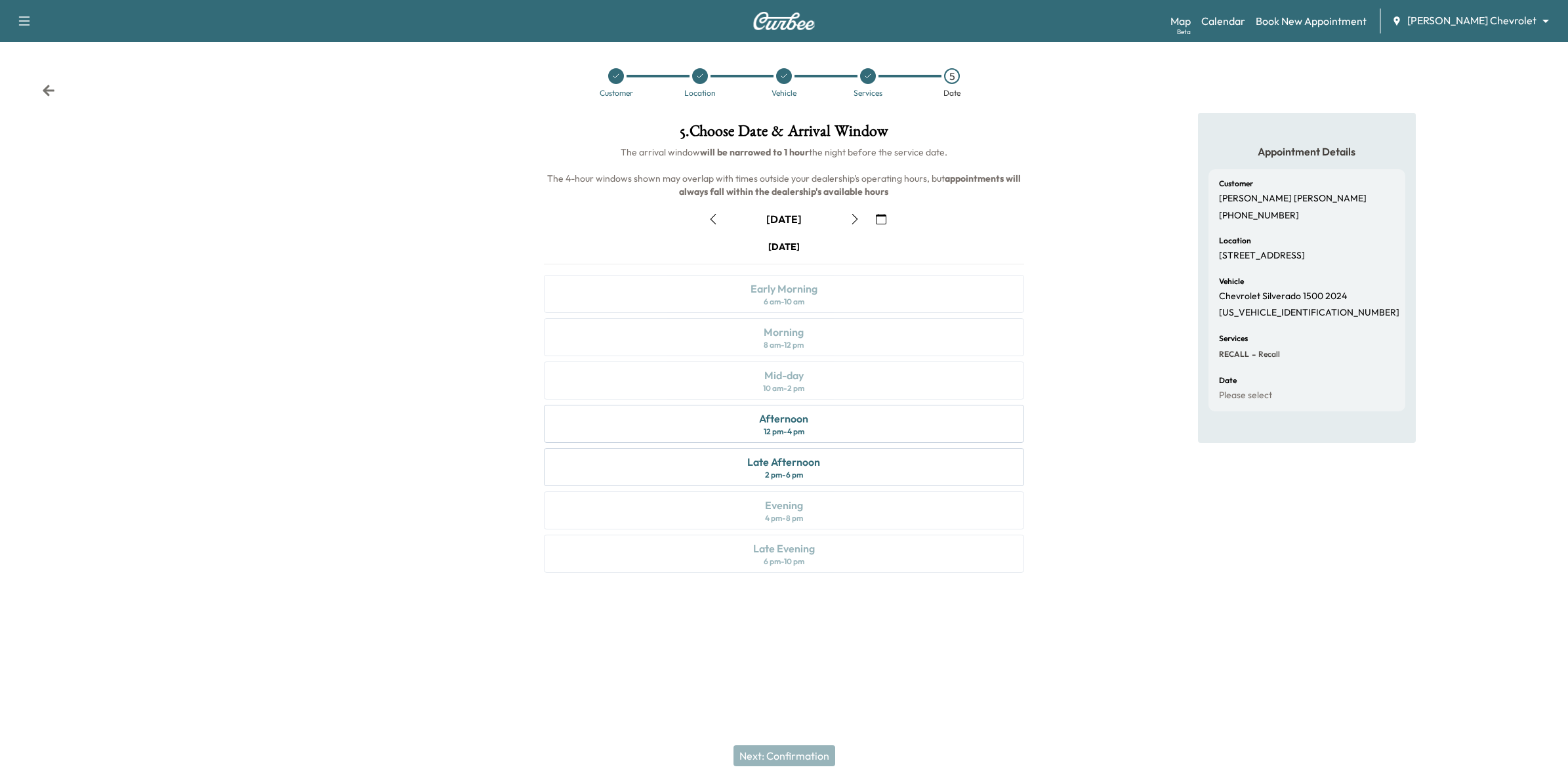
click at [881, 221] on icon "button" at bounding box center [881, 219] width 11 height 11
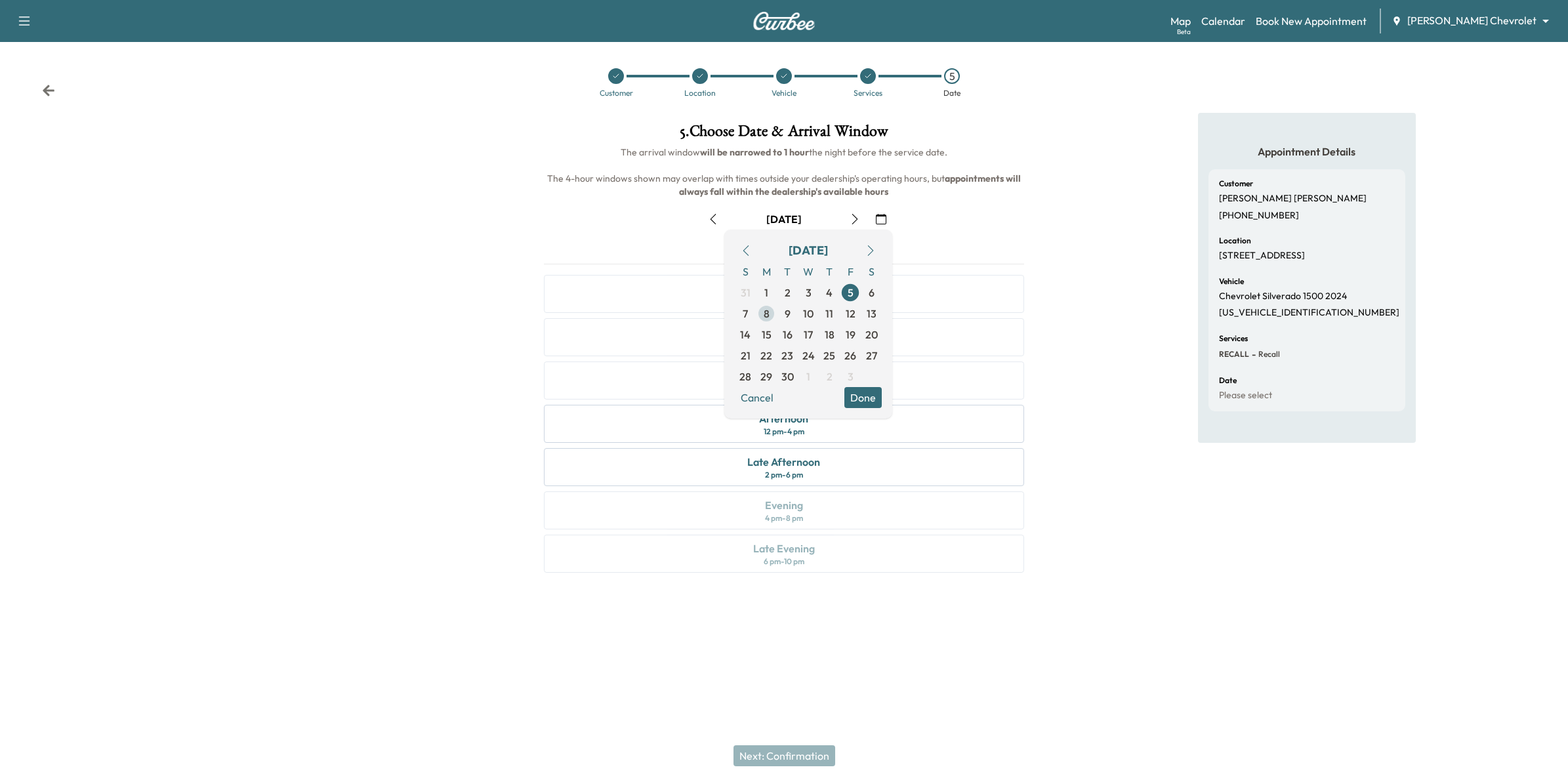
click at [775, 312] on span "8" at bounding box center [765, 312] width 21 height 21
click at [1079, 369] on div "Appointment Details Customer [PERSON_NAME] [PHONE_NUMBER] Location [STREET_ADDR…" at bounding box center [1305, 350] width 522 height 475
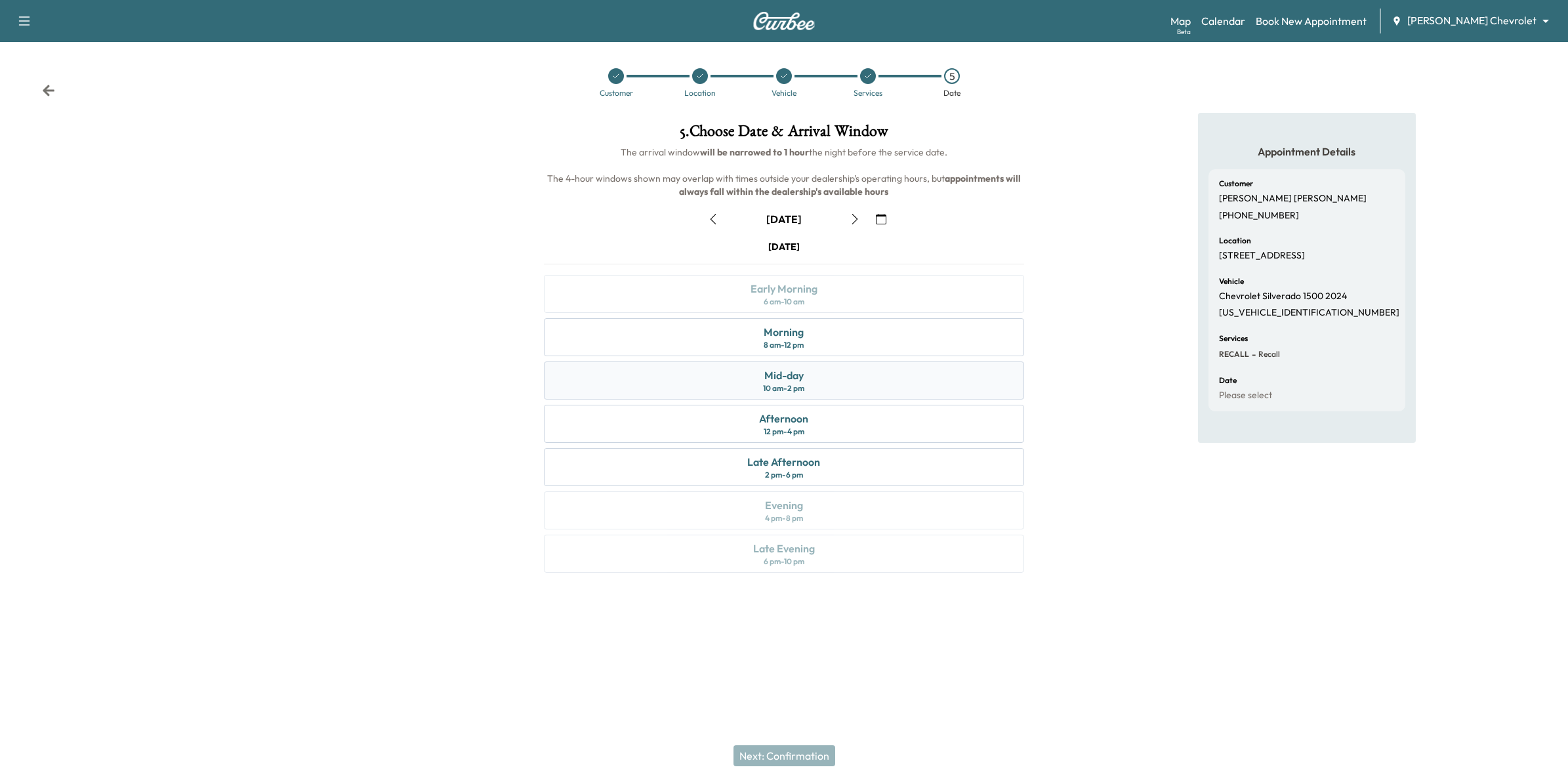
click at [821, 381] on div "Mid-day 10 am - 2 pm" at bounding box center [784, 380] width 480 height 38
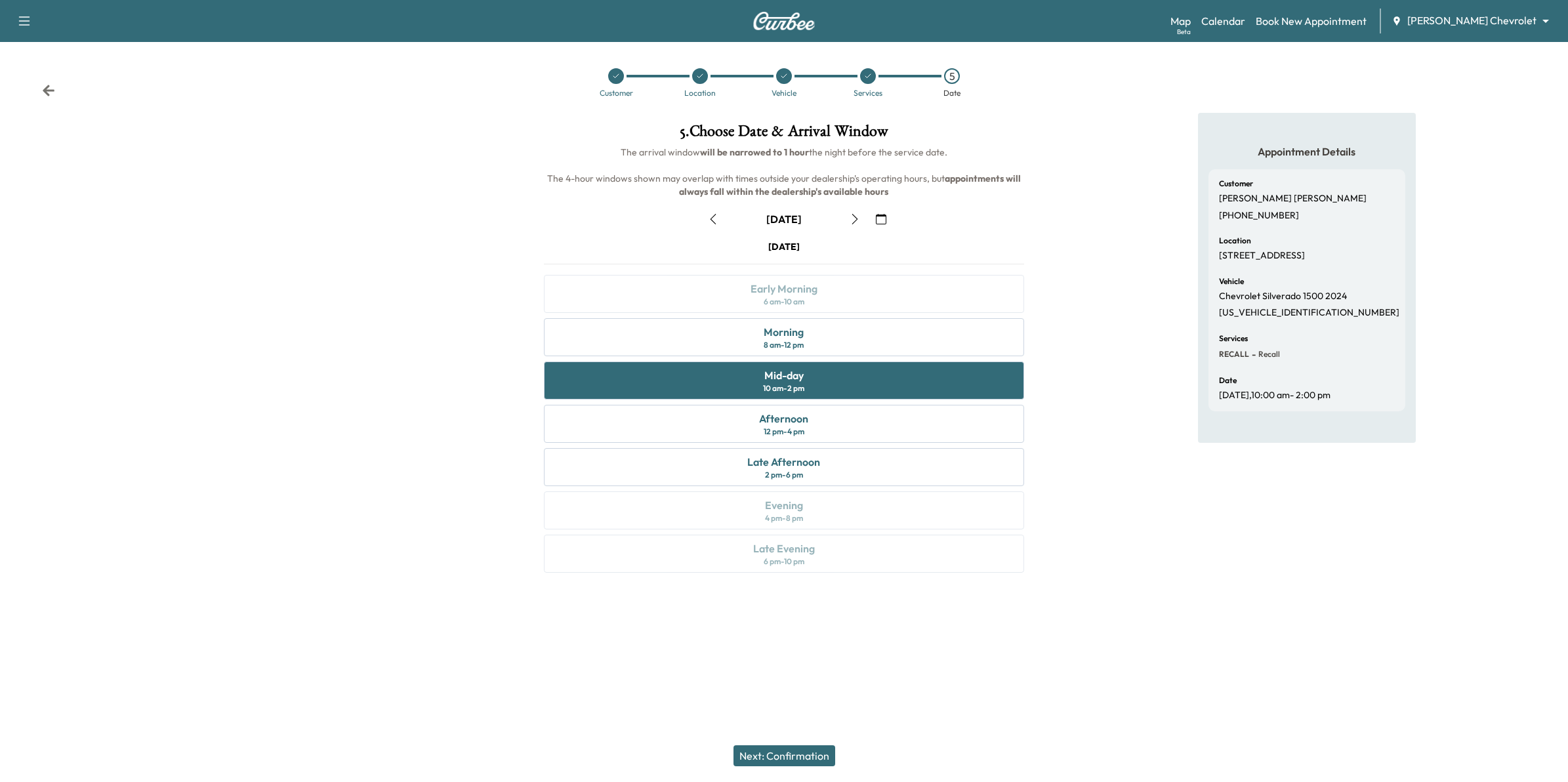
click at [805, 751] on button "Next: Confirmation" at bounding box center [784, 755] width 102 height 21
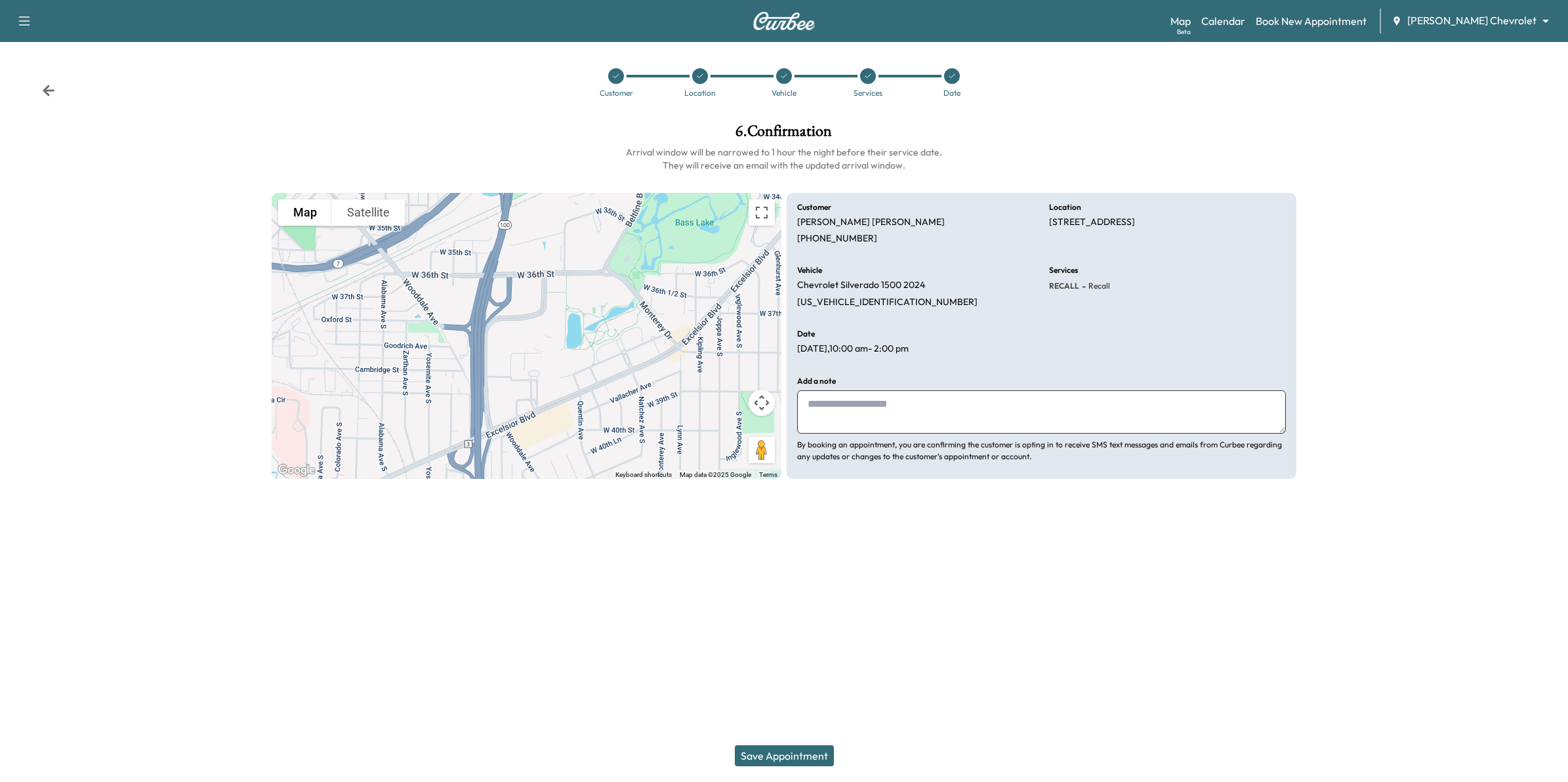
click at [869, 403] on textarea at bounding box center [1041, 412] width 489 height 43
type textarea "**********"
drag, startPoint x: 926, startPoint y: 401, endPoint x: 792, endPoint y: 405, distance: 134.1
click at [792, 405] on div "**********" at bounding box center [1042, 337] width 510 height 287
type textarea "**********"
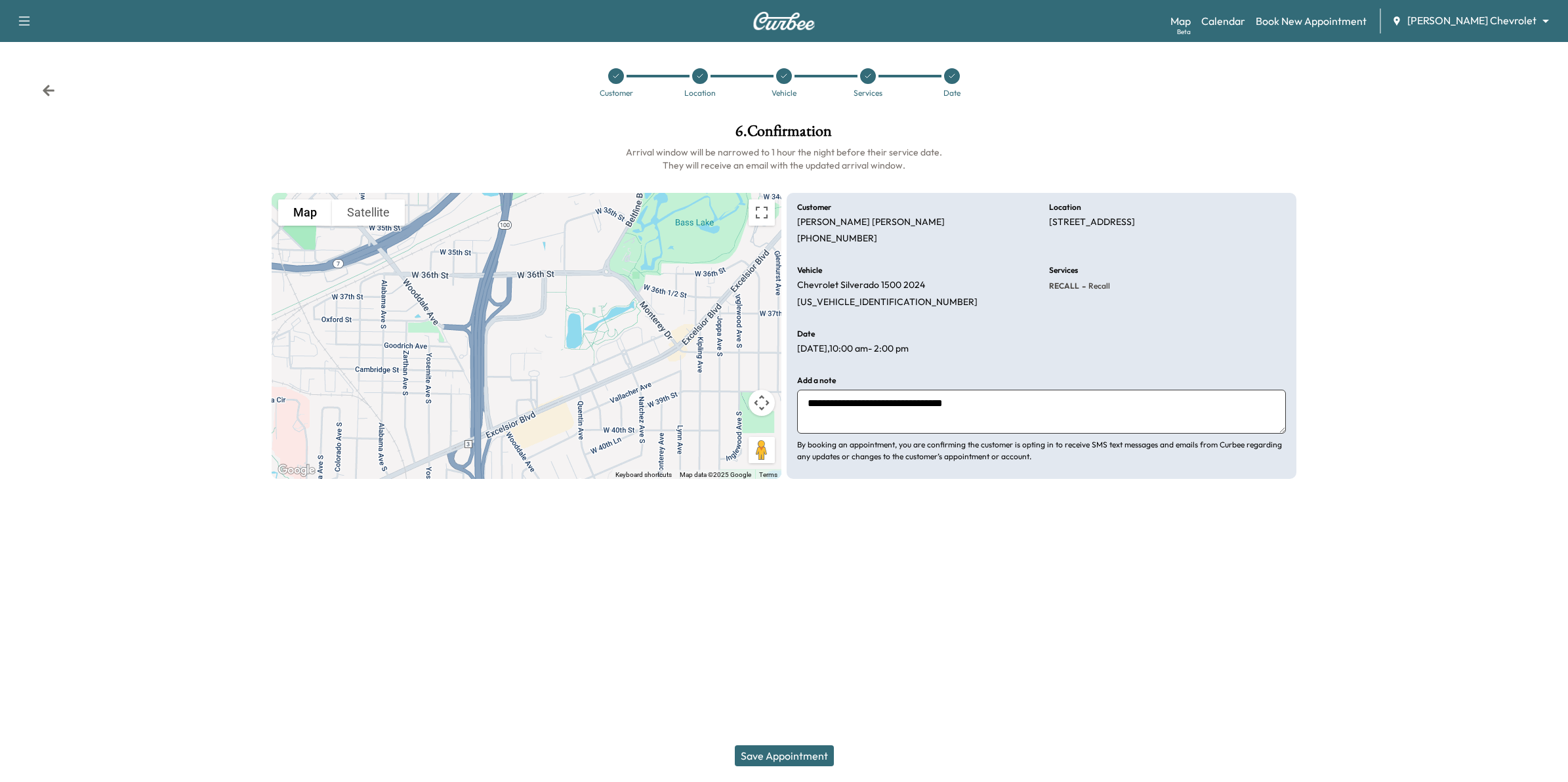
click at [818, 756] on button "Save Appointment" at bounding box center [783, 755] width 99 height 21
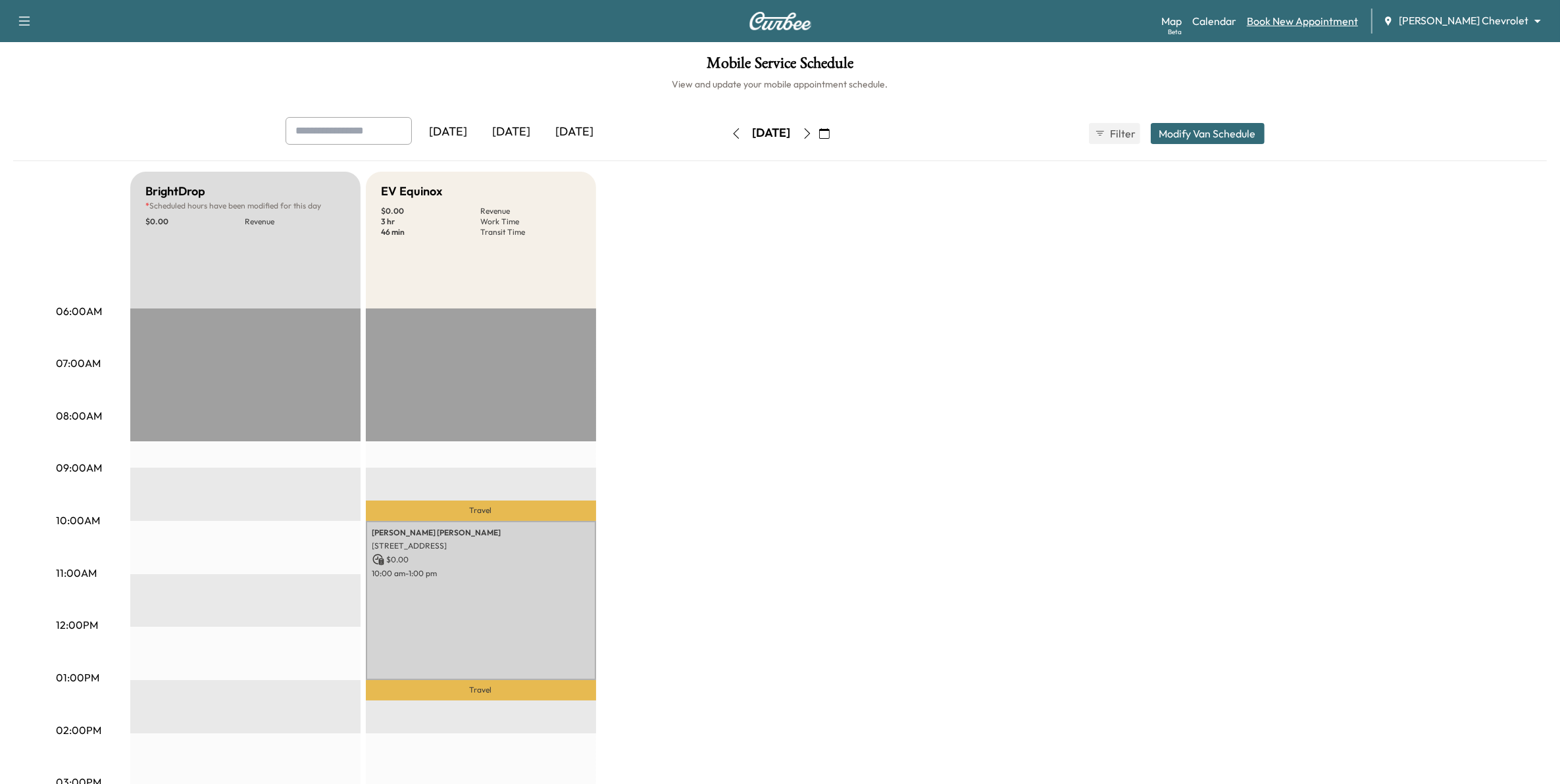
click at [1334, 22] on link "Book New Appointment" at bounding box center [1302, 21] width 112 height 16
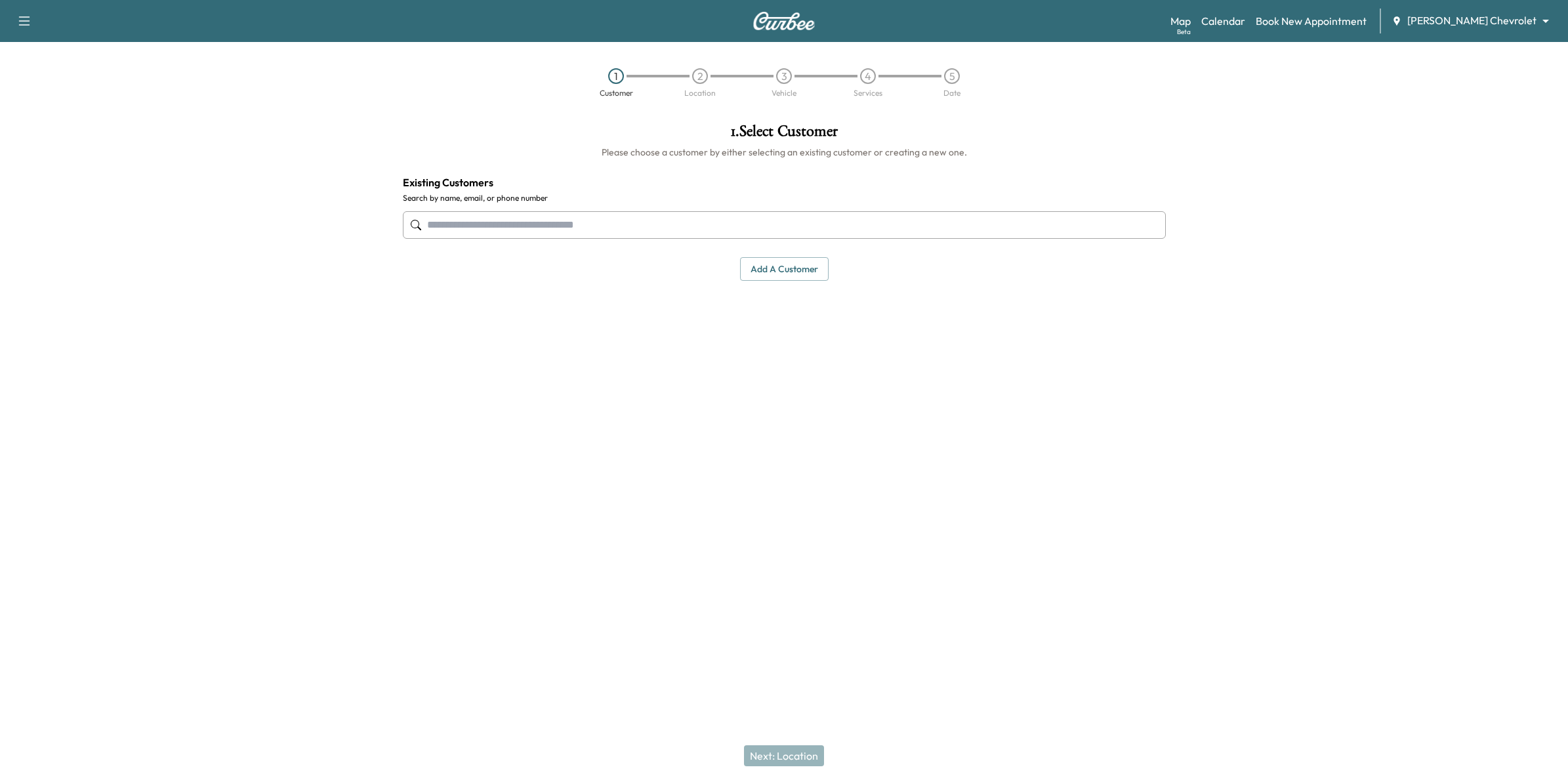
click at [784, 236] on input "text" at bounding box center [783, 225] width 763 height 27
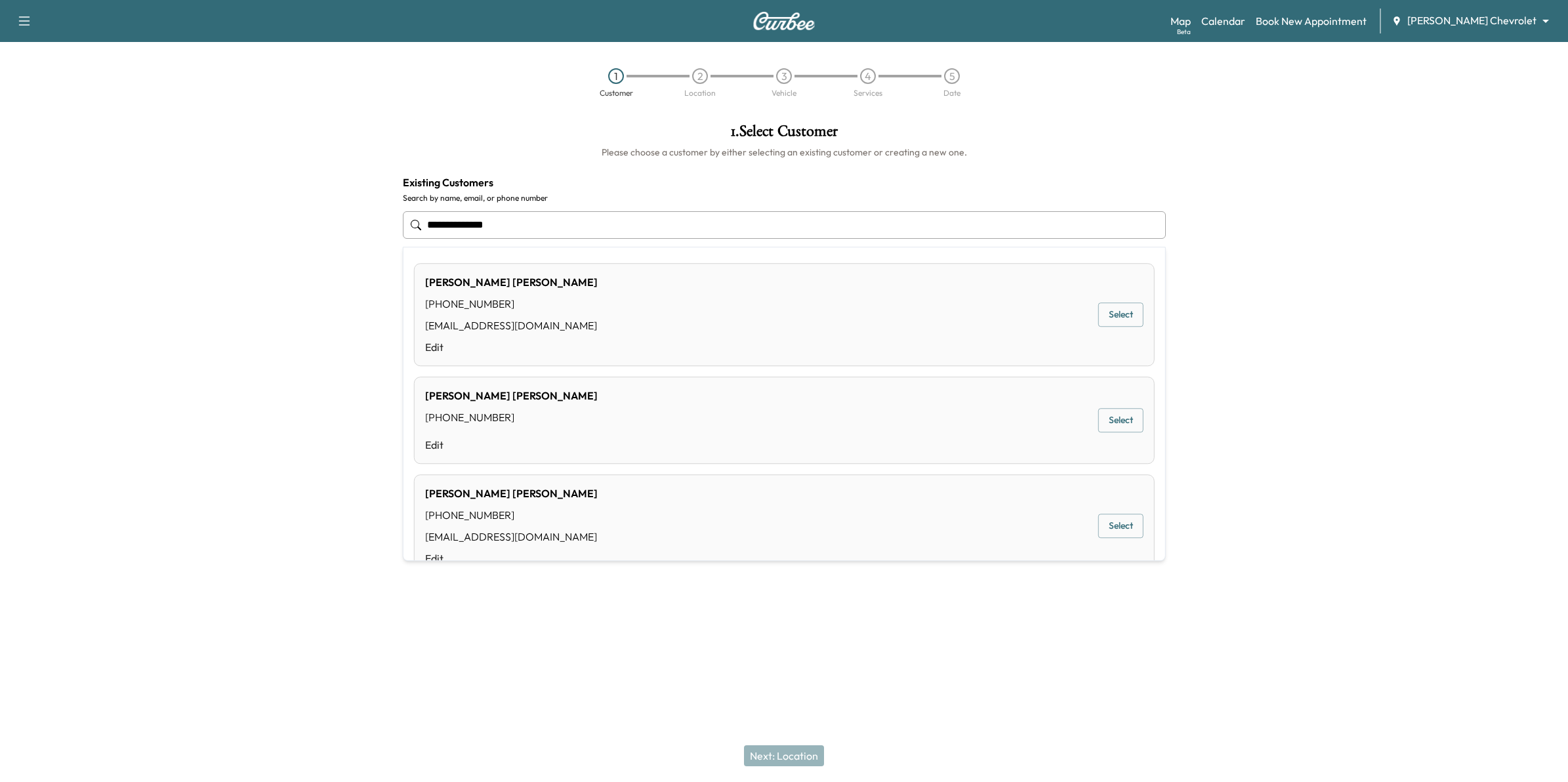
click at [1116, 316] on button "Select" at bounding box center [1121, 314] width 45 height 24
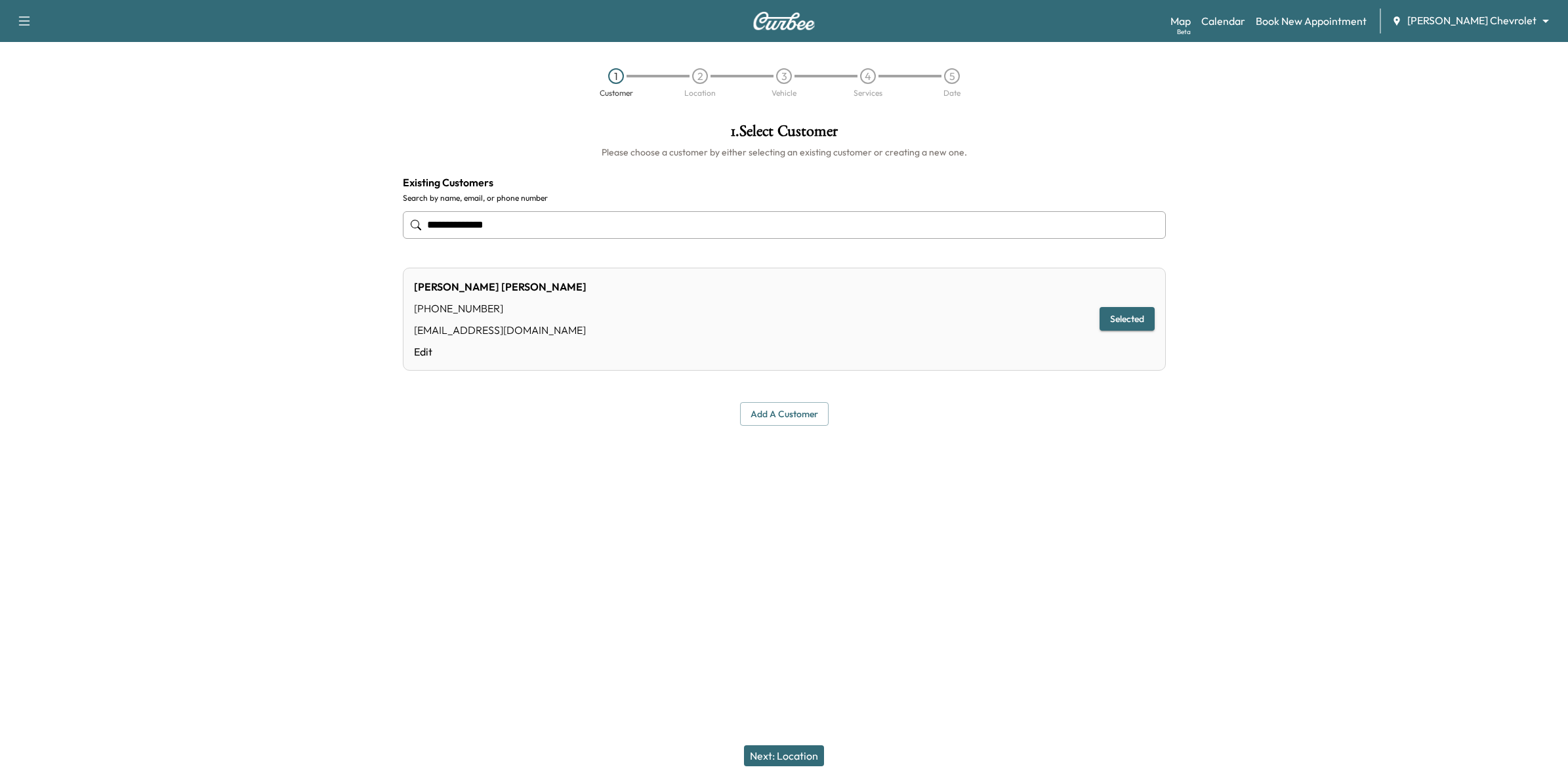
type input "**********"
click at [802, 750] on button "Next: Location" at bounding box center [784, 755] width 80 height 21
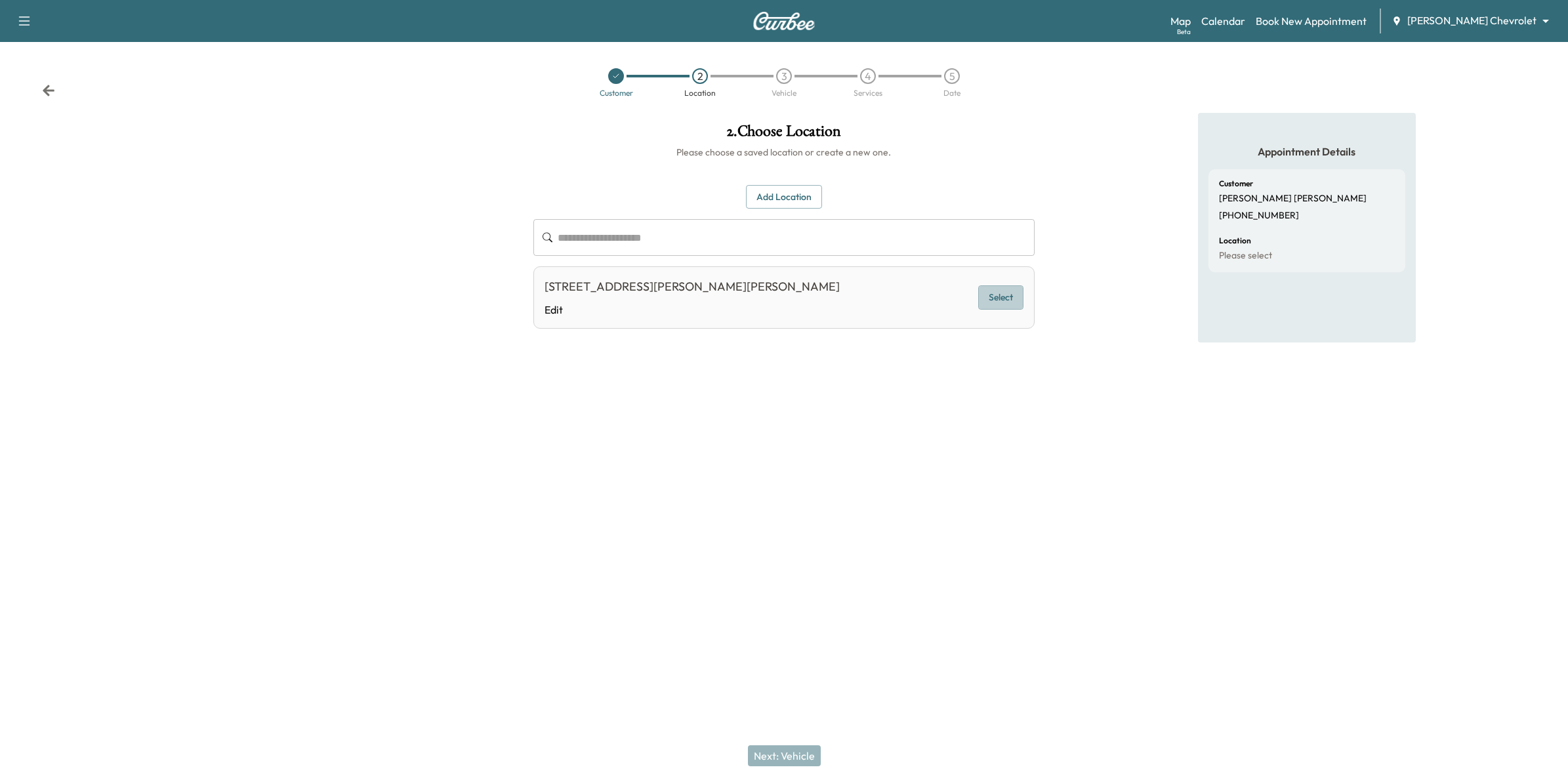
click at [1011, 299] on button "Select" at bounding box center [1001, 297] width 45 height 24
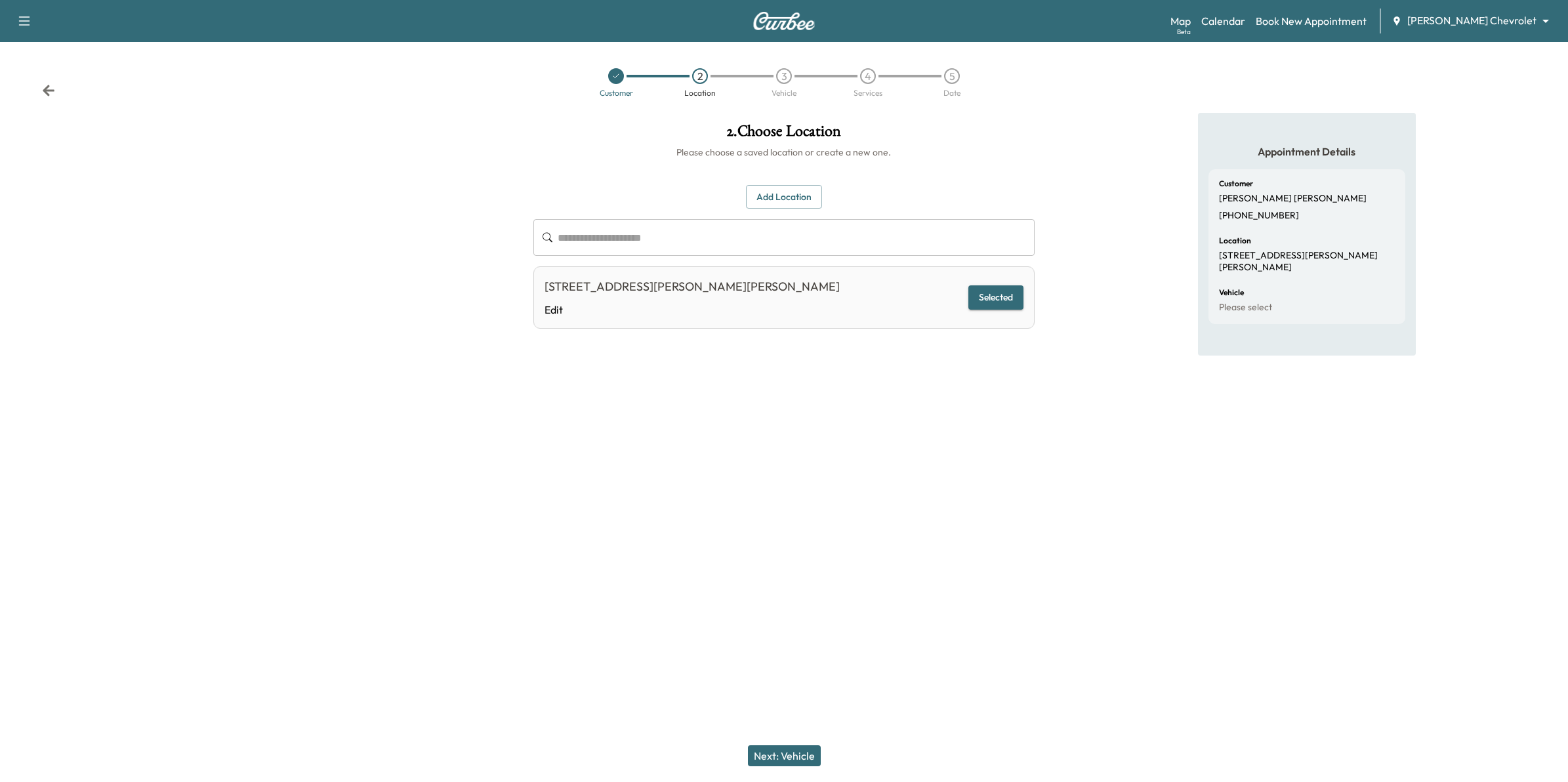
click at [796, 755] on button "Next: Vehicle" at bounding box center [784, 755] width 73 height 21
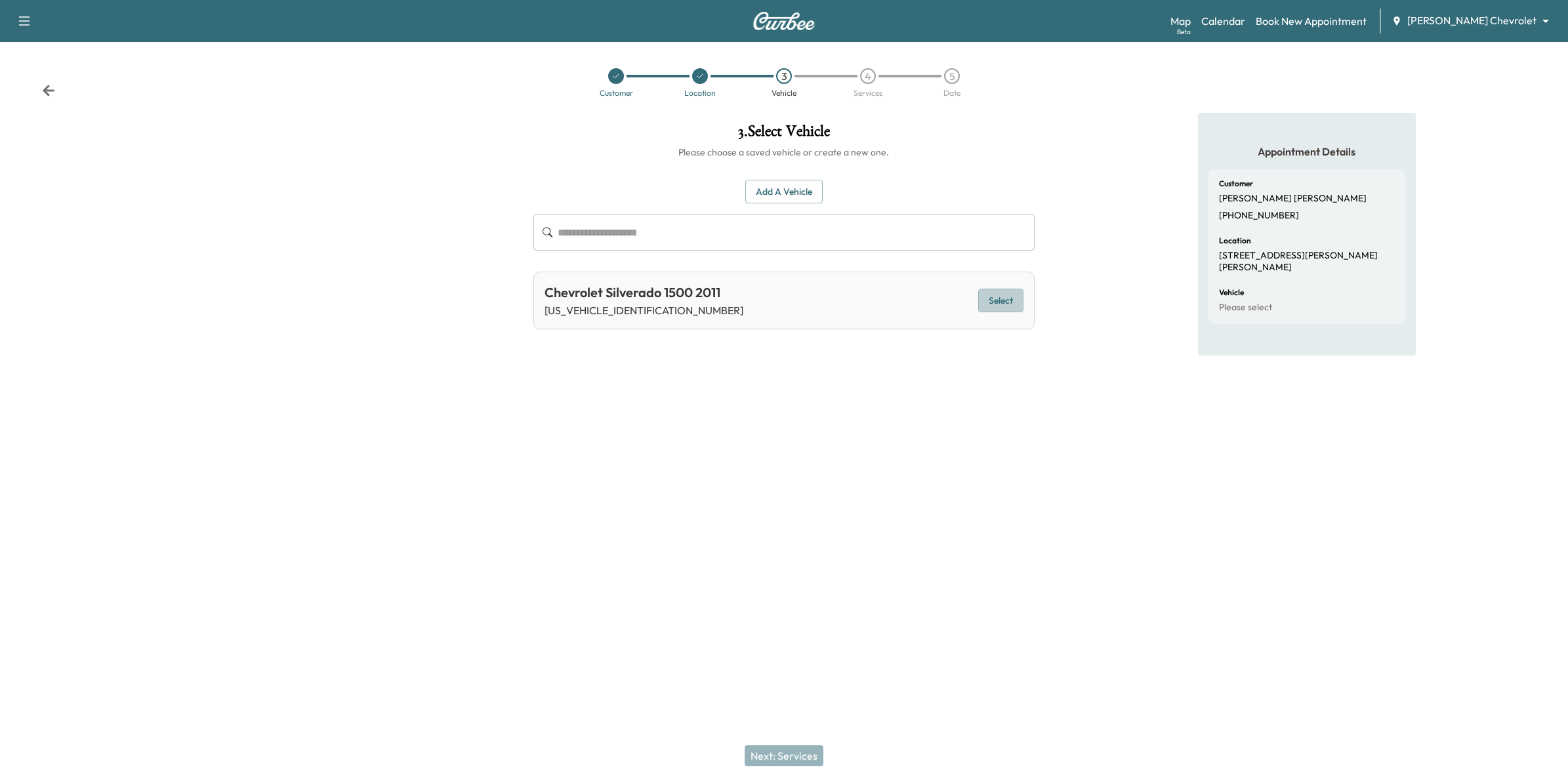
click at [989, 306] on button "Select" at bounding box center [1001, 301] width 45 height 24
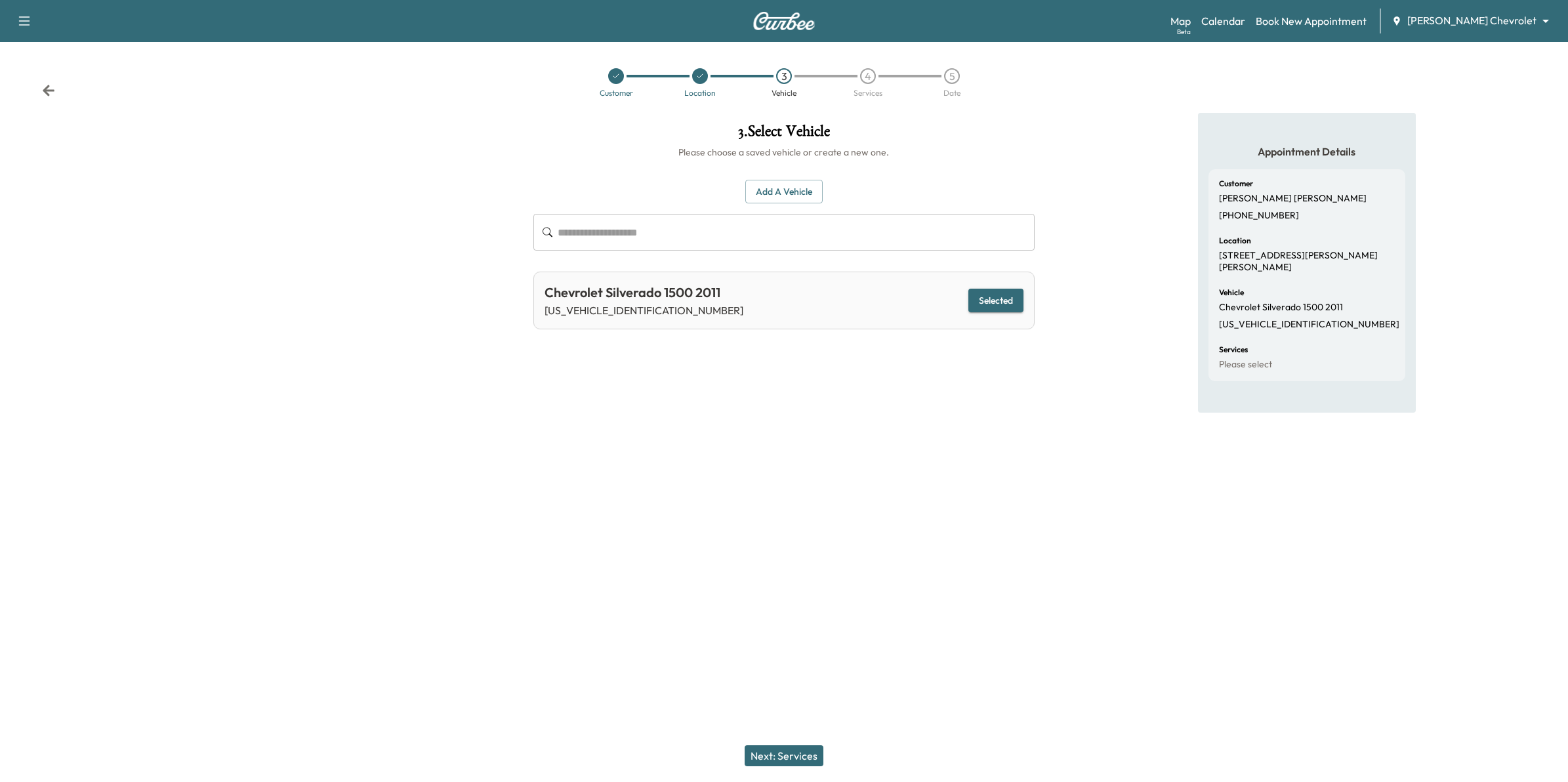
click at [806, 755] on button "Next: Services" at bounding box center [784, 755] width 79 height 21
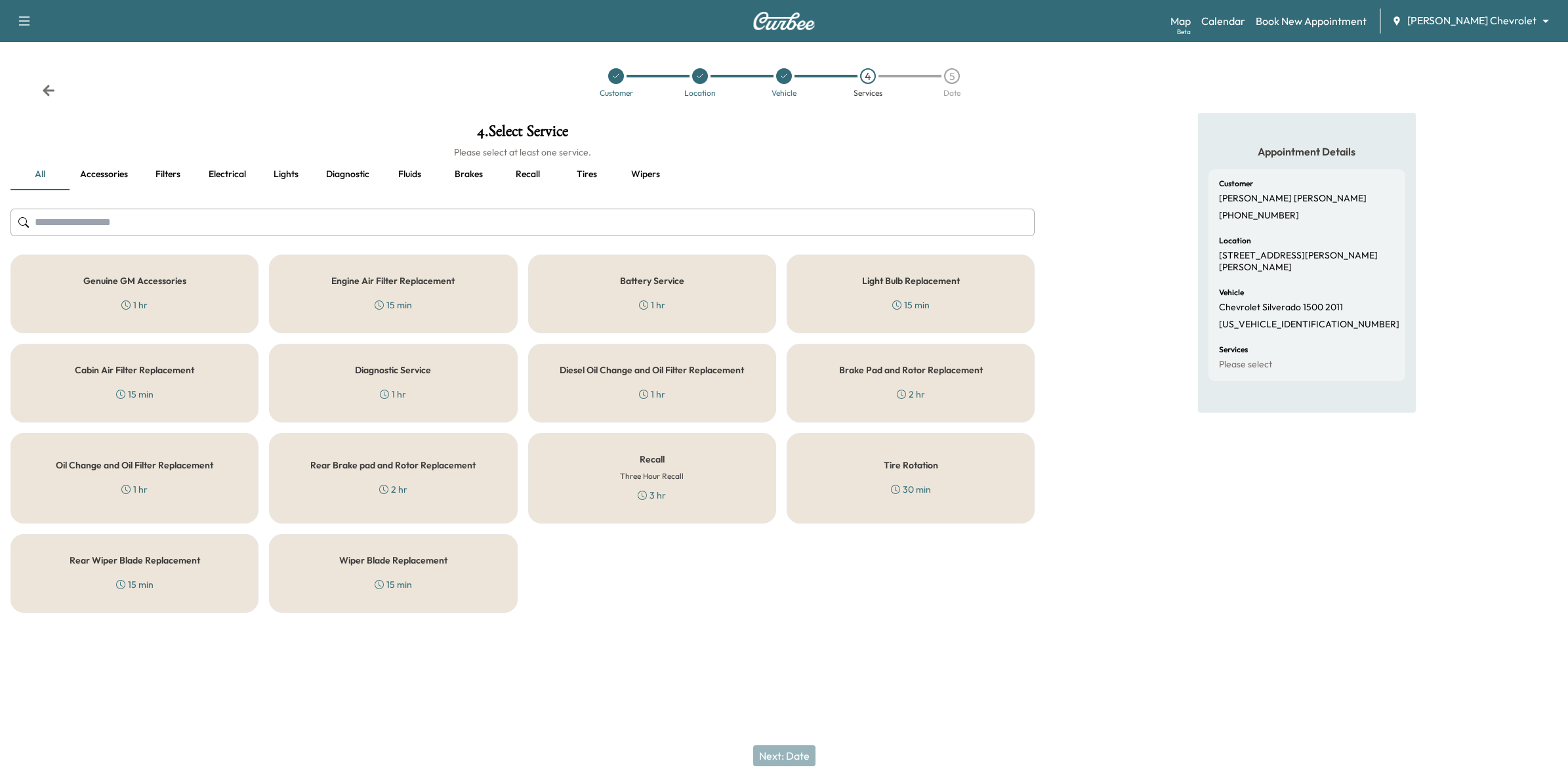
click at [668, 480] on h6 "Three Hour Recall" at bounding box center [651, 476] width 63 height 12
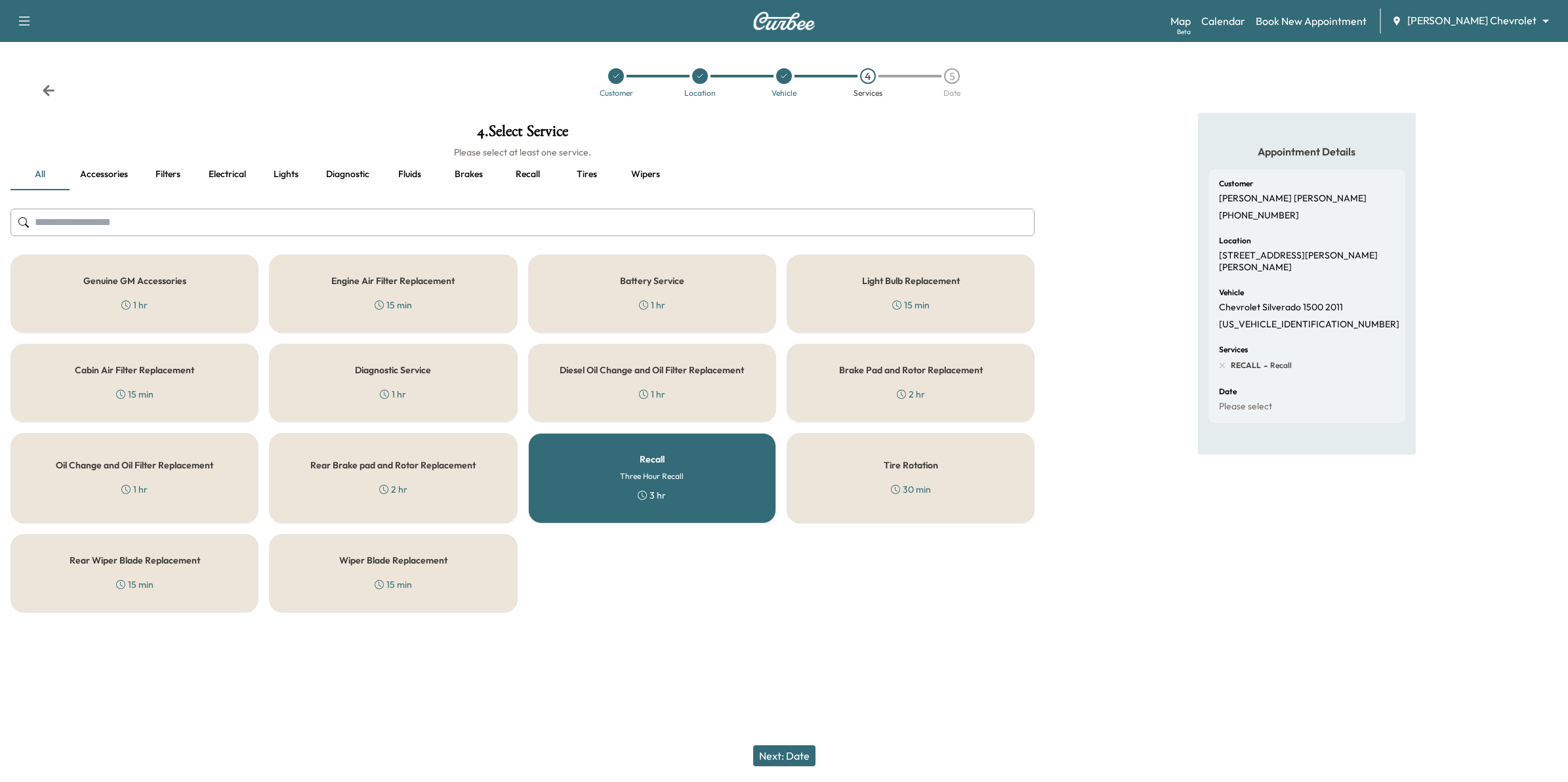
click at [799, 757] on button "Next: Date" at bounding box center [784, 755] width 62 height 21
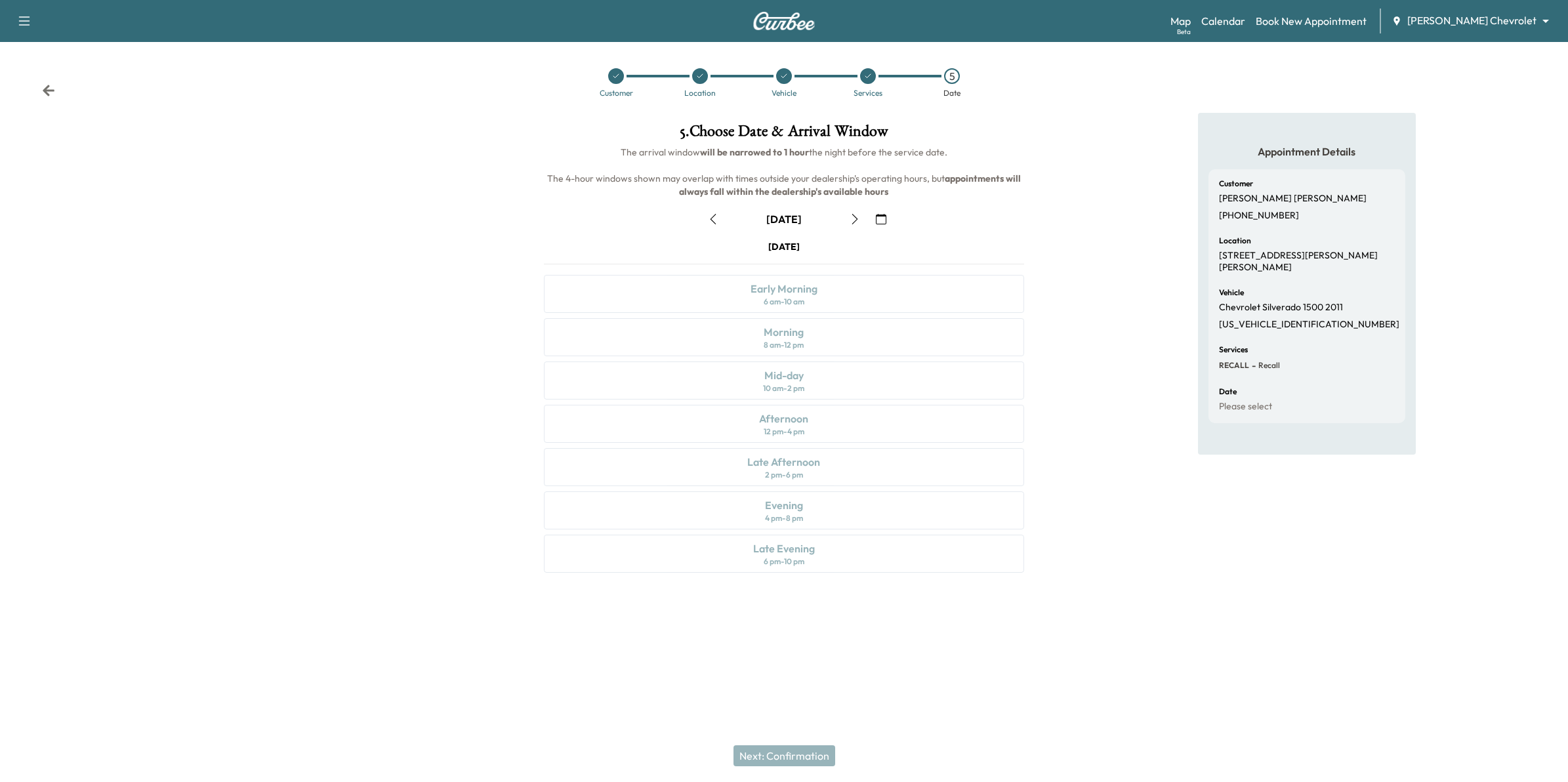
click at [883, 222] on icon "button" at bounding box center [881, 219] width 11 height 11
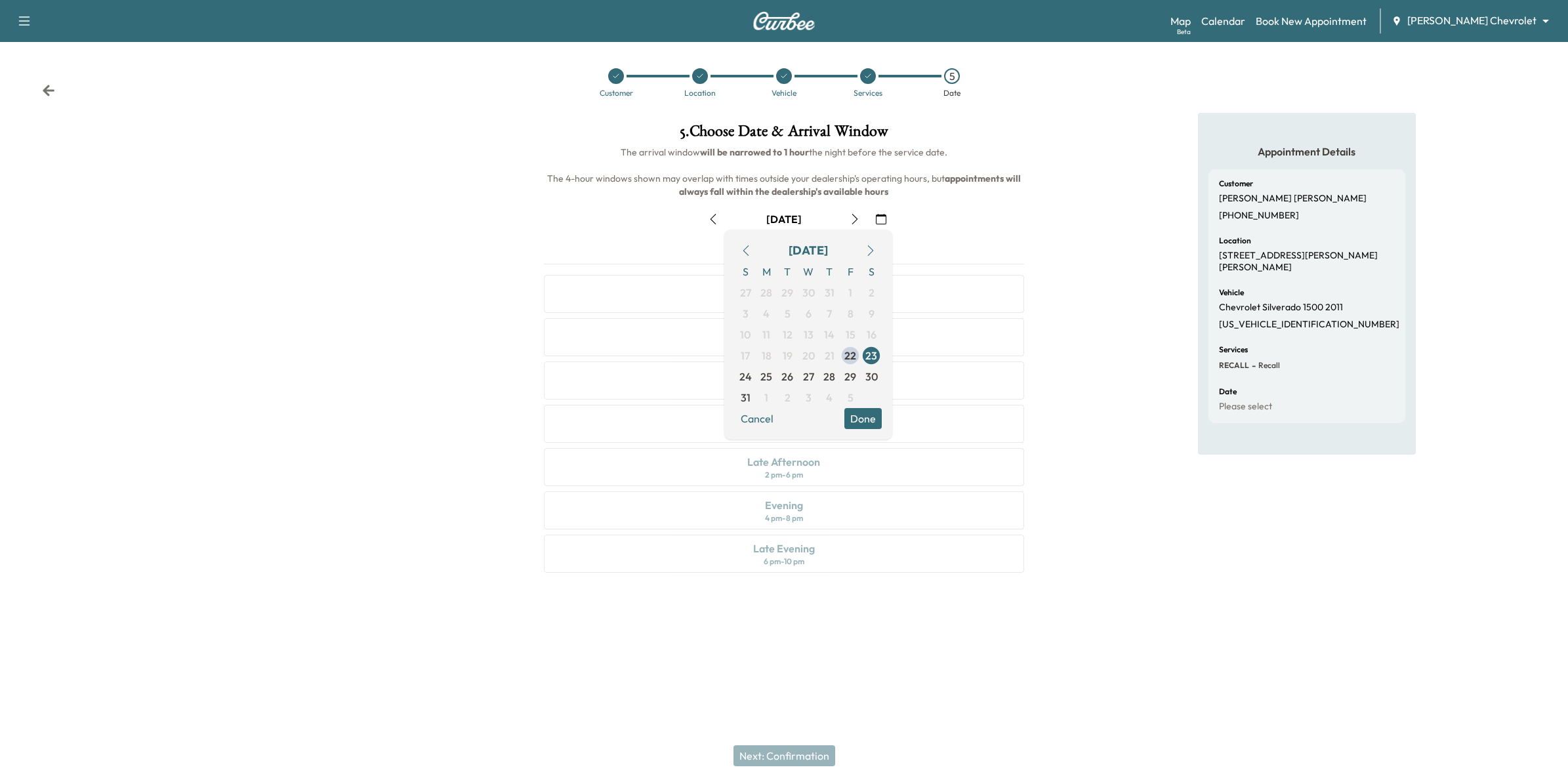
click at [867, 244] on button "button" at bounding box center [870, 250] width 22 height 21
click at [765, 292] on span "1" at bounding box center [766, 293] width 4 height 16
click at [864, 401] on button "Done" at bounding box center [863, 396] width 37 height 21
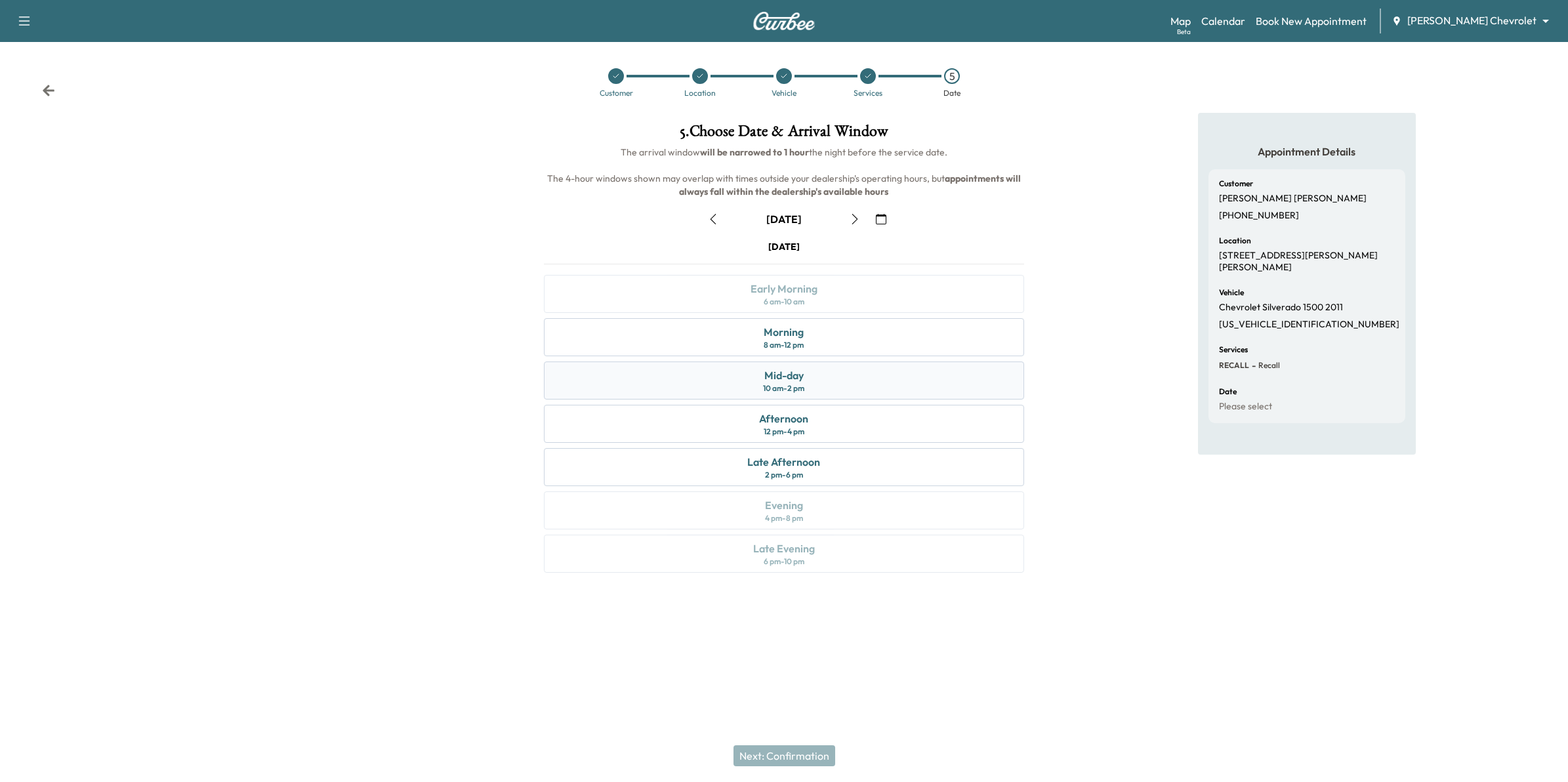
click at [811, 388] on div "Mid-day 10 am - 2 pm" at bounding box center [784, 380] width 480 height 38
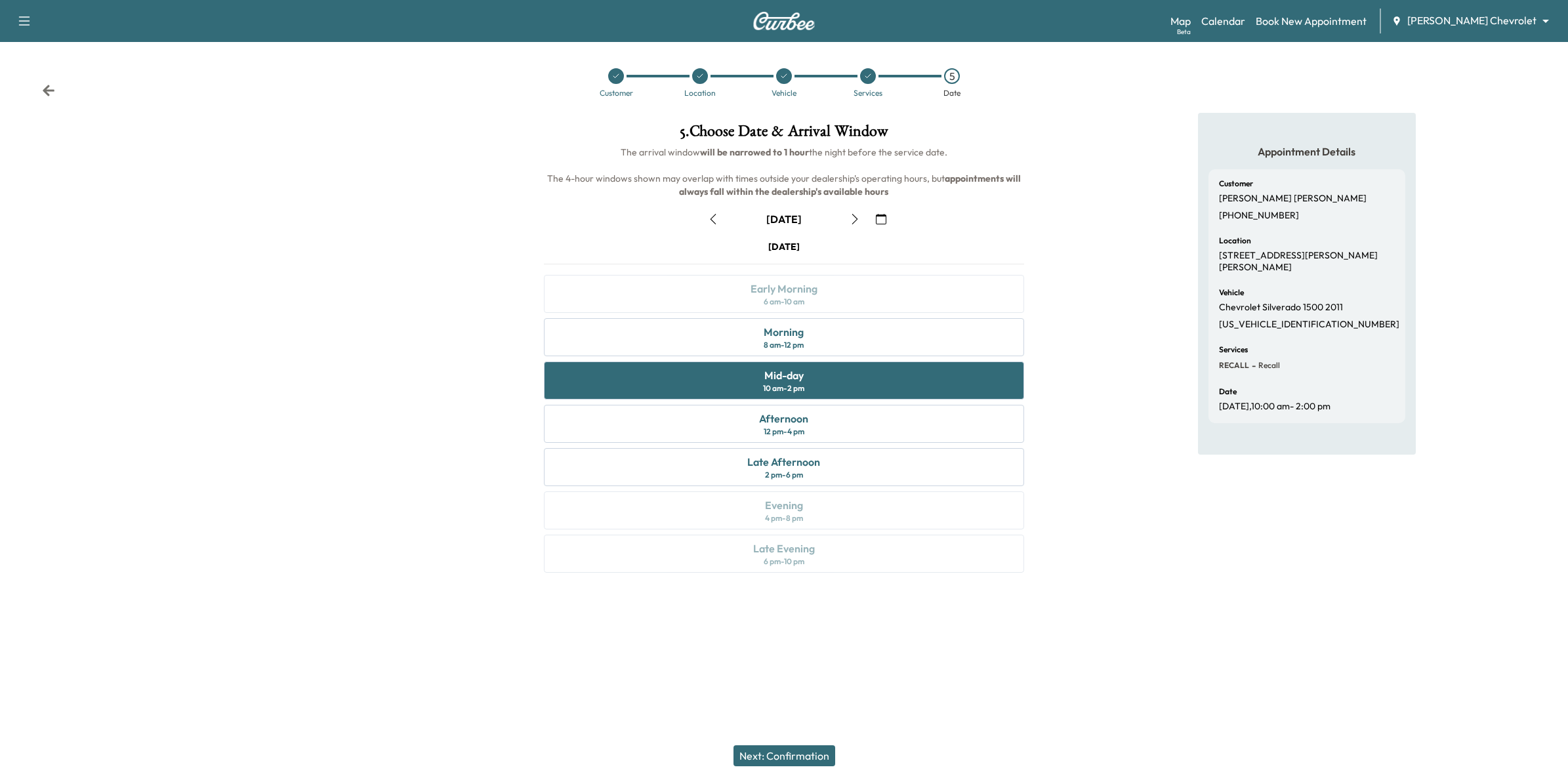
click at [806, 757] on button "Next: Confirmation" at bounding box center [784, 755] width 102 height 21
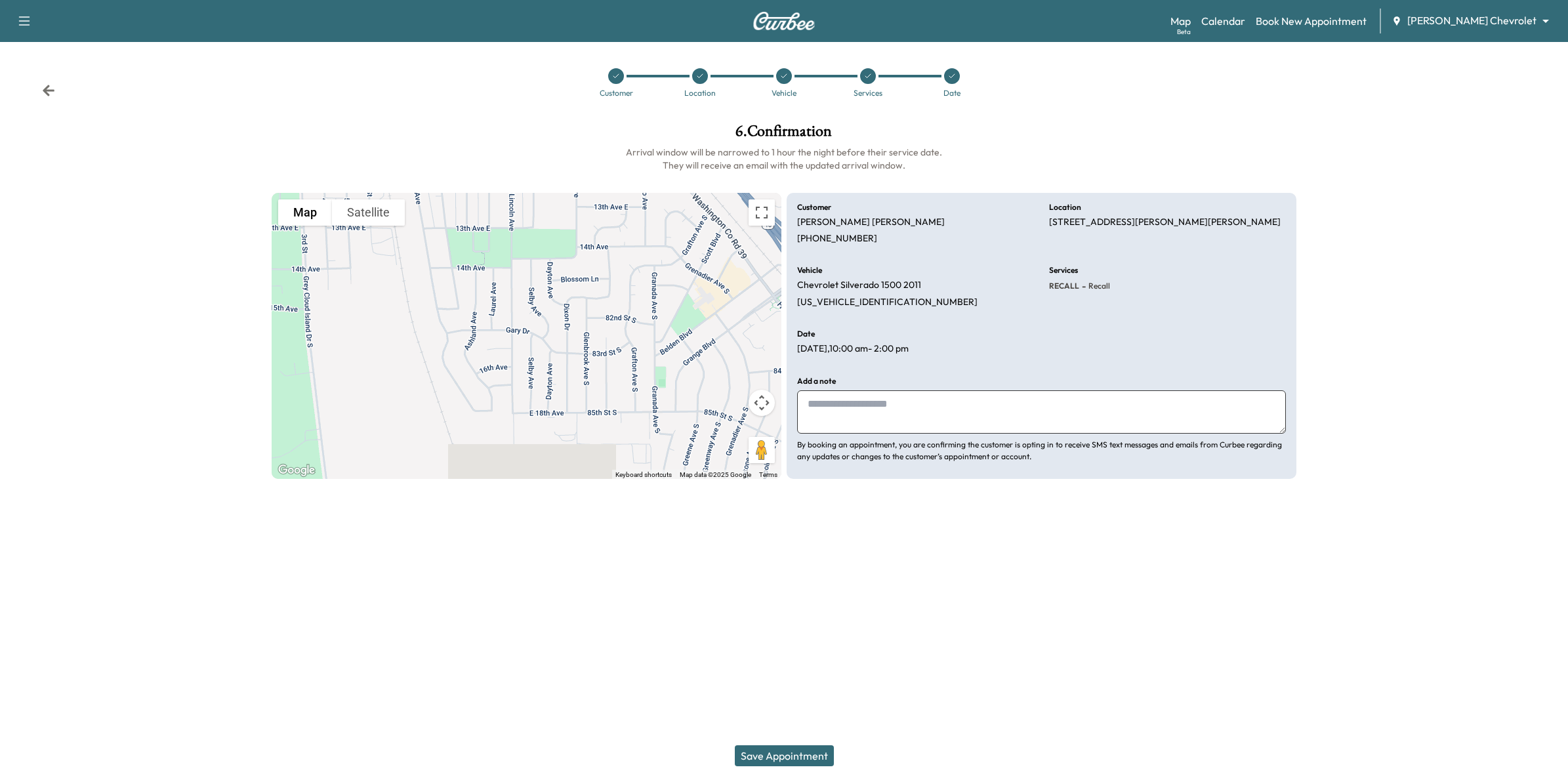
click at [802, 753] on button "Save Appointment" at bounding box center [783, 755] width 99 height 21
click at [1245, 17] on link "Calendar" at bounding box center [1222, 21] width 44 height 16
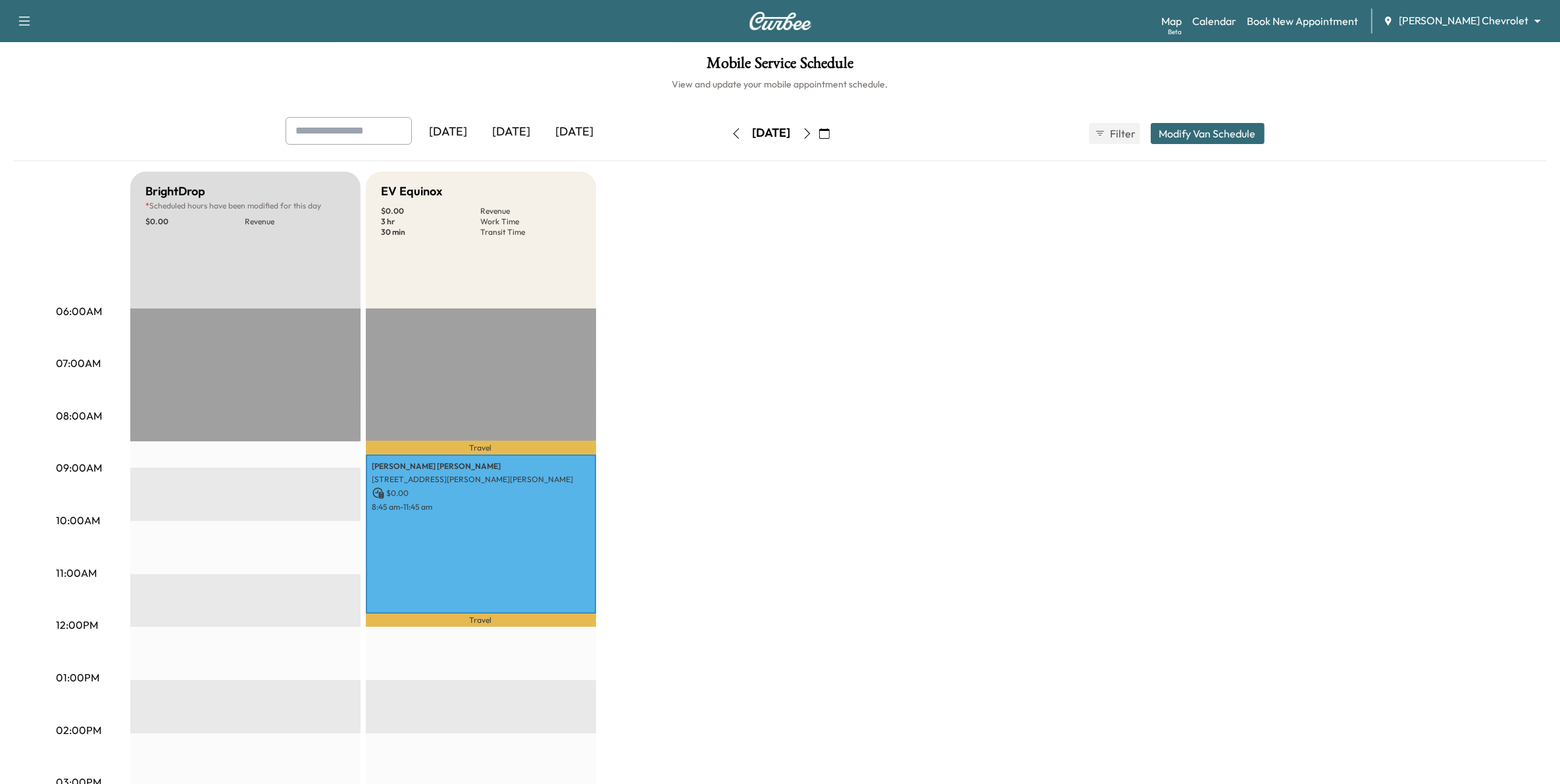
click at [829, 132] on icon "button" at bounding box center [824, 133] width 11 height 11
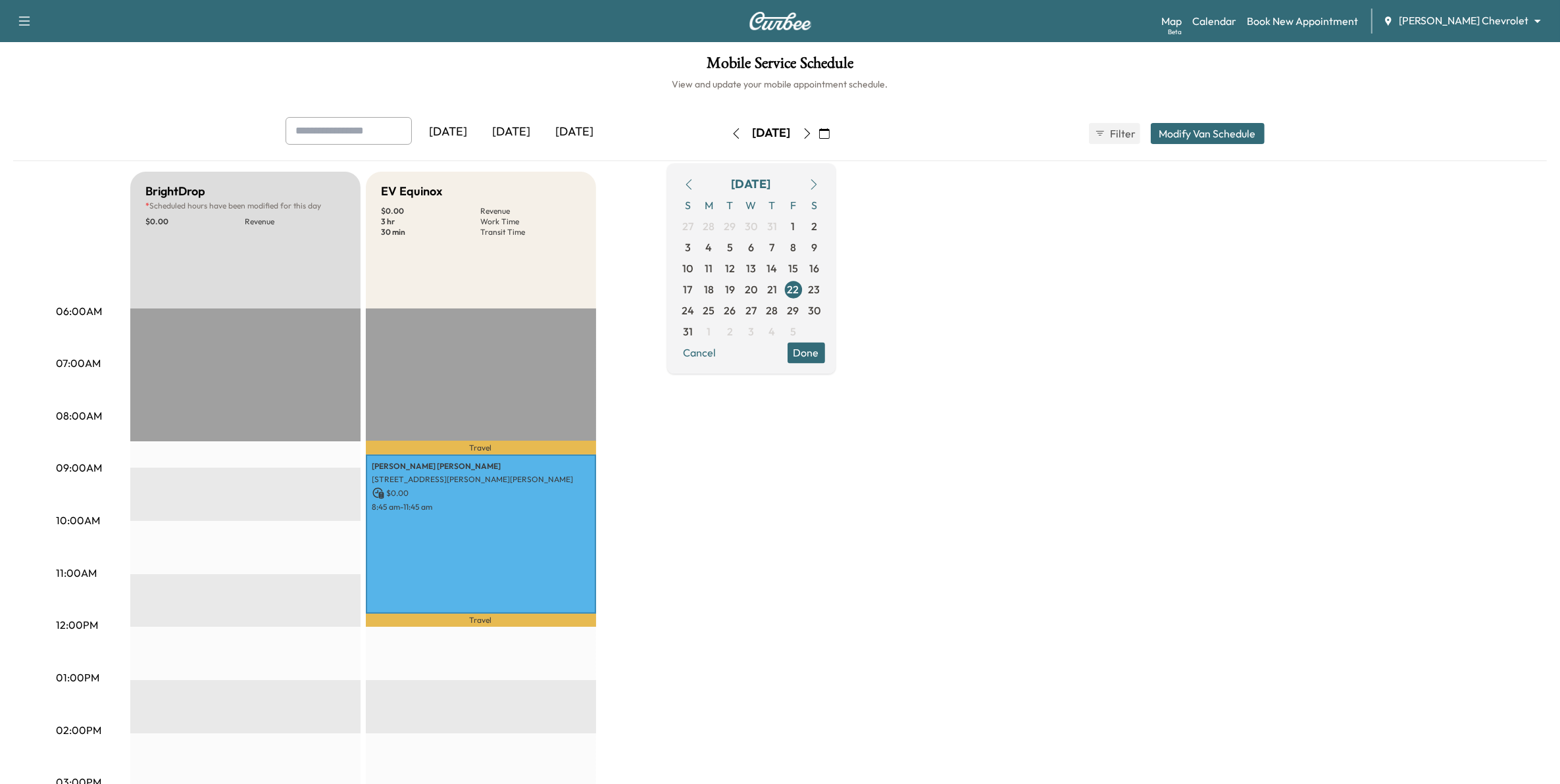
click at [819, 182] on icon "button" at bounding box center [814, 184] width 11 height 11
click at [720, 227] on span "1" at bounding box center [708, 225] width 21 height 21
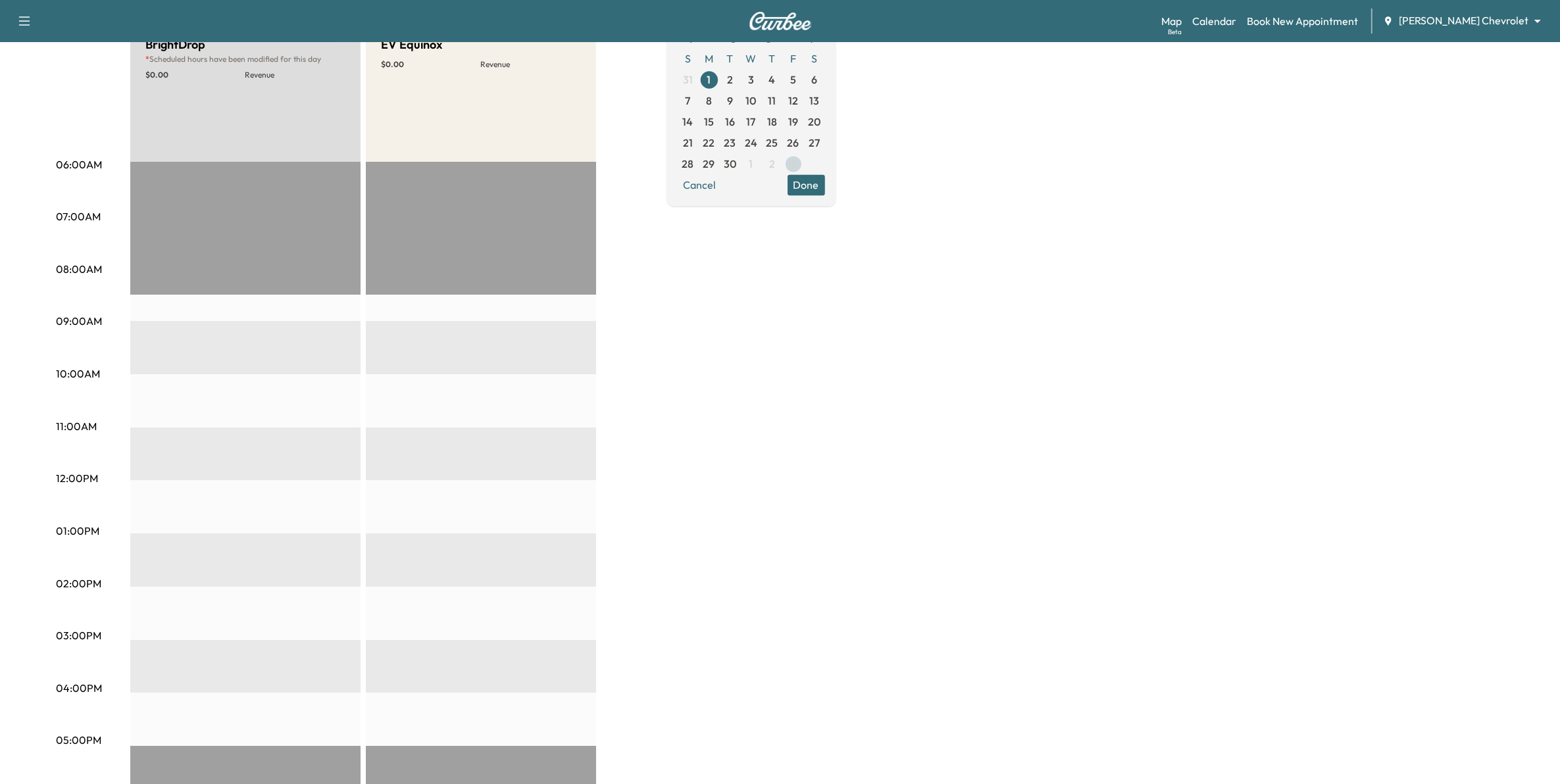
scroll to position [82, 0]
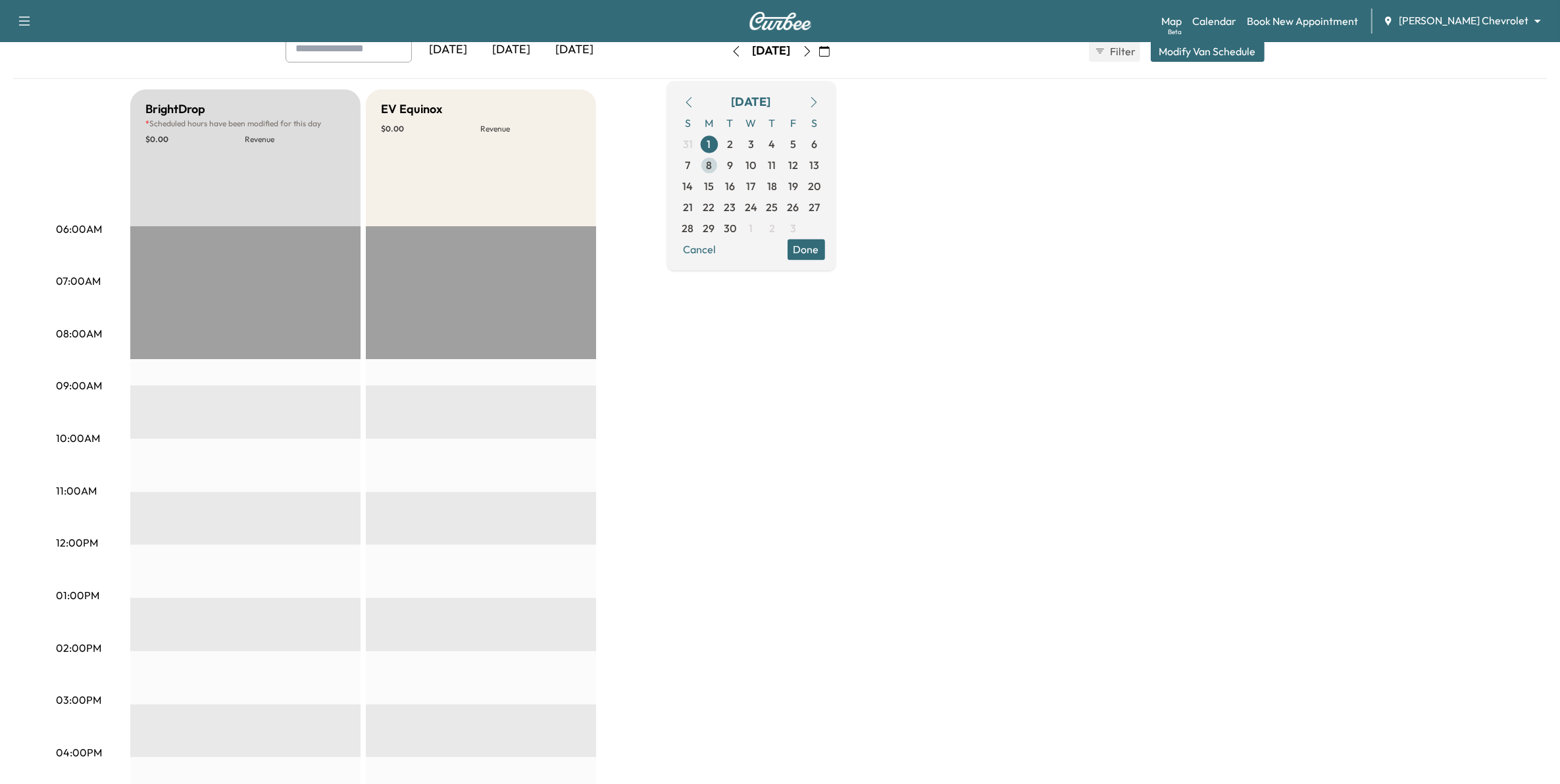
click at [720, 171] on span "8" at bounding box center [708, 164] width 21 height 21
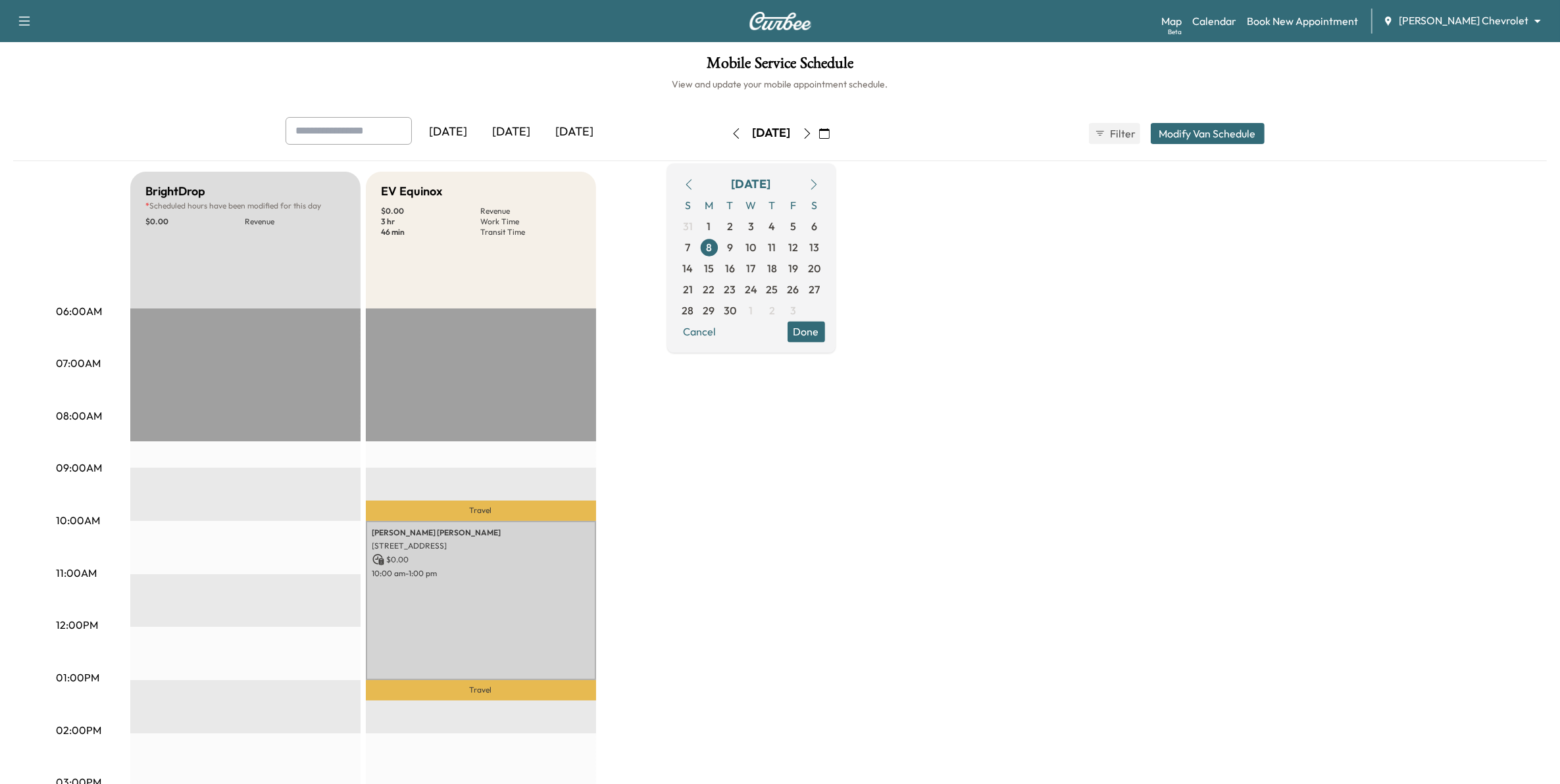
click at [459, 129] on div "[DATE]" at bounding box center [449, 132] width 63 height 30
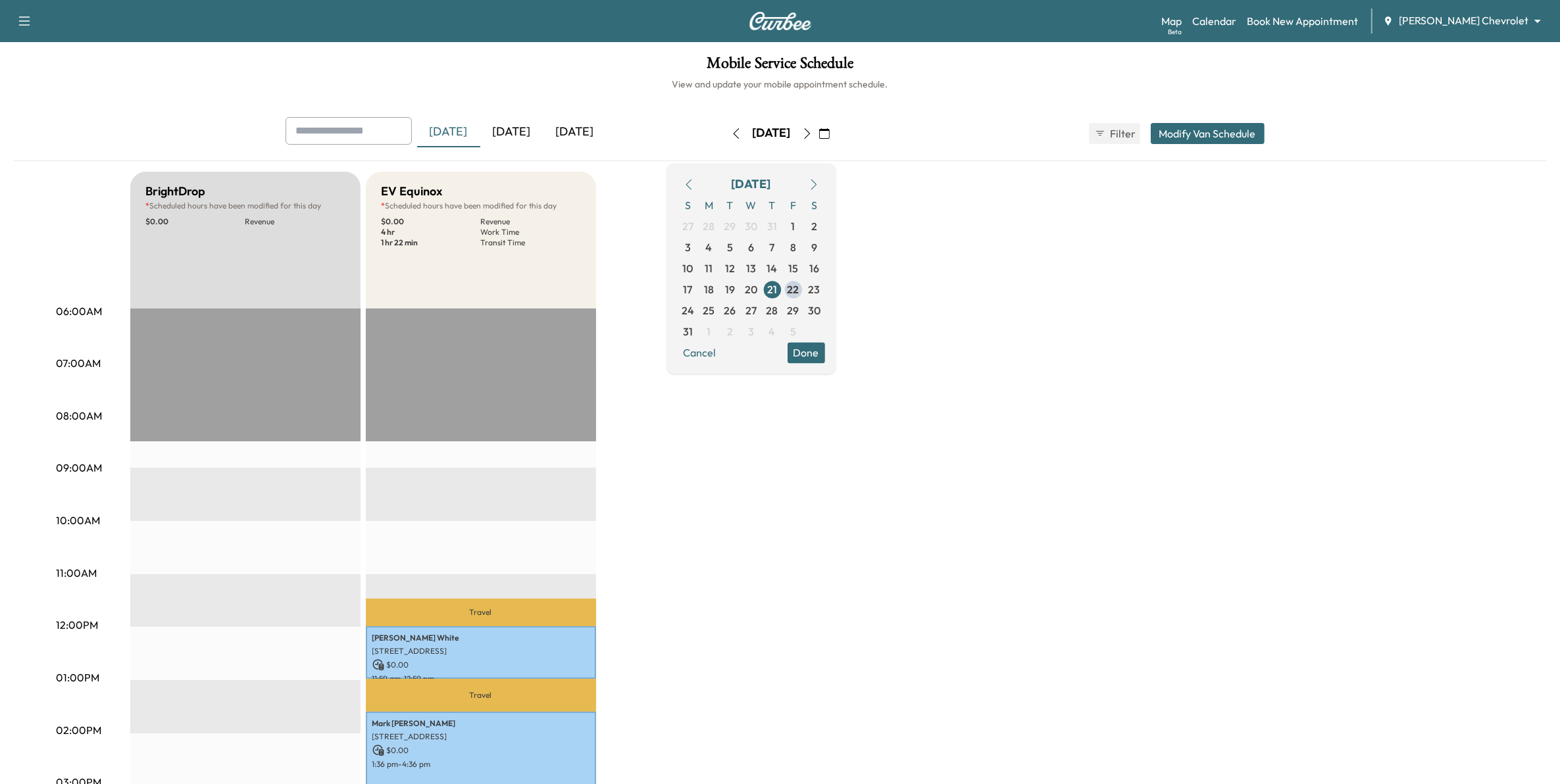
click at [521, 137] on div "[DATE]" at bounding box center [511, 132] width 63 height 30
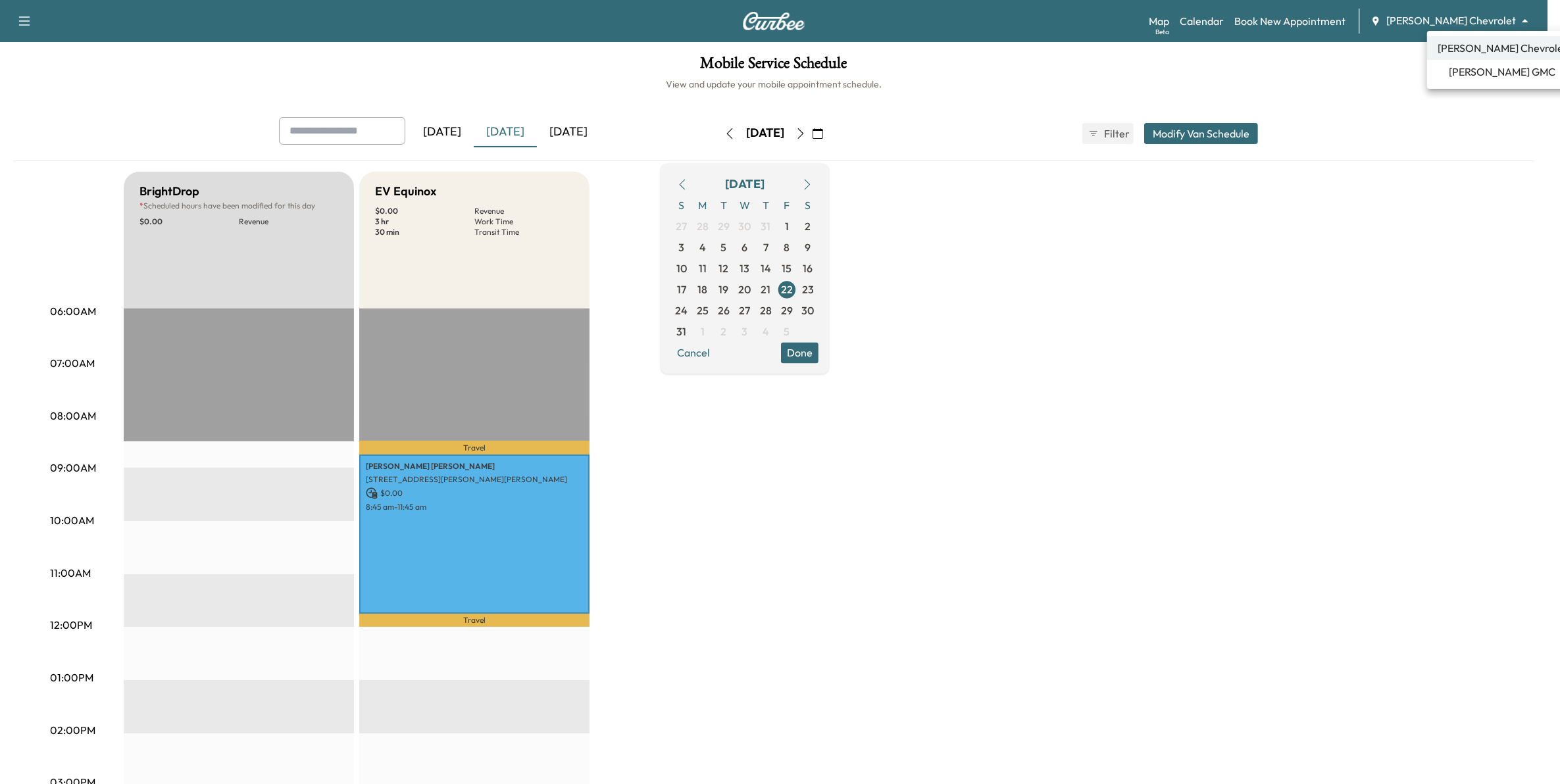
click at [1504, 15] on body "Support Log Out Map Beta Calendar Book New Appointment [PERSON_NAME] Chevrolet …" at bounding box center [780, 392] width 1560 height 784
click at [13, 17] on div at bounding box center [786, 392] width 1573 height 784
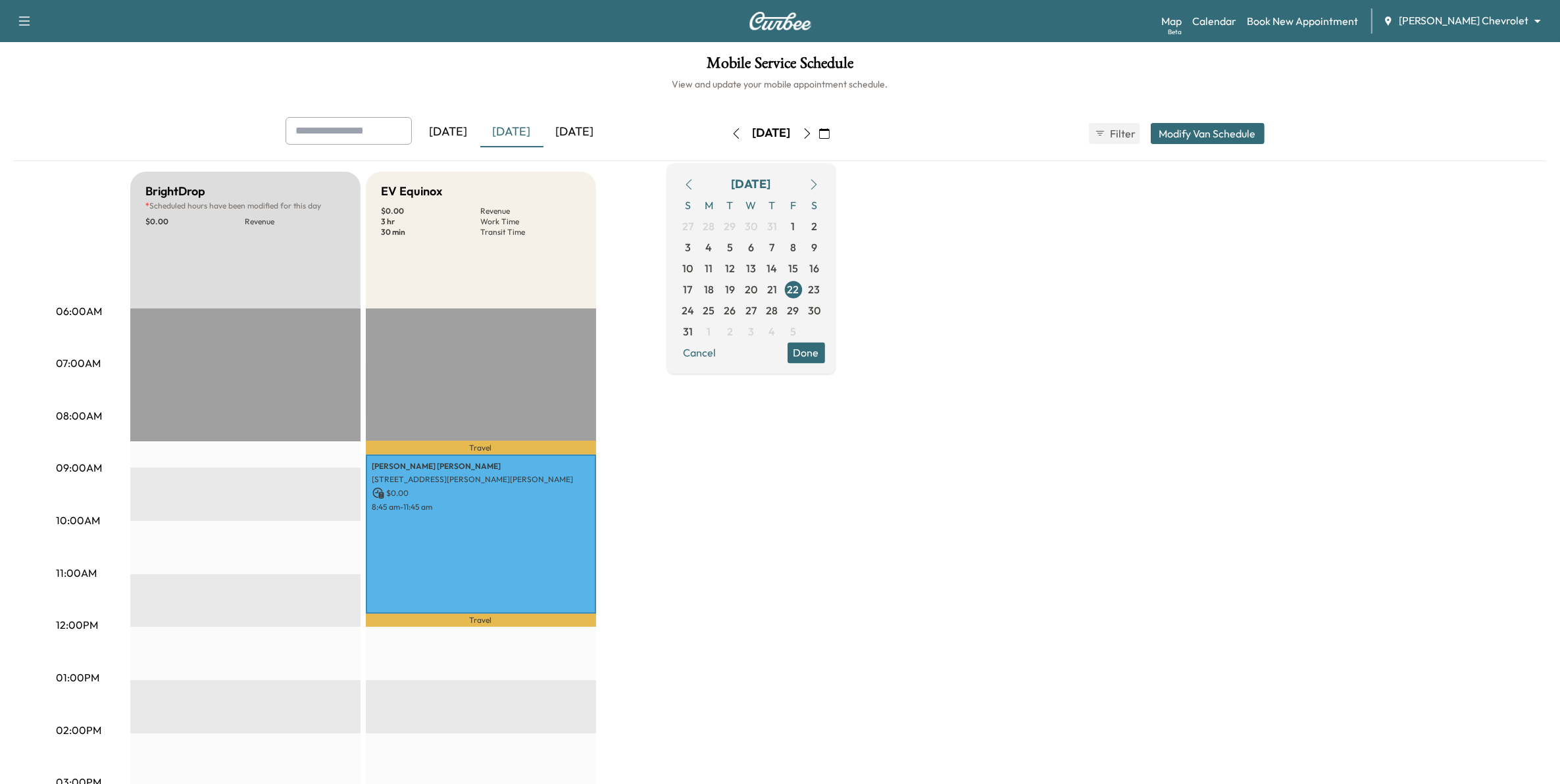
click at [24, 14] on icon "button" at bounding box center [24, 21] width 16 height 16
click at [53, 72] on button "Log Out" at bounding box center [46, 73] width 49 height 21
